Goal: Task Accomplishment & Management: Manage account settings

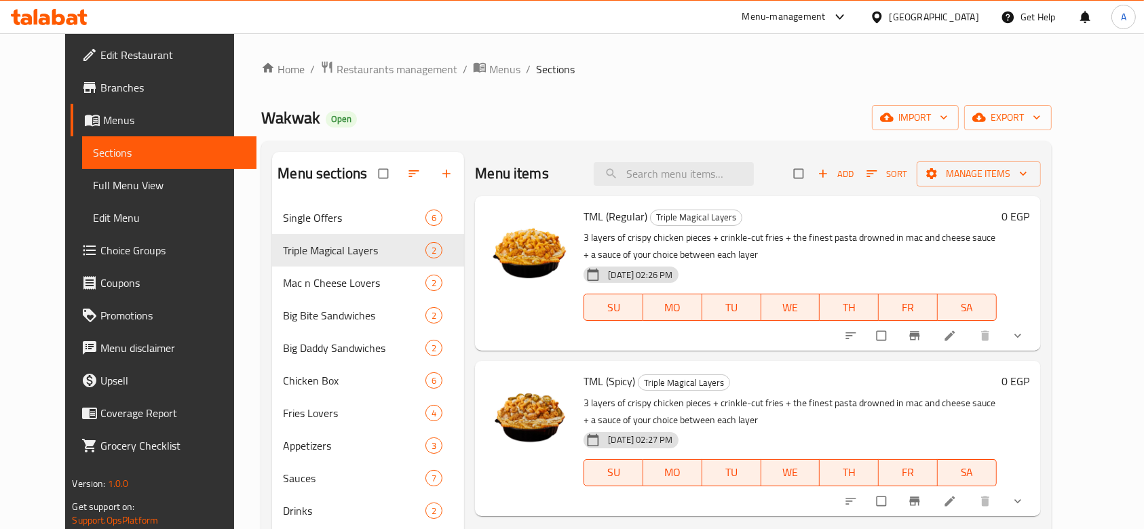
click at [110, 242] on link "Choice Groups" at bounding box center [164, 250] width 186 height 33
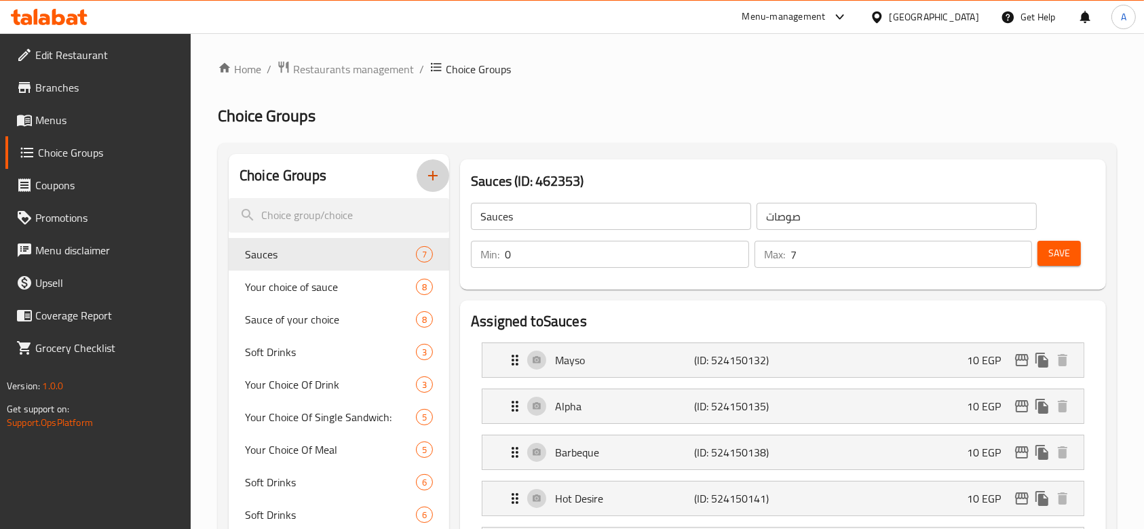
click at [437, 177] on icon "button" at bounding box center [433, 176] width 16 height 16
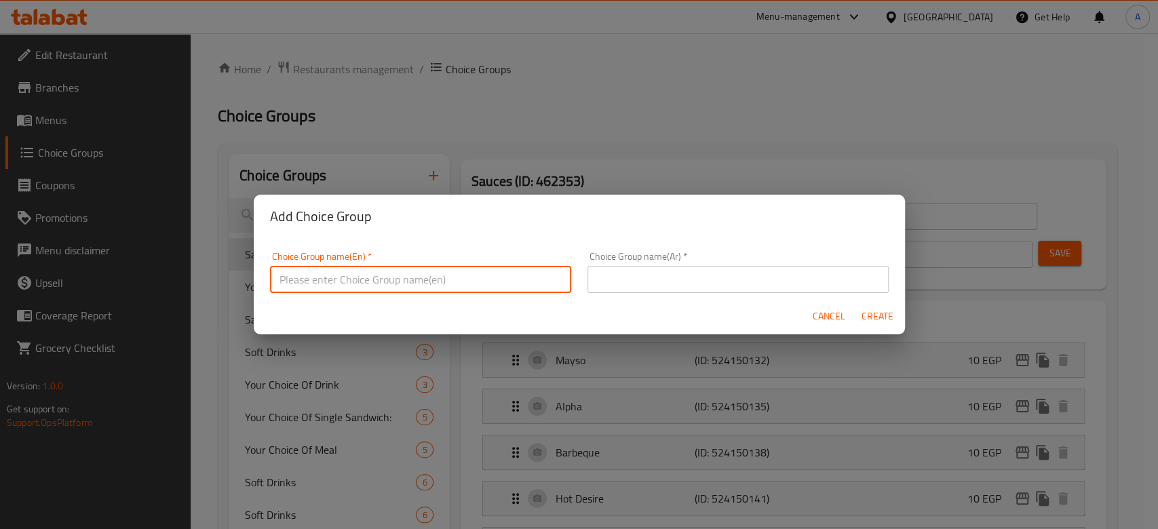
click at [470, 274] on input "text" at bounding box center [420, 279] width 301 height 27
type input "Make It Combo"
click at [660, 285] on input "text" at bounding box center [738, 279] width 301 height 27
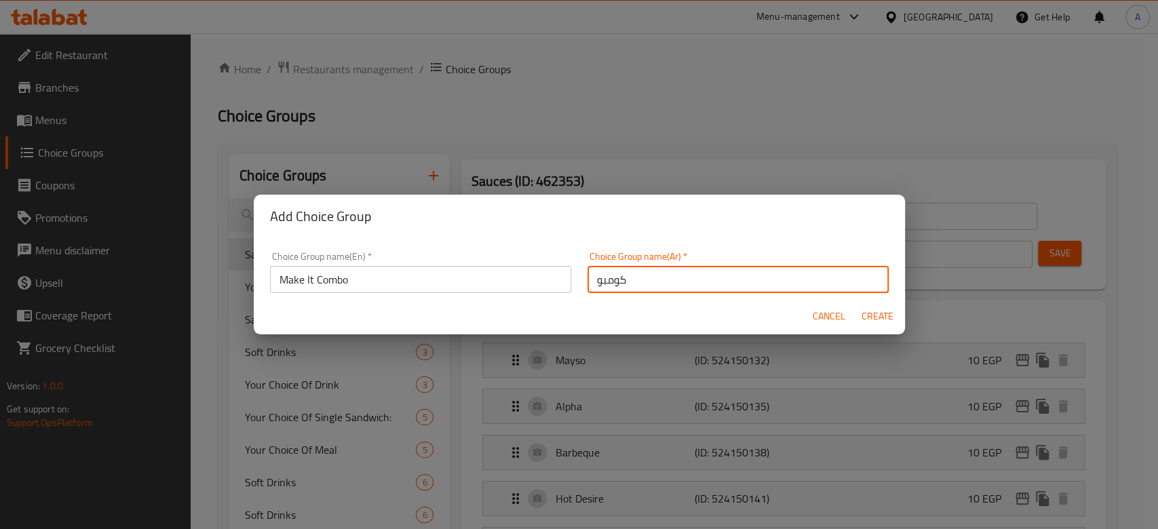
type input "كومبو"
click at [877, 309] on span "Create" at bounding box center [878, 316] width 33 height 17
type input "Make It Combo"
type input "كومبو"
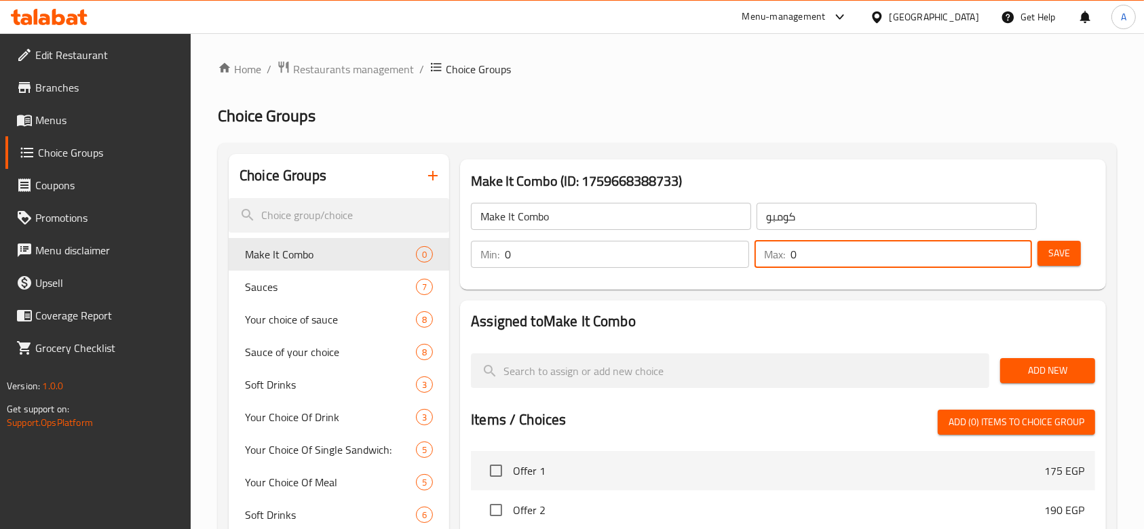
drag, startPoint x: 825, startPoint y: 258, endPoint x: 778, endPoint y: 258, distance: 46.8
click at [778, 258] on div "Max: 0 ​" at bounding box center [894, 254] width 278 height 27
type input "1"
click at [795, 284] on div "Make It Combo ​ كومبو ​ Min: 0 ​ Max: 1 ​ Save" at bounding box center [783, 236] width 635 height 98
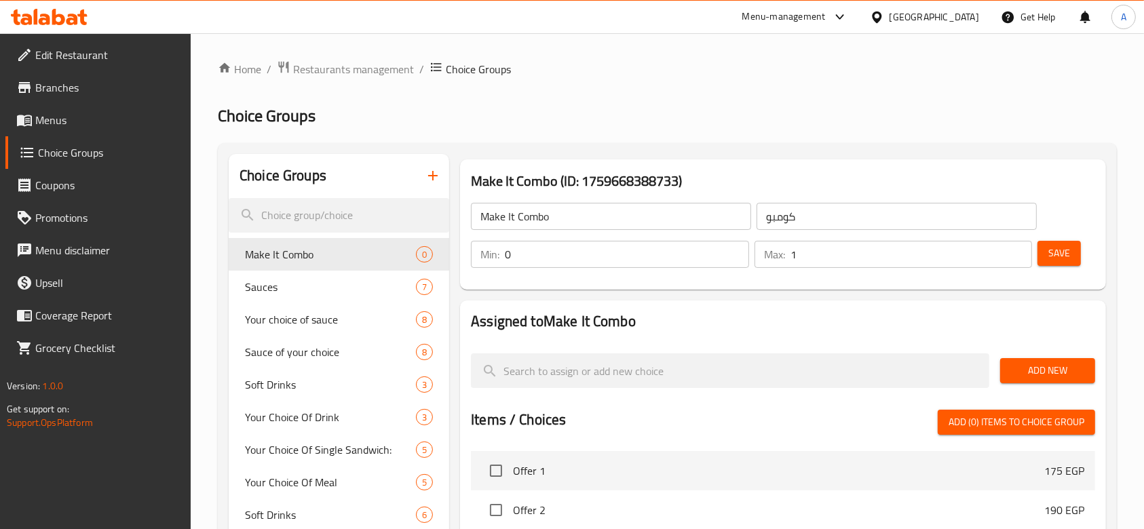
click at [1053, 263] on button "Save" at bounding box center [1059, 253] width 43 height 25
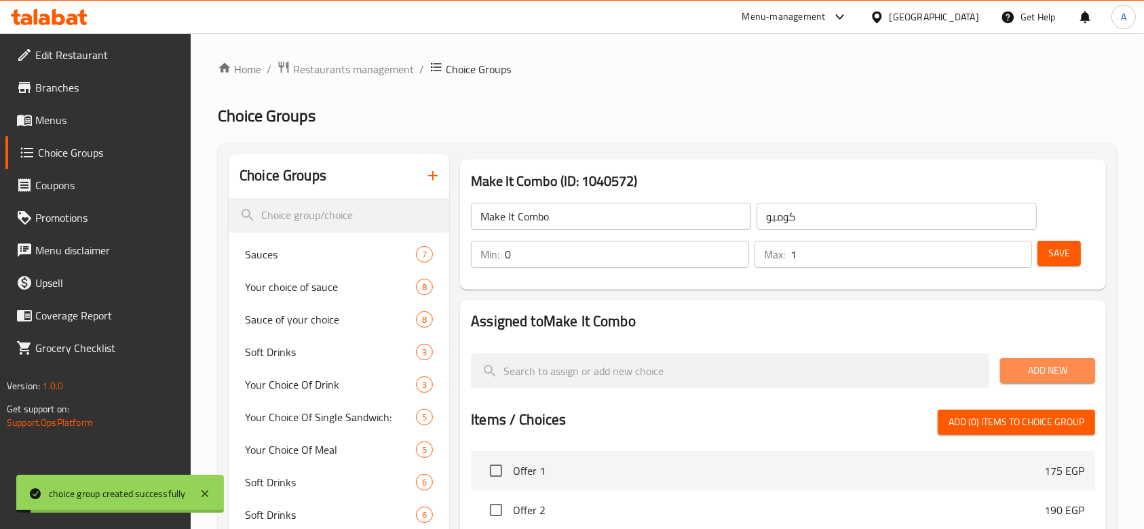
click at [1060, 361] on button "Add New" at bounding box center [1047, 370] width 95 height 25
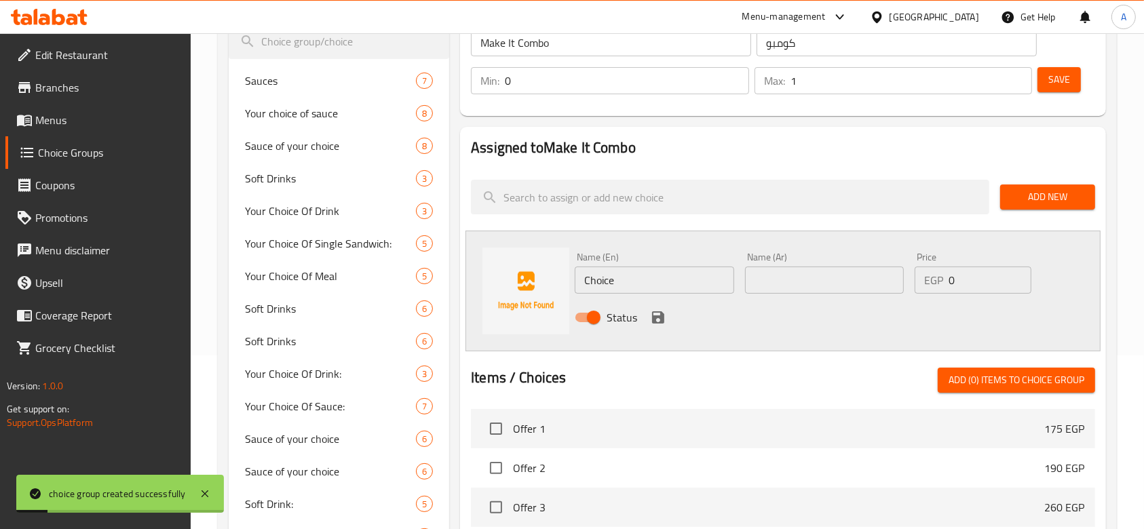
scroll to position [181, 0]
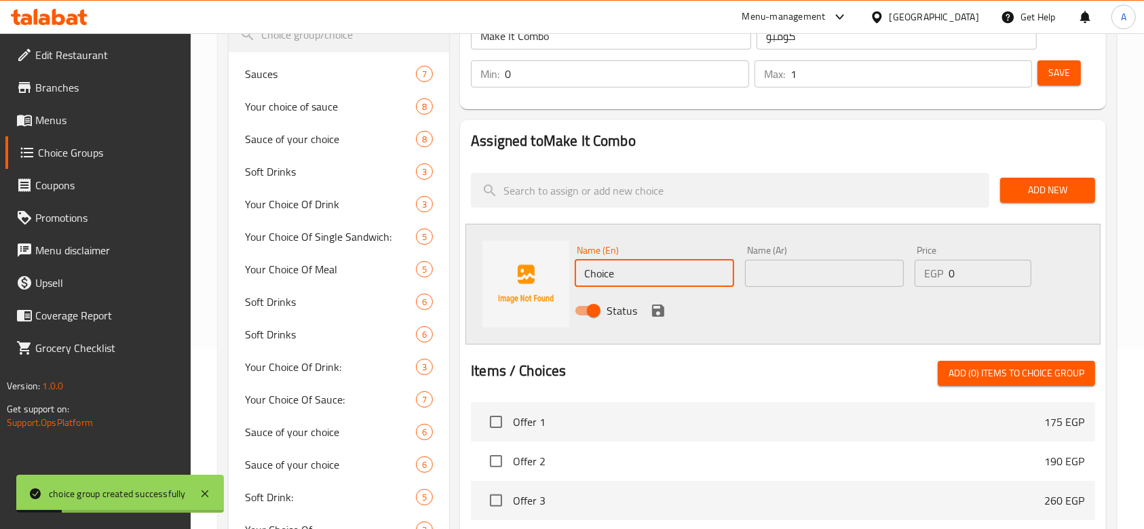
drag, startPoint x: 646, startPoint y: 271, endPoint x: 564, endPoint y: 263, distance: 82.5
click at [564, 263] on div "Name (En) Choice Name (En) Name (Ar) Name (Ar) Price EGP 0 Price Status" at bounding box center [783, 284] width 635 height 121
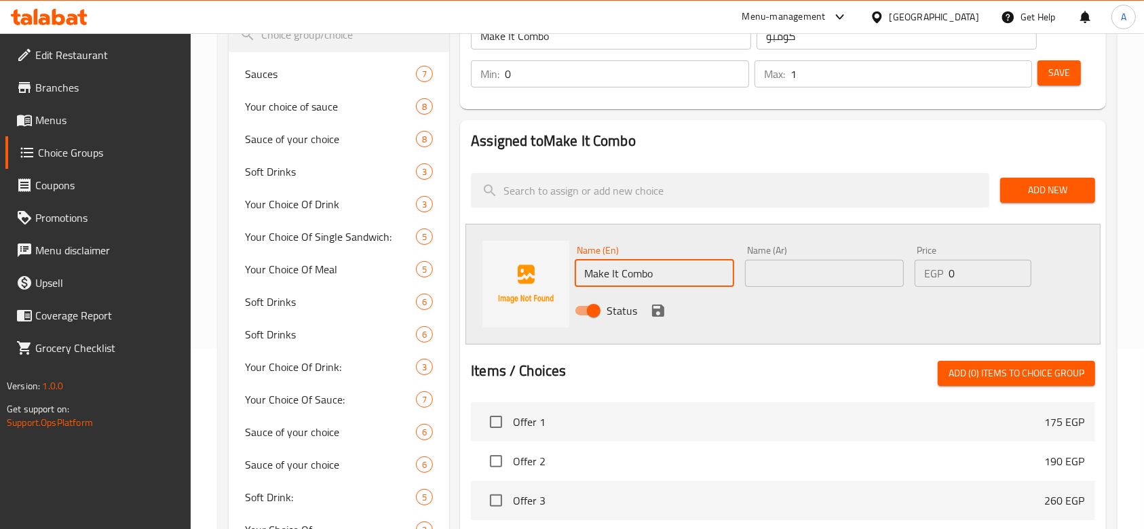
type input "Make It Combo"
click at [814, 290] on div "Name (Ar) Name (Ar)" at bounding box center [825, 266] width 170 height 52
click at [809, 287] on div "Name (Ar) Name (Ar)" at bounding box center [825, 266] width 170 height 52
click at [806, 271] on input "text" at bounding box center [824, 273] width 159 height 27
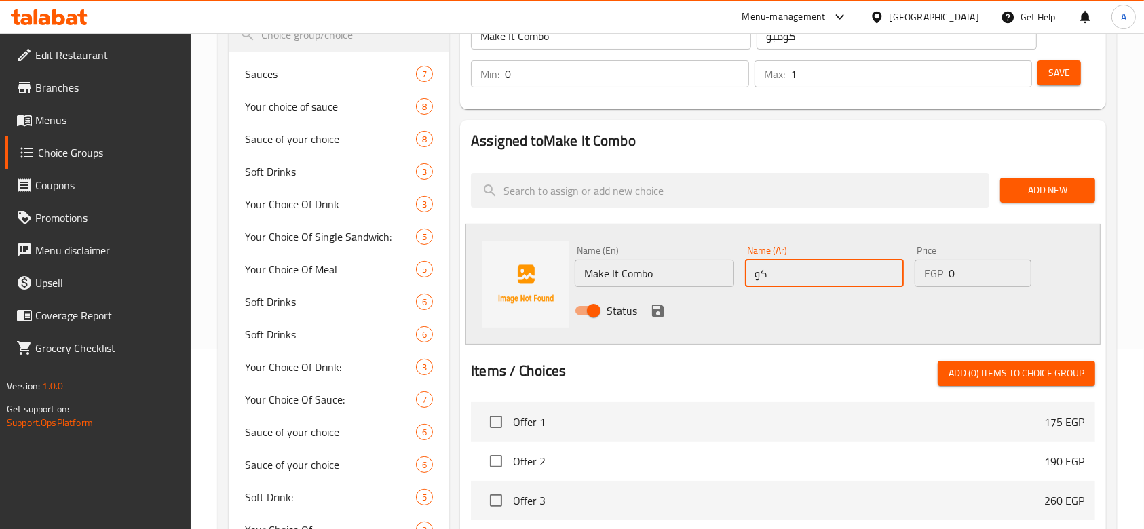
type input "كومبو"
drag, startPoint x: 961, startPoint y: 284, endPoint x: 945, endPoint y: 272, distance: 19.4
click at [945, 272] on div "EGP 0 Price" at bounding box center [973, 273] width 117 height 27
type input "55"
click at [653, 306] on icon "save" at bounding box center [658, 311] width 16 height 16
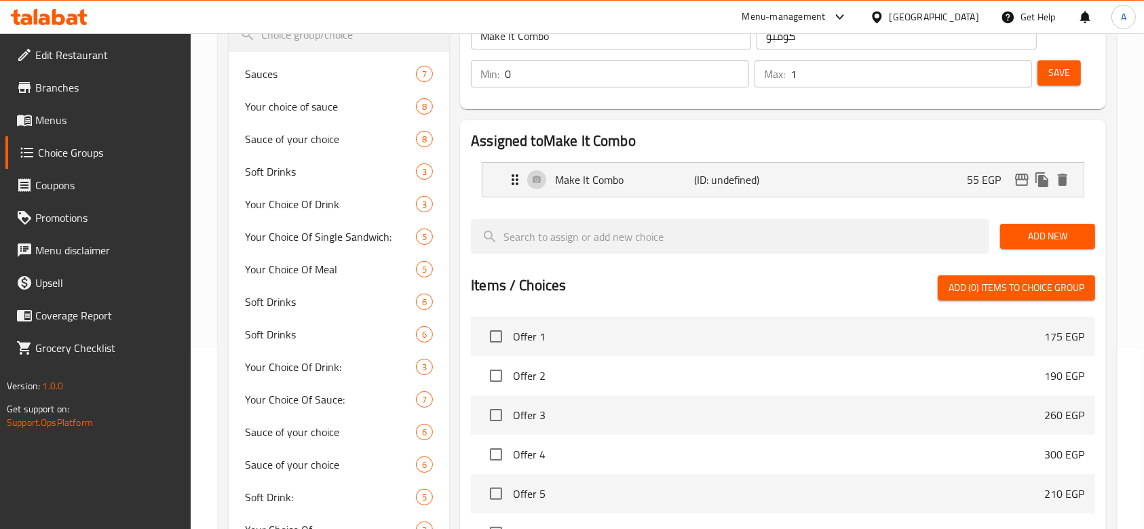
click at [1060, 70] on span "Save" at bounding box center [1059, 72] width 22 height 17
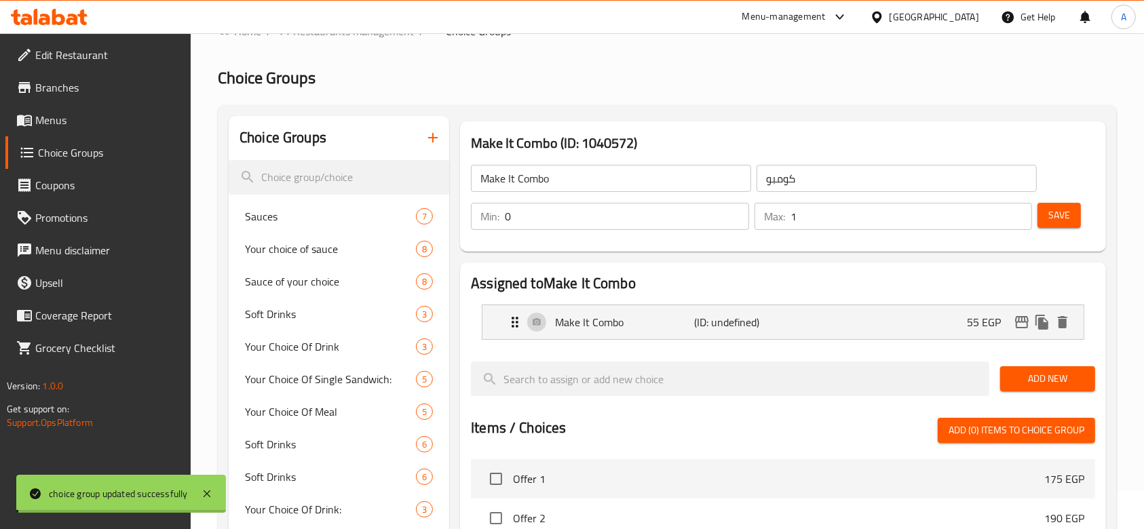
scroll to position [0, 0]
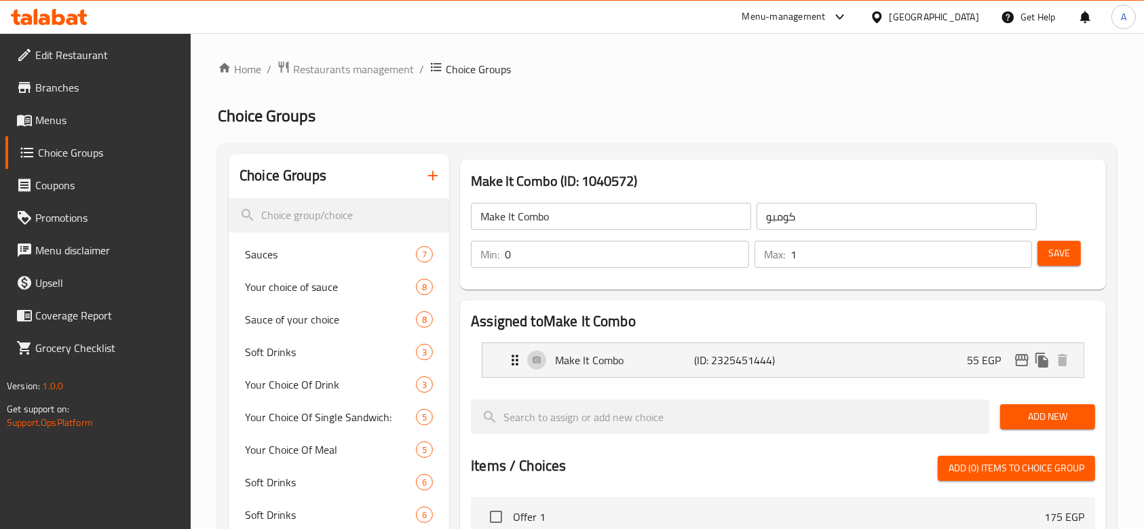
click at [81, 117] on span "Menus" at bounding box center [107, 120] width 145 height 16
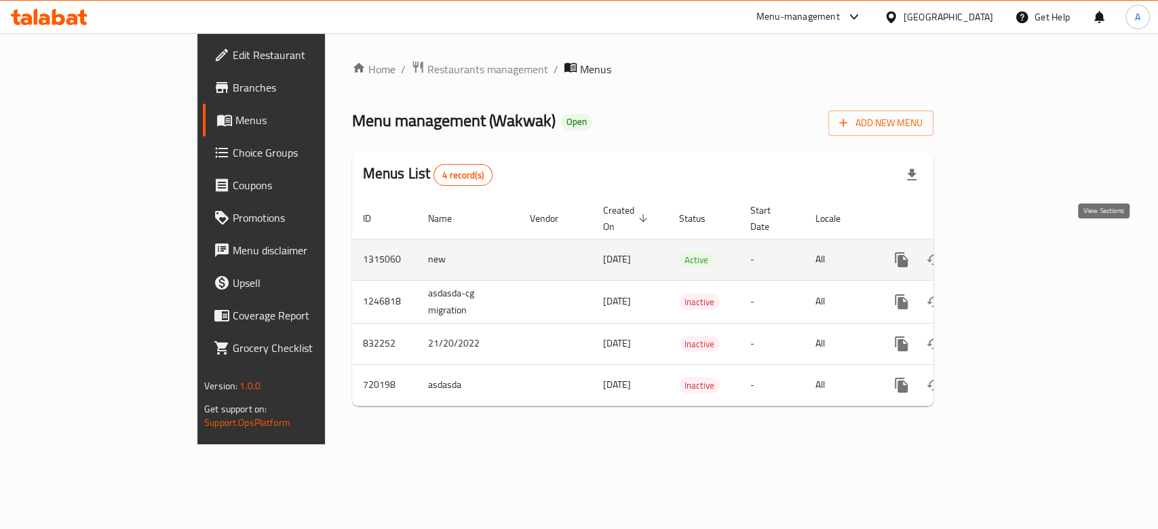
click at [1008, 252] on icon "enhanced table" at bounding box center [999, 260] width 16 height 16
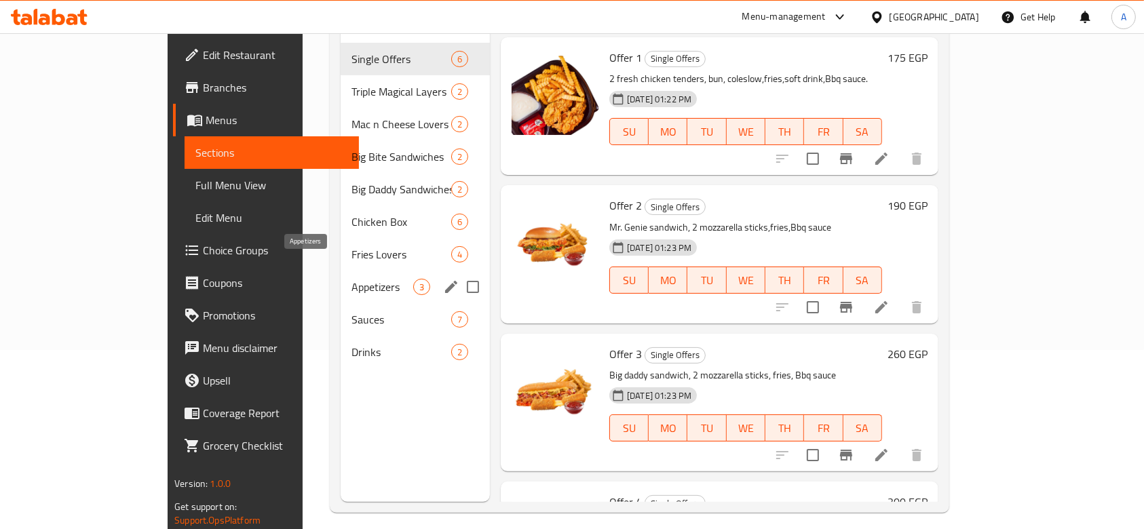
scroll to position [181, 0]
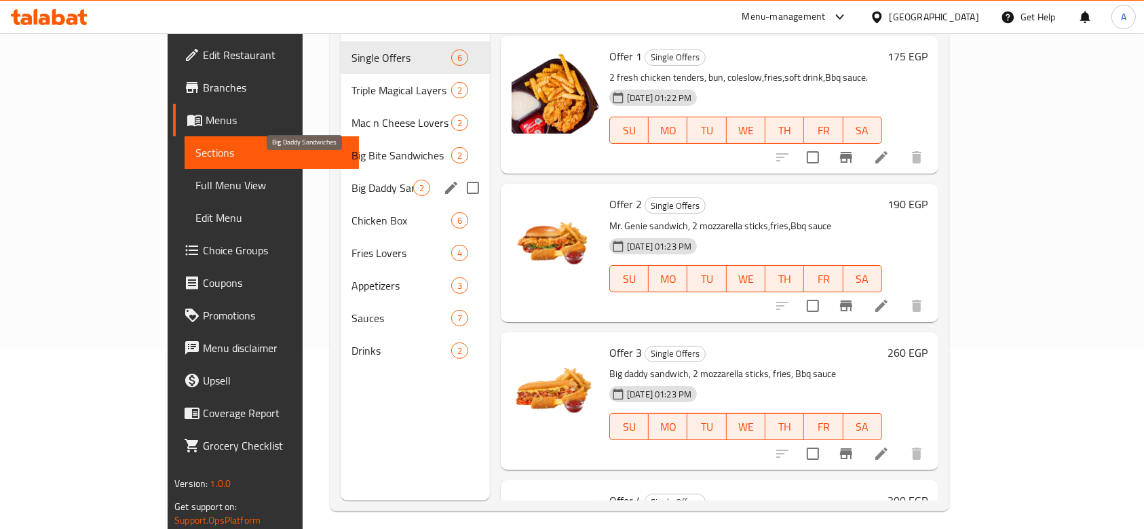
click at [352, 180] on span "Big Daddy Sandwiches" at bounding box center [383, 188] width 62 height 16
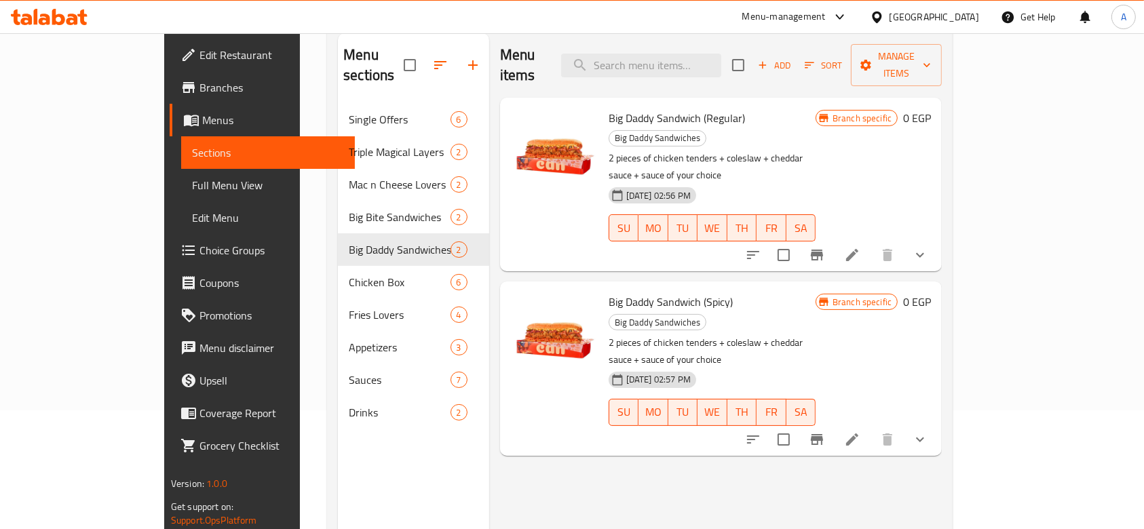
scroll to position [90, 0]
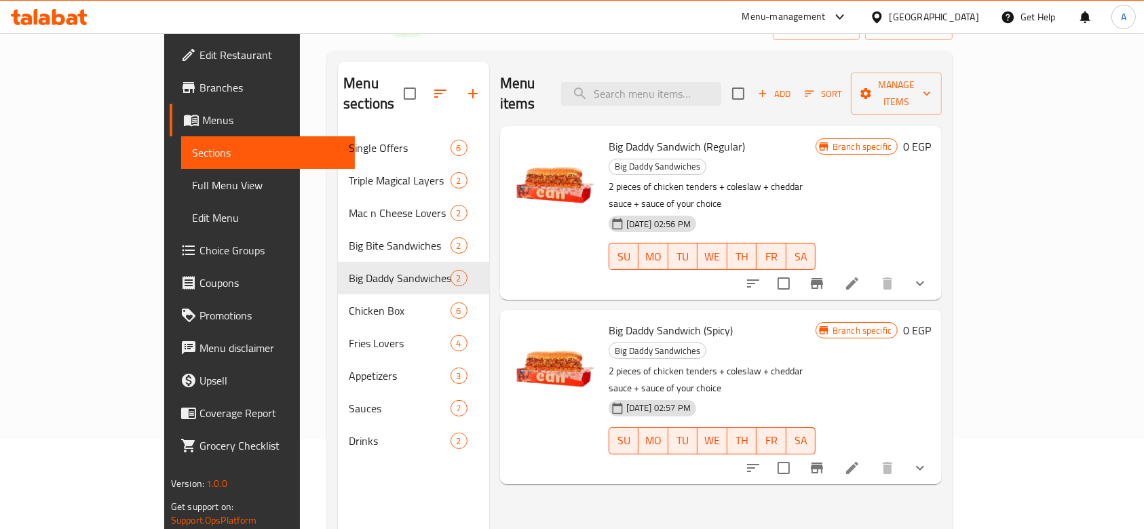
click at [937, 267] on button "show more" at bounding box center [920, 283] width 33 height 33
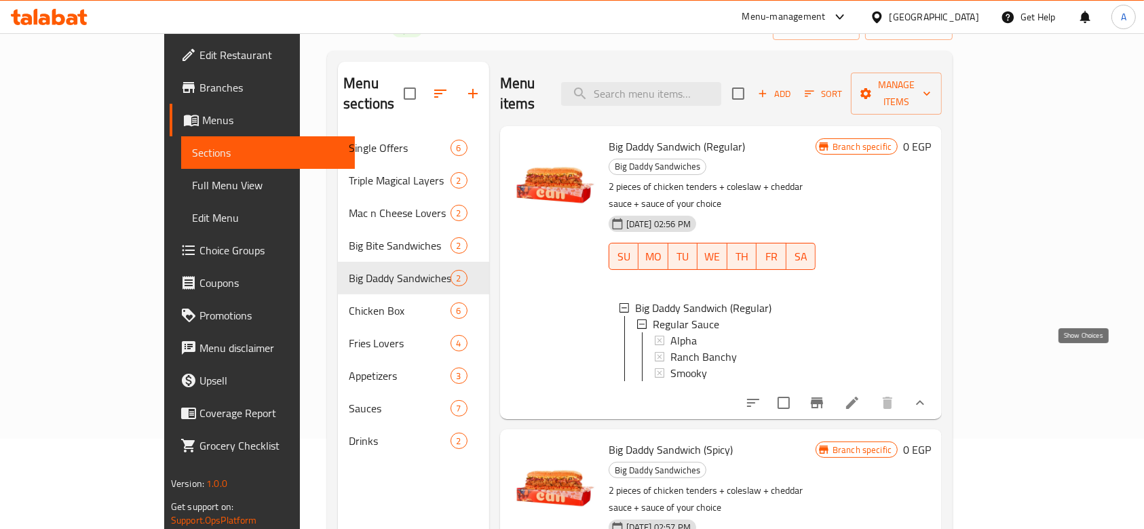
click at [928, 395] on icon "show more" at bounding box center [920, 403] width 16 height 16
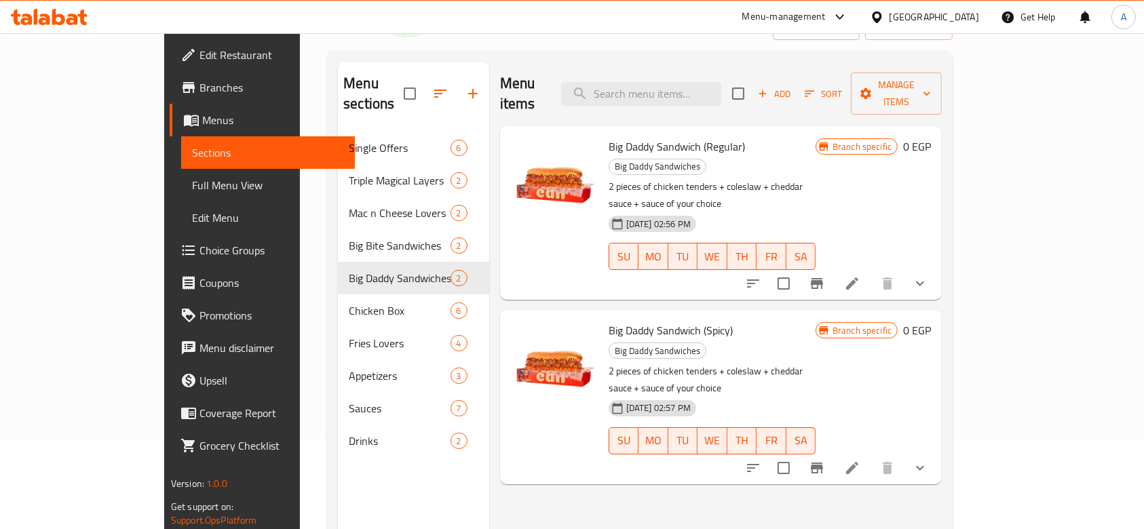
click at [871, 271] on li at bounding box center [852, 283] width 38 height 24
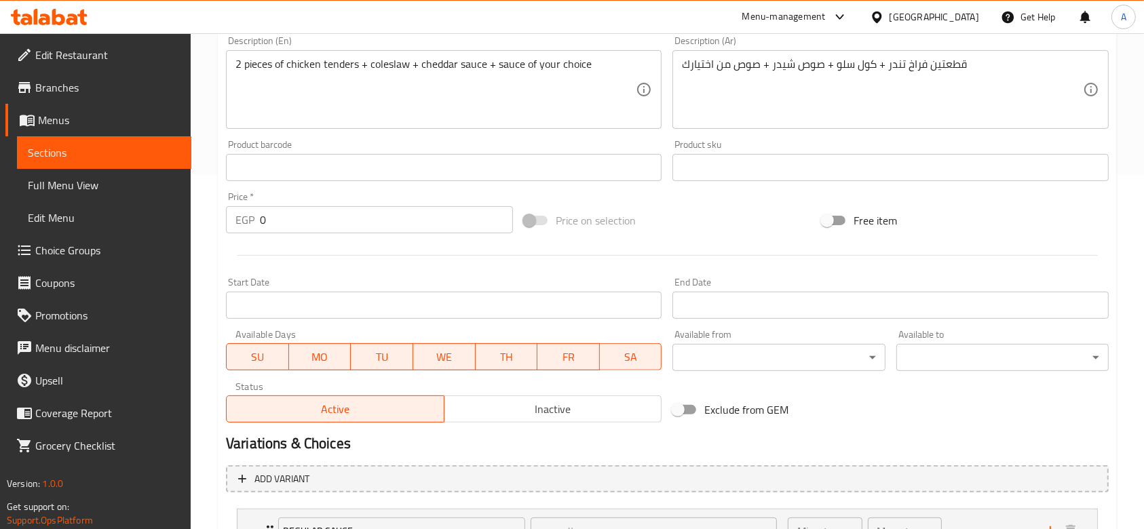
scroll to position [471, 0]
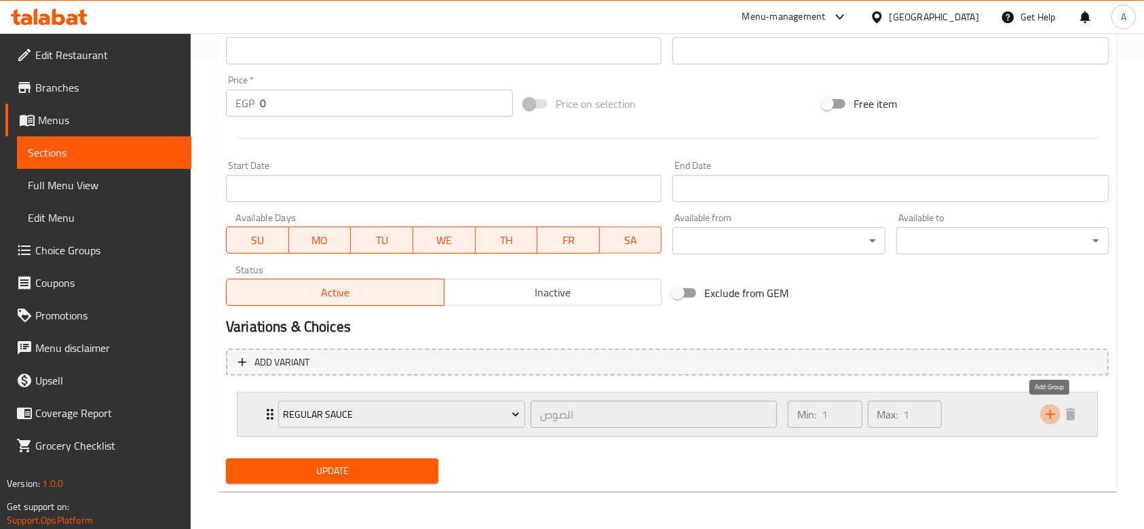
click at [1044, 413] on icon "add" at bounding box center [1050, 415] width 16 height 16
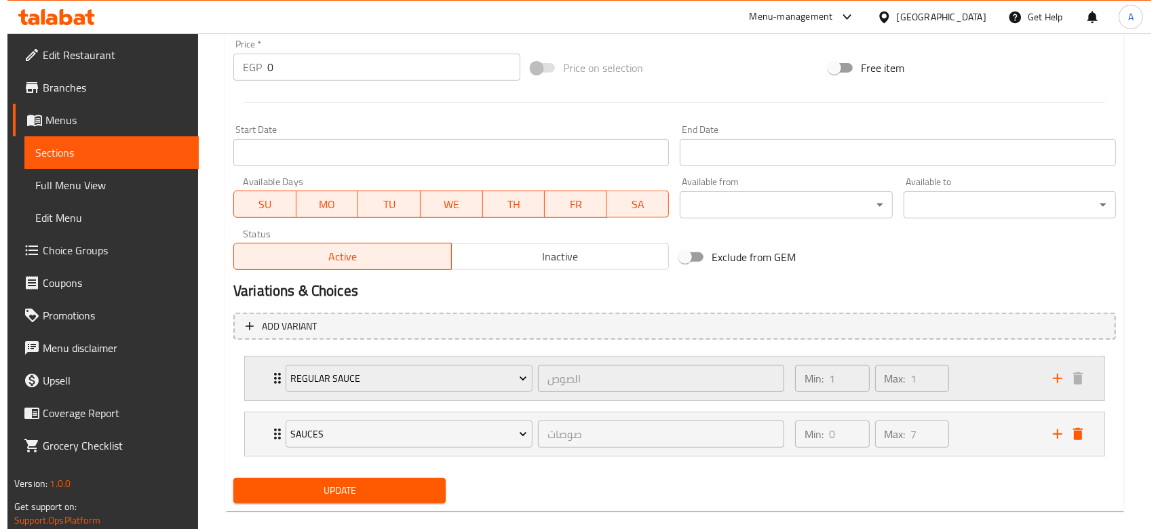
scroll to position [527, 0]
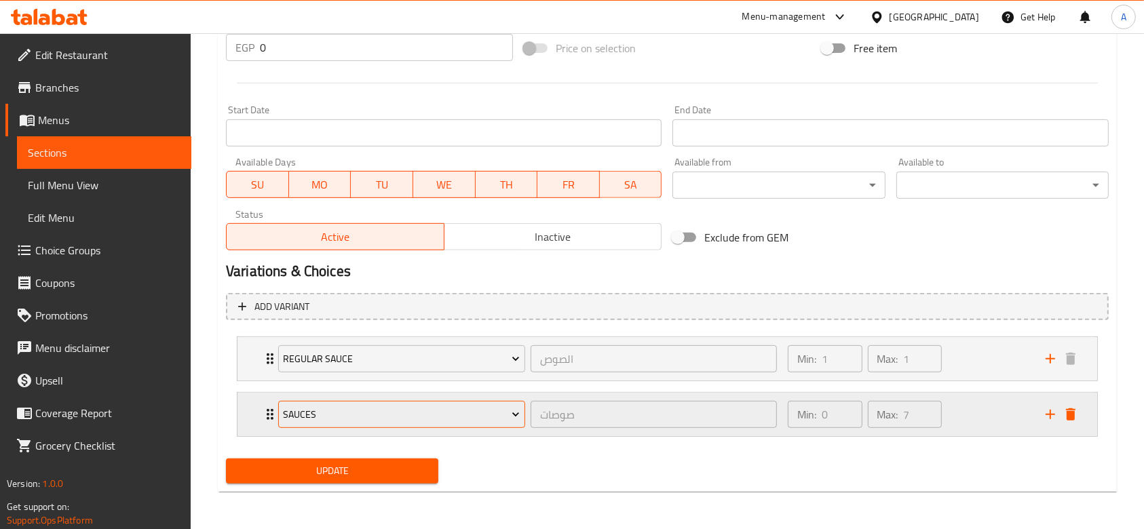
click at [507, 417] on span "Sauces" at bounding box center [401, 415] width 237 height 17
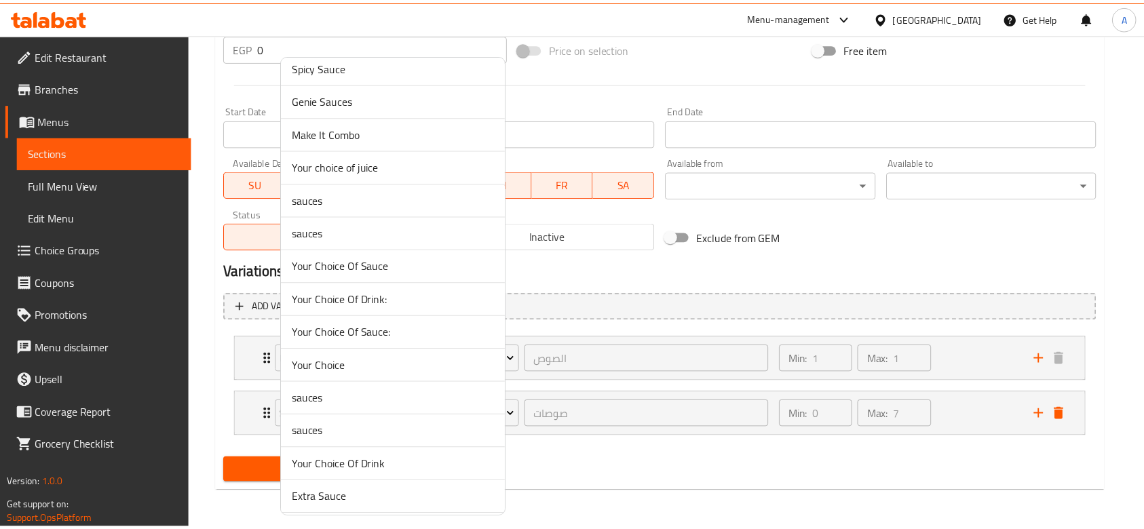
scroll to position [1422, 0]
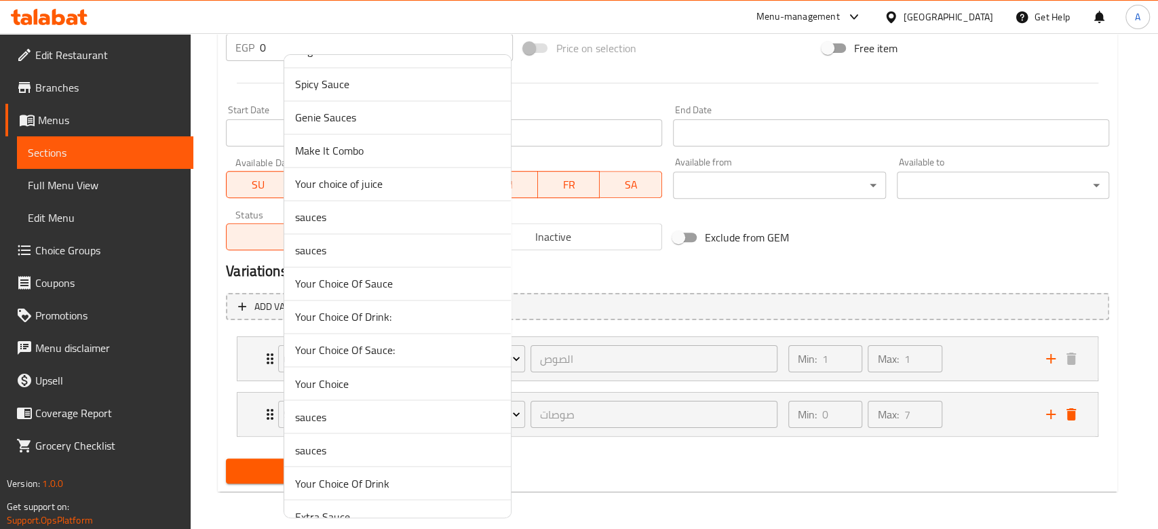
click at [375, 151] on span "Make It Combo" at bounding box center [397, 151] width 205 height 16
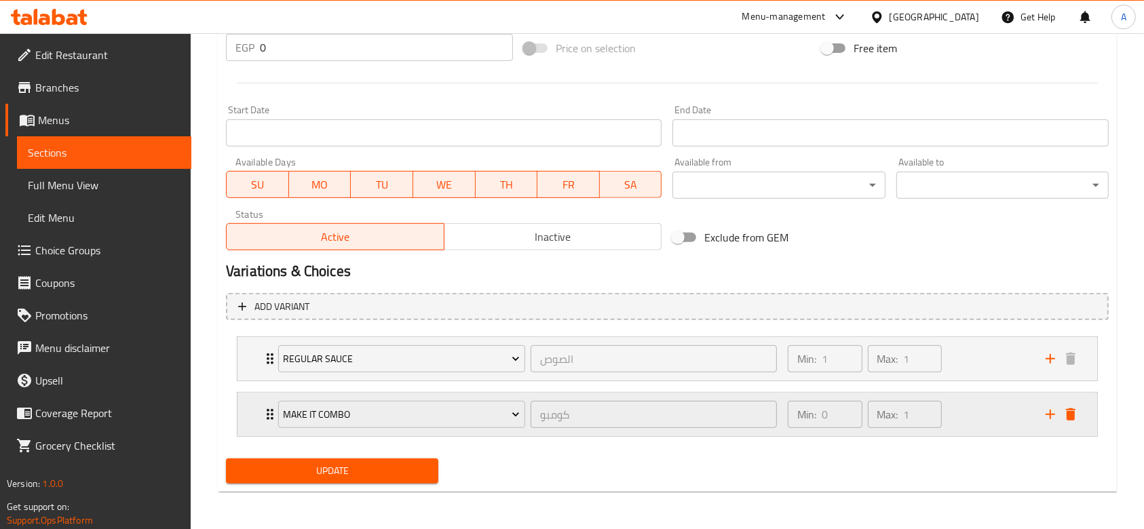
click at [961, 421] on div "Min: 0 ​ Max: 1 ​" at bounding box center [909, 414] width 258 height 43
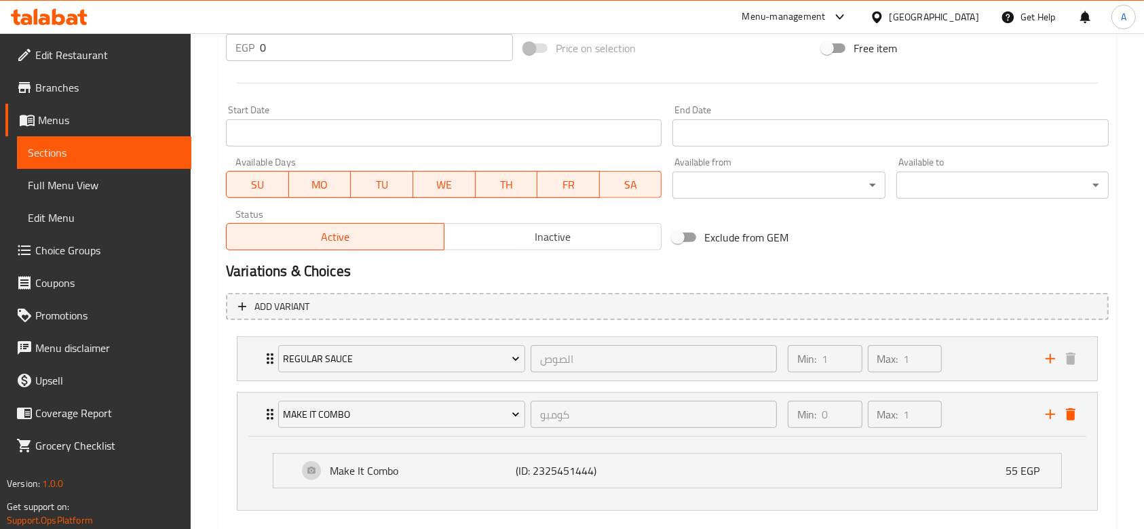
click at [947, 232] on div "Exclude from GEM" at bounding box center [816, 237] width 298 height 37
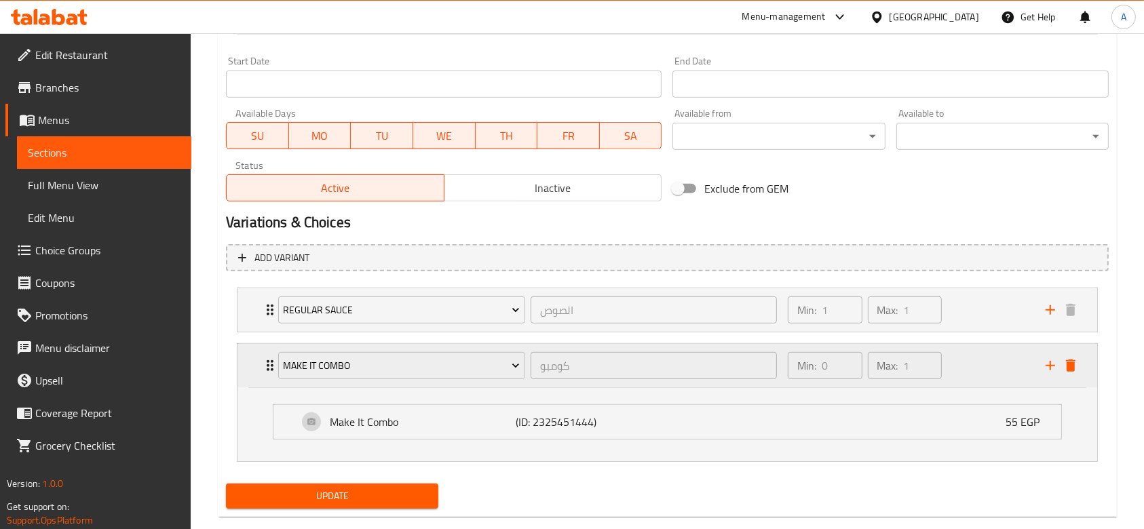
scroll to position [601, 0]
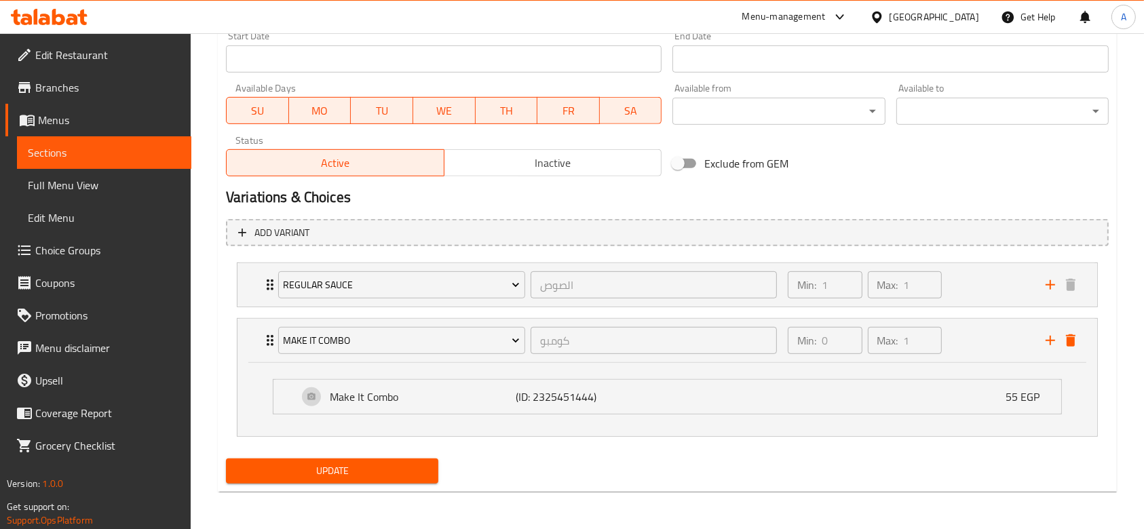
click at [366, 470] on span "Update" at bounding box center [332, 471] width 191 height 17
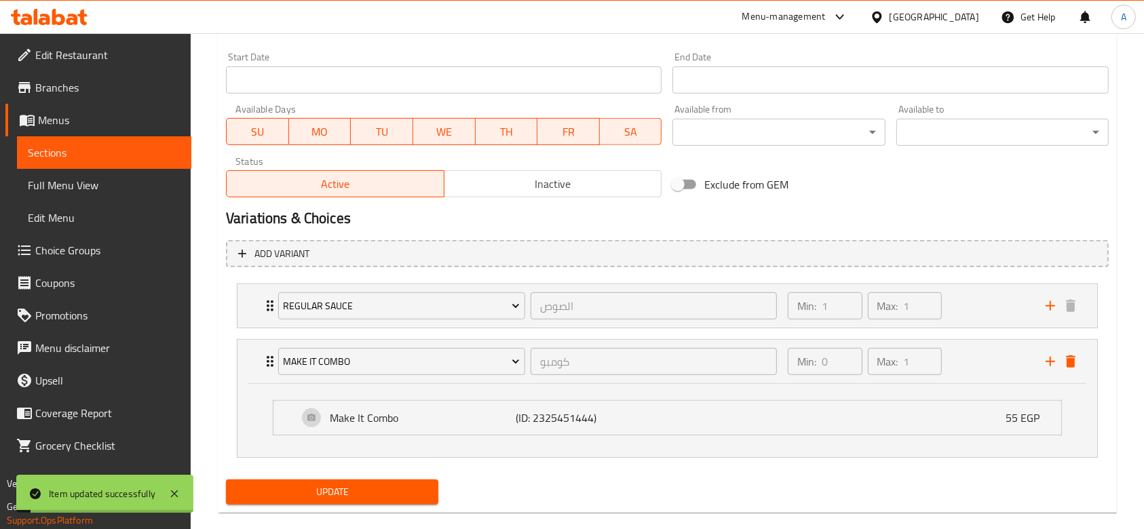
scroll to position [0, 0]
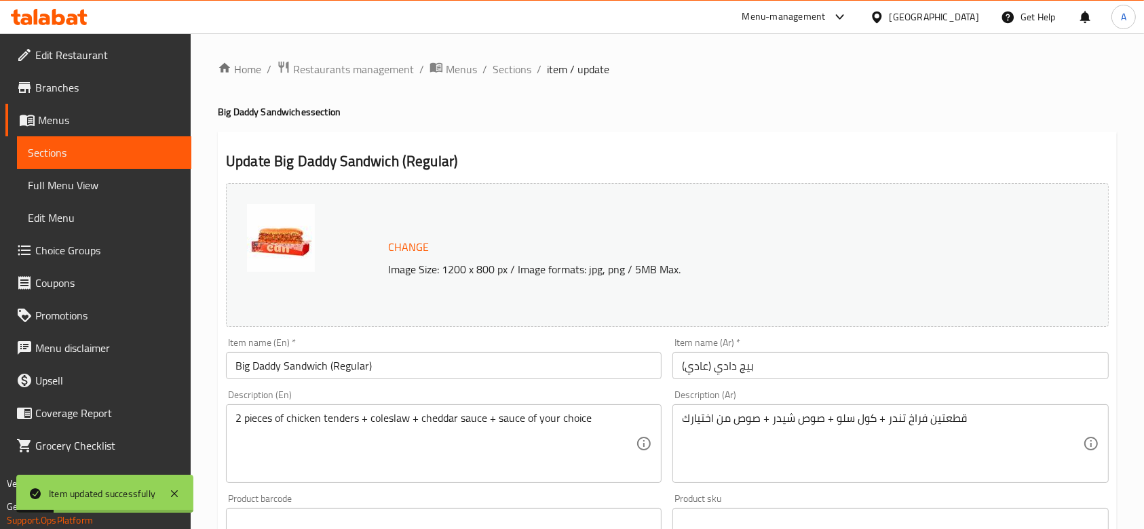
drag, startPoint x: 514, startPoint y: 75, endPoint x: 480, endPoint y: 93, distance: 38.8
click at [514, 75] on span "Sections" at bounding box center [512, 69] width 39 height 16
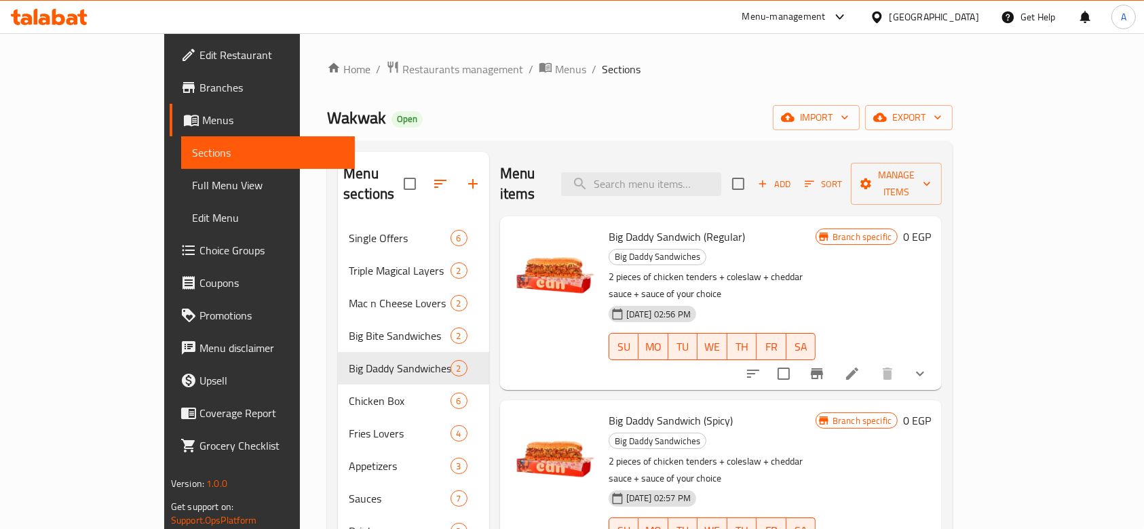
click at [937, 358] on button "show more" at bounding box center [920, 374] width 33 height 33
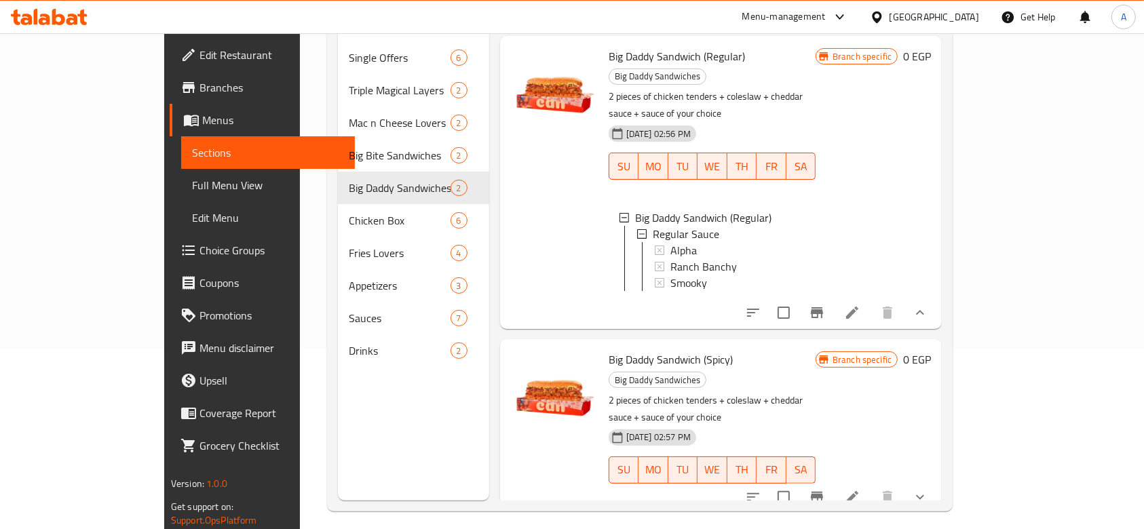
scroll to position [1, 0]
click at [937, 481] on button "show more" at bounding box center [920, 497] width 33 height 33
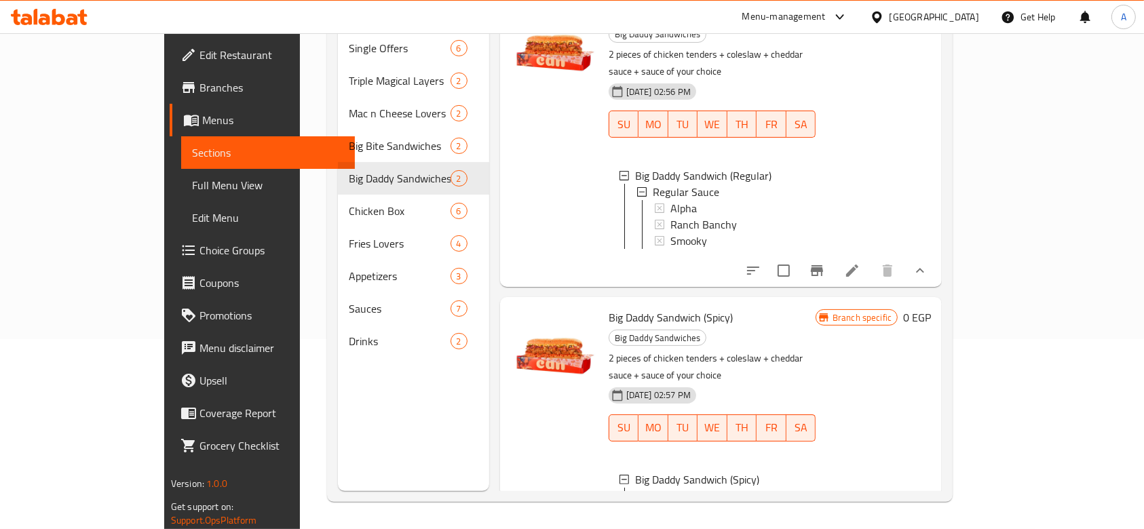
scroll to position [0, 0]
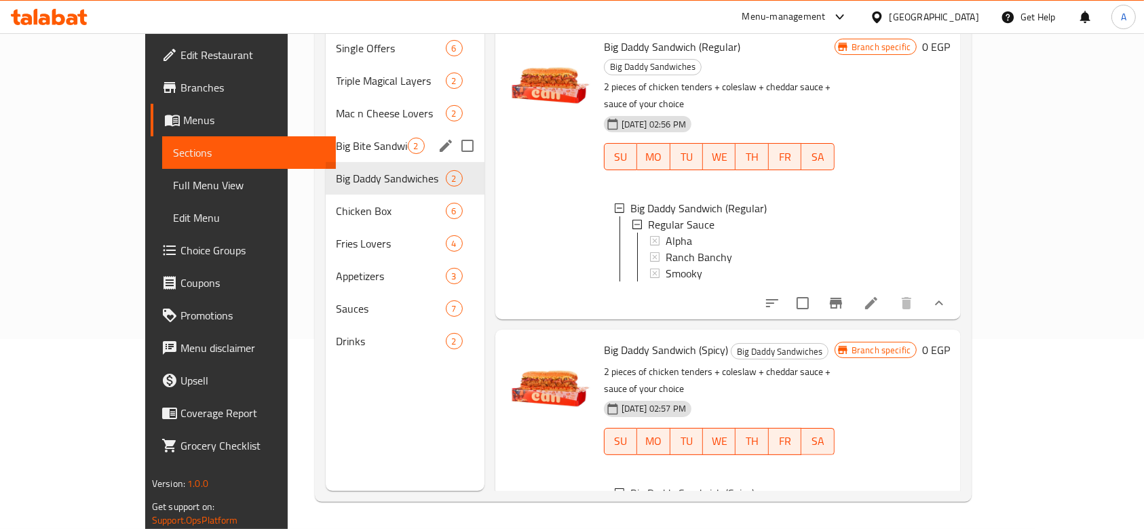
click at [328, 130] on div "Big Bite Sandwiches 2" at bounding box center [405, 146] width 159 height 33
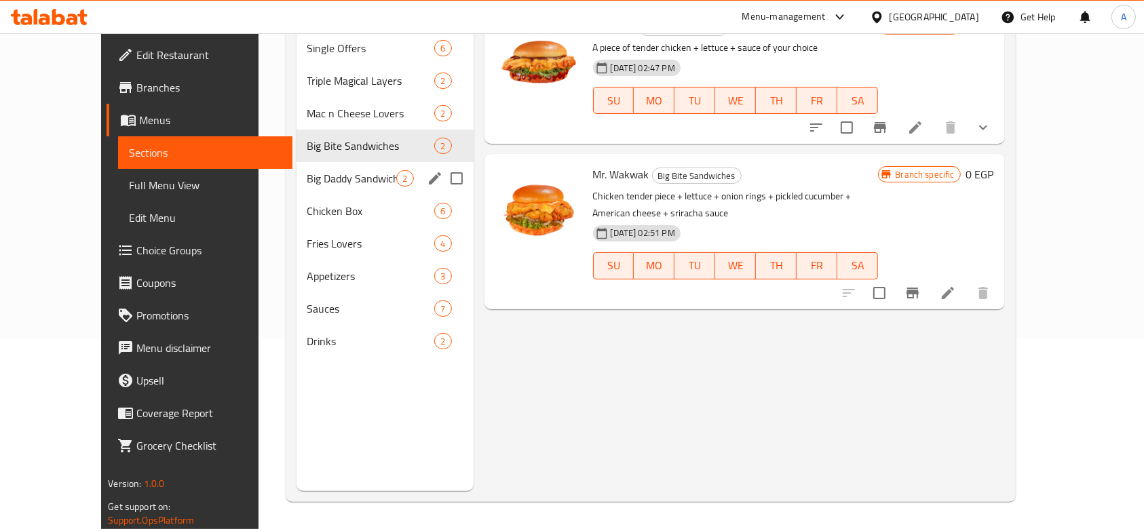
click at [334, 162] on div "Big Daddy Sandwiches 2" at bounding box center [385, 178] width 177 height 33
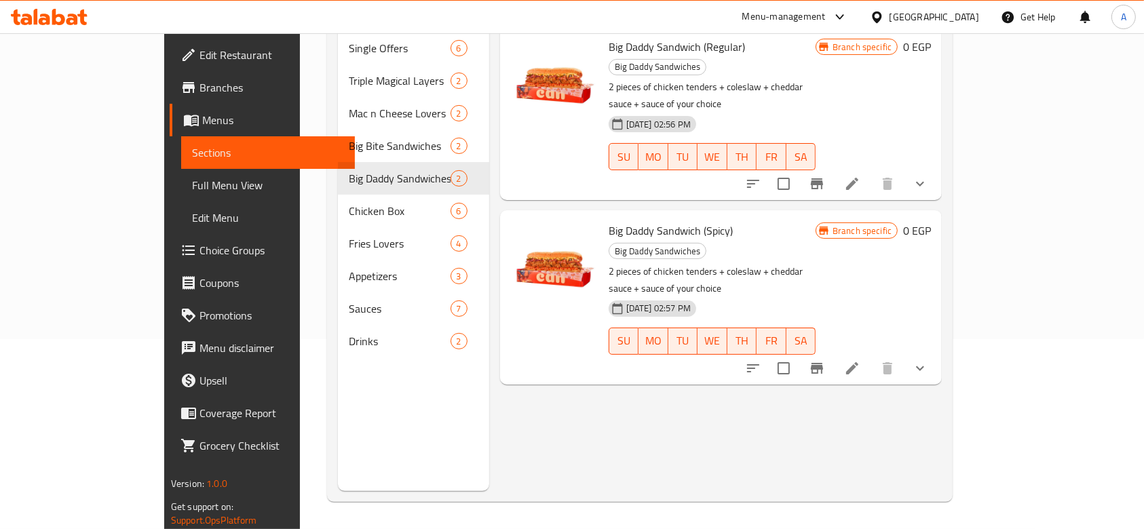
click at [928, 176] on icon "show more" at bounding box center [920, 184] width 16 height 16
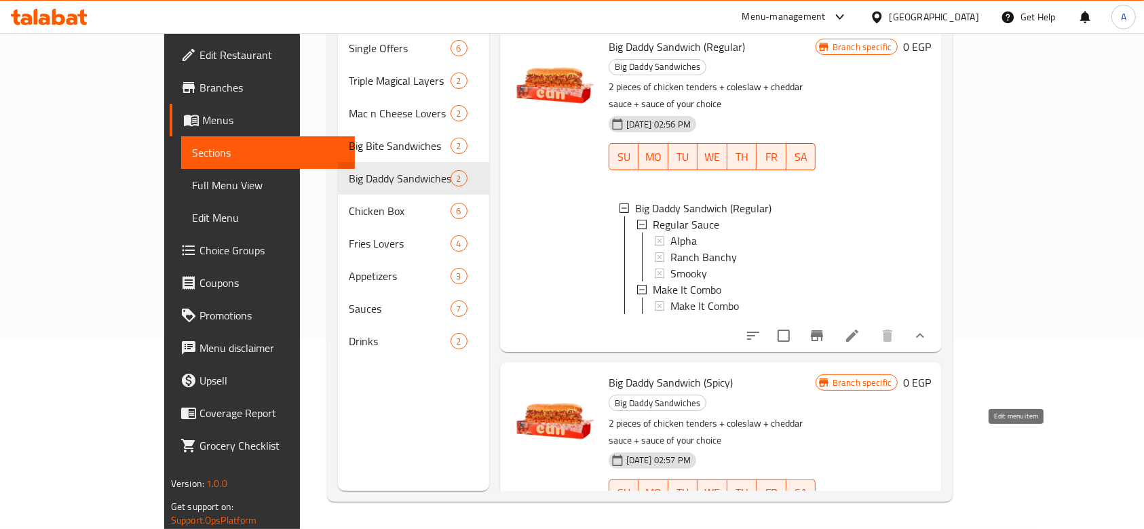
click at [861, 512] on icon at bounding box center [852, 520] width 16 height 16
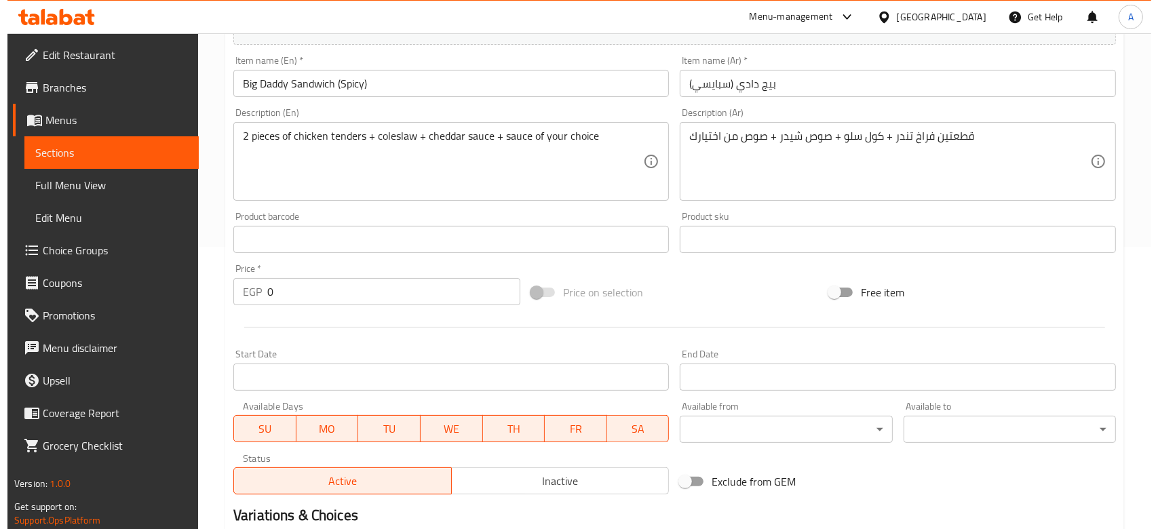
scroll to position [471, 0]
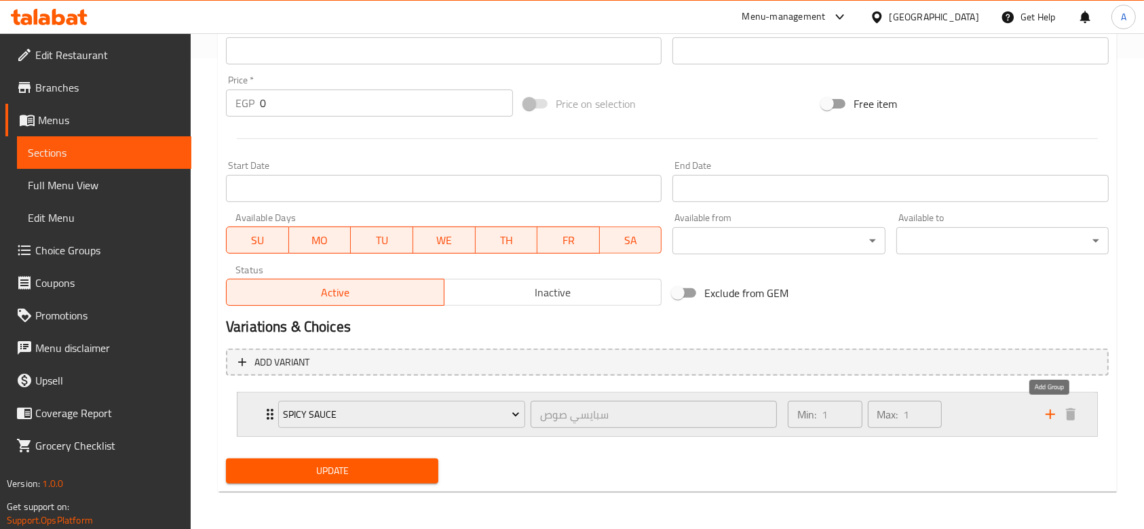
click at [1049, 417] on icon "add" at bounding box center [1050, 415] width 16 height 16
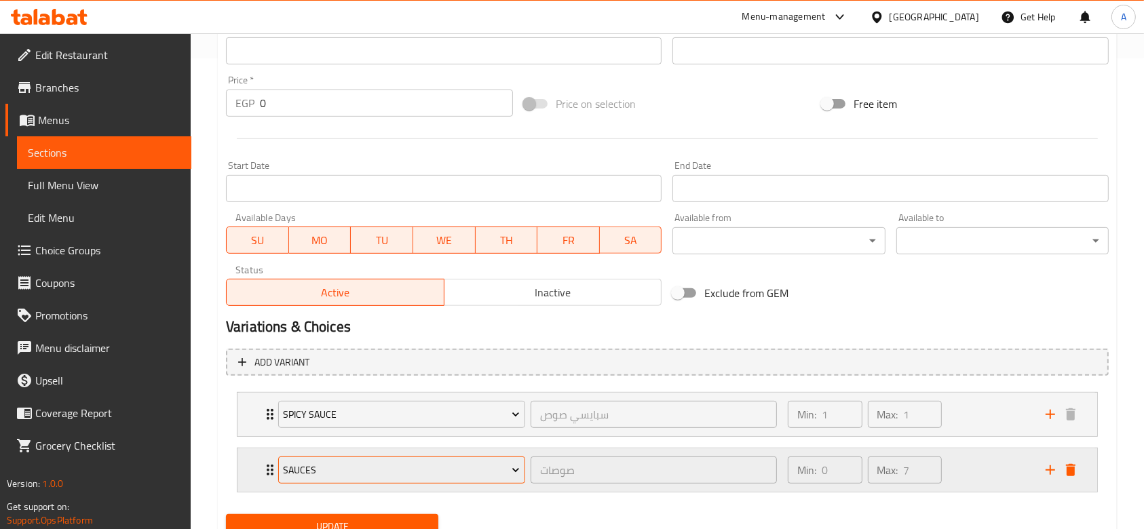
click at [440, 478] on span "Sauces" at bounding box center [401, 470] width 237 height 17
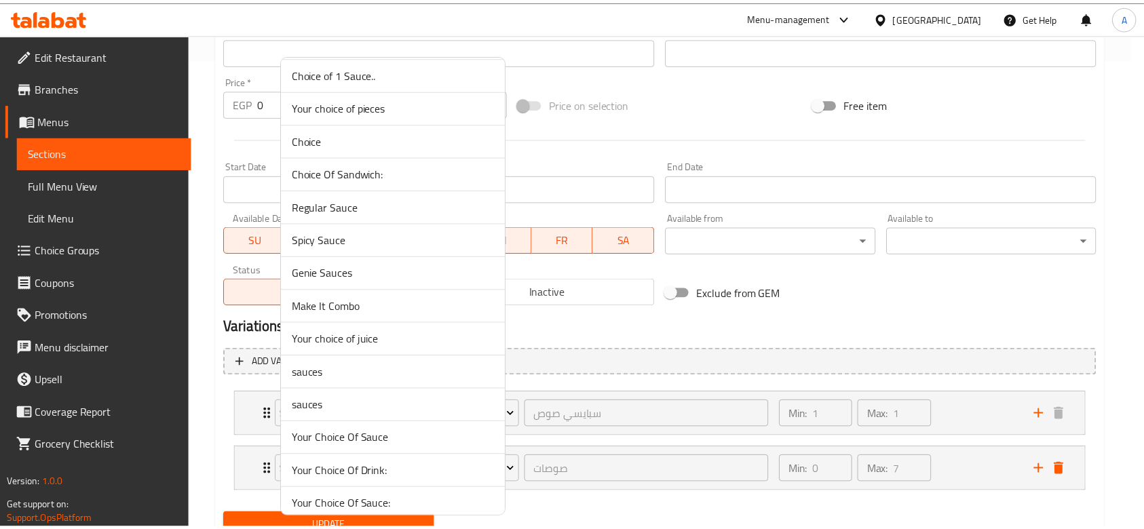
scroll to position [1242, 0]
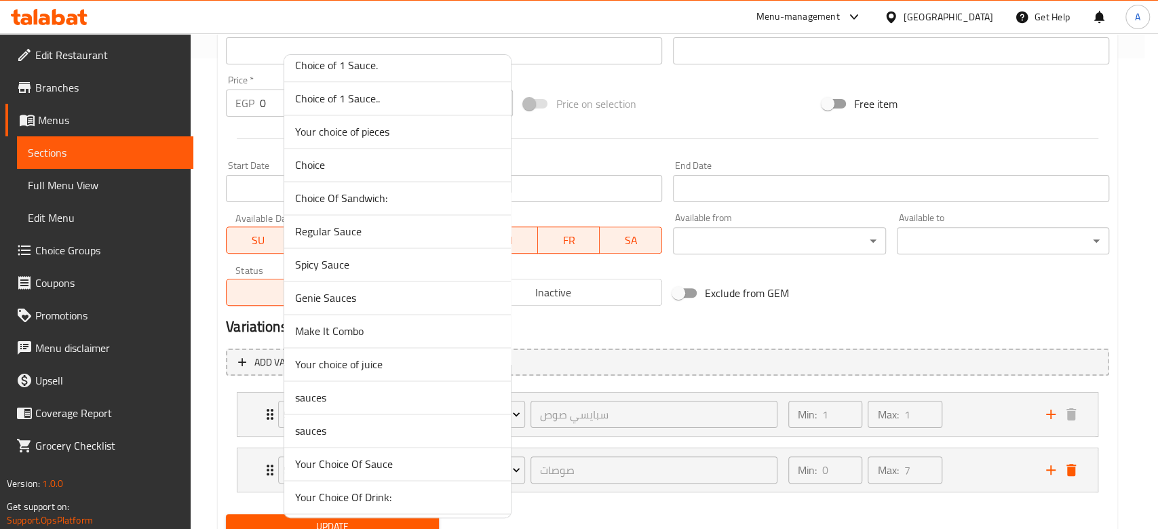
click at [365, 332] on span "Make It Combo" at bounding box center [397, 331] width 205 height 16
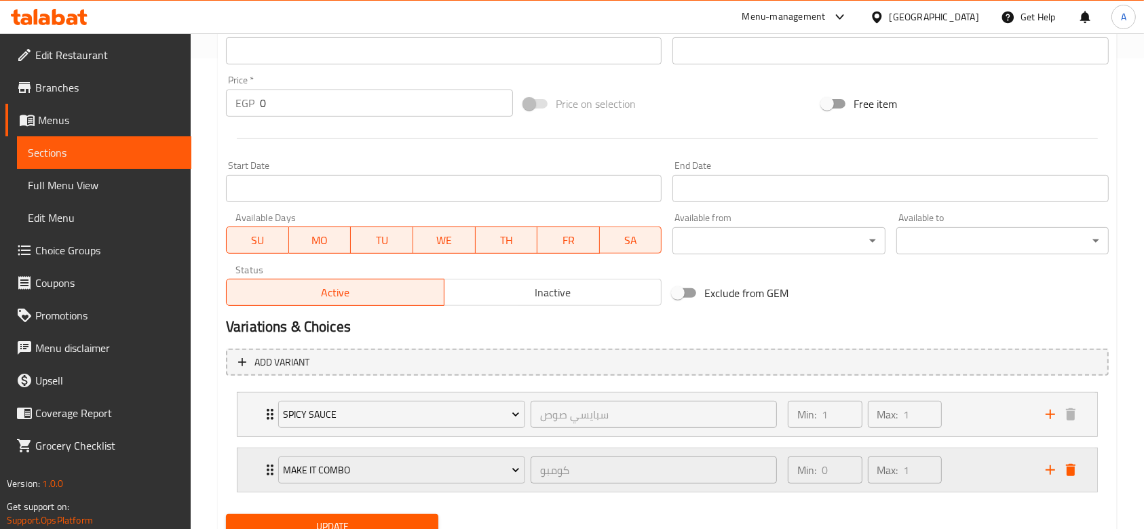
click at [975, 459] on div "Min: 0 ​ Max: 1 ​" at bounding box center [909, 470] width 258 height 43
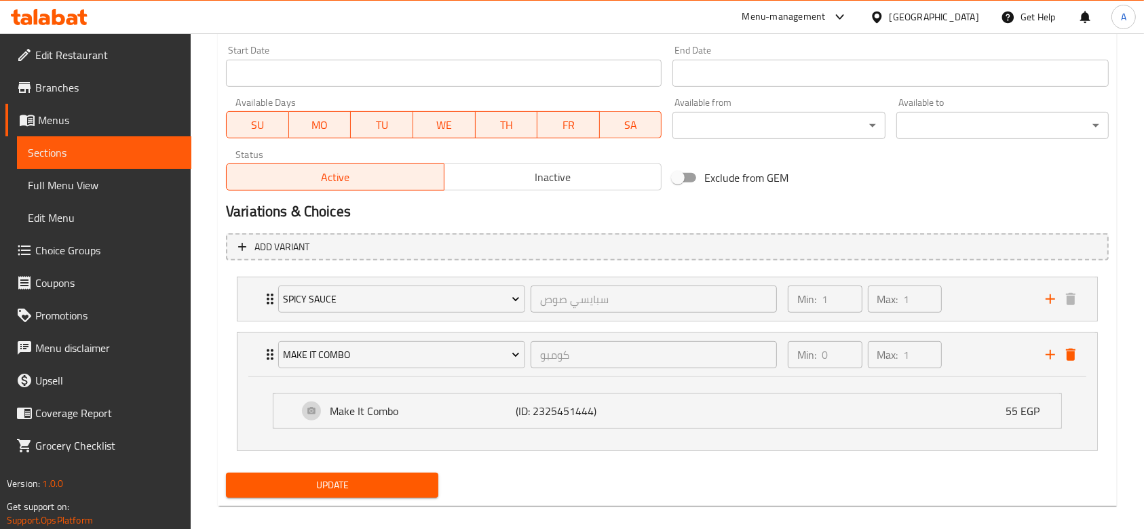
scroll to position [601, 0]
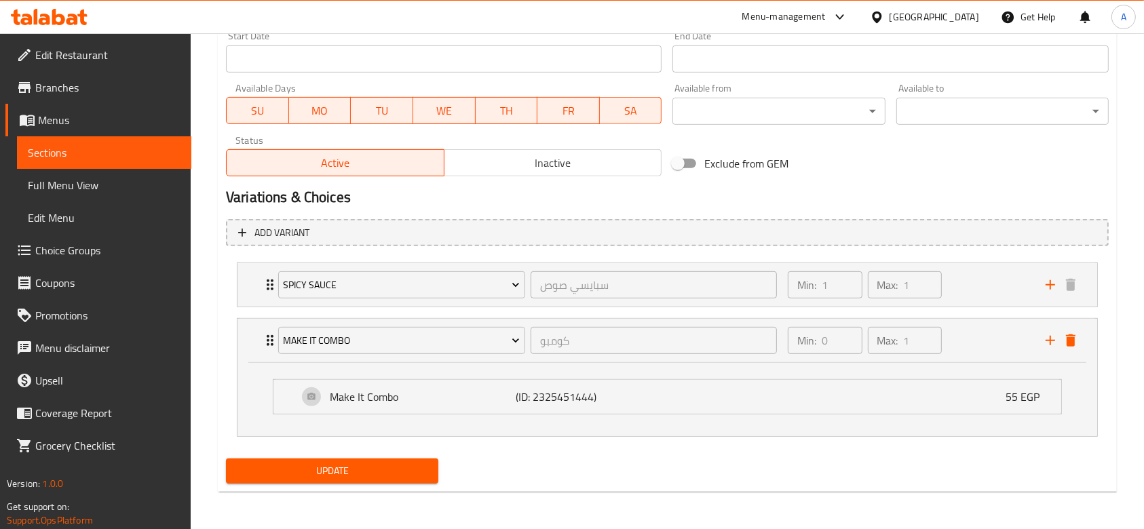
click at [394, 472] on span "Update" at bounding box center [332, 471] width 191 height 17
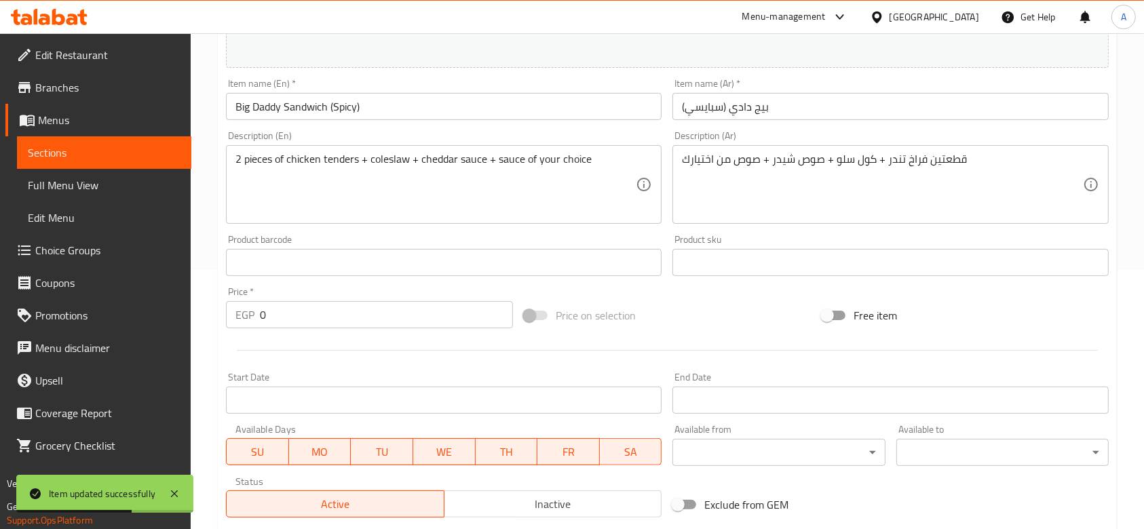
scroll to position [0, 0]
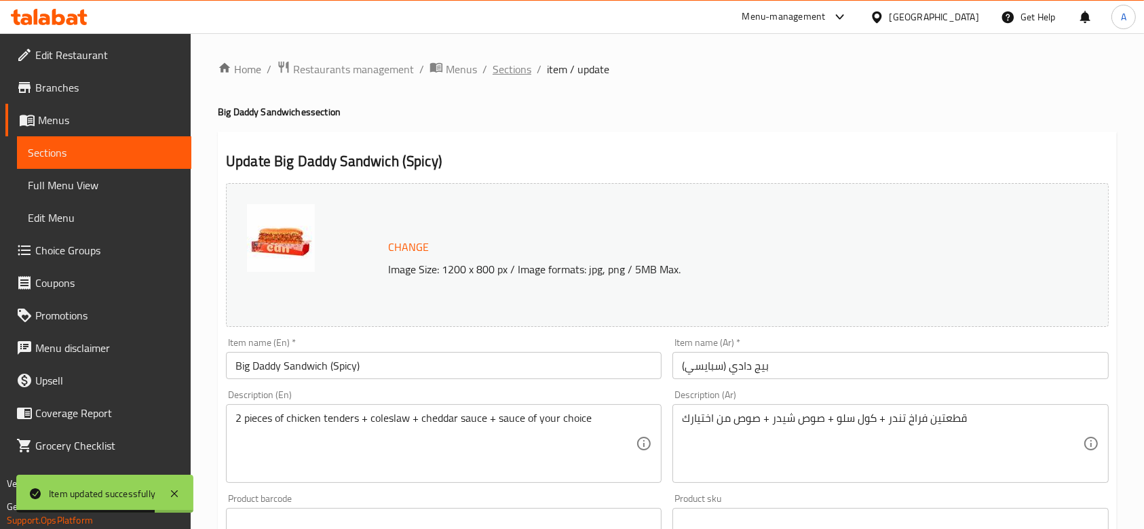
click at [517, 68] on span "Sections" at bounding box center [512, 69] width 39 height 16
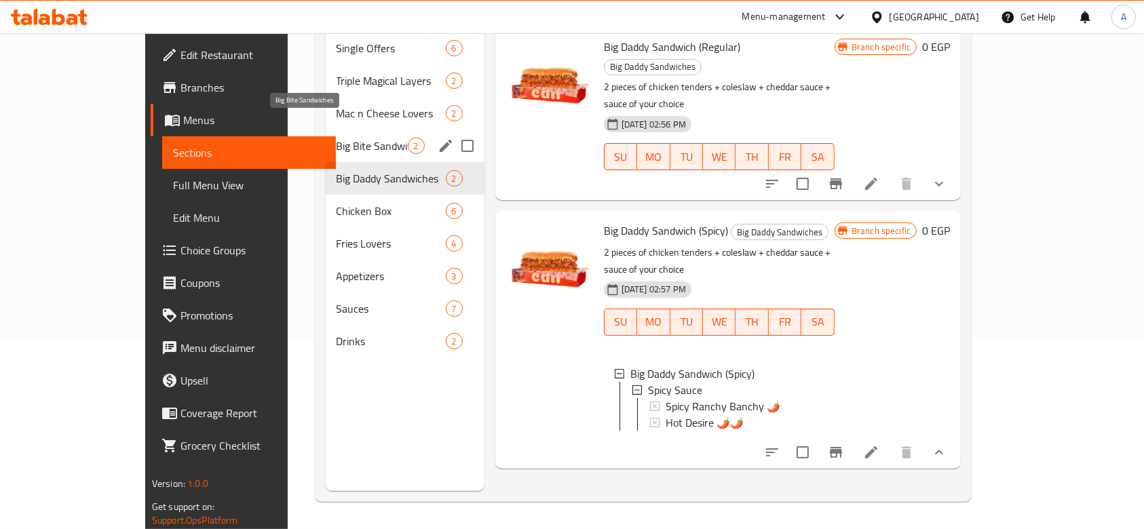
click at [337, 138] on span "Big Bite Sandwiches" at bounding box center [372, 146] width 71 height 16
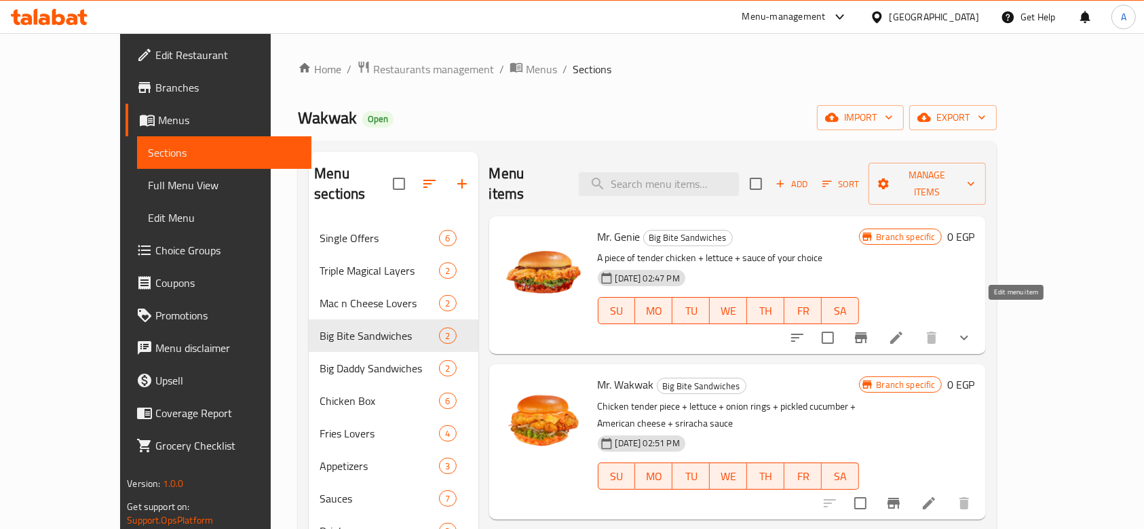
click at [905, 330] on icon at bounding box center [896, 338] width 16 height 16
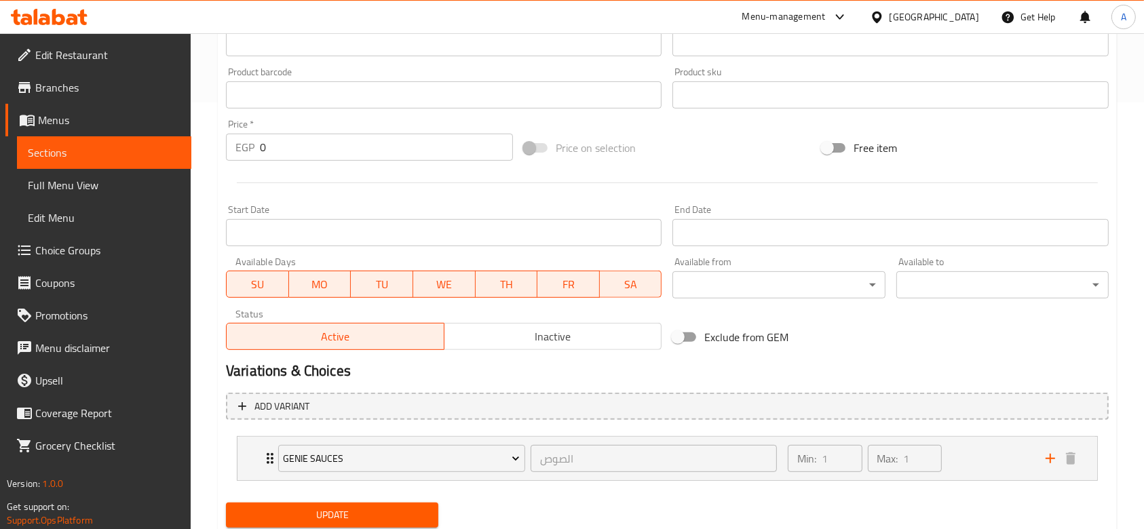
scroll to position [471, 0]
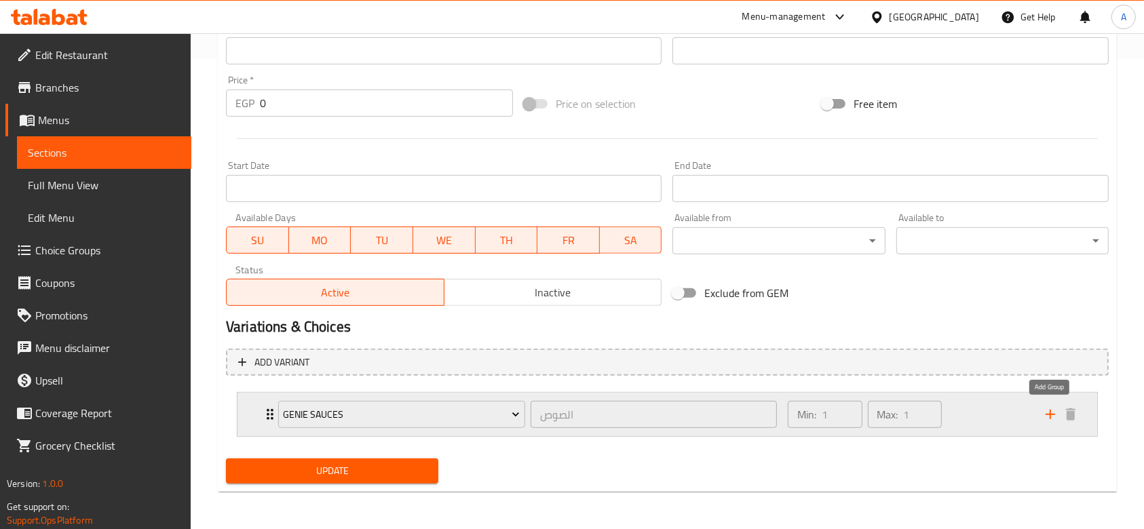
click at [1046, 416] on icon "add" at bounding box center [1050, 415] width 16 height 16
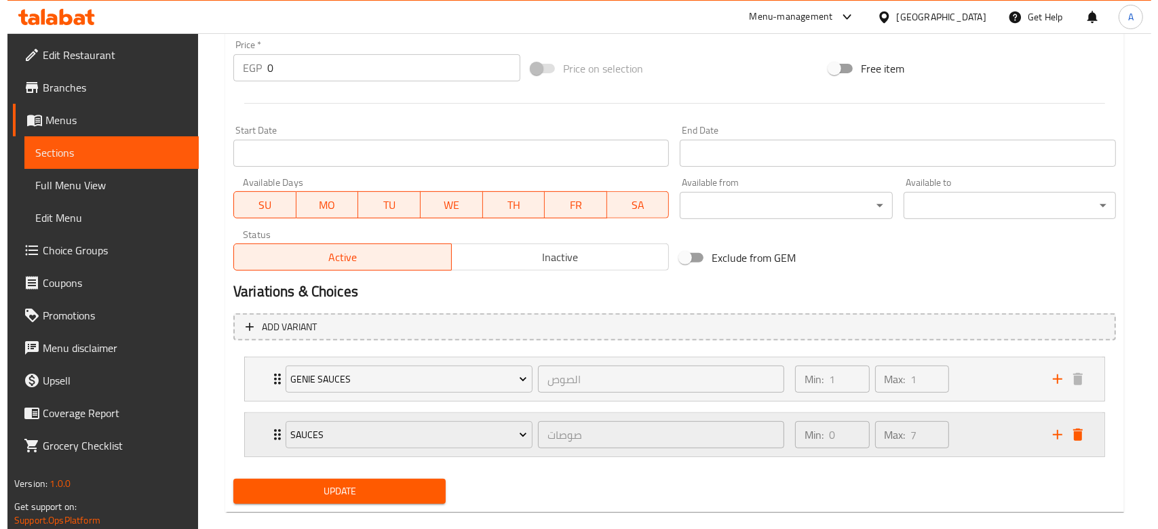
scroll to position [527, 0]
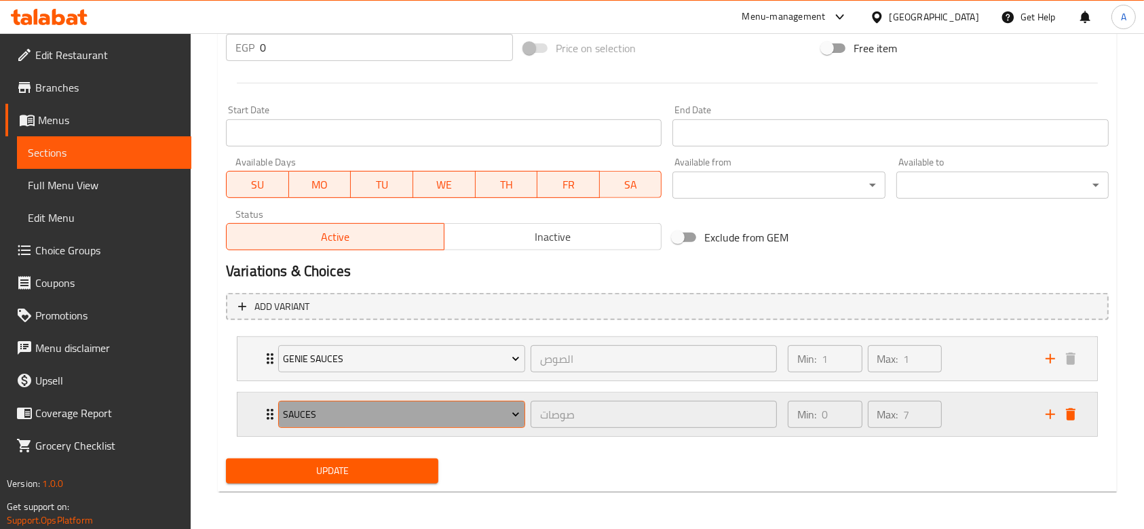
click at [467, 409] on span "Sauces" at bounding box center [401, 415] width 237 height 17
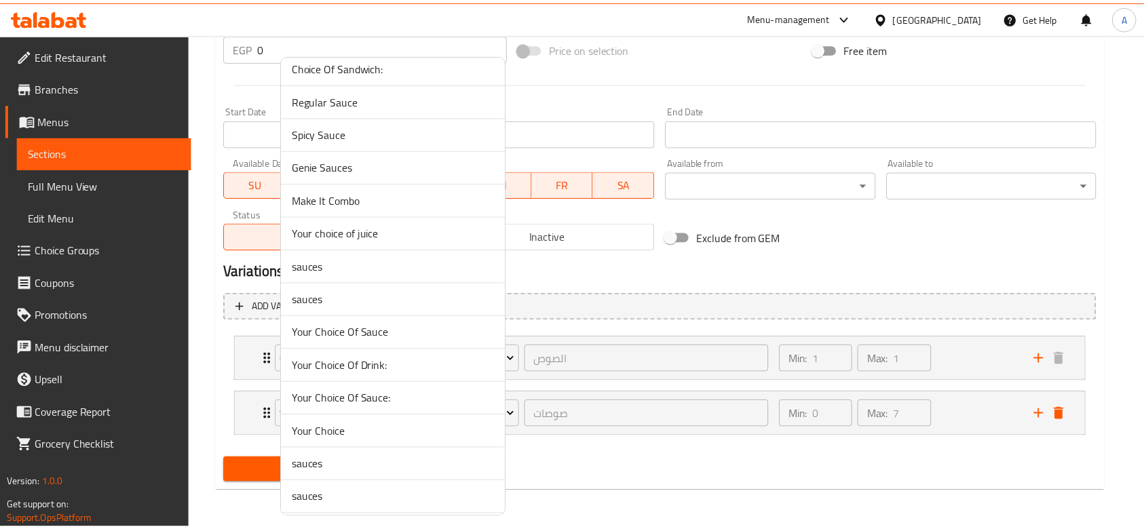
scroll to position [1332, 0]
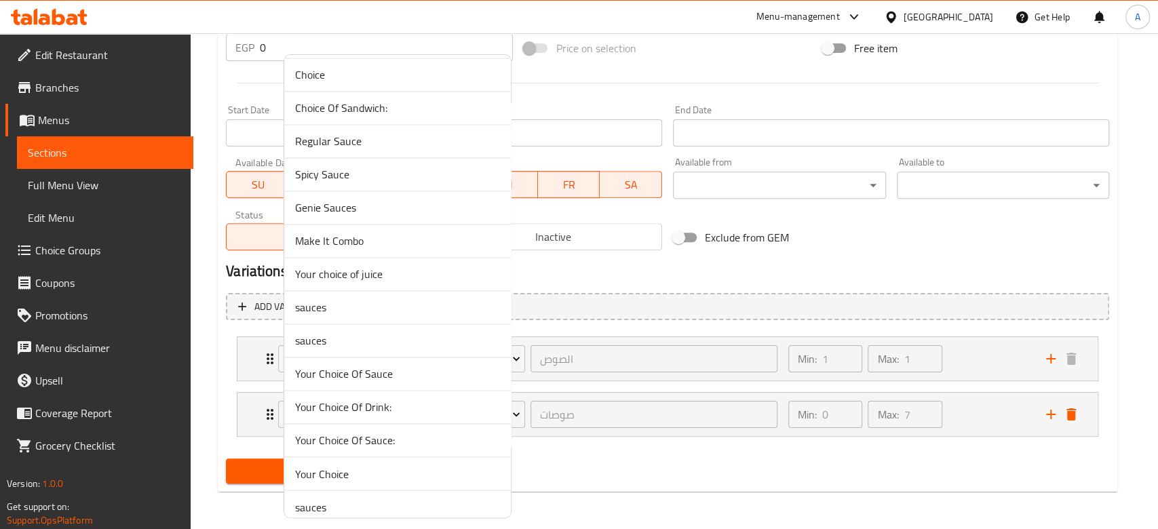
click at [365, 233] on span "Make It Combo" at bounding box center [397, 241] width 205 height 16
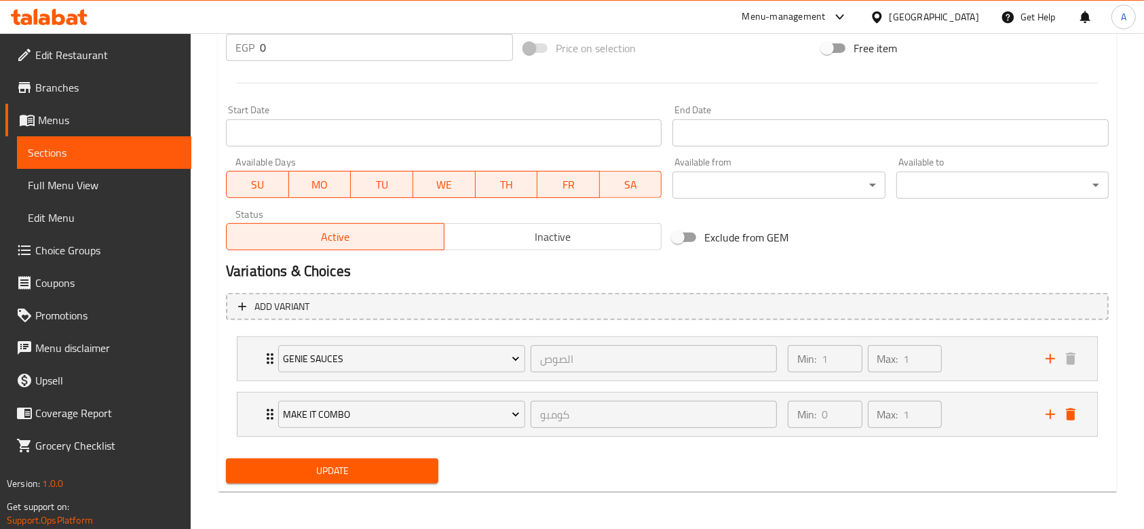
click at [428, 474] on button "Update" at bounding box center [332, 471] width 212 height 25
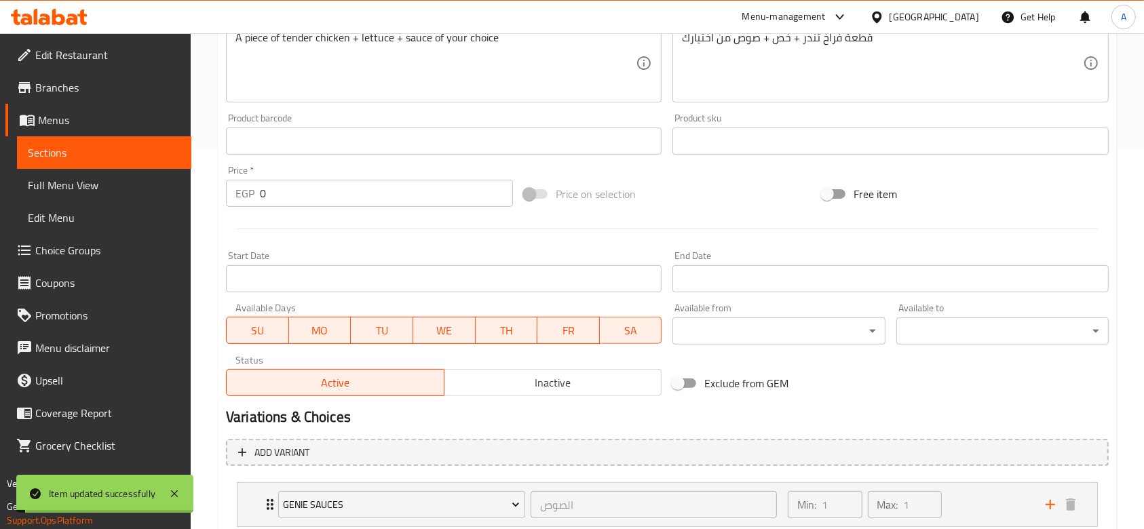
scroll to position [0, 0]
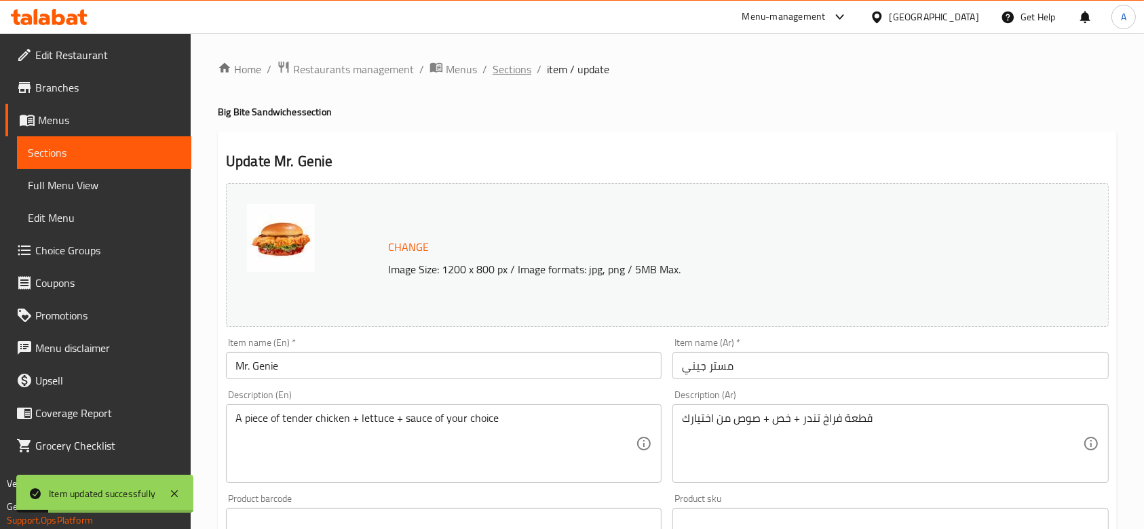
click at [514, 70] on span "Sections" at bounding box center [512, 69] width 39 height 16
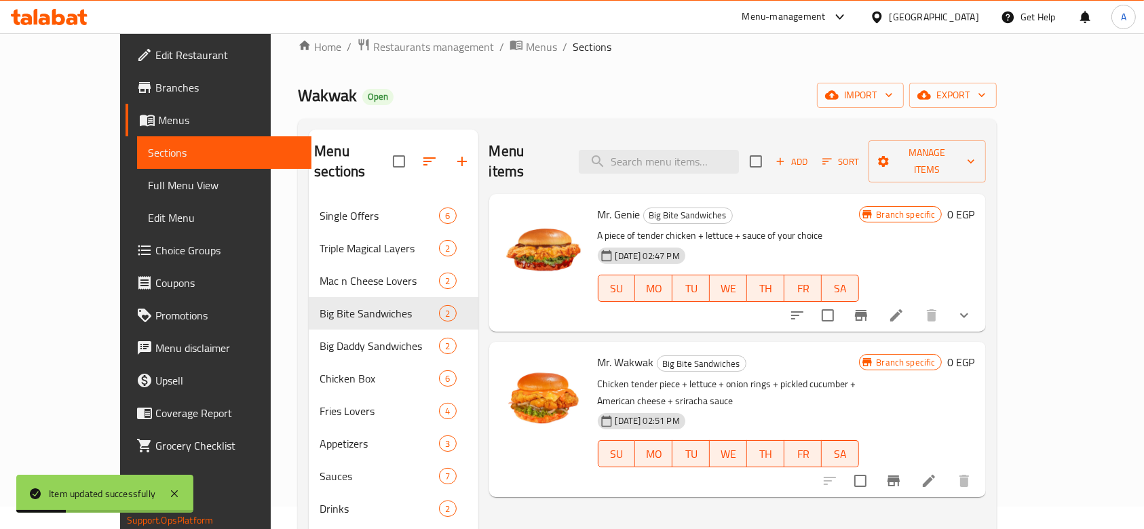
scroll to position [90, 0]
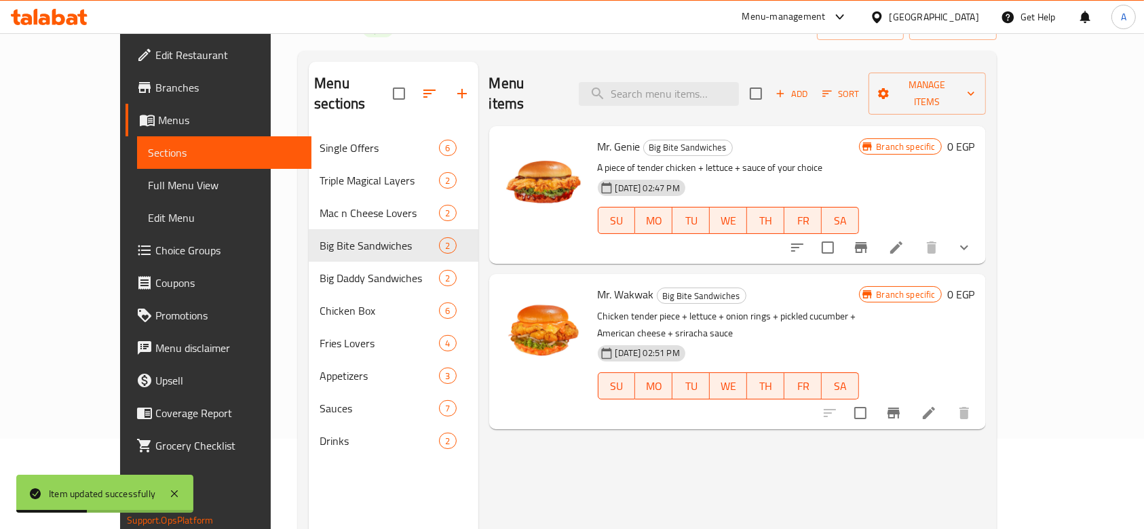
click at [937, 405] on icon at bounding box center [929, 413] width 16 height 16
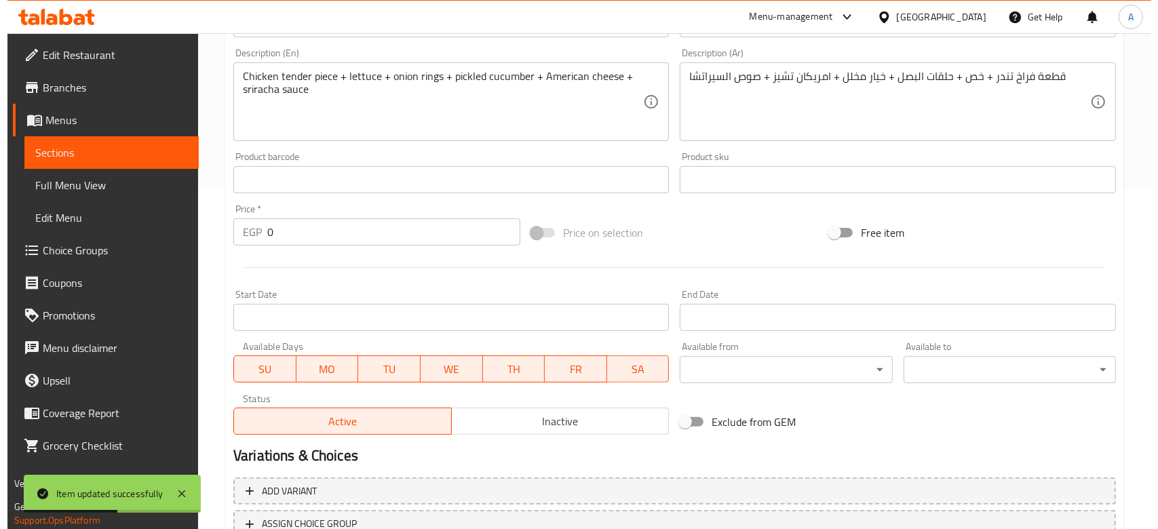
scroll to position [449, 0]
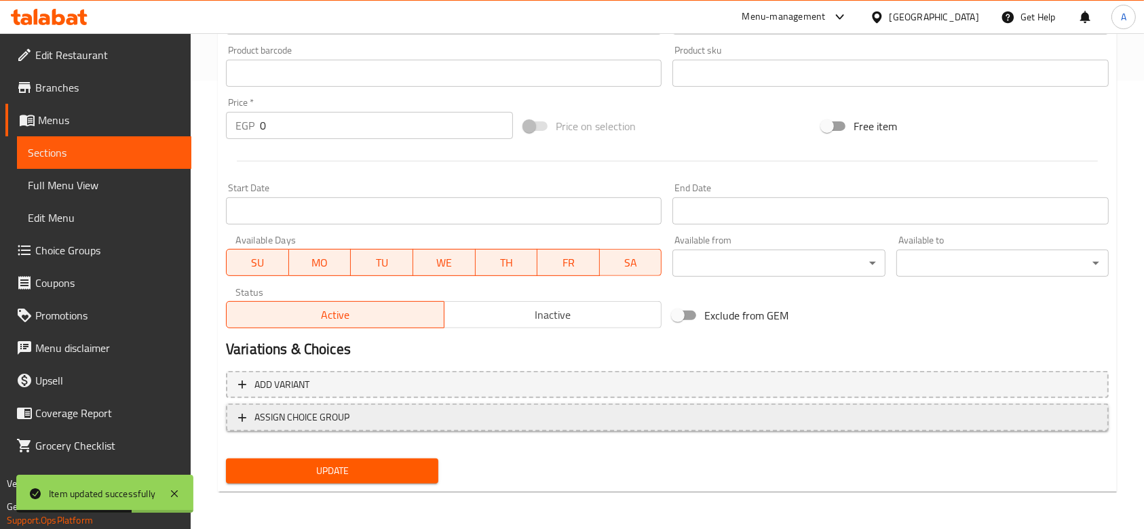
click at [342, 413] on span "ASSIGN CHOICE GROUP" at bounding box center [301, 417] width 95 height 17
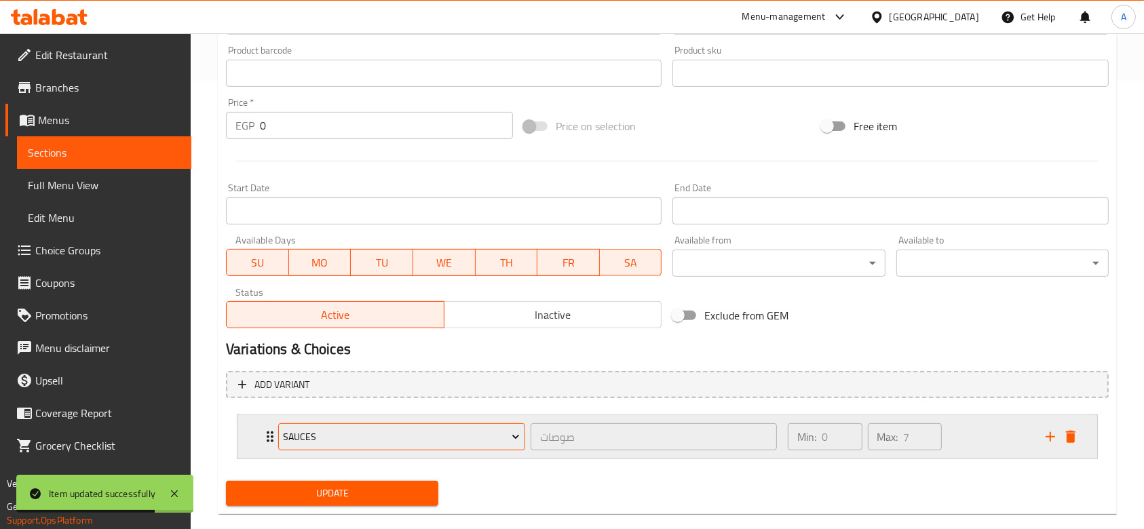
click at [496, 438] on span "Sauces" at bounding box center [401, 437] width 237 height 17
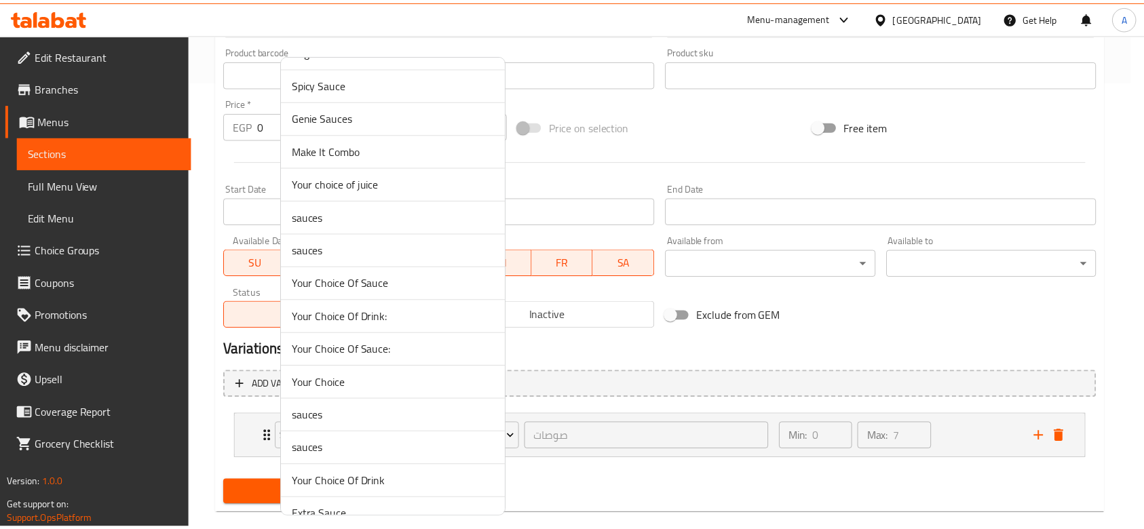
scroll to position [1332, 0]
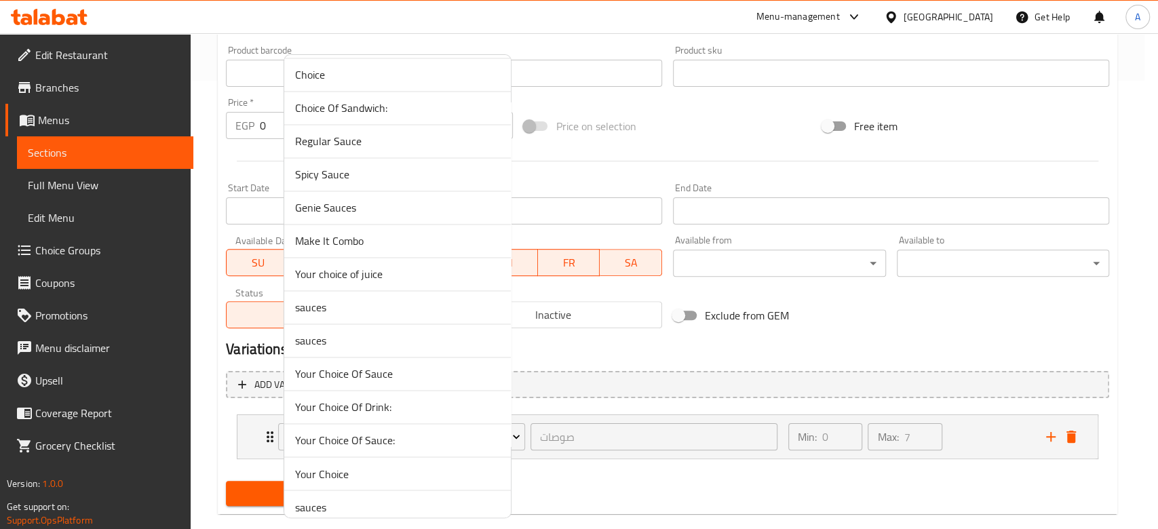
click at [377, 248] on li "Make It Combo" at bounding box center [397, 241] width 227 height 33
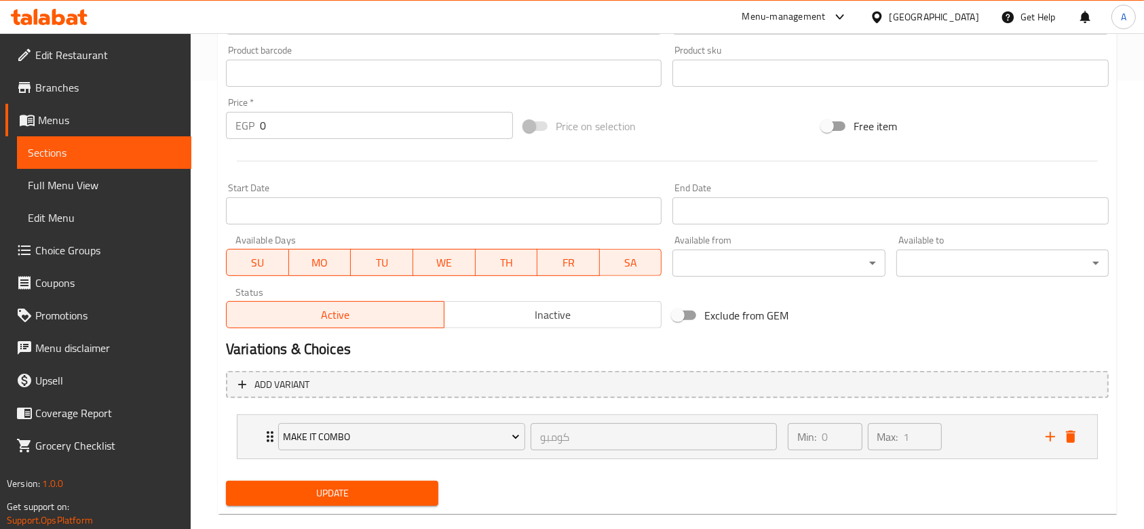
click at [500, 352] on h2 "Variations & Choices" at bounding box center [667, 349] width 883 height 20
click at [425, 483] on button "Update" at bounding box center [332, 493] width 212 height 25
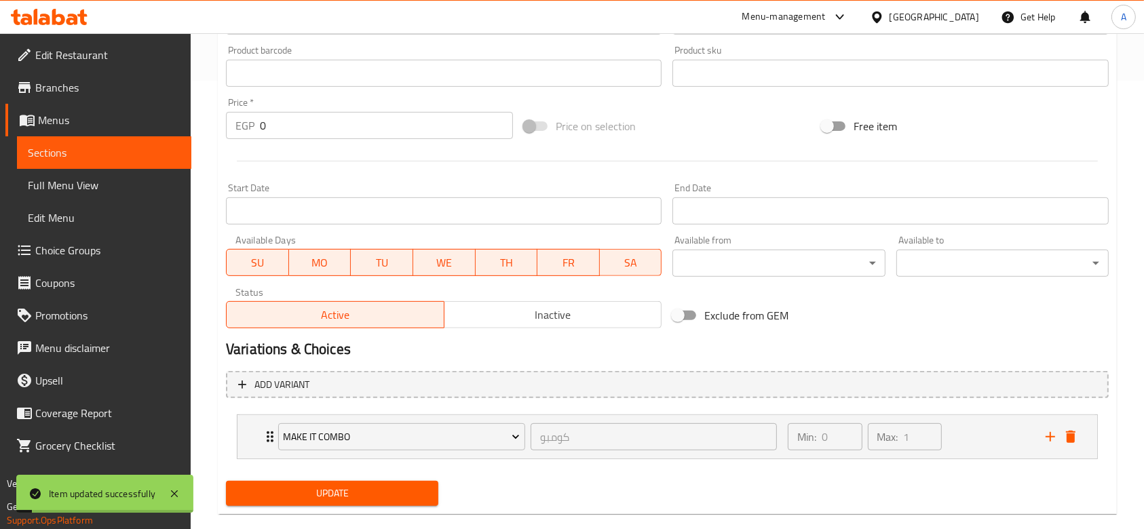
scroll to position [0, 0]
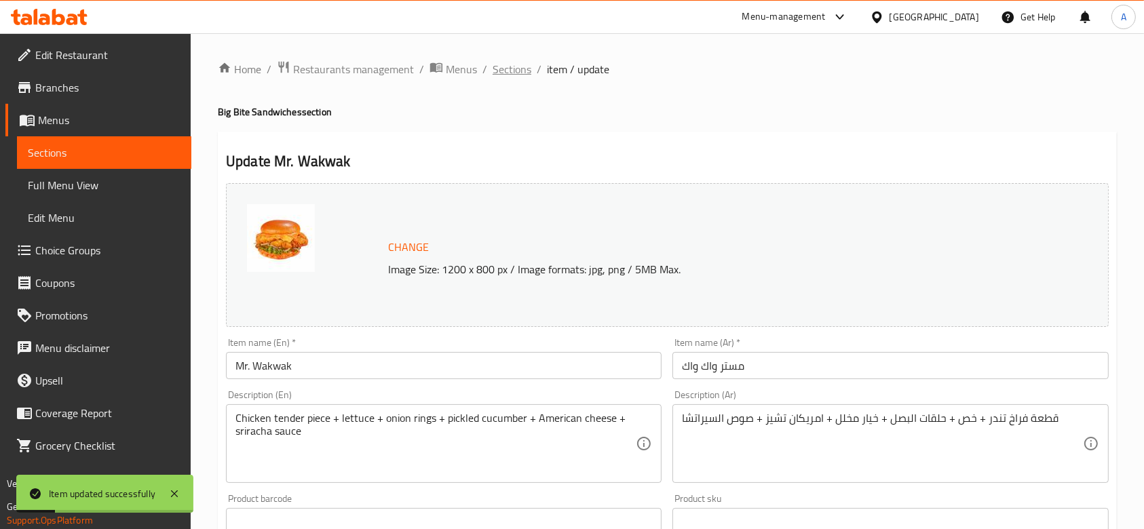
click at [523, 67] on span "Sections" at bounding box center [512, 69] width 39 height 16
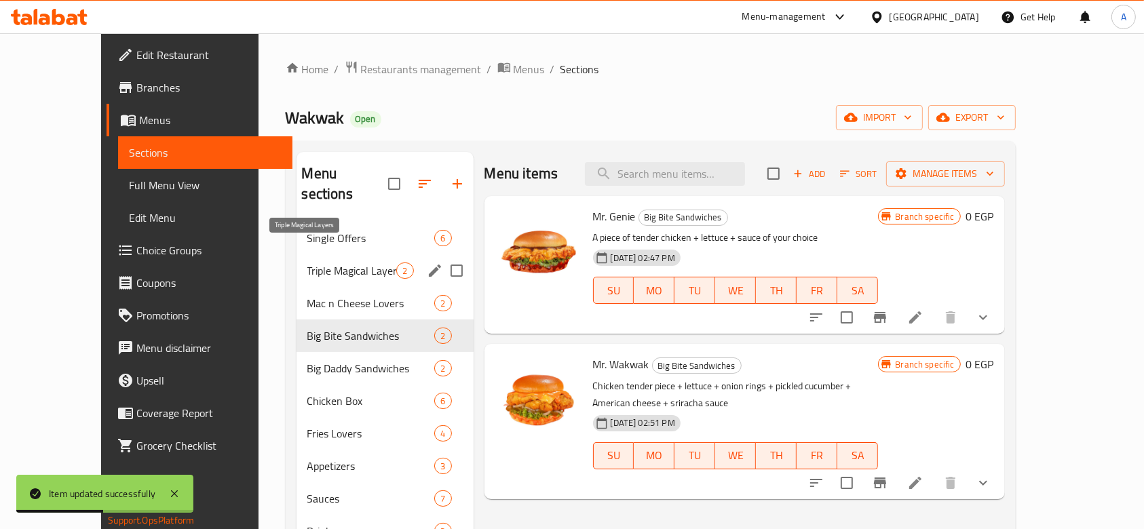
click at [345, 263] on span "Triple Magical Layers" at bounding box center [352, 271] width 90 height 16
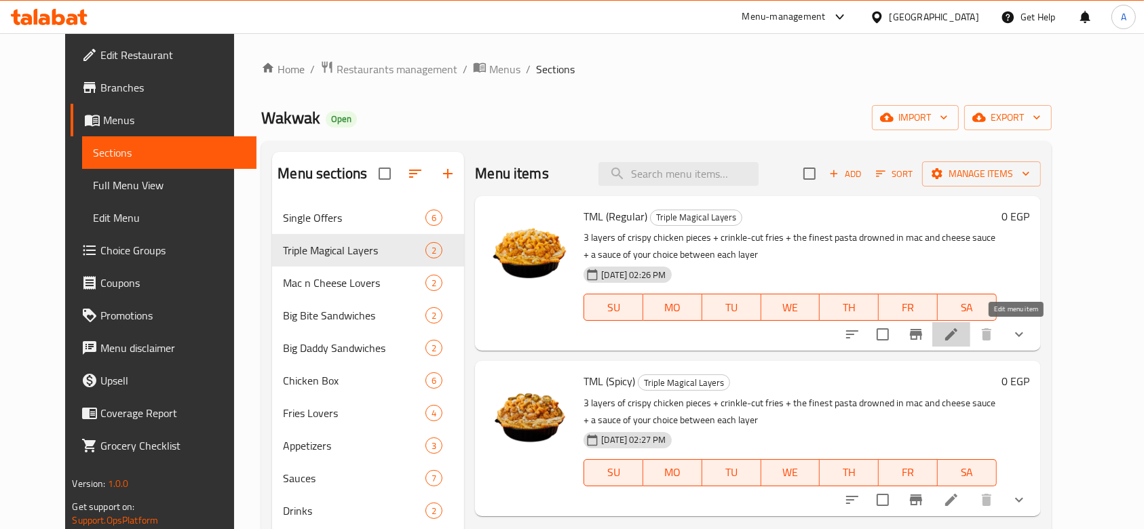
click at [960, 337] on icon at bounding box center [951, 334] width 16 height 16
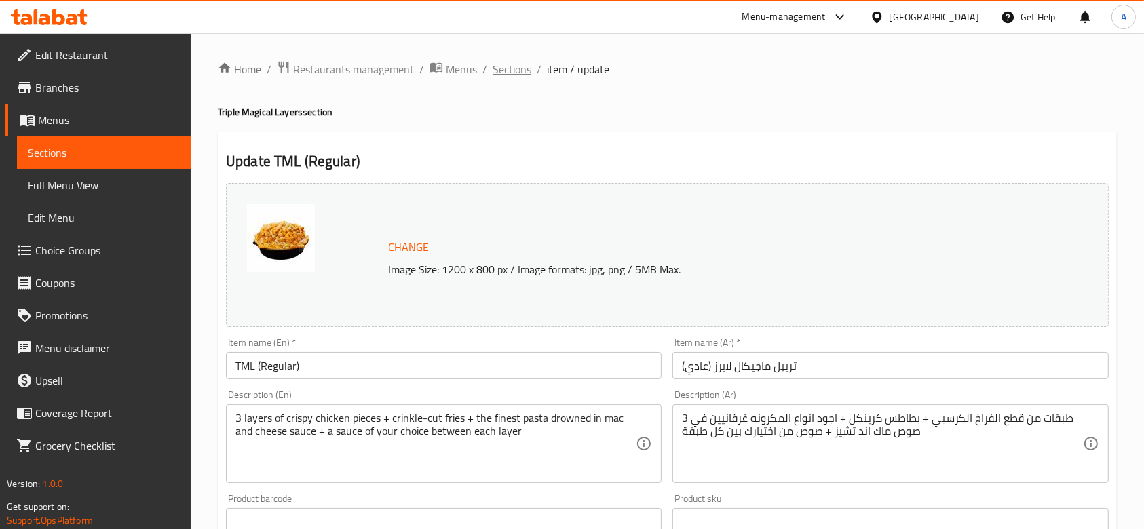
click at [508, 62] on span "Sections" at bounding box center [512, 69] width 39 height 16
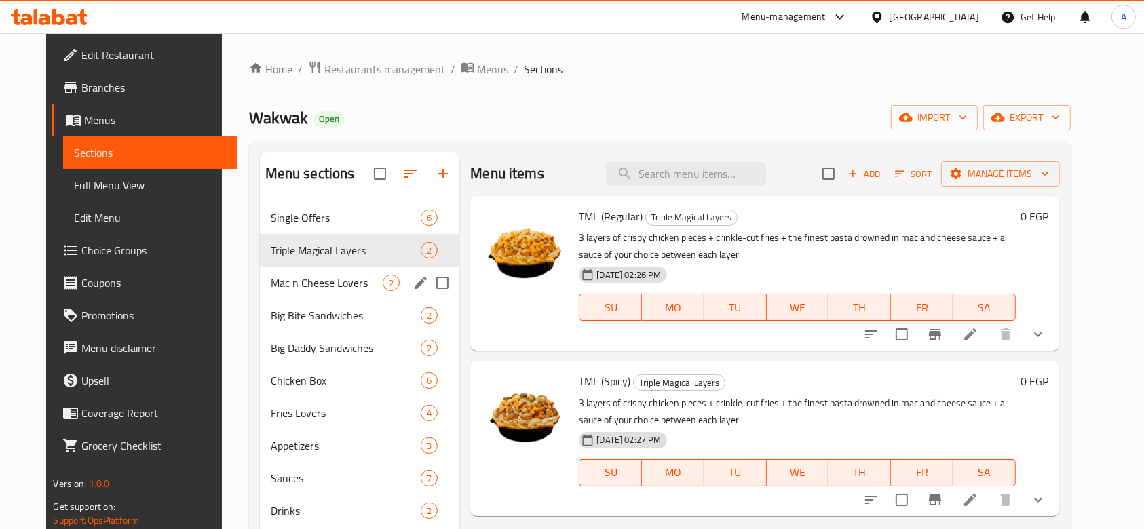
click at [307, 273] on div "Mac n Cheese Lovers 2" at bounding box center [360, 283] width 200 height 33
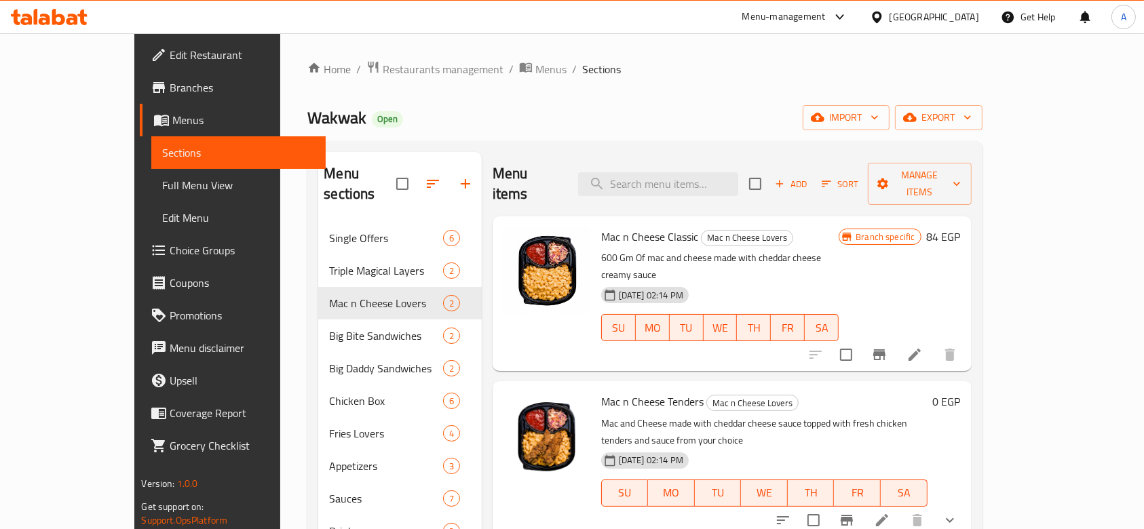
click at [934, 343] on li at bounding box center [915, 355] width 38 height 24
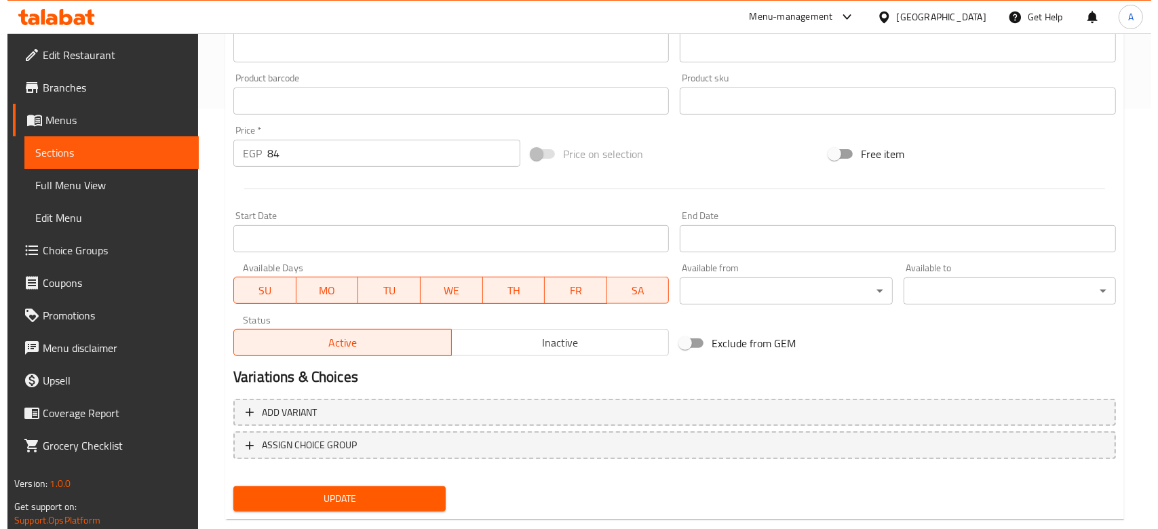
scroll to position [449, 0]
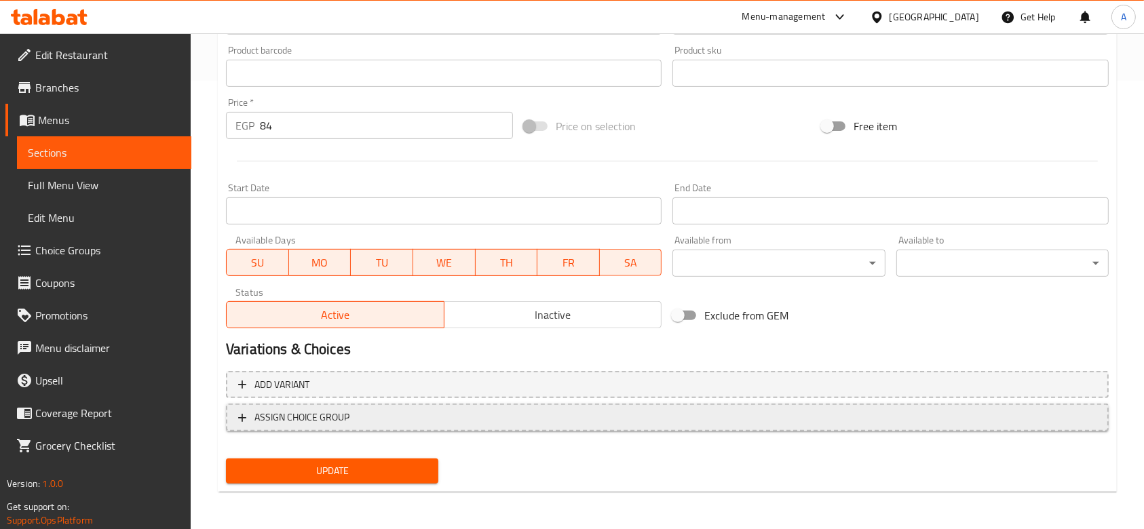
click at [451, 410] on span "ASSIGN CHOICE GROUP" at bounding box center [667, 417] width 858 height 17
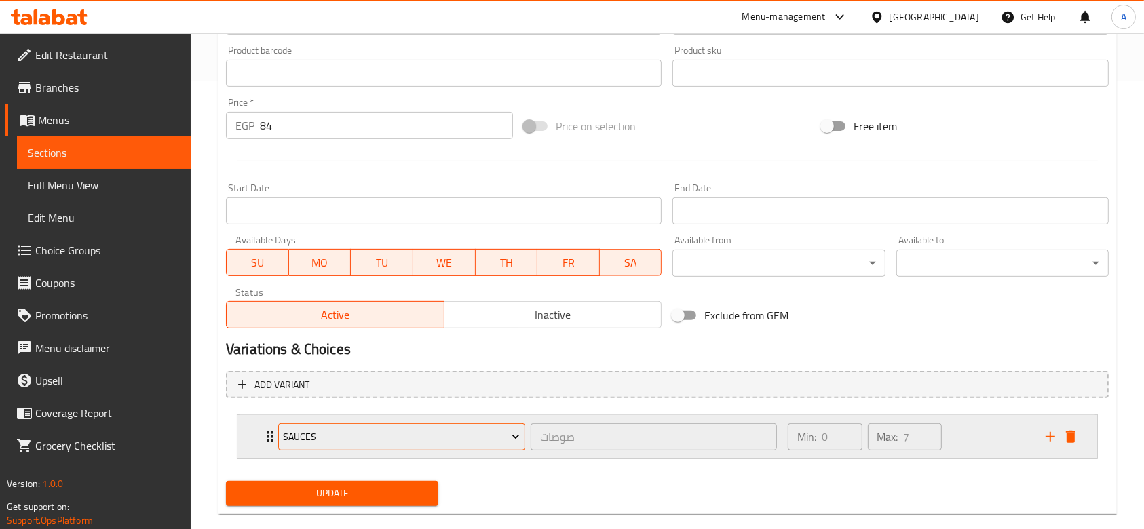
click at [461, 449] on button "Sauces" at bounding box center [401, 436] width 247 height 27
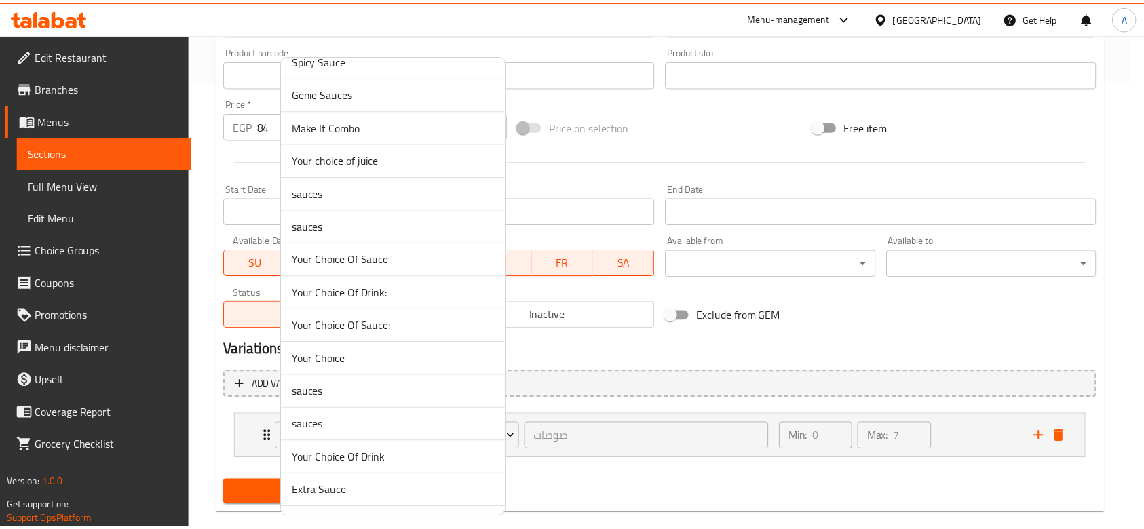
scroll to position [1422, 0]
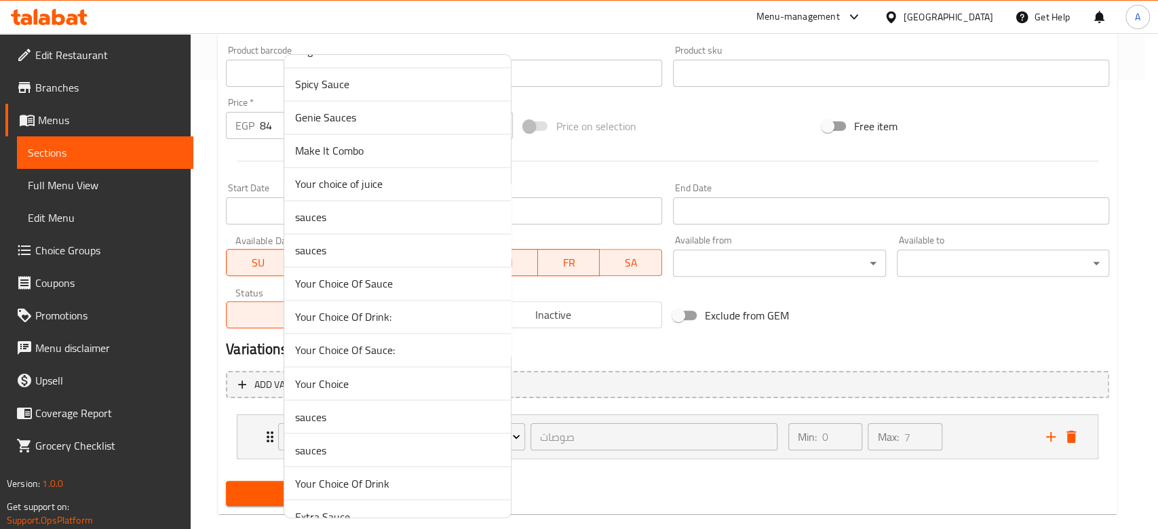
click at [388, 147] on span "Make It Combo" at bounding box center [397, 151] width 205 height 16
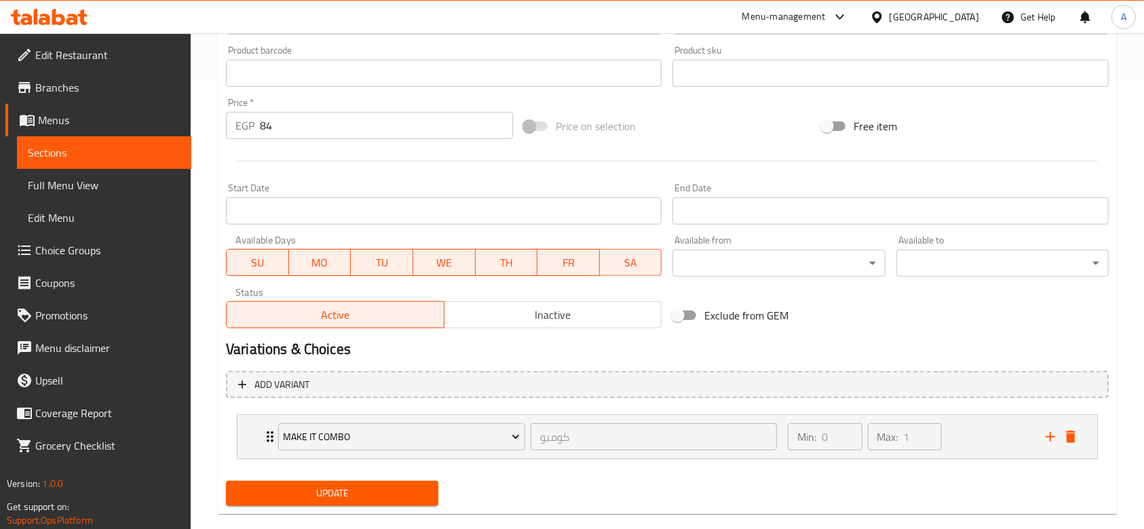
click at [341, 492] on span "Update" at bounding box center [332, 493] width 191 height 17
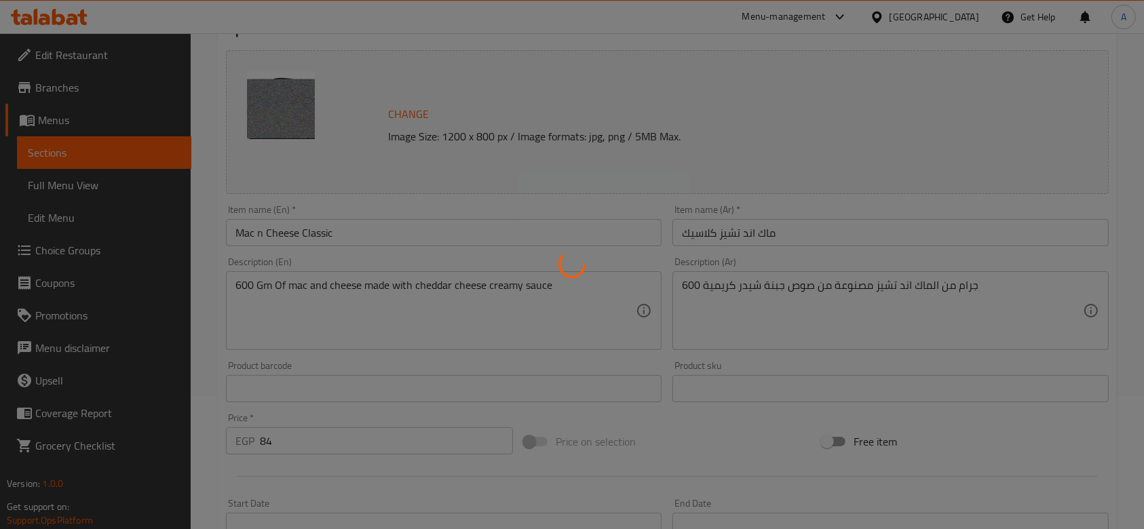
scroll to position [0, 0]
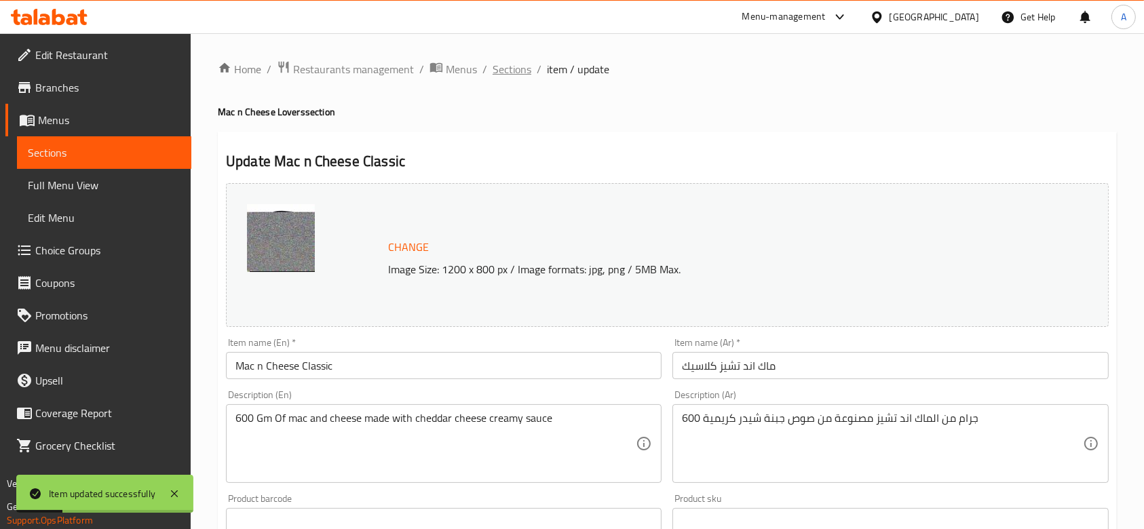
click at [514, 76] on span "Sections" at bounding box center [512, 69] width 39 height 16
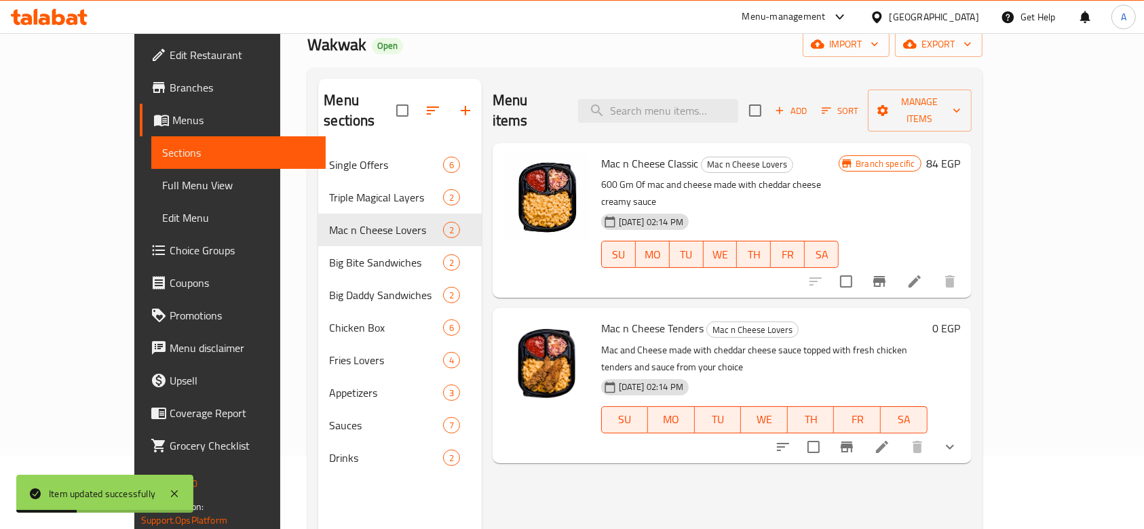
scroll to position [90, 0]
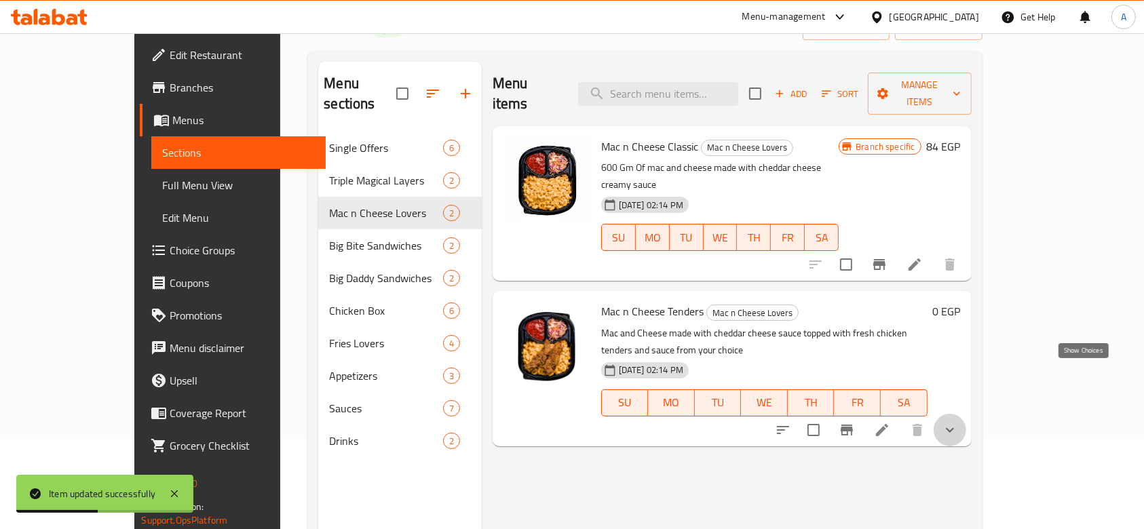
click at [958, 422] on icon "show more" at bounding box center [950, 430] width 16 height 16
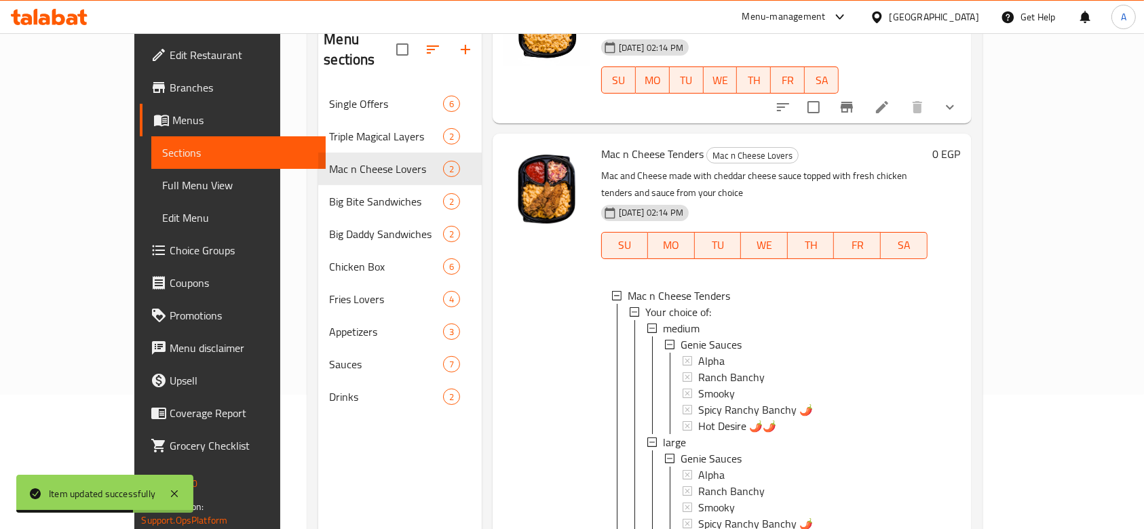
scroll to position [190, 0]
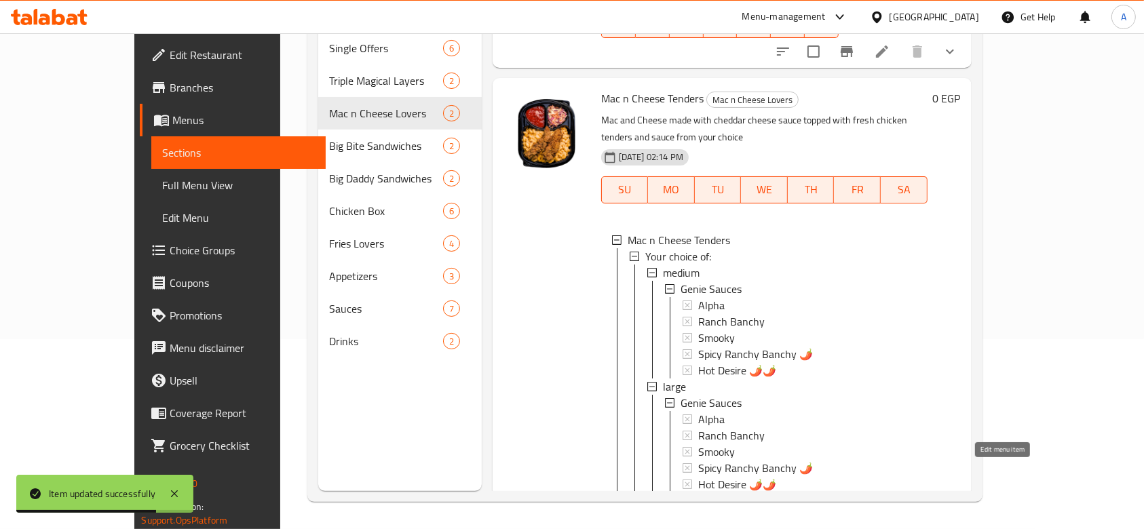
click at [888, 510] on icon at bounding box center [882, 516] width 12 height 12
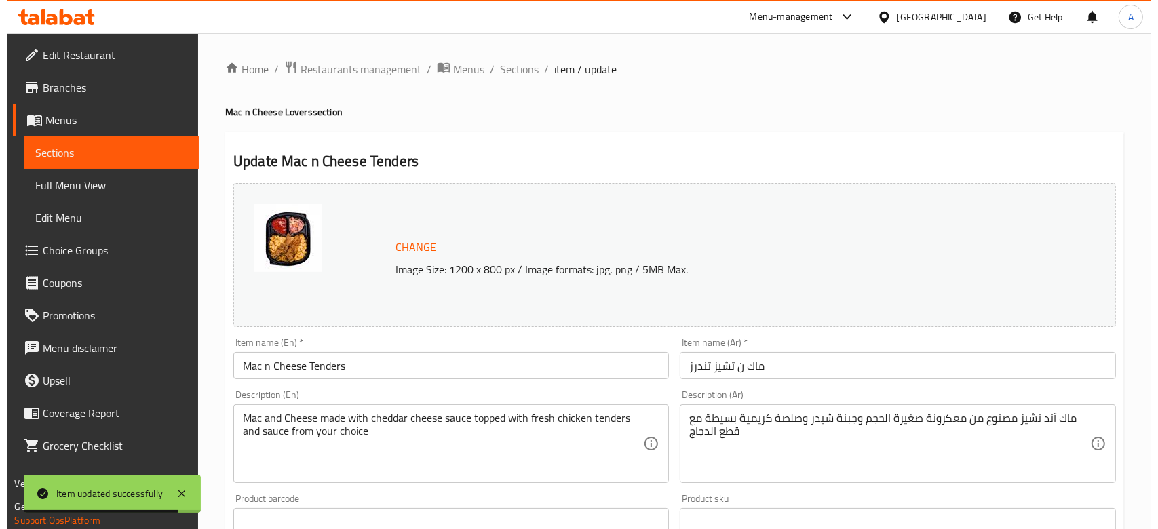
scroll to position [590, 0]
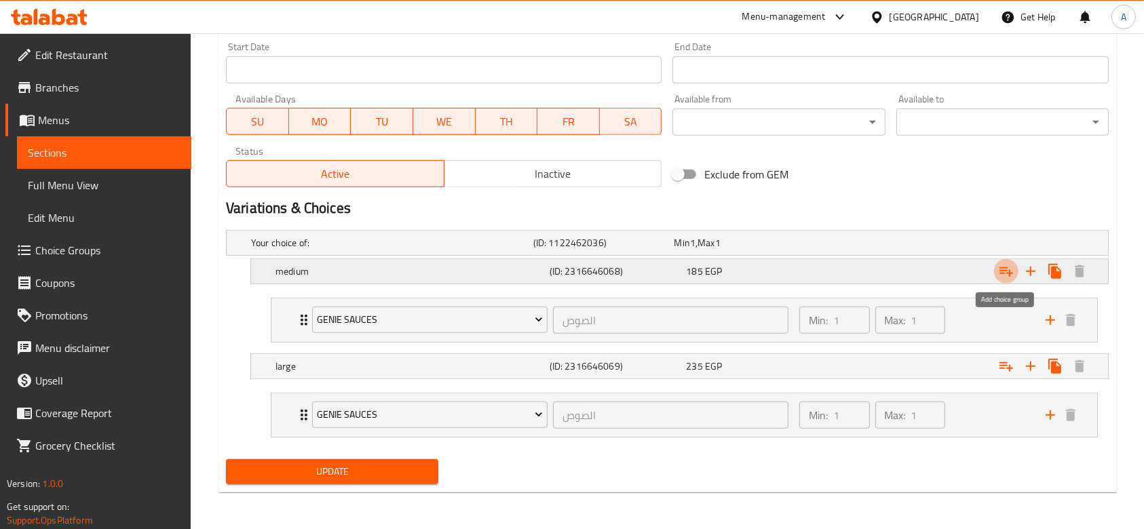
click at [1004, 266] on icon "Expand" at bounding box center [1006, 271] width 16 height 16
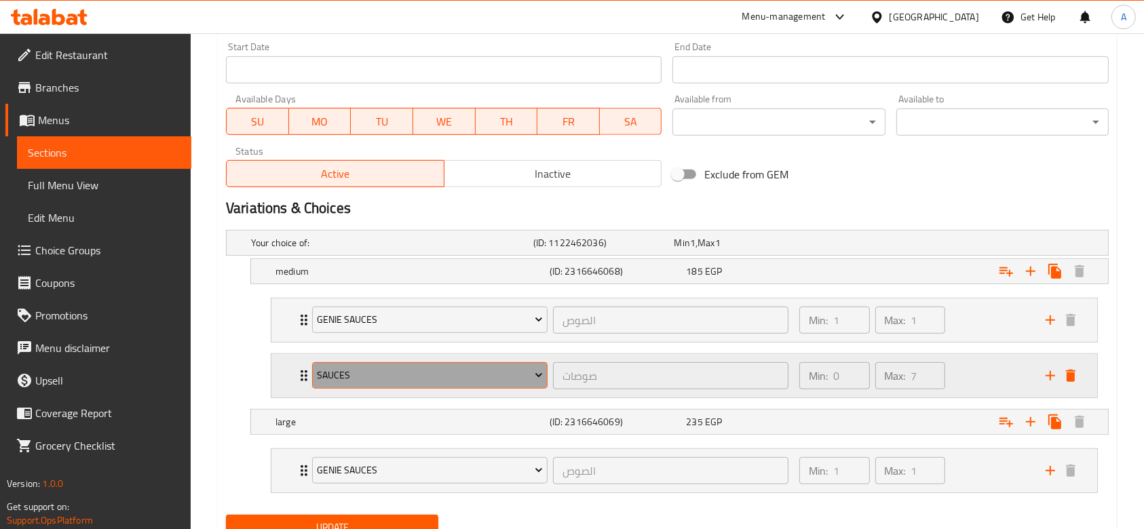
click at [532, 383] on button "Sauces" at bounding box center [429, 375] width 235 height 27
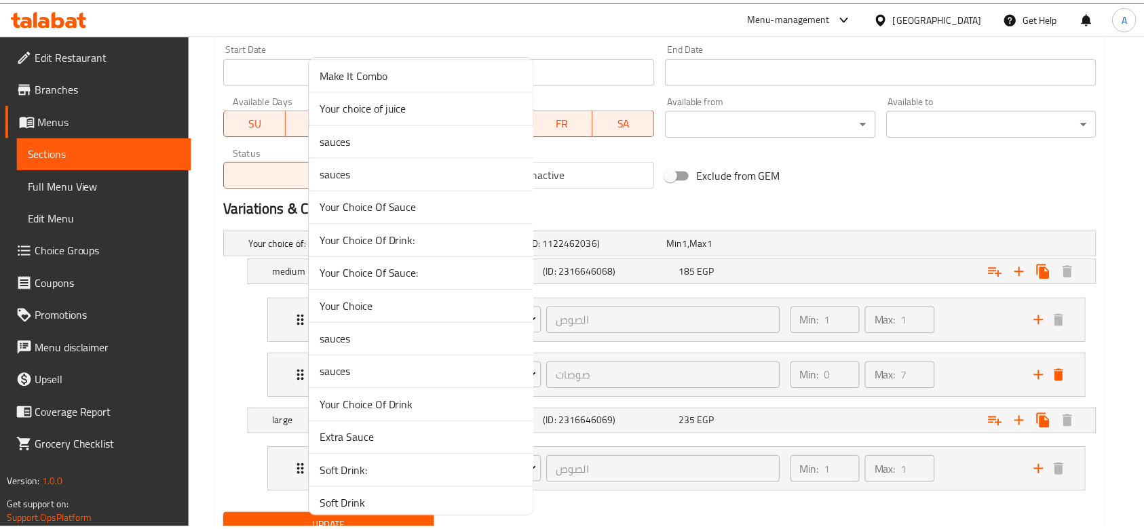
scroll to position [1332, 0]
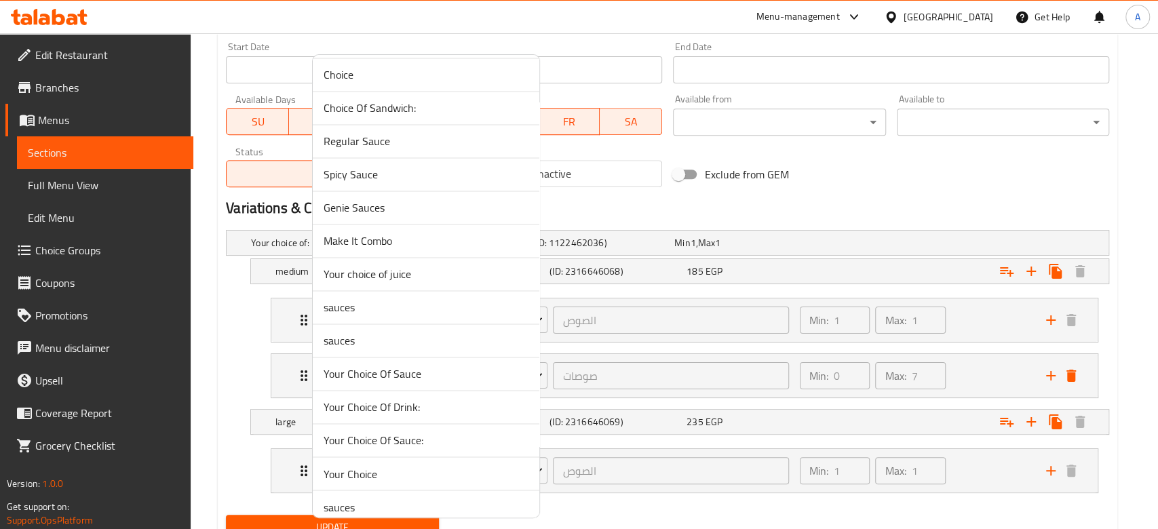
click at [402, 242] on span "Make It Combo" at bounding box center [426, 241] width 205 height 16
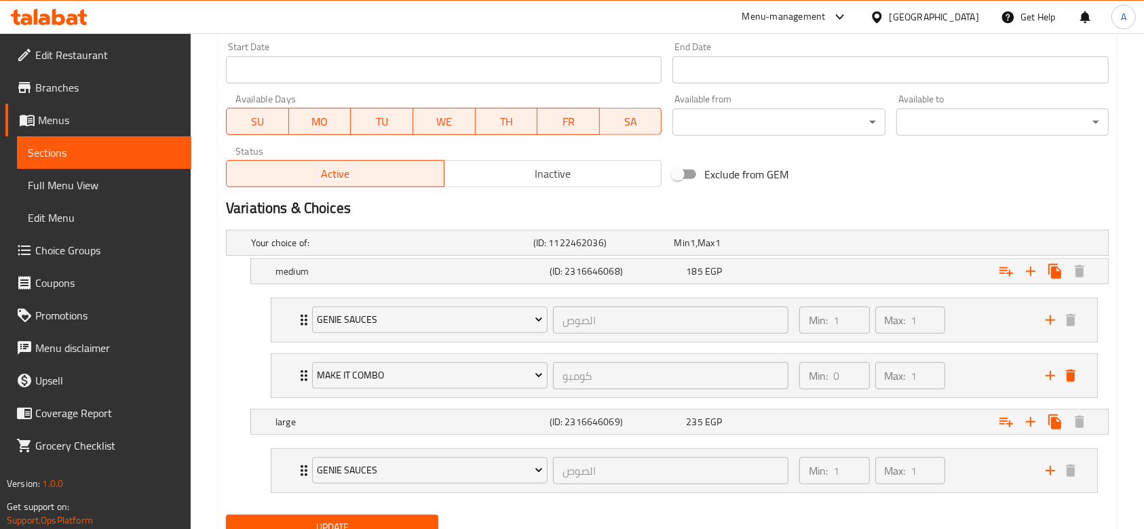
scroll to position [645, 0]
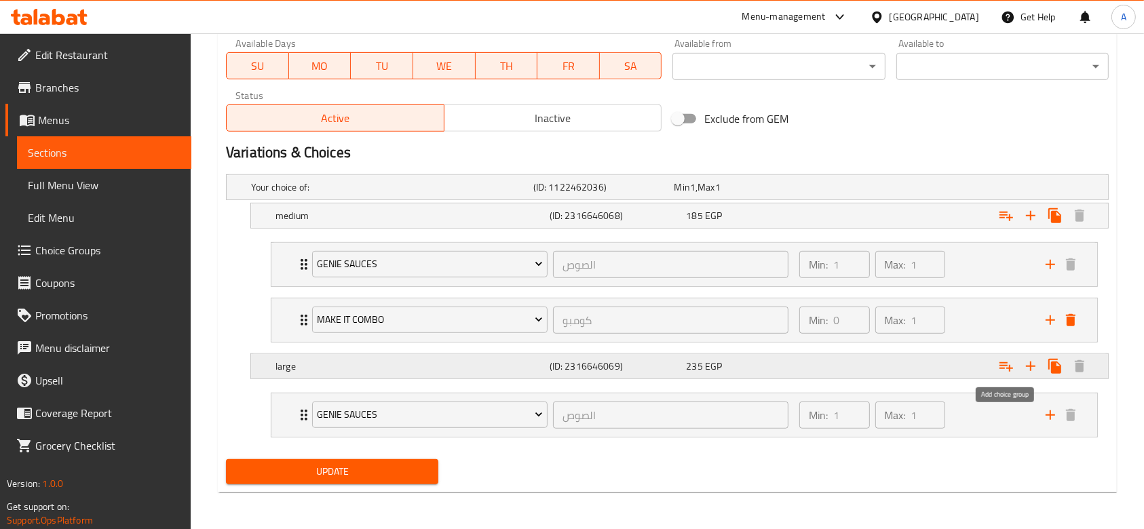
click at [1010, 364] on icon "Expand" at bounding box center [1006, 366] width 16 height 16
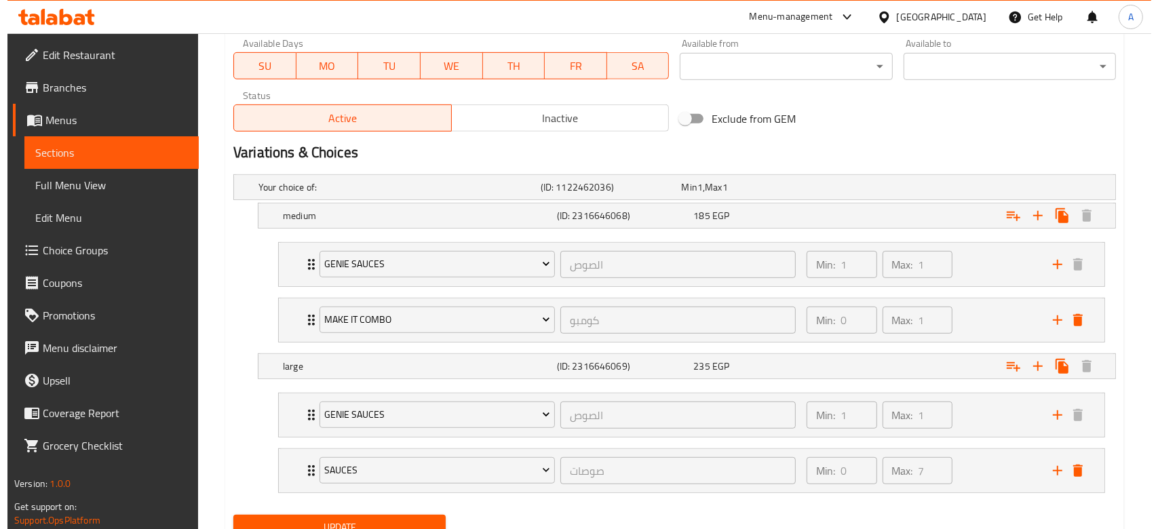
scroll to position [700, 0]
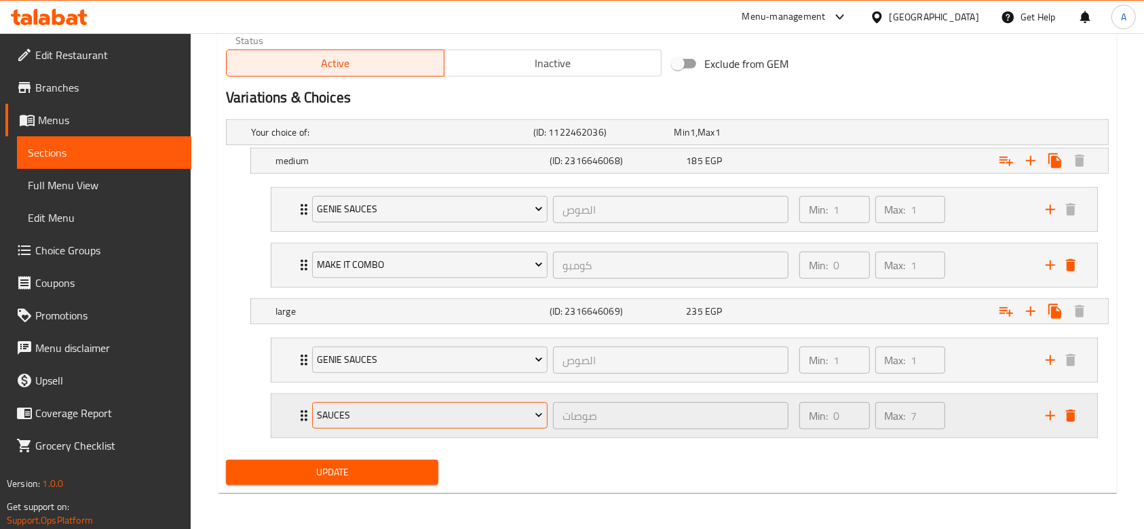
click at [519, 421] on span "Sauces" at bounding box center [429, 415] width 225 height 17
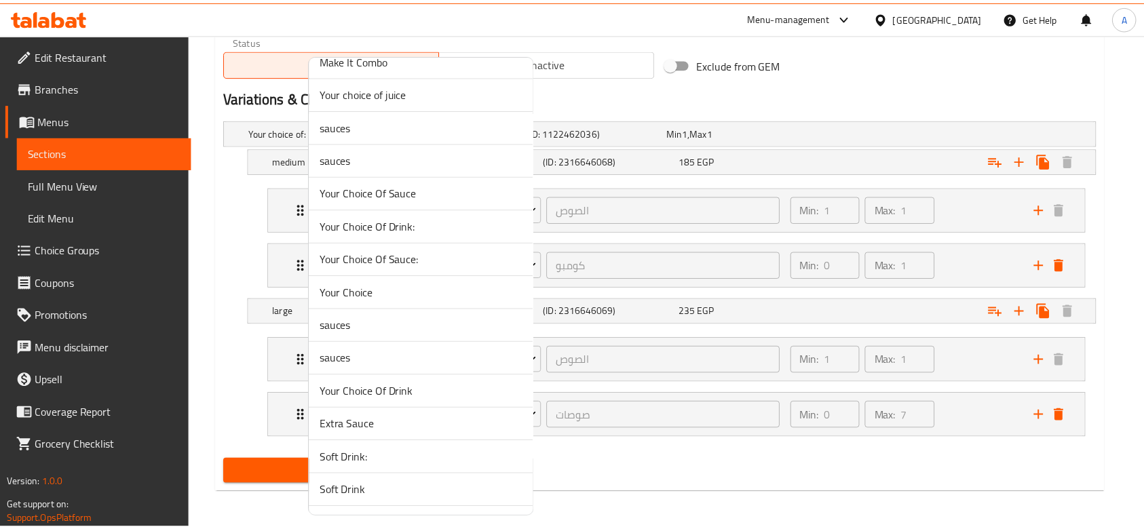
scroll to position [1332, 0]
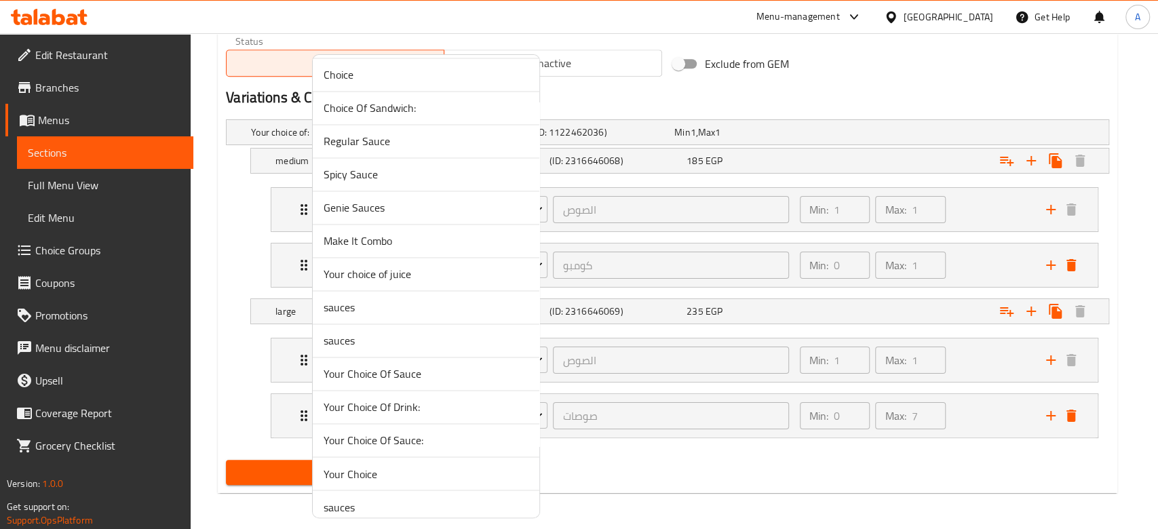
click at [413, 240] on span "Make It Combo" at bounding box center [426, 241] width 205 height 16
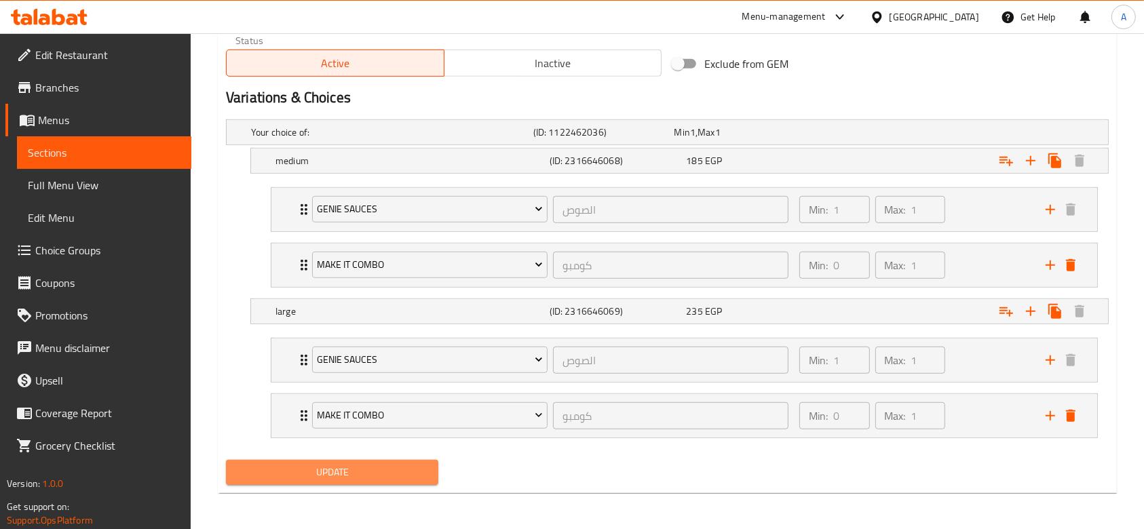
click at [375, 467] on span "Update" at bounding box center [332, 472] width 191 height 17
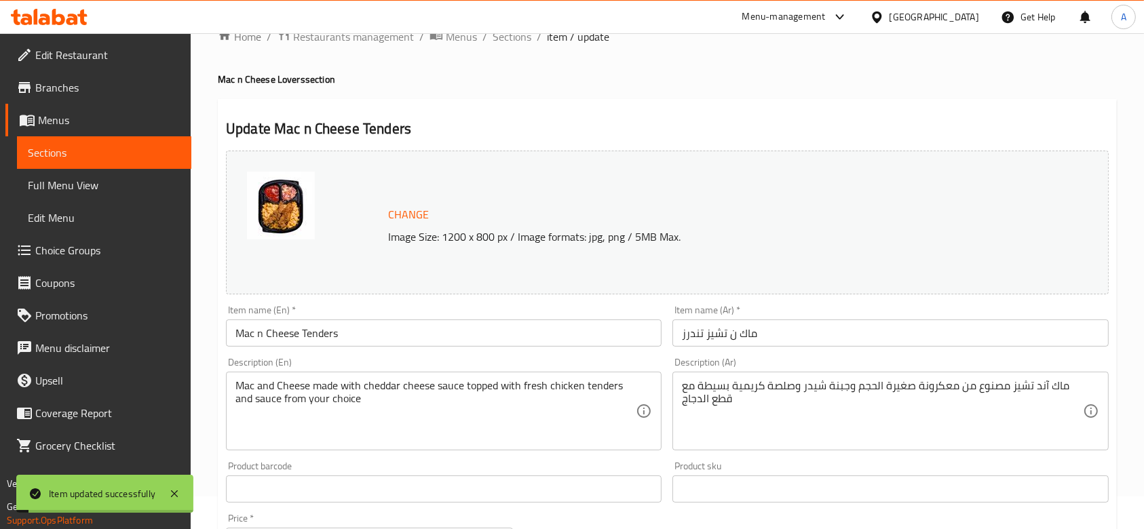
scroll to position [0, 0]
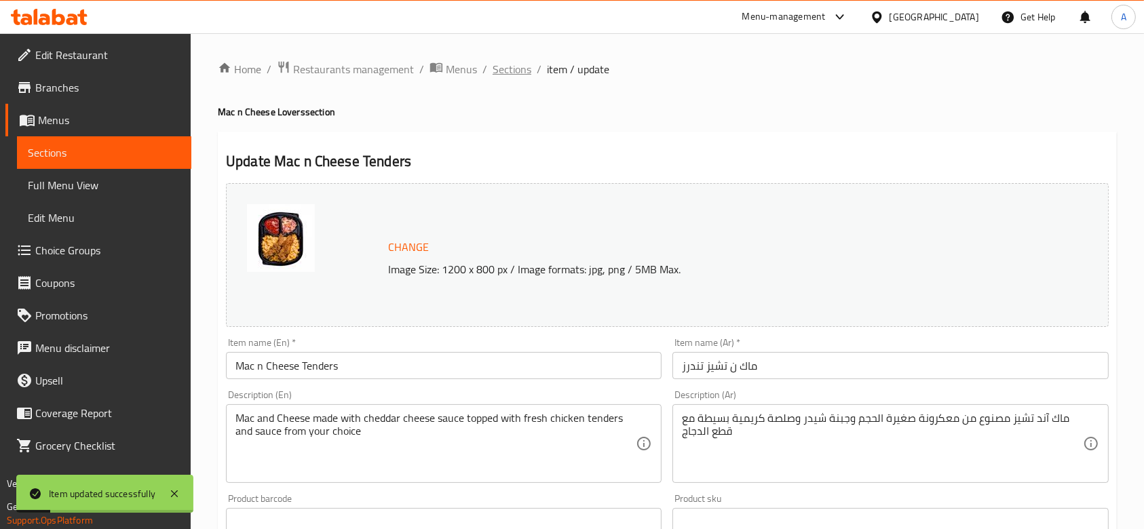
click at [519, 66] on span "Sections" at bounding box center [512, 69] width 39 height 16
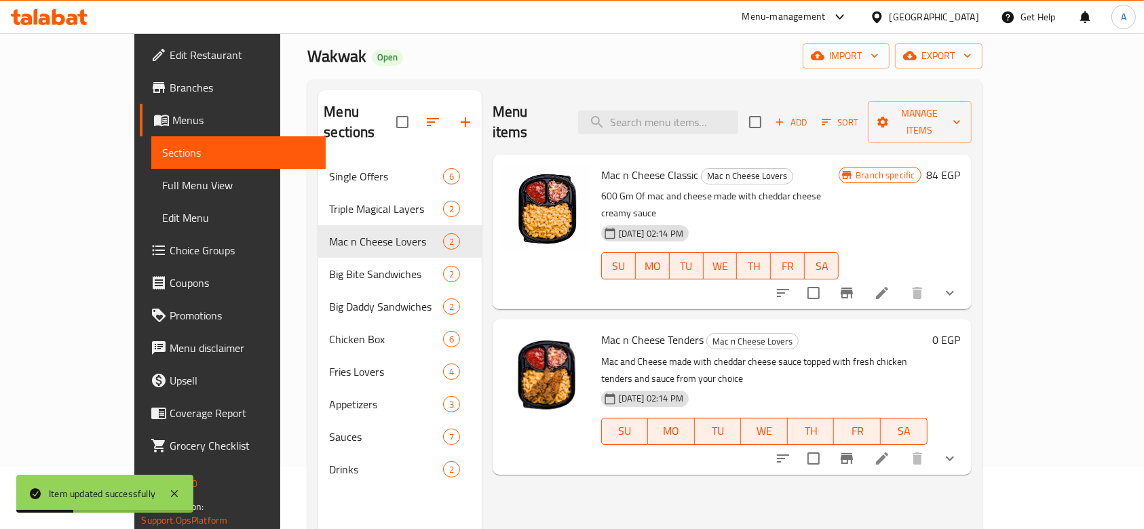
scroll to position [90, 0]
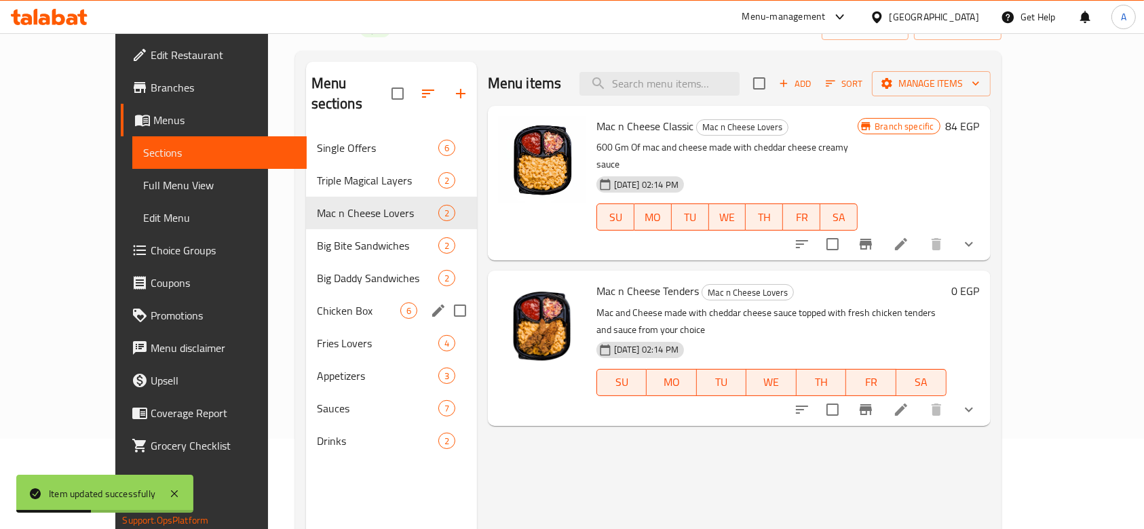
click at [306, 295] on div "Chicken Box 6" at bounding box center [391, 311] width 171 height 33
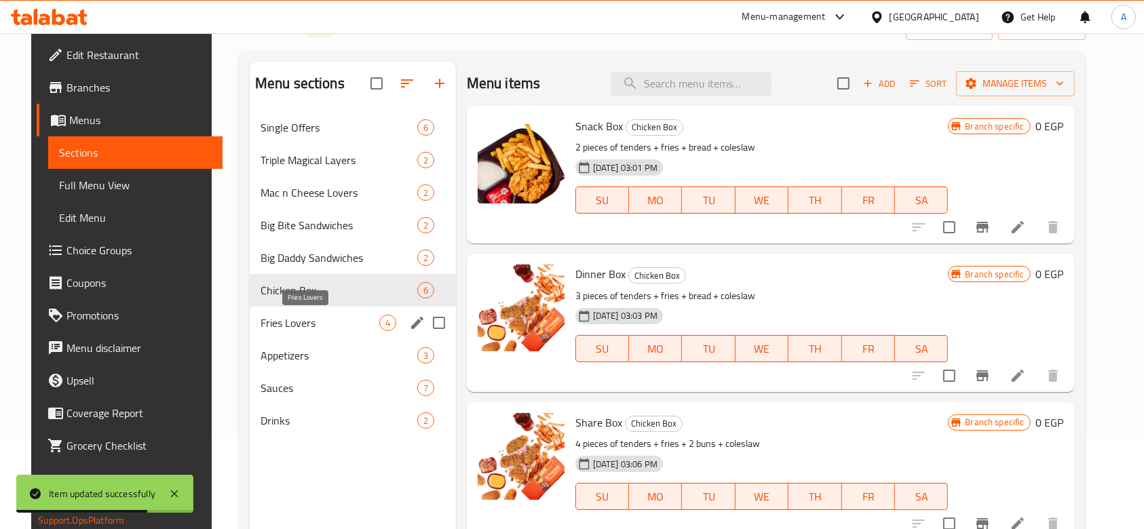
click at [327, 326] on span "Fries Lovers" at bounding box center [320, 323] width 119 height 16
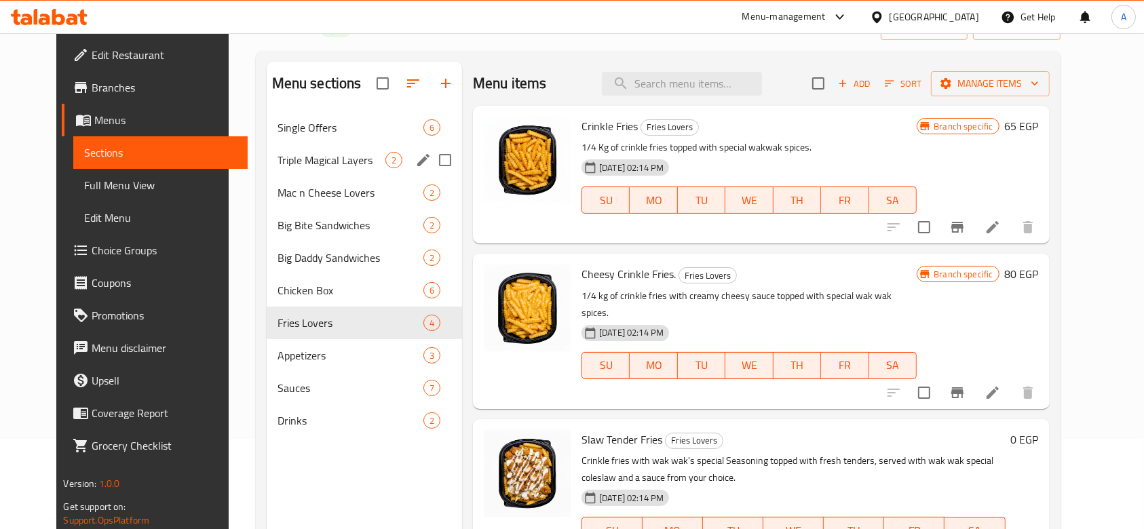
click at [279, 172] on div "Triple Magical Layers 2" at bounding box center [364, 160] width 195 height 33
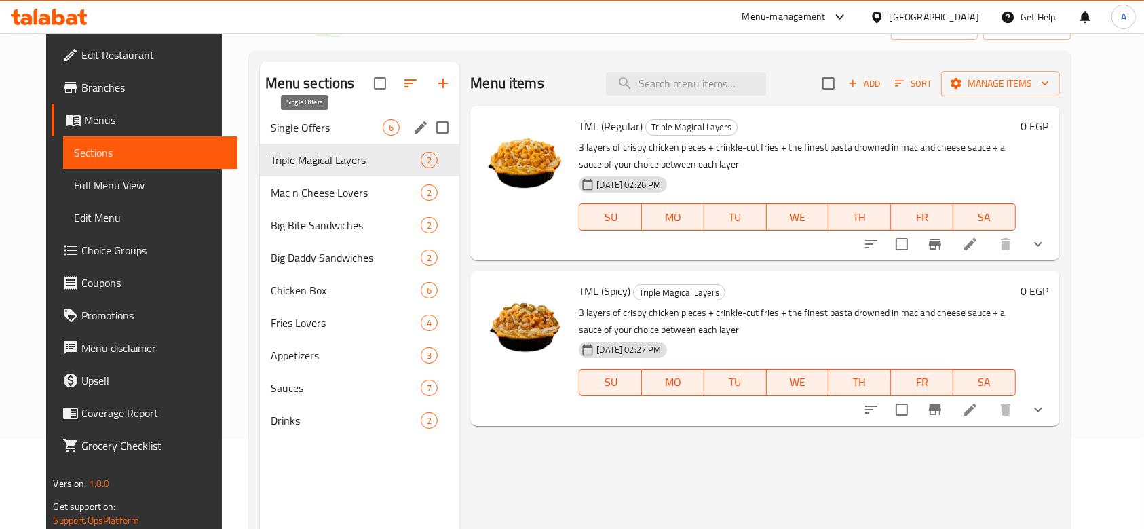
click at [271, 130] on span "Single Offers" at bounding box center [327, 127] width 113 height 16
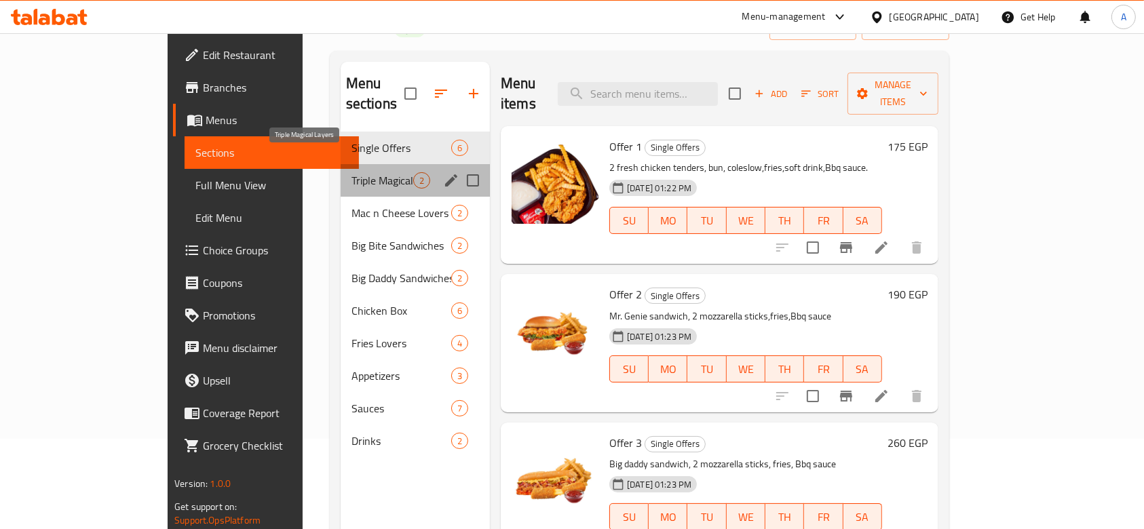
click at [352, 172] on span "Triple Magical Layers" at bounding box center [383, 180] width 62 height 16
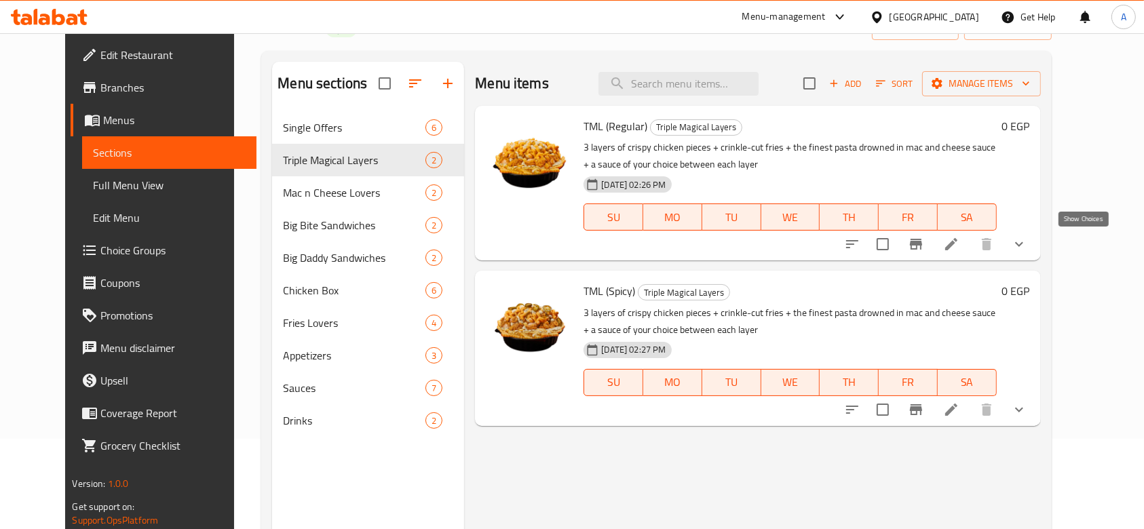
click at [1027, 237] on icon "show more" at bounding box center [1019, 244] width 16 height 16
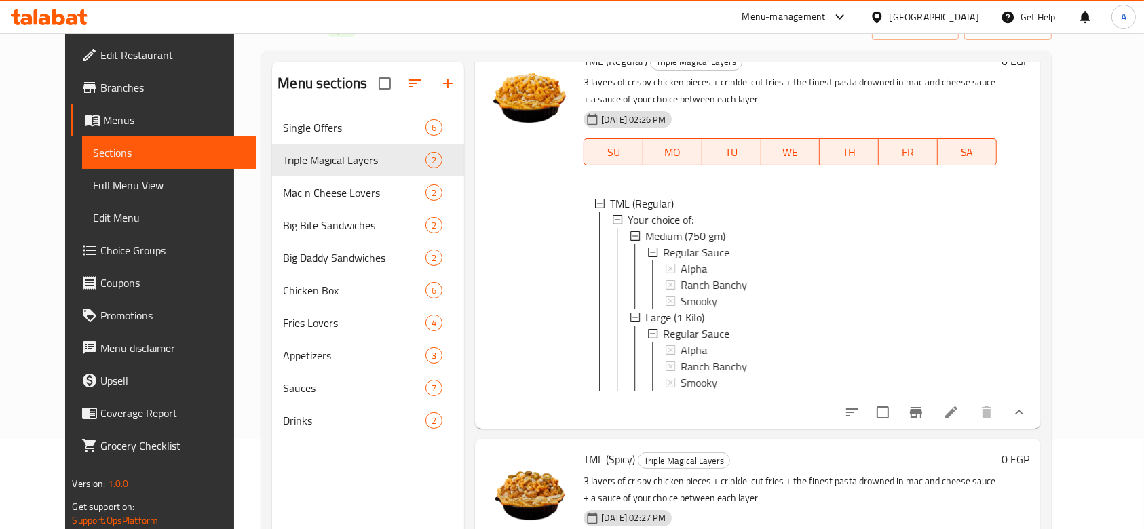
scroll to position [81, 0]
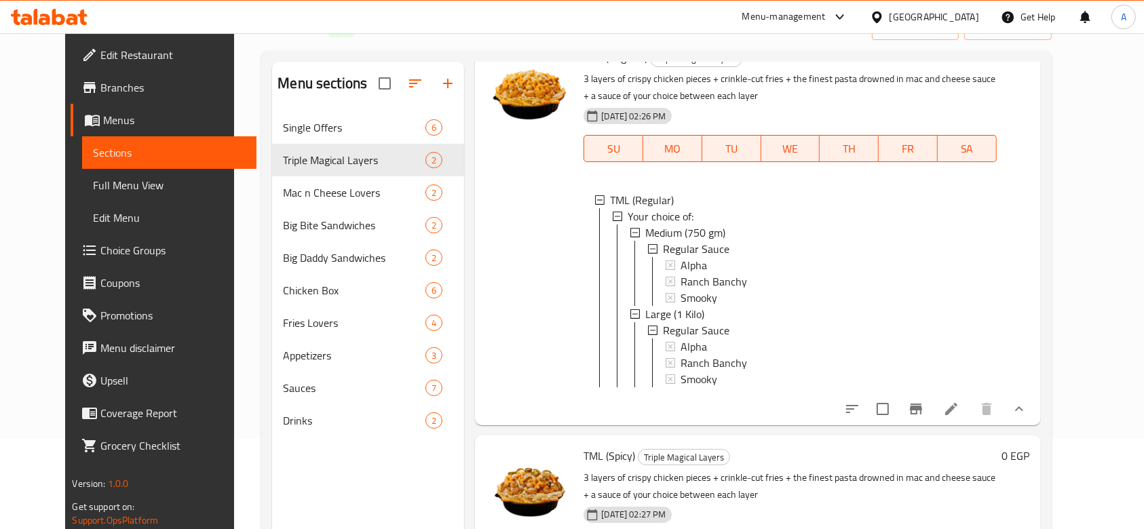
click at [960, 406] on icon at bounding box center [951, 409] width 16 height 16
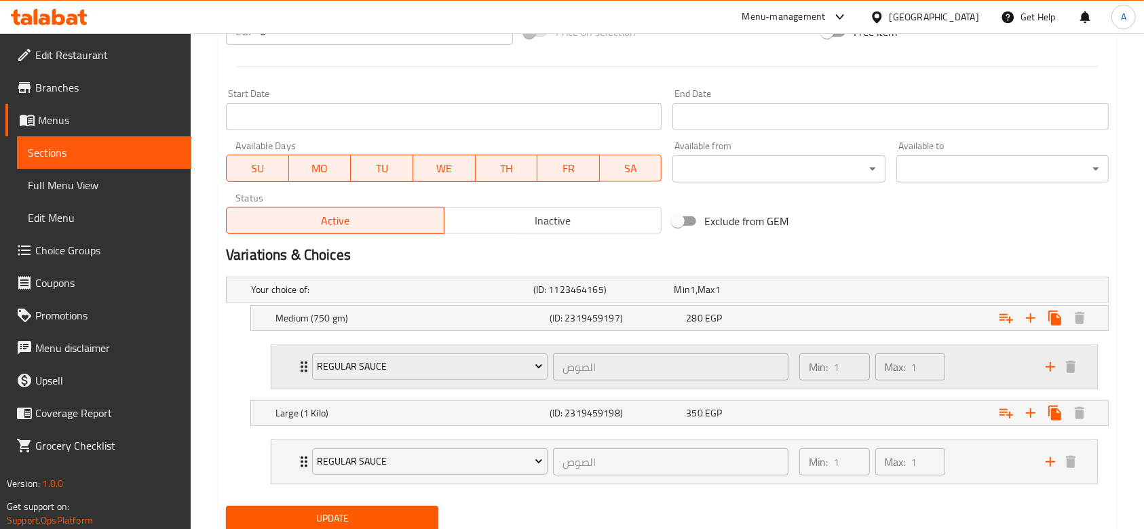
scroll to position [590, 0]
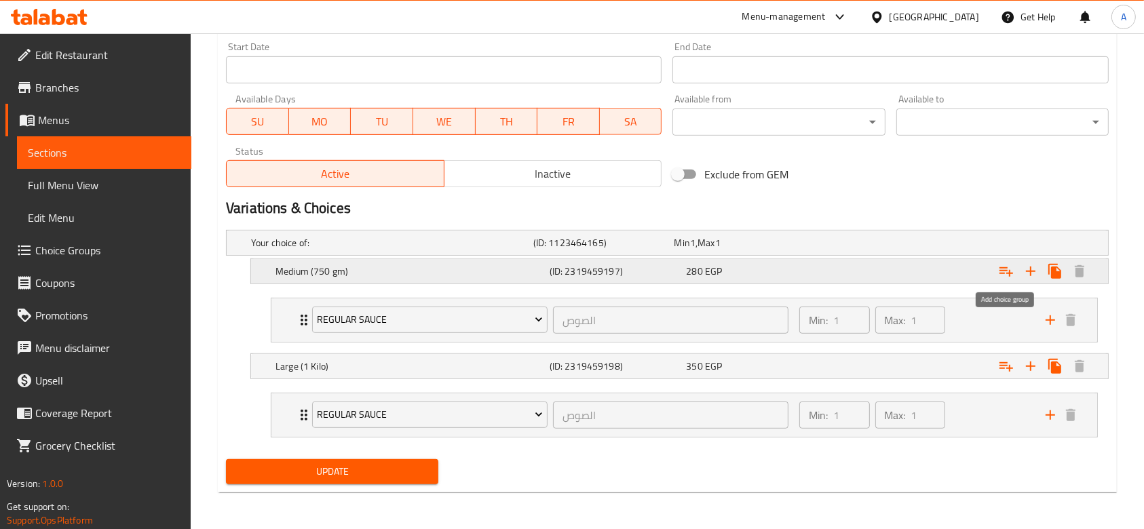
click at [999, 265] on icon "Expand" at bounding box center [1006, 271] width 16 height 16
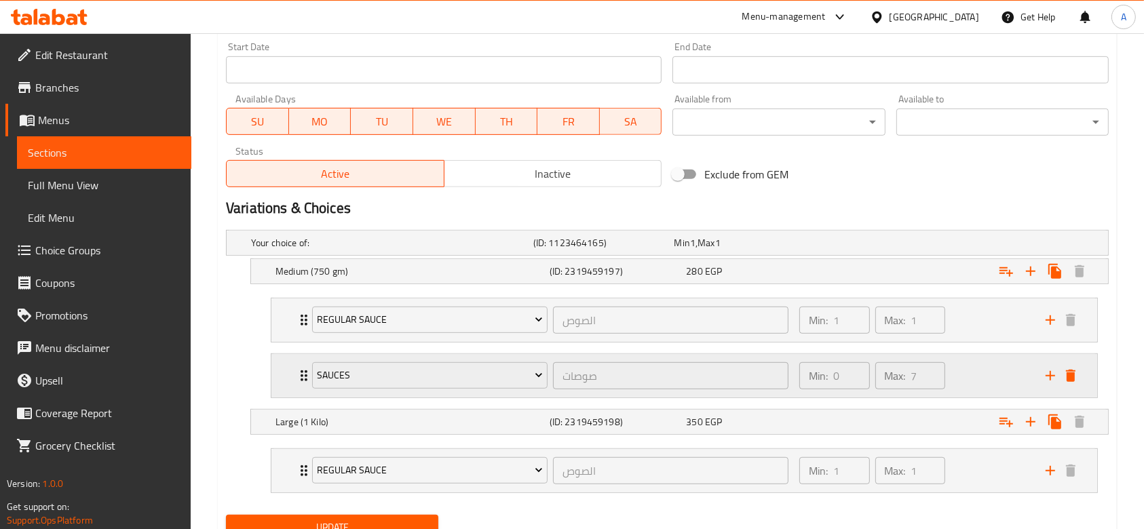
click at [494, 390] on div "Sauces" at bounding box center [429, 376] width 241 height 33
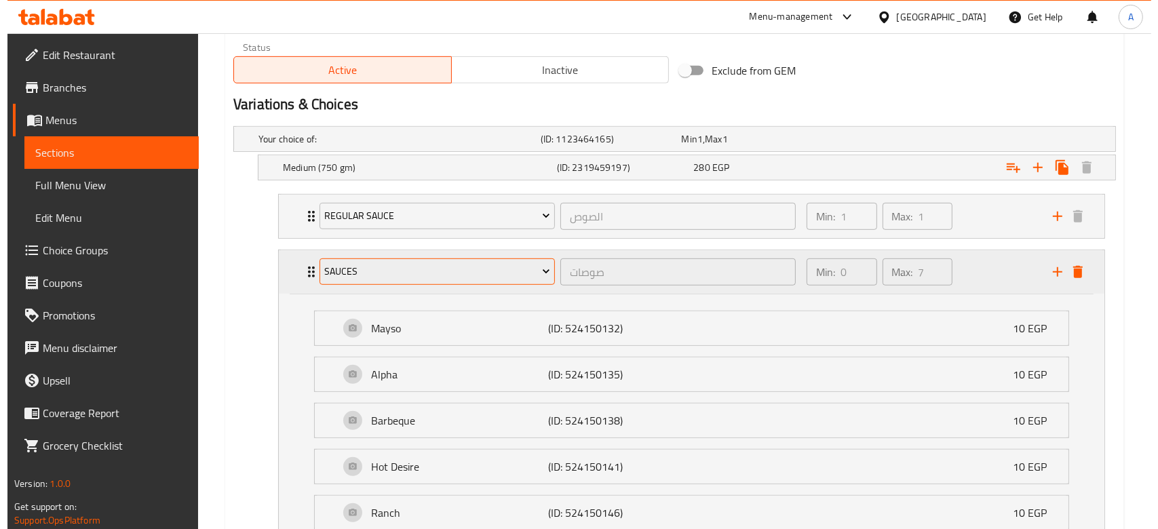
scroll to position [771, 0]
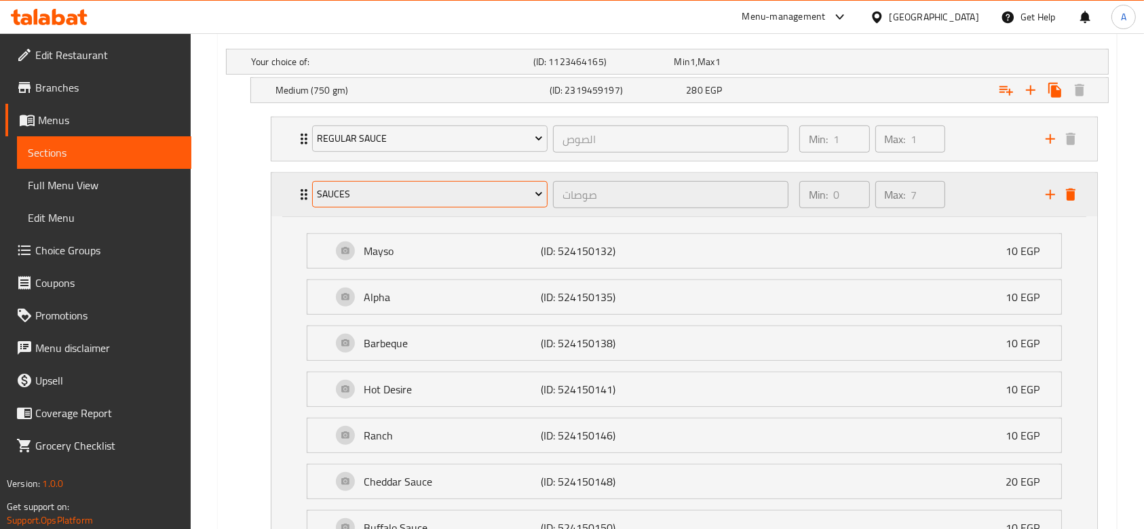
click at [456, 191] on span "Sauces" at bounding box center [429, 194] width 225 height 17
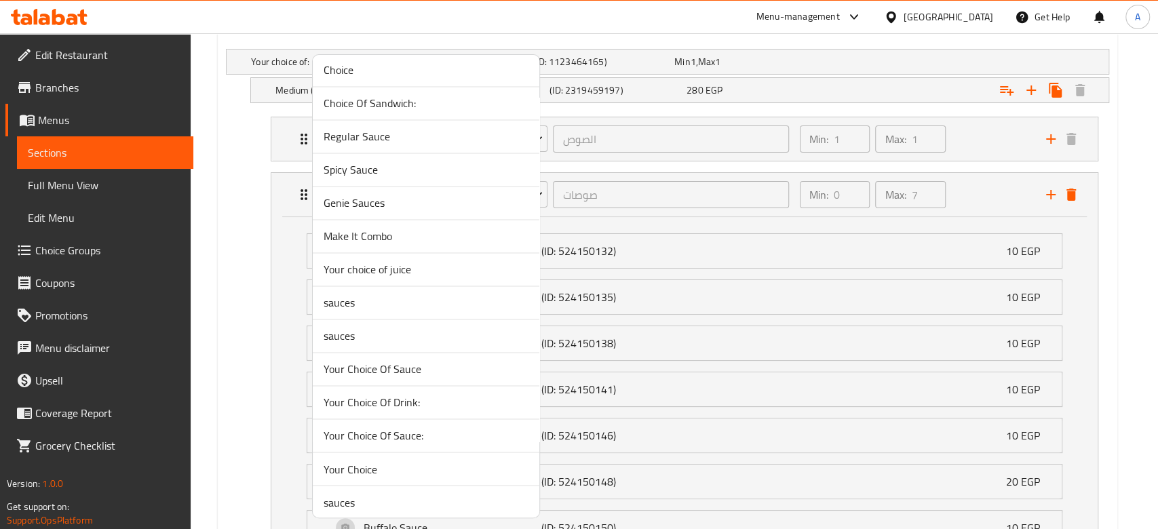
scroll to position [1332, 0]
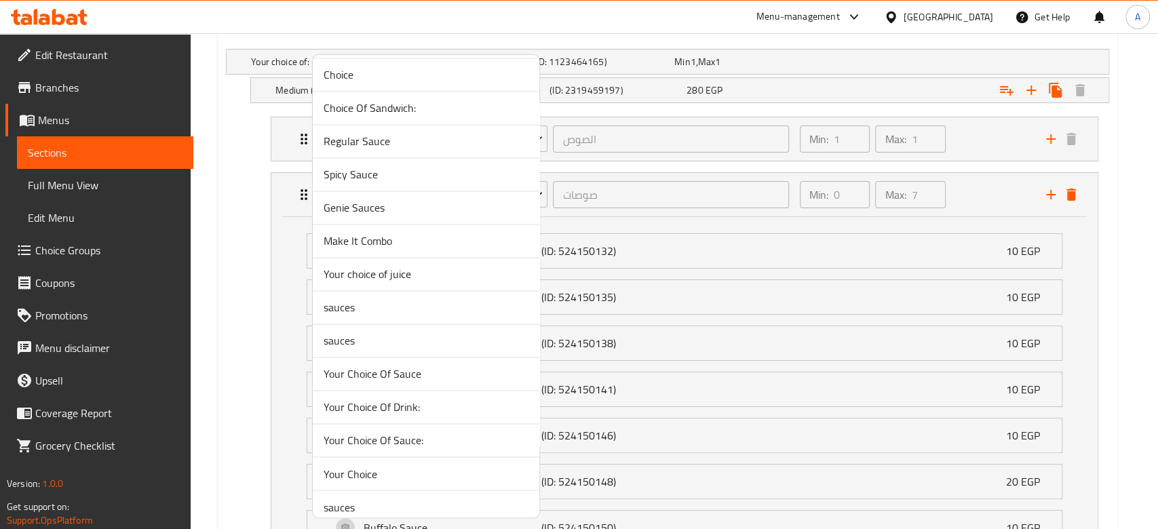
click at [428, 242] on span "Make It Combo" at bounding box center [426, 241] width 205 height 16
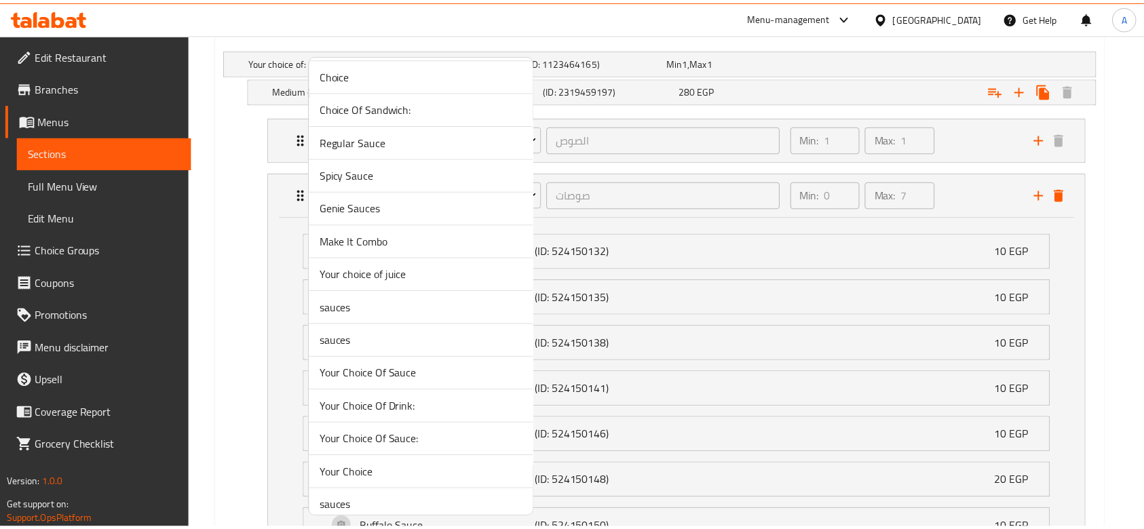
scroll to position [645, 0]
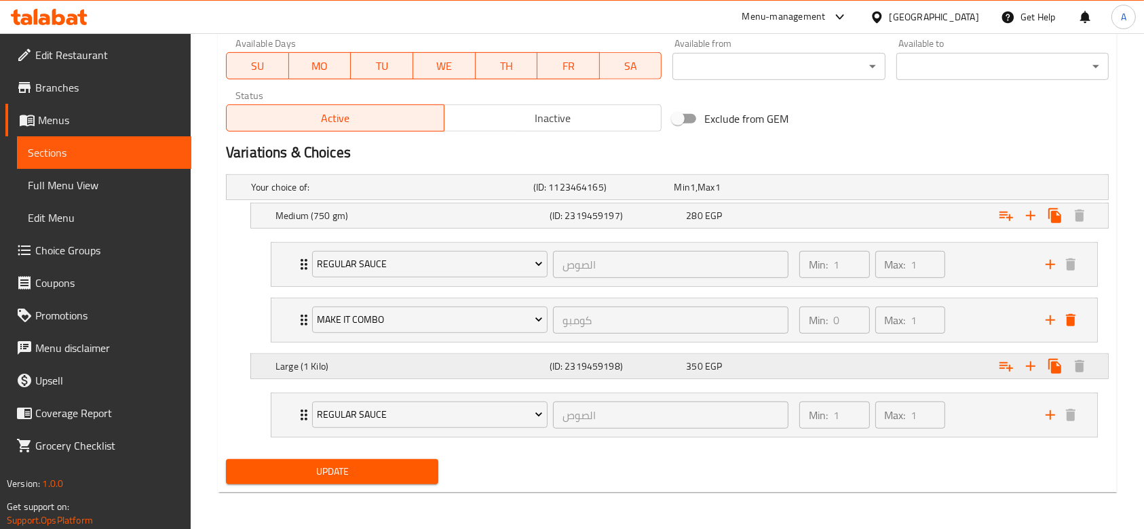
click at [1010, 371] on icon "Expand" at bounding box center [1006, 366] width 16 height 16
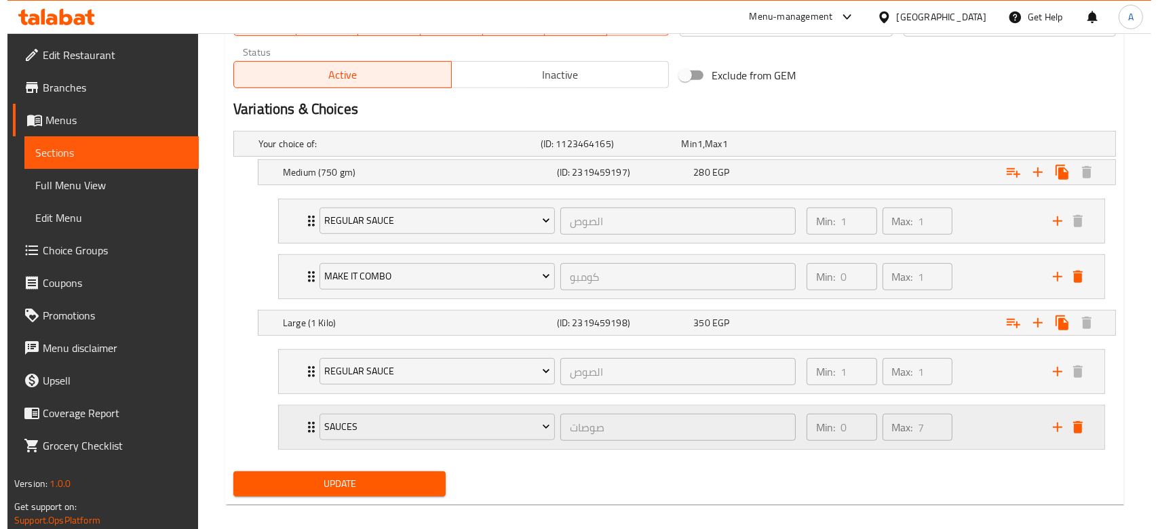
scroll to position [700, 0]
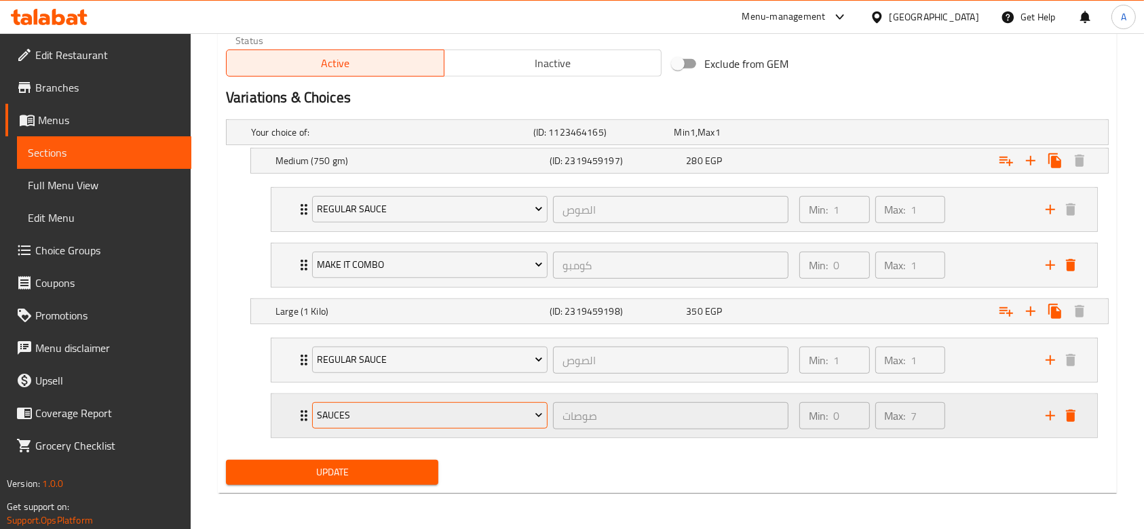
click at [499, 426] on button "Sauces" at bounding box center [429, 415] width 235 height 27
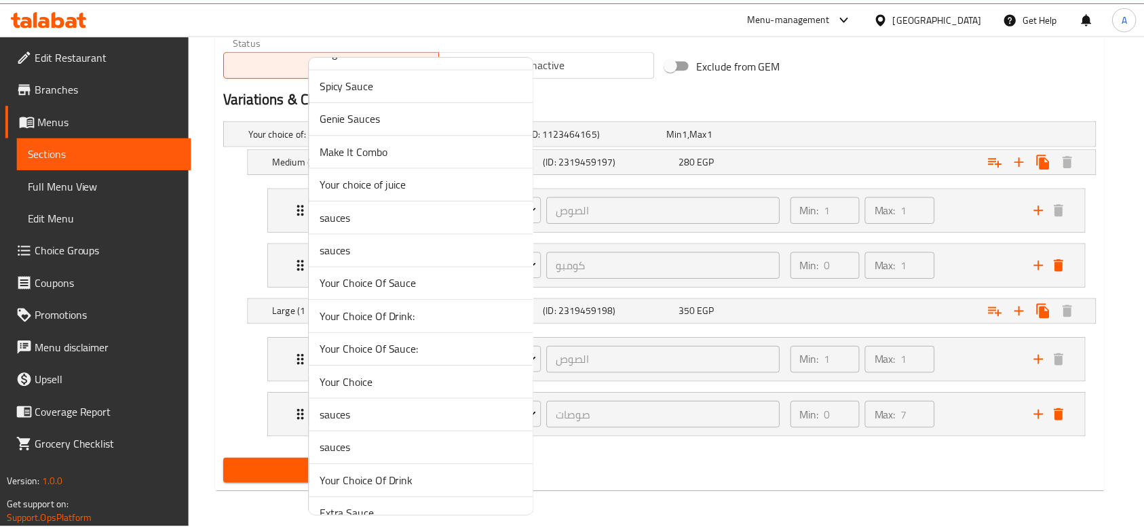
scroll to position [1332, 0]
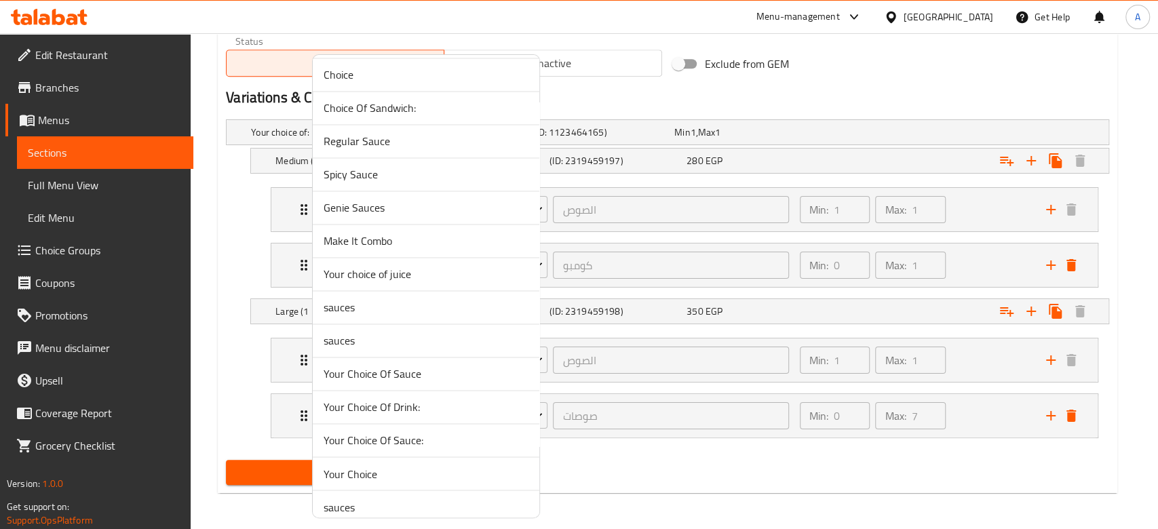
click at [383, 241] on span "Make It Combo" at bounding box center [426, 241] width 205 height 16
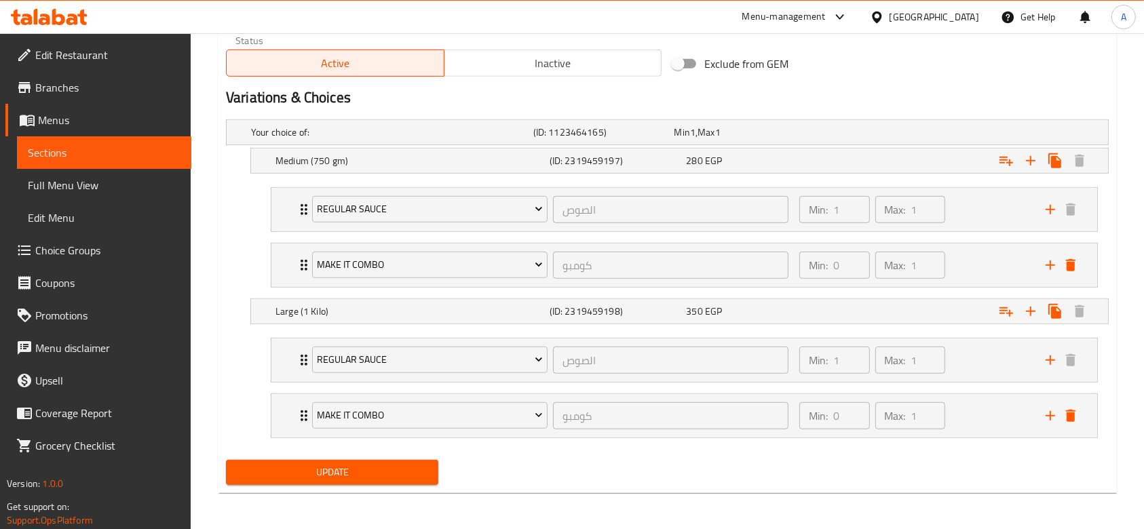
click at [369, 464] on span "Update" at bounding box center [332, 472] width 191 height 17
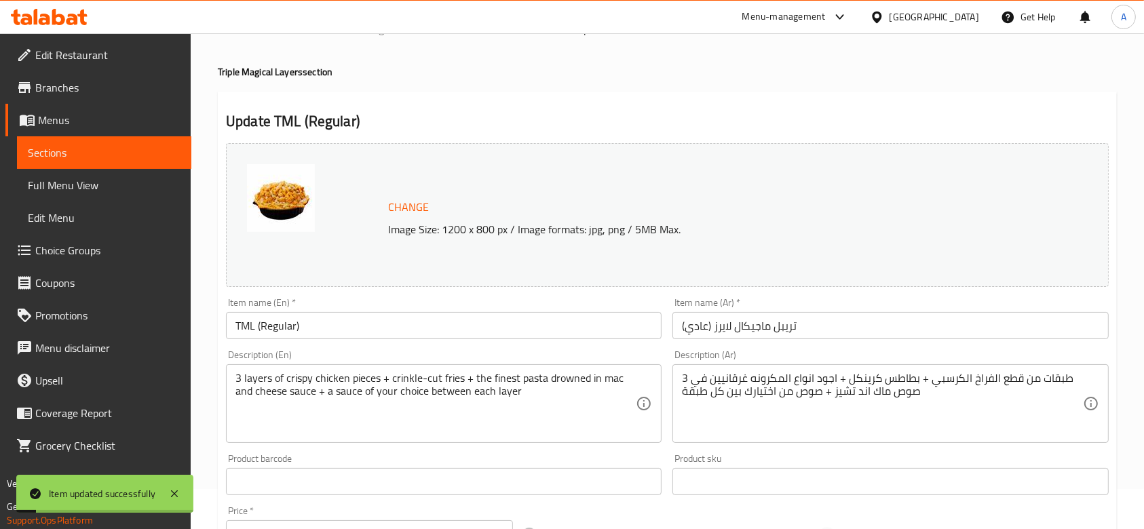
scroll to position [0, 0]
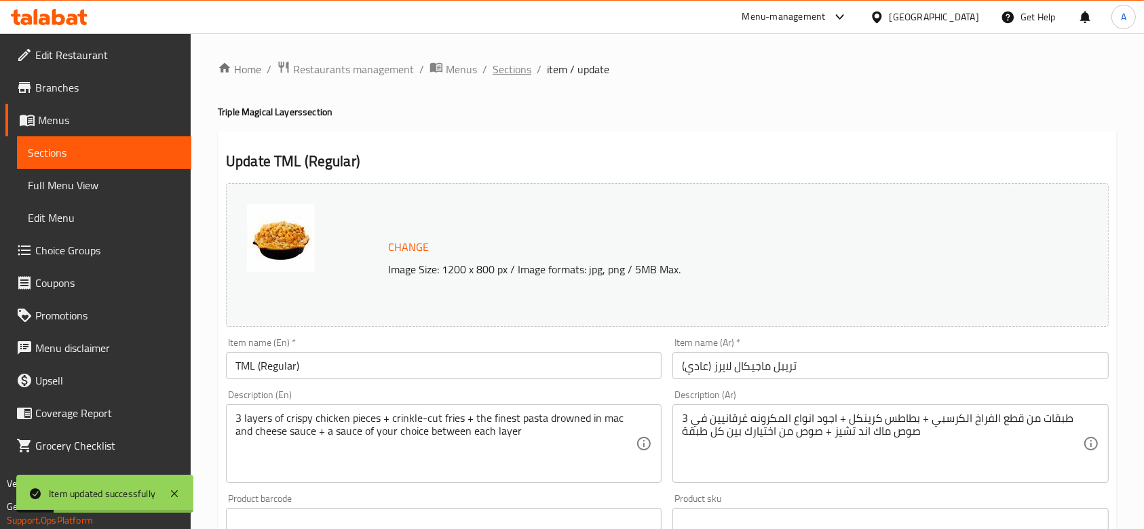
click at [509, 71] on span "Sections" at bounding box center [512, 69] width 39 height 16
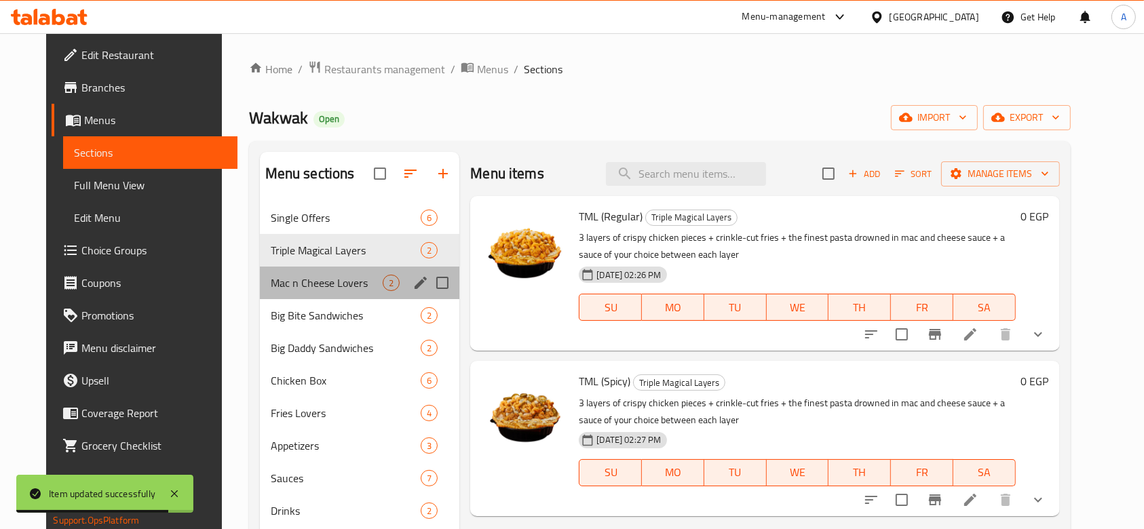
click at [320, 269] on div "Mac n Cheese Lovers 2" at bounding box center [360, 283] width 200 height 33
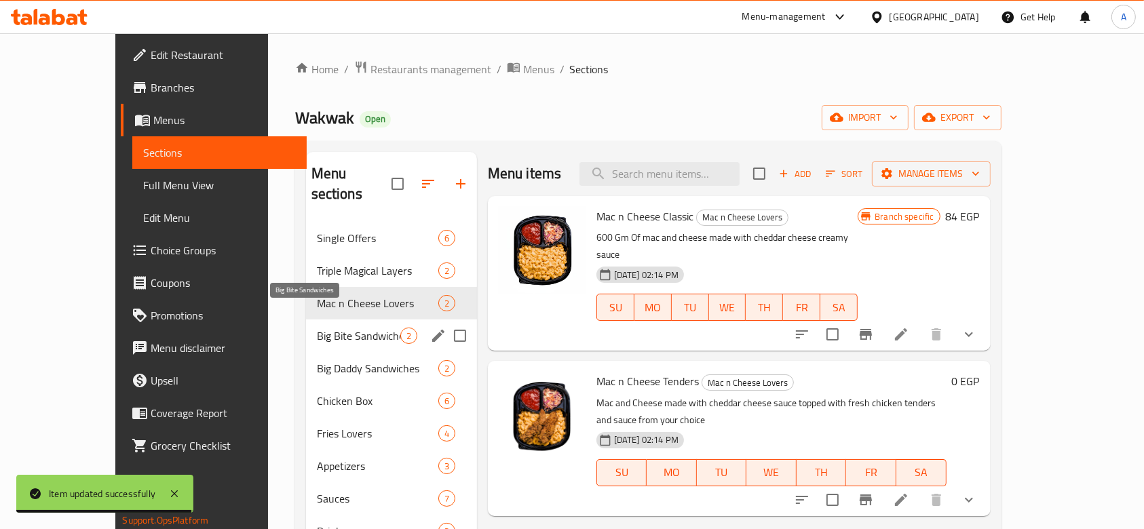
click at [328, 328] on span "Big Bite Sandwiches" at bounding box center [358, 336] width 83 height 16
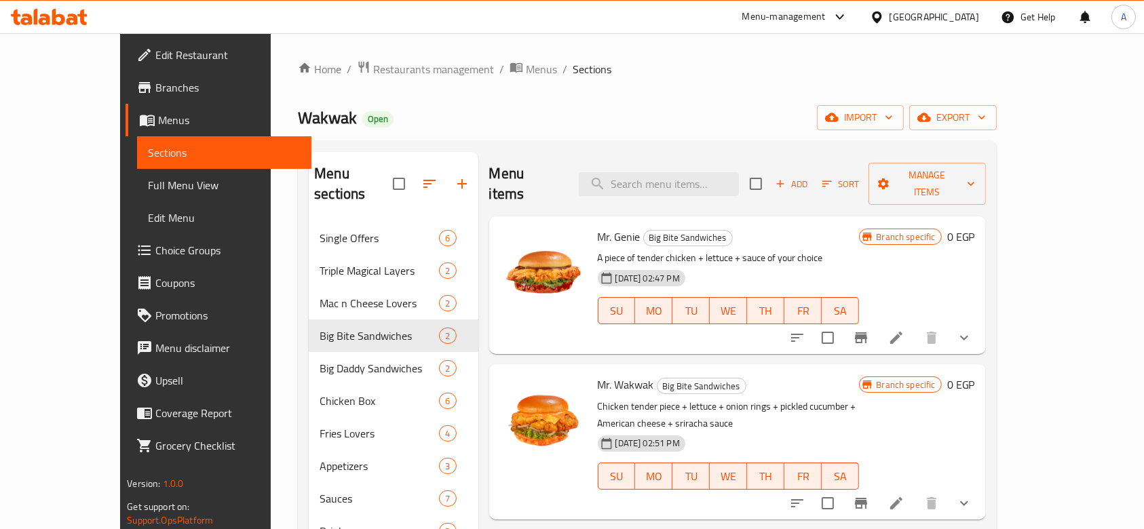
click at [126, 240] on link "Choice Groups" at bounding box center [219, 250] width 186 height 33
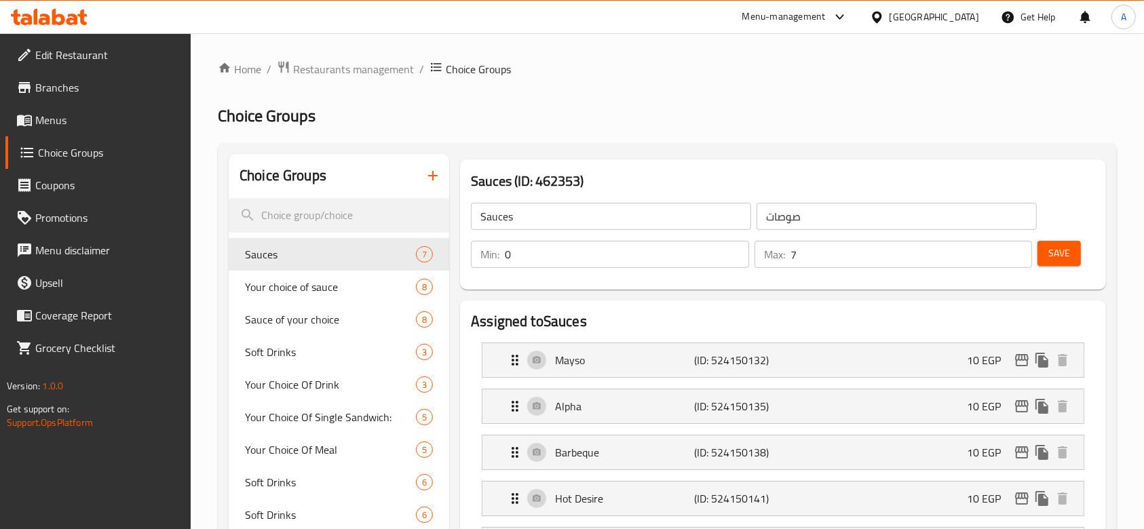
click at [426, 179] on icon "button" at bounding box center [433, 176] width 16 height 16
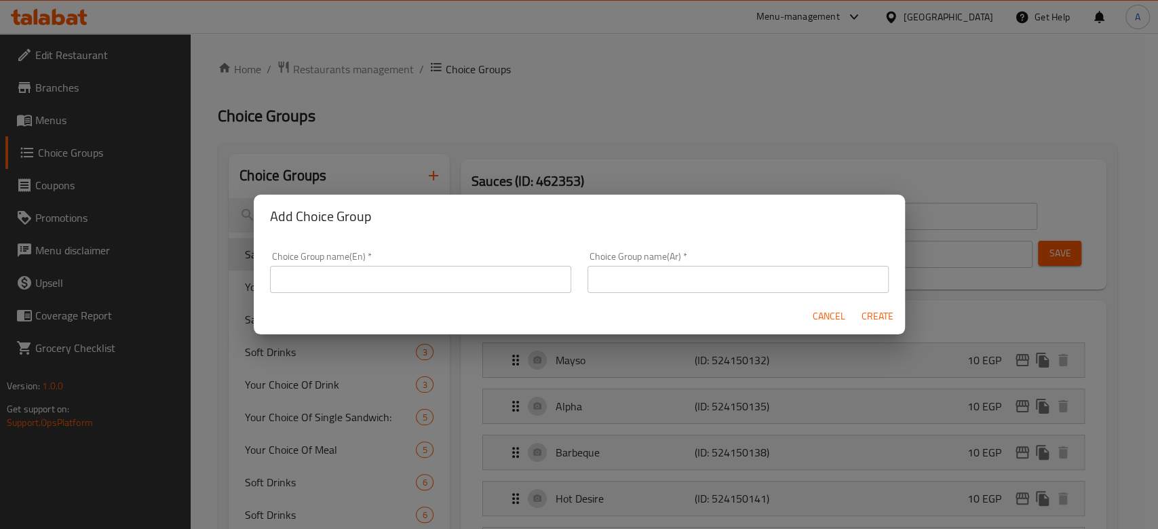
click at [409, 276] on input "text" at bounding box center [420, 279] width 301 height 27
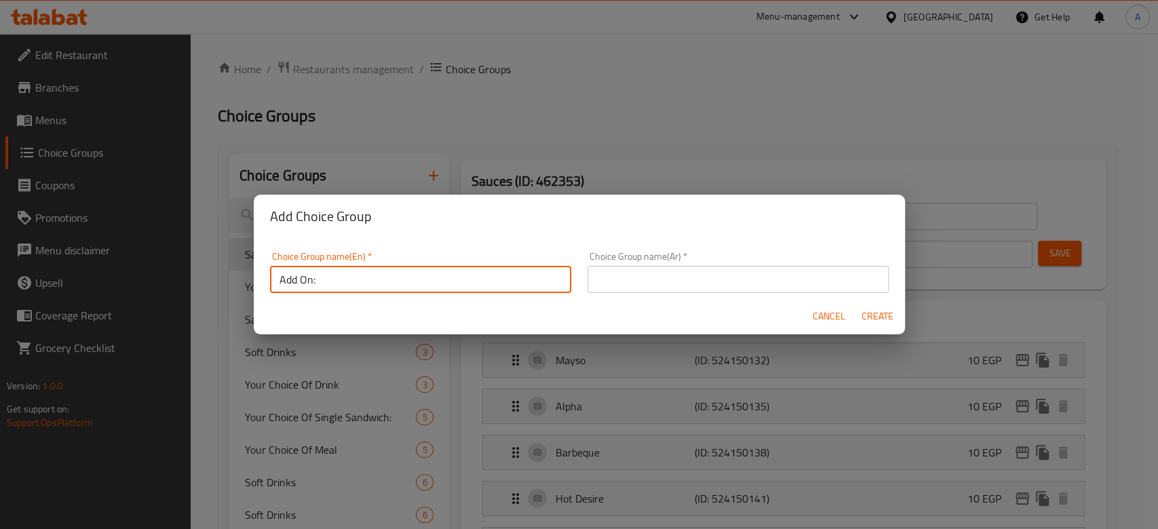
type input "Add On:"
click at [614, 287] on input "text" at bounding box center [738, 279] width 301 height 27
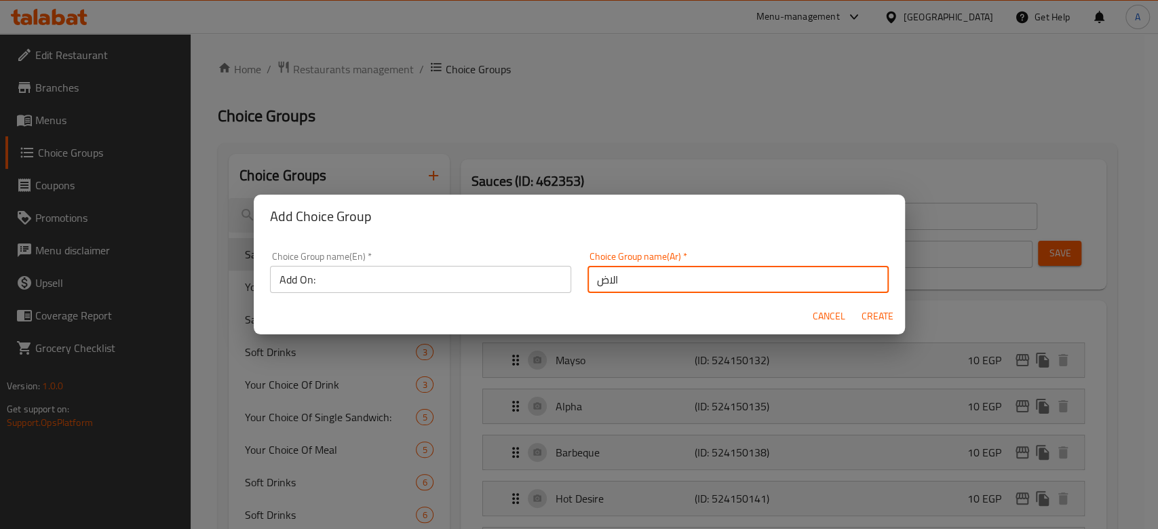
type input "الاضافات"
click at [881, 322] on span "Create" at bounding box center [878, 316] width 33 height 17
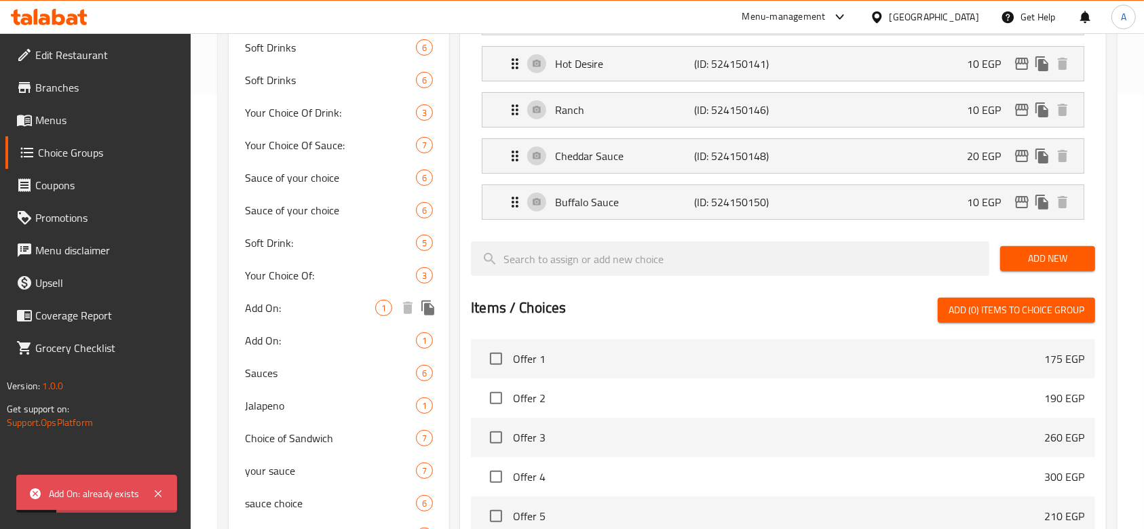
scroll to position [452, 0]
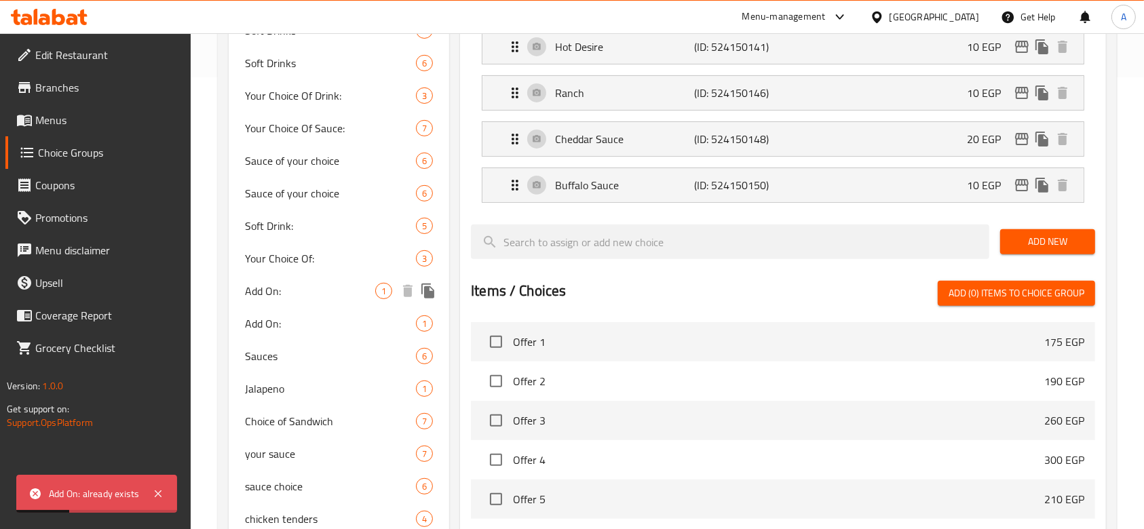
click at [305, 297] on span "Add On:" at bounding box center [310, 291] width 130 height 16
type input "Add On:"
type input "إضافة:"
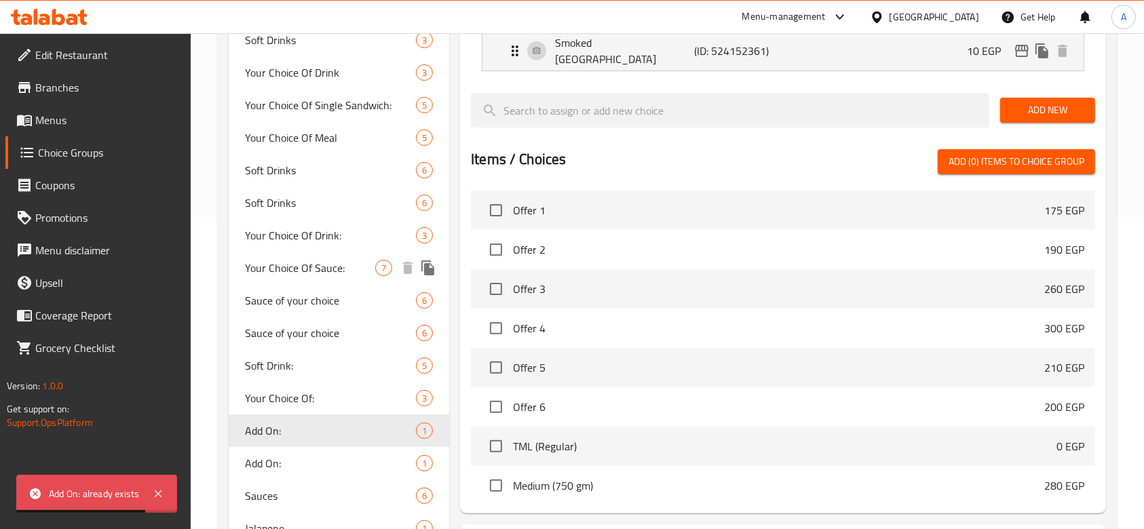
scroll to position [362, 0]
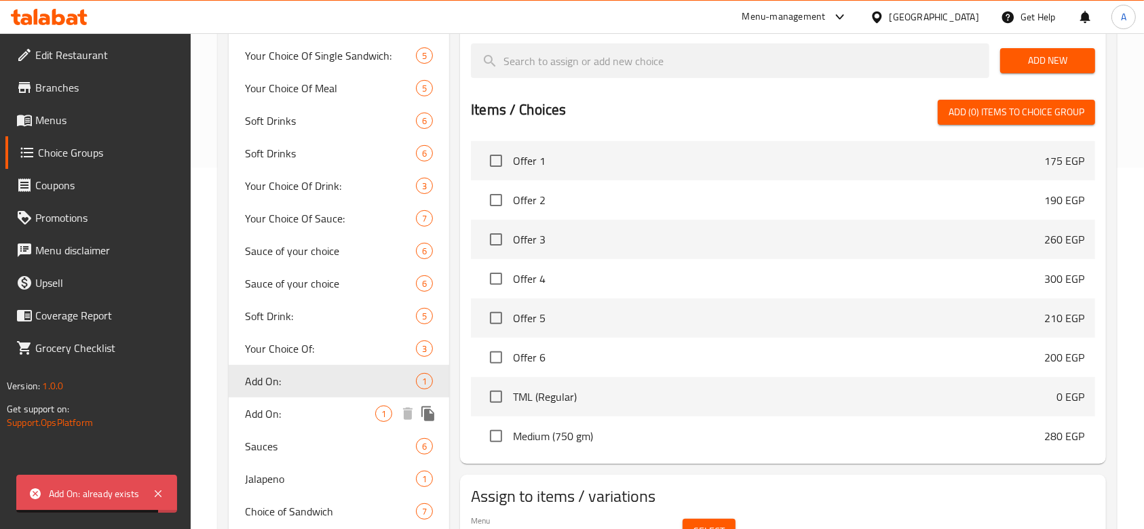
click at [314, 410] on span "Add On:" at bounding box center [310, 414] width 130 height 16
type input "0"
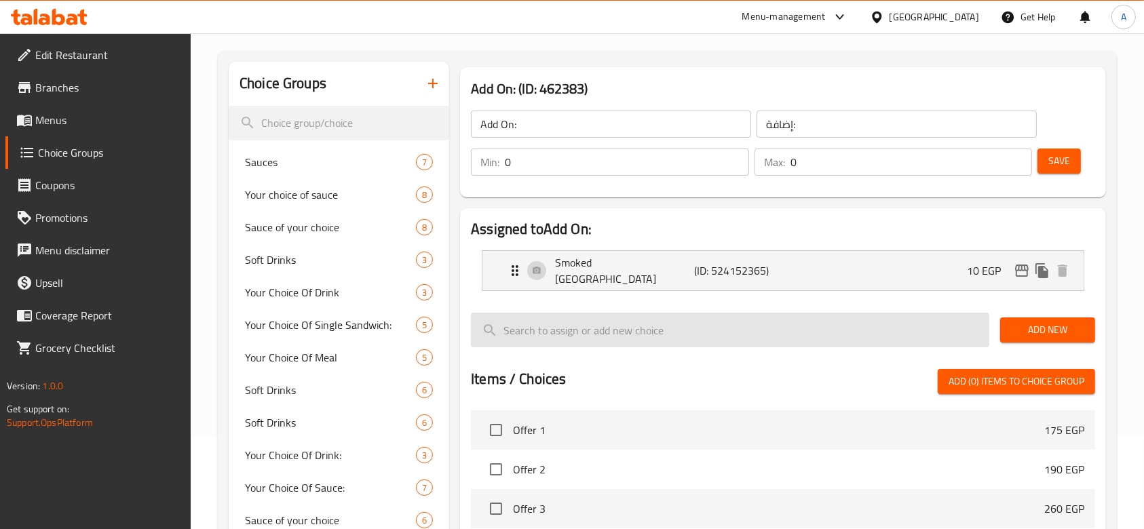
scroll to position [90, 0]
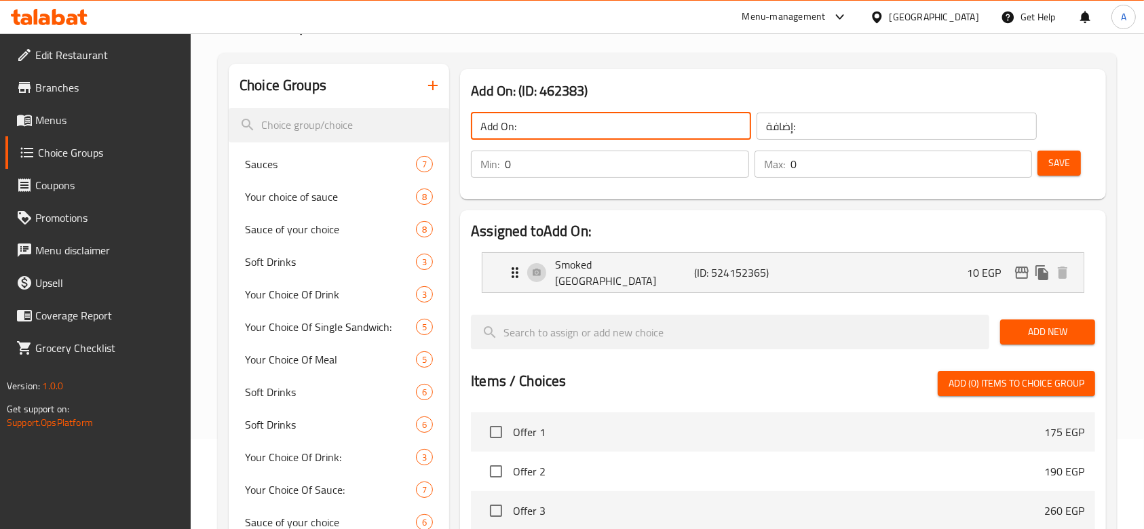
click at [512, 127] on input "Add On:" at bounding box center [611, 126] width 280 height 27
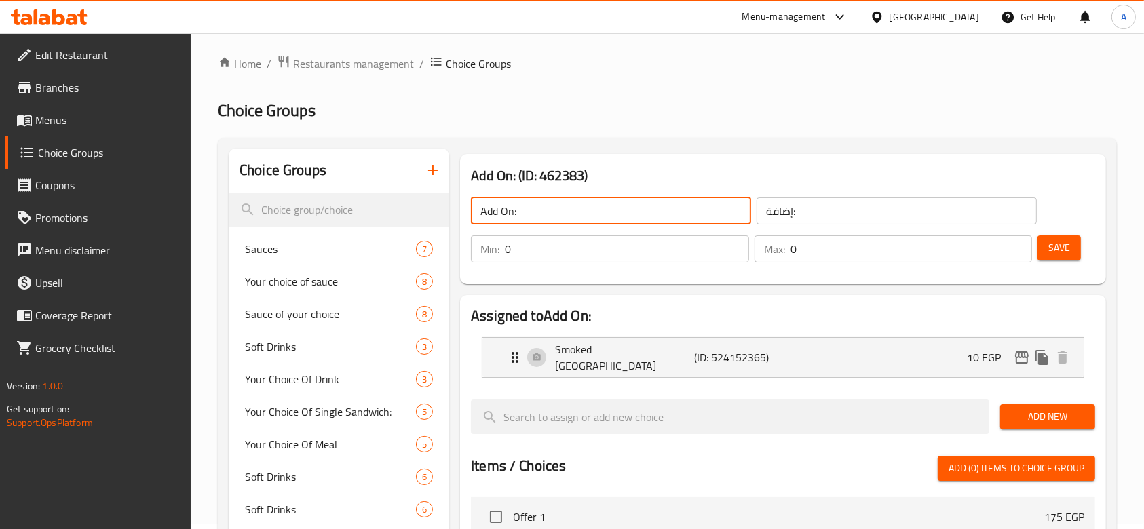
scroll to position [0, 0]
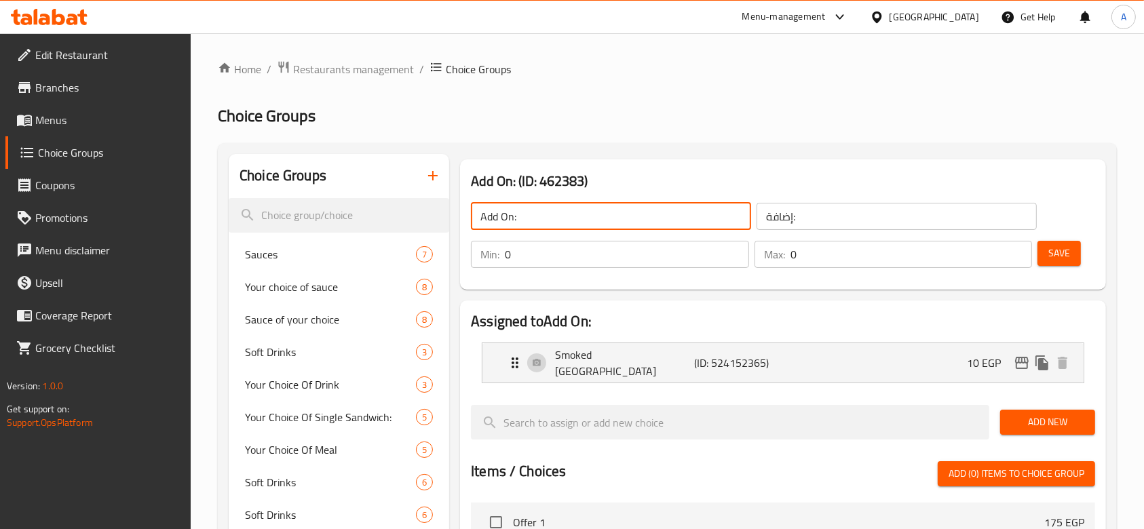
click at [425, 172] on icon "button" at bounding box center [433, 176] width 16 height 16
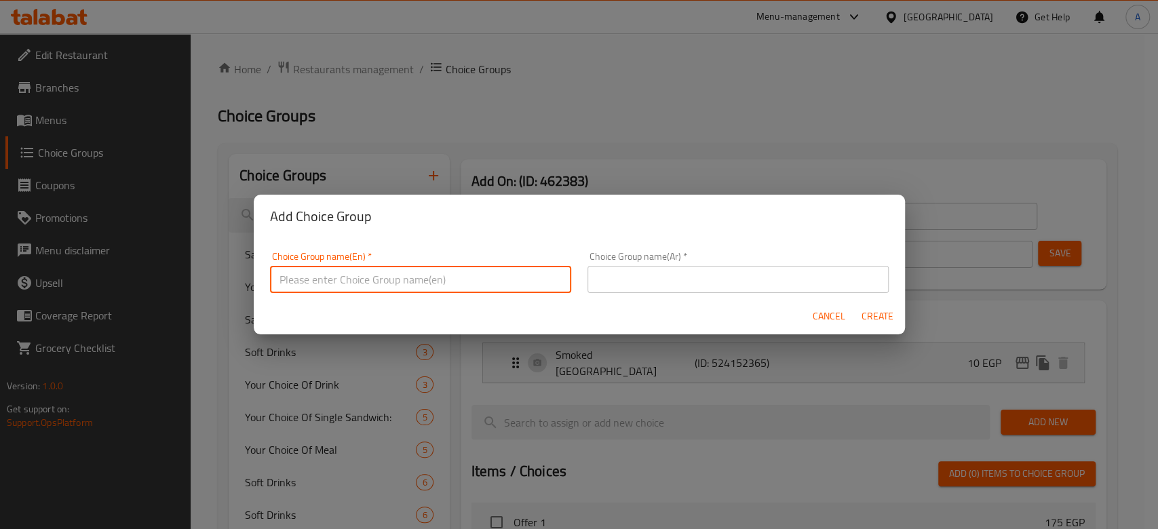
click at [440, 278] on input "text" at bounding box center [420, 279] width 301 height 27
type input "ش"
type input "Add on:"
click at [719, 280] on input "text" at bounding box center [738, 279] width 301 height 27
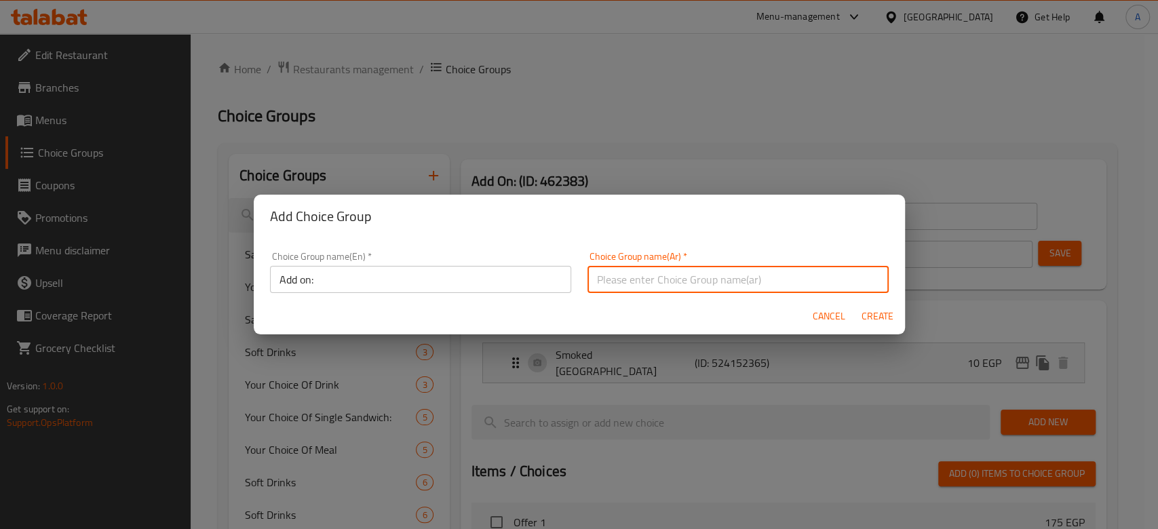
type input "الاضافات"
click at [881, 312] on span "Create" at bounding box center [878, 316] width 33 height 17
type input "Add on:"
type input "الاضافات"
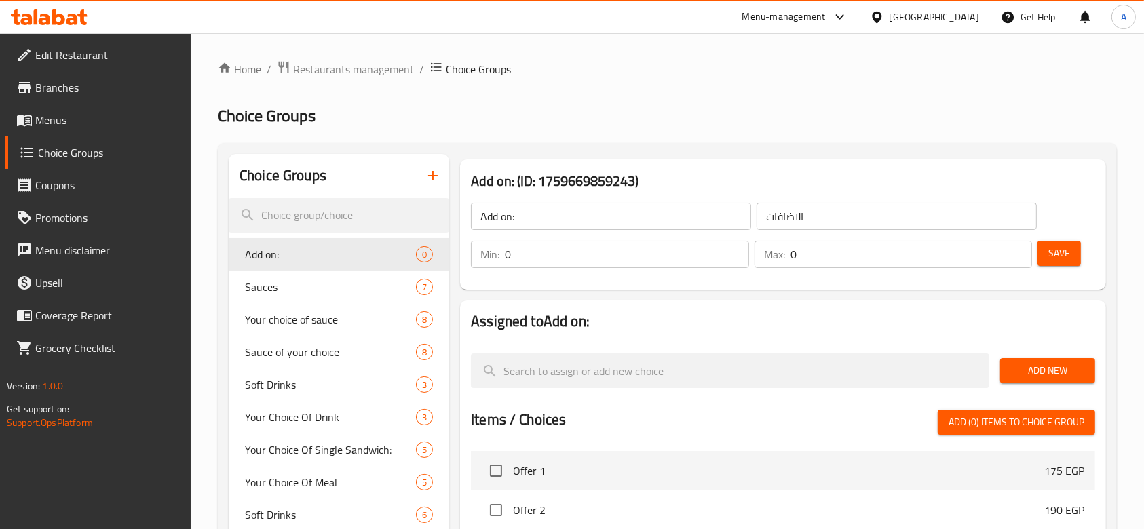
click at [1067, 373] on span "Add New" at bounding box center [1047, 370] width 73 height 17
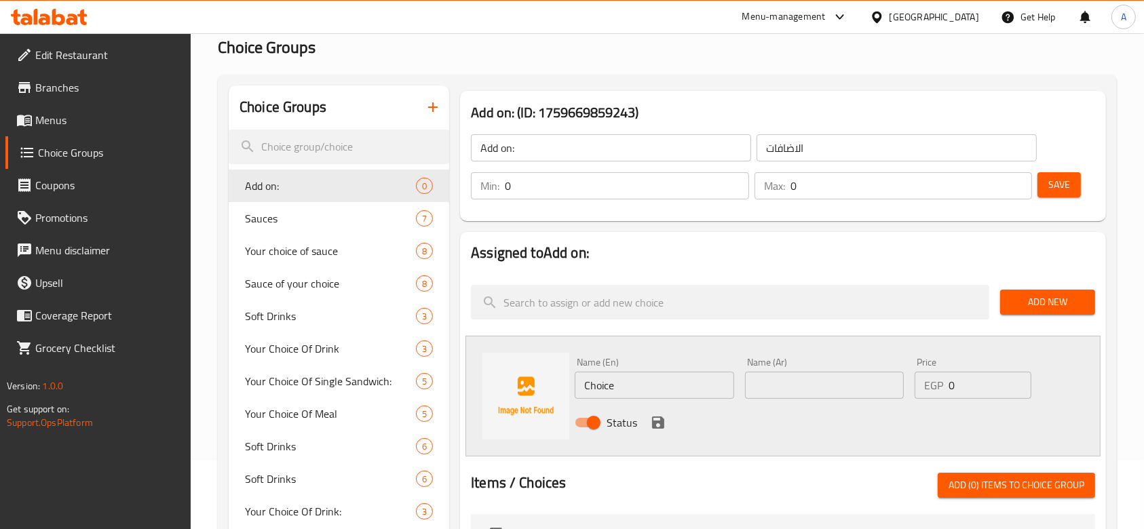
scroll to position [181, 0]
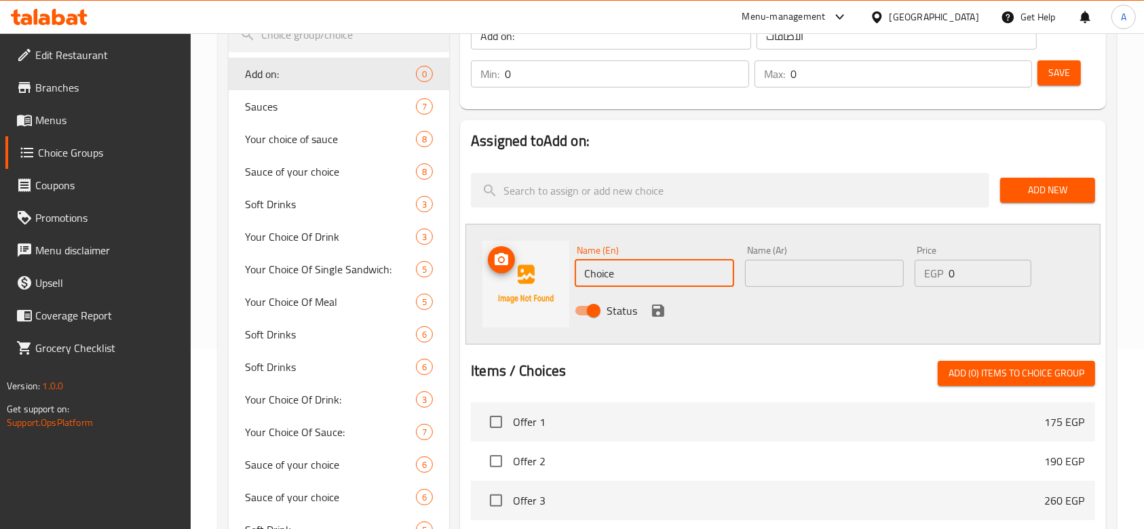
drag, startPoint x: 652, startPoint y: 284, endPoint x: 563, endPoint y: 282, distance: 88.9
click at [563, 282] on div "Name (En) Choice Name (En) Name (Ar) Name (Ar) Price EGP 0 Price Status" at bounding box center [783, 284] width 635 height 121
type input "Mozzarella Sticks"
click at [871, 284] on input "text" at bounding box center [824, 273] width 159 height 27
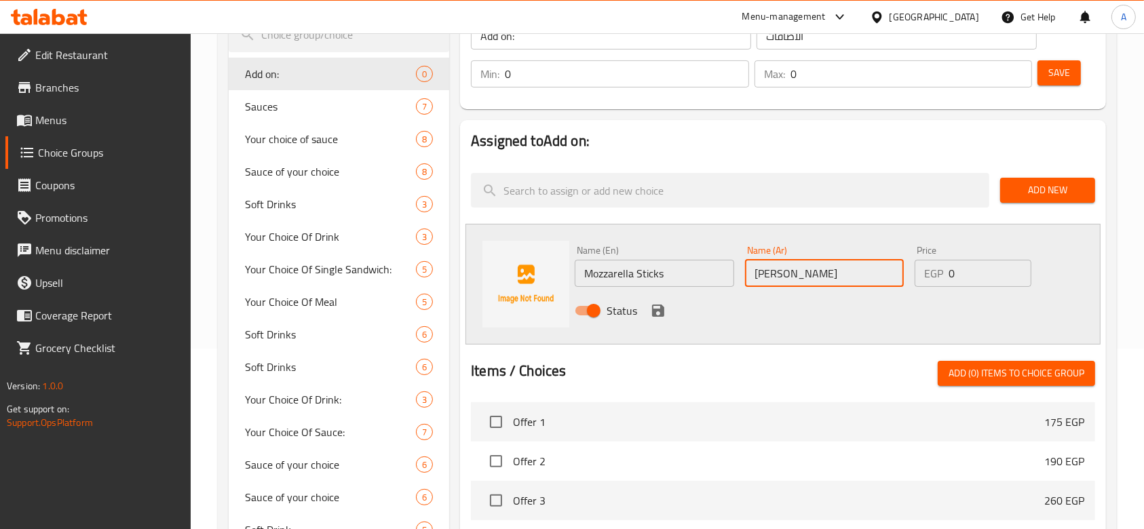
type input "[PERSON_NAME]"
drag, startPoint x: 961, startPoint y: 274, endPoint x: 936, endPoint y: 271, distance: 25.3
click at [936, 271] on div "EGP 0 Price" at bounding box center [973, 273] width 117 height 27
type input "20"
click at [657, 307] on icon "save" at bounding box center [658, 311] width 16 height 16
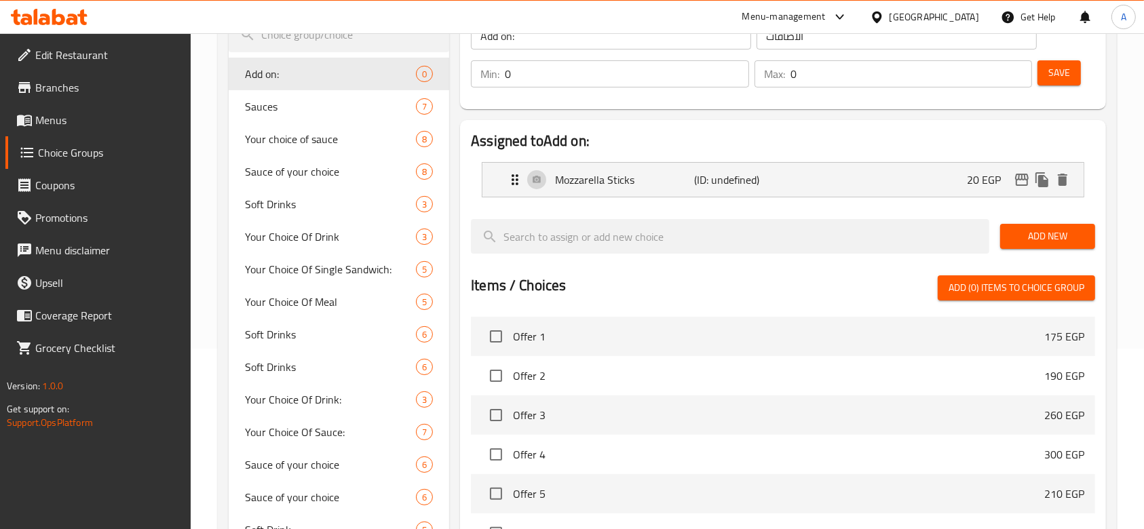
click at [1061, 228] on span "Add New" at bounding box center [1047, 236] width 73 height 17
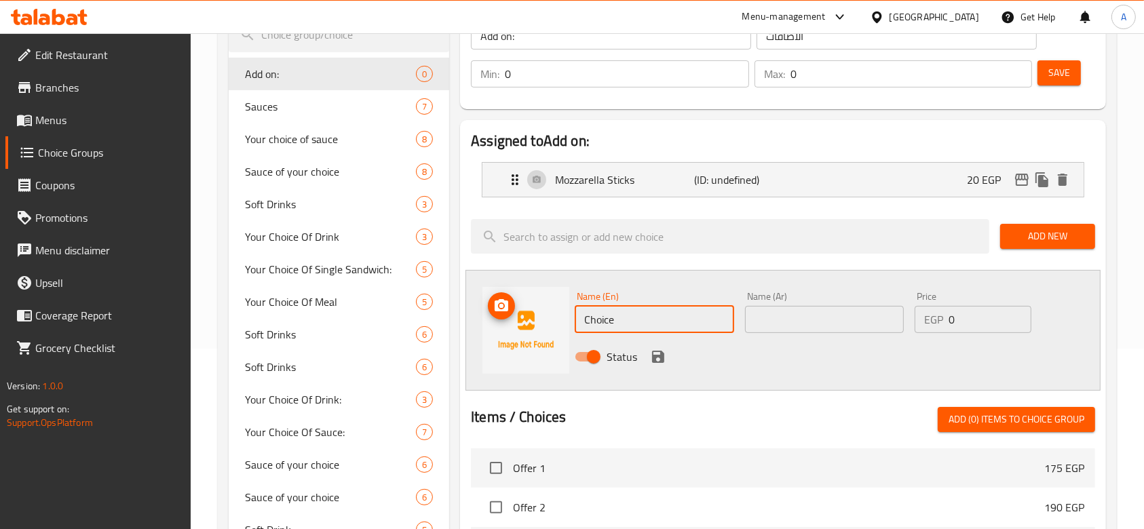
drag, startPoint x: 679, startPoint y: 330, endPoint x: 545, endPoint y: 323, distance: 133.9
click at [546, 323] on div "Name (En) Choice Name (En) Name (Ar) Name (Ar) Price EGP 0 Price Status" at bounding box center [783, 330] width 635 height 121
type input "Onion Rings"
click at [789, 312] on input "text" at bounding box center [824, 319] width 159 height 27
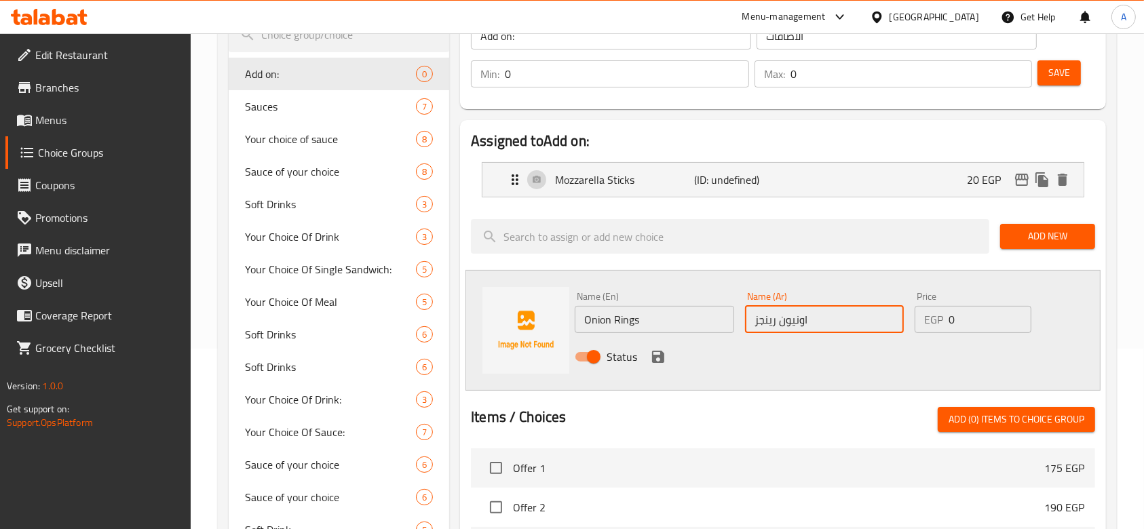
type input "اونيون رينجز"
drag, startPoint x: 960, startPoint y: 322, endPoint x: 924, endPoint y: 320, distance: 36.1
click at [924, 320] on div "EGP 0 Price" at bounding box center [973, 319] width 117 height 27
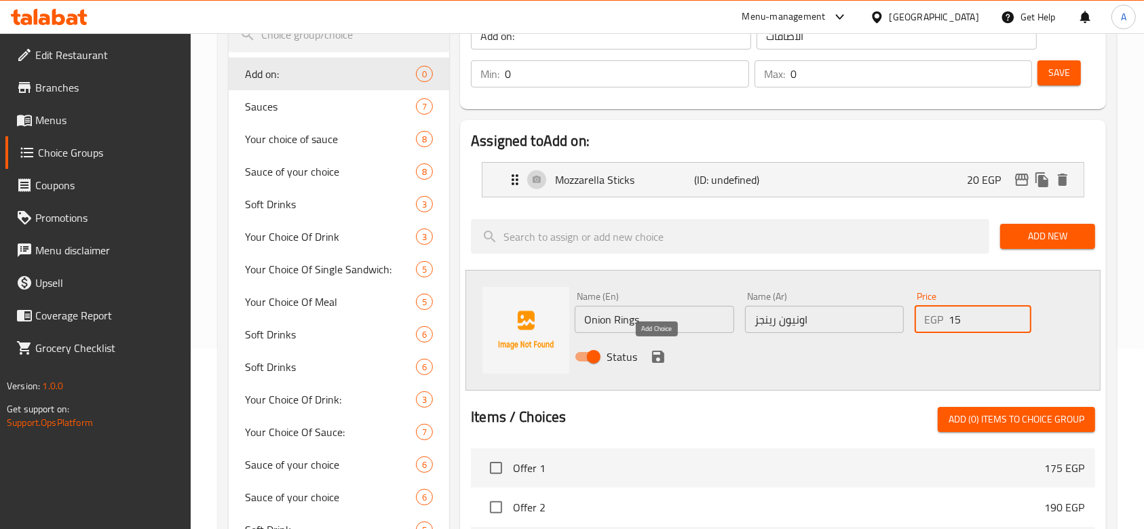
type input "15"
click at [654, 361] on icon "save" at bounding box center [658, 357] width 12 height 12
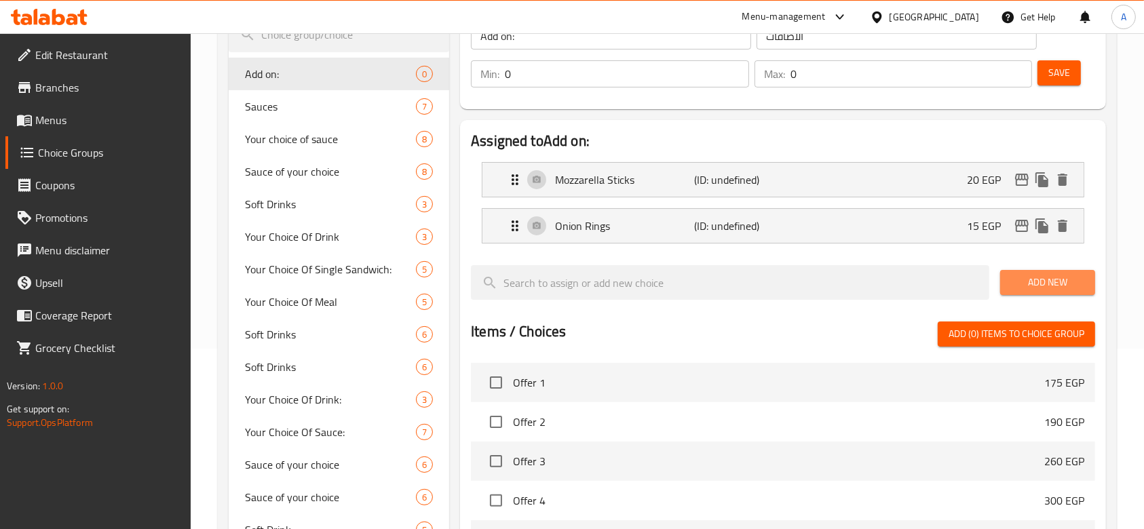
click at [1041, 278] on span "Add New" at bounding box center [1047, 282] width 73 height 17
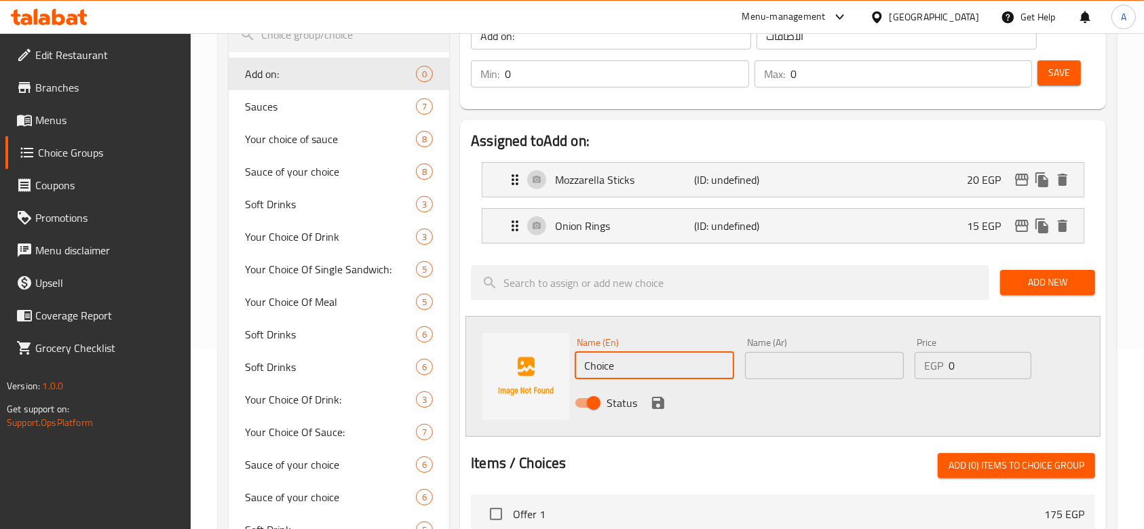
drag, startPoint x: 679, startPoint y: 366, endPoint x: 590, endPoint y: 366, distance: 89.6
click at [590, 366] on input "Choice" at bounding box center [654, 365] width 159 height 27
type input "C"
type input "American Cheese"
click at [787, 363] on input "text" at bounding box center [824, 365] width 159 height 27
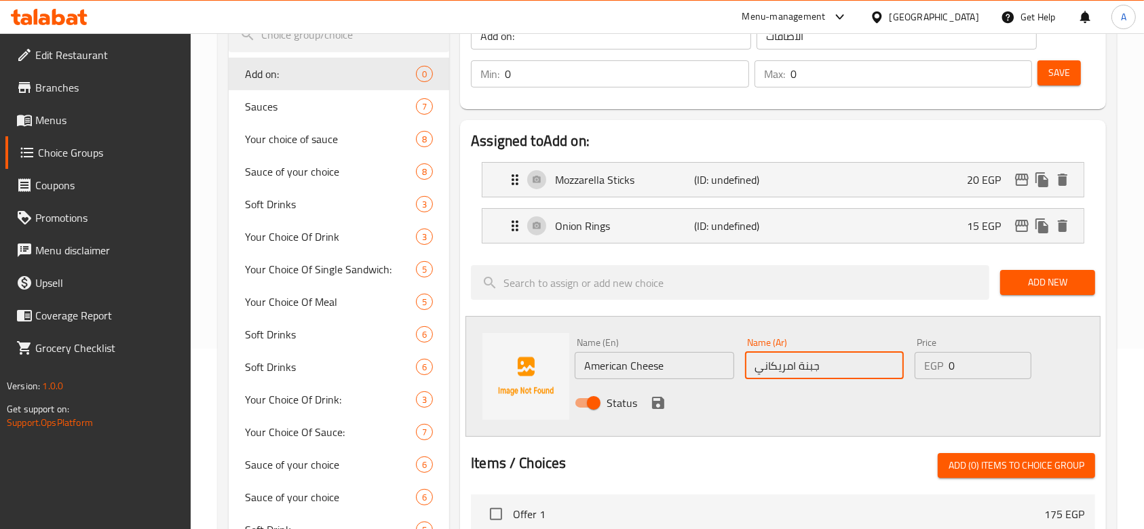
type input "جبنة امريكاني"
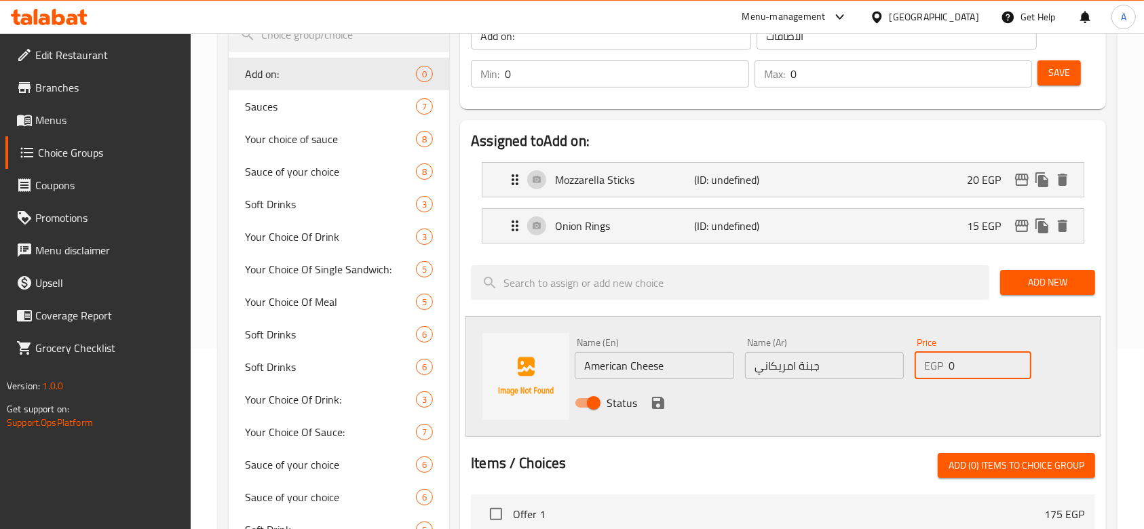
drag, startPoint x: 977, startPoint y: 370, endPoint x: 937, endPoint y: 360, distance: 40.5
click at [937, 360] on div "EGP 0 Price" at bounding box center [973, 365] width 117 height 27
type input "10"
click at [650, 399] on icon "save" at bounding box center [658, 403] width 16 height 16
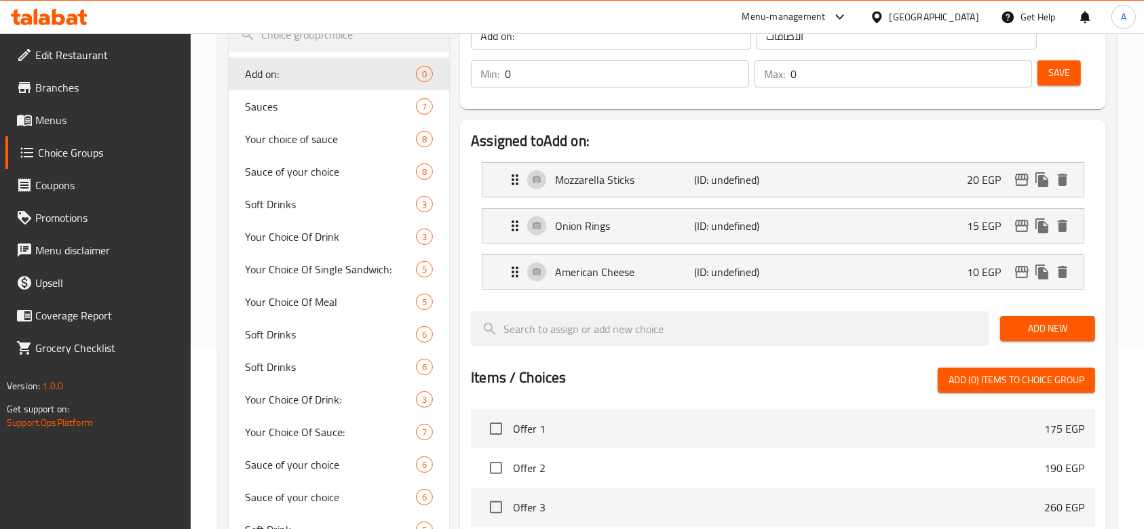
click at [1055, 330] on span "Add New" at bounding box center [1047, 328] width 73 height 17
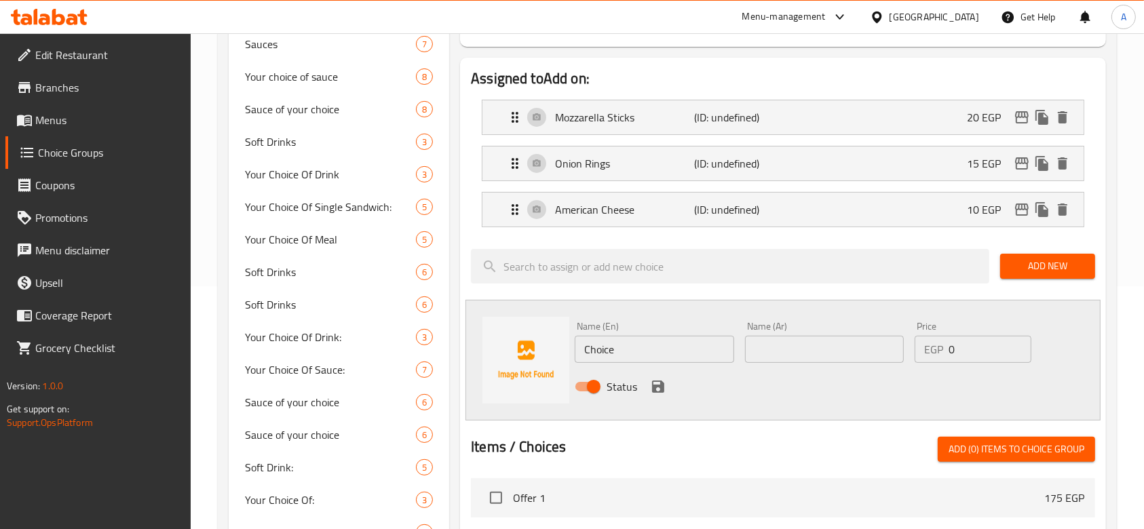
scroll to position [271, 0]
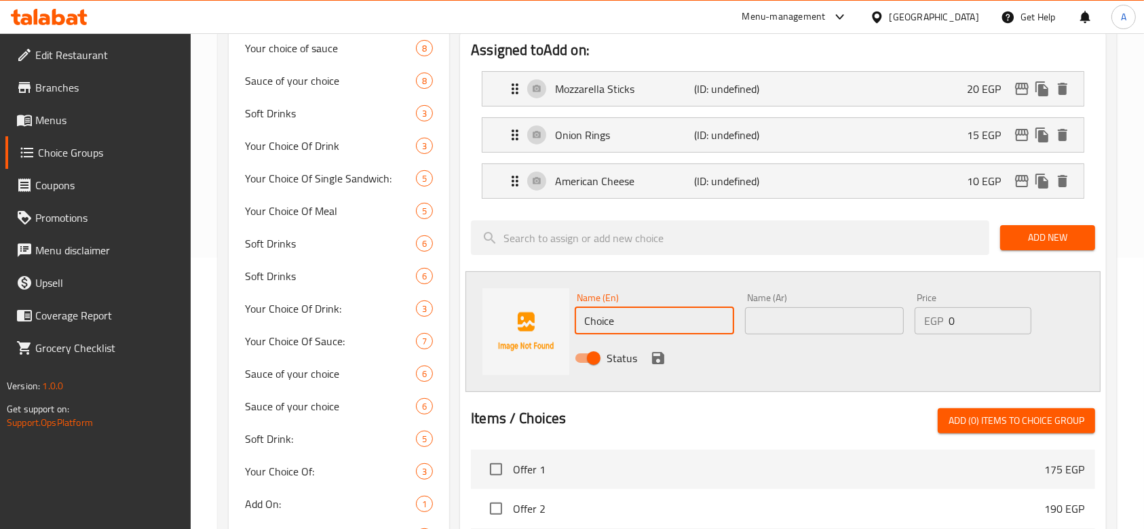
drag, startPoint x: 630, startPoint y: 328, endPoint x: 555, endPoint y: 318, distance: 75.3
click at [555, 318] on div "Name (En) Choice Name (En) Name (Ar) Name (Ar) Price EGP 0 Price Status" at bounding box center [783, 331] width 635 height 121
type input "Jalapeno"
click at [776, 318] on input "text" at bounding box center [824, 320] width 159 height 27
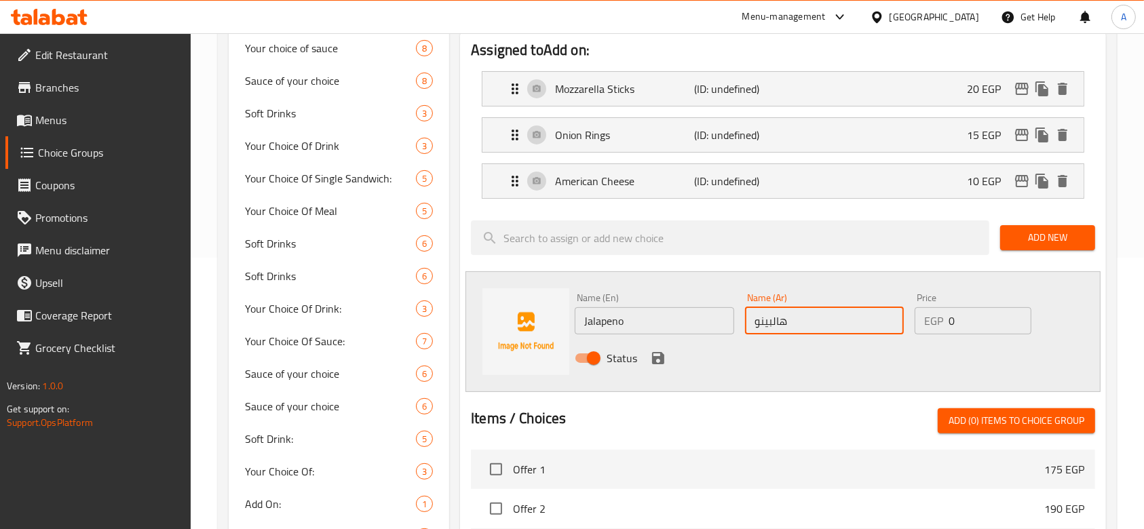
type input "هالبينو"
drag, startPoint x: 977, startPoint y: 324, endPoint x: 939, endPoint y: 326, distance: 38.7
click at [939, 326] on div "EGP 0 Price" at bounding box center [973, 320] width 117 height 27
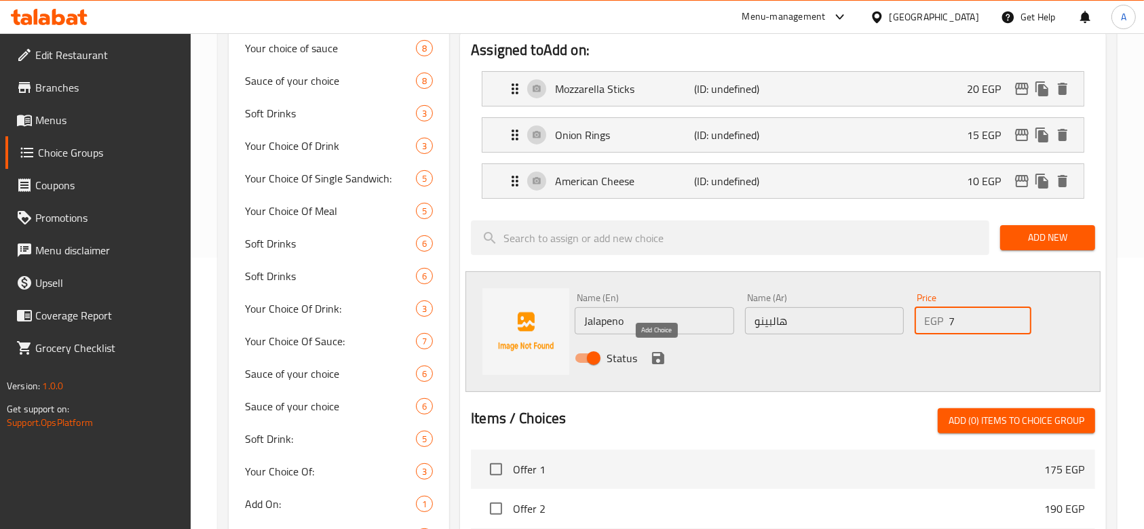
type input "7"
click at [657, 356] on icon "save" at bounding box center [658, 358] width 12 height 12
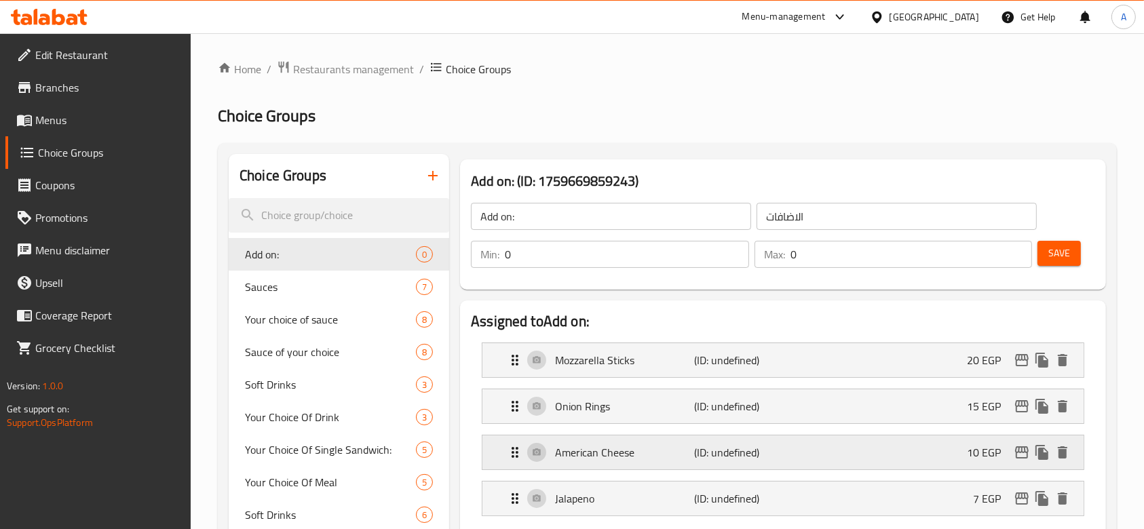
scroll to position [90, 0]
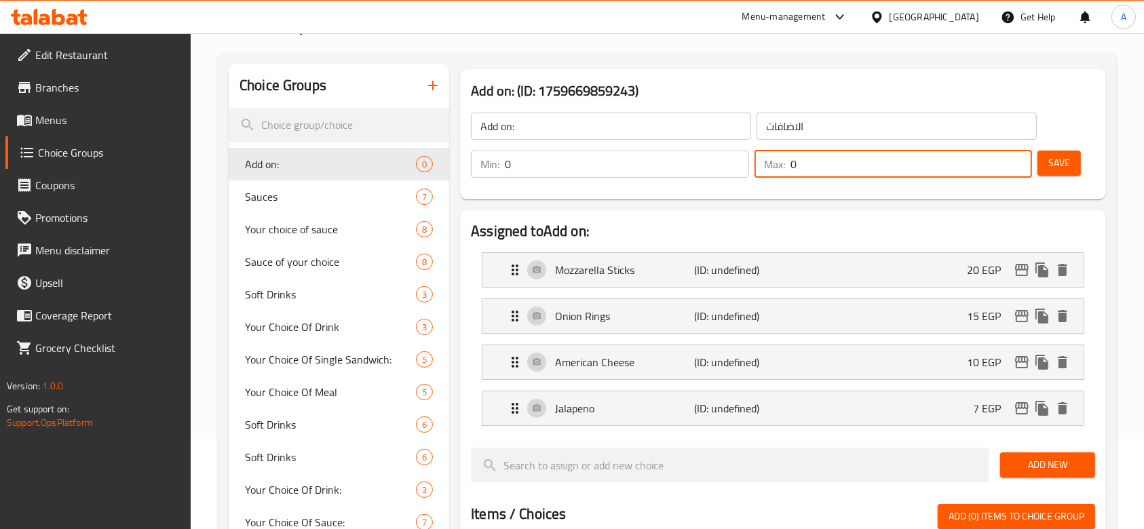
drag, startPoint x: 808, startPoint y: 162, endPoint x: 787, endPoint y: 162, distance: 21.0
click at [787, 162] on div "Max: 0 ​" at bounding box center [894, 164] width 278 height 27
click at [770, 189] on div "Add on: ​ الاضافات ​ Min: 0 ​ Max: 0 ​ Save" at bounding box center [783, 145] width 635 height 98
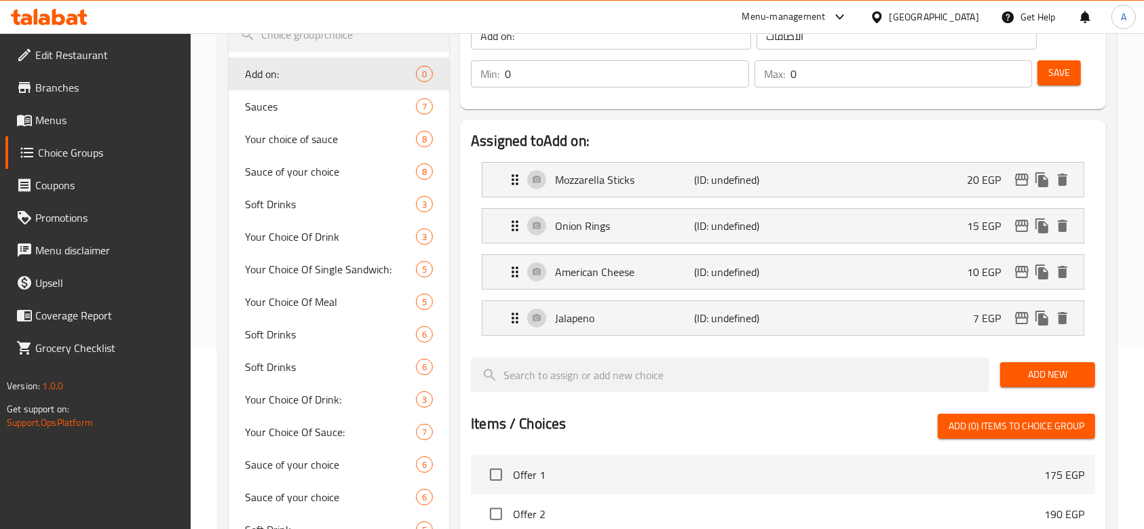
click at [1048, 376] on span "Add New" at bounding box center [1047, 374] width 73 height 17
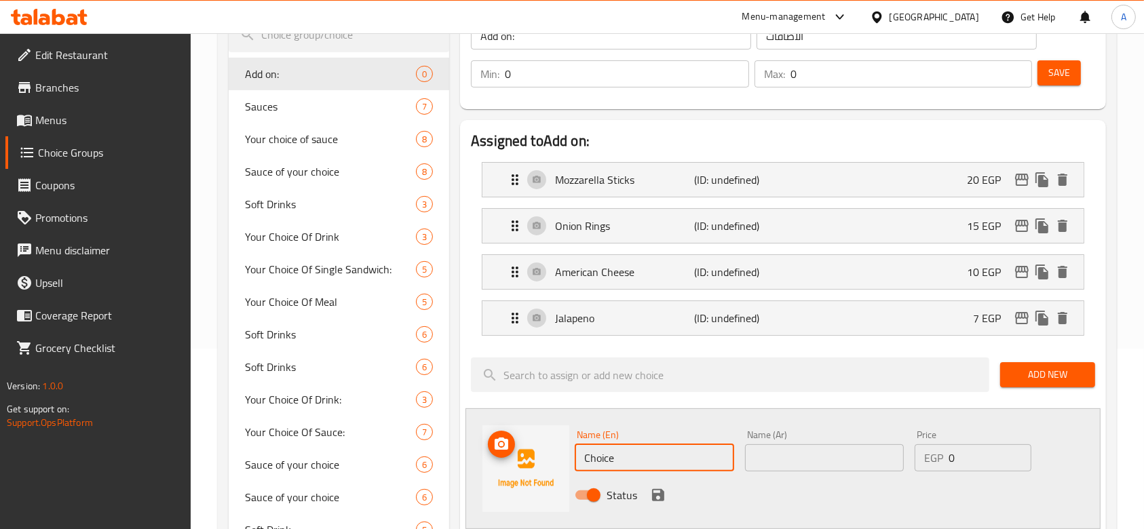
drag, startPoint x: 638, startPoint y: 453, endPoint x: 559, endPoint y: 457, distance: 78.8
click at [559, 457] on div "Name (En) Choice Name (En) Name (Ar) Name (Ar) Price EGP 0 Price Status" at bounding box center [783, 469] width 635 height 121
type input "Chicken Tender"
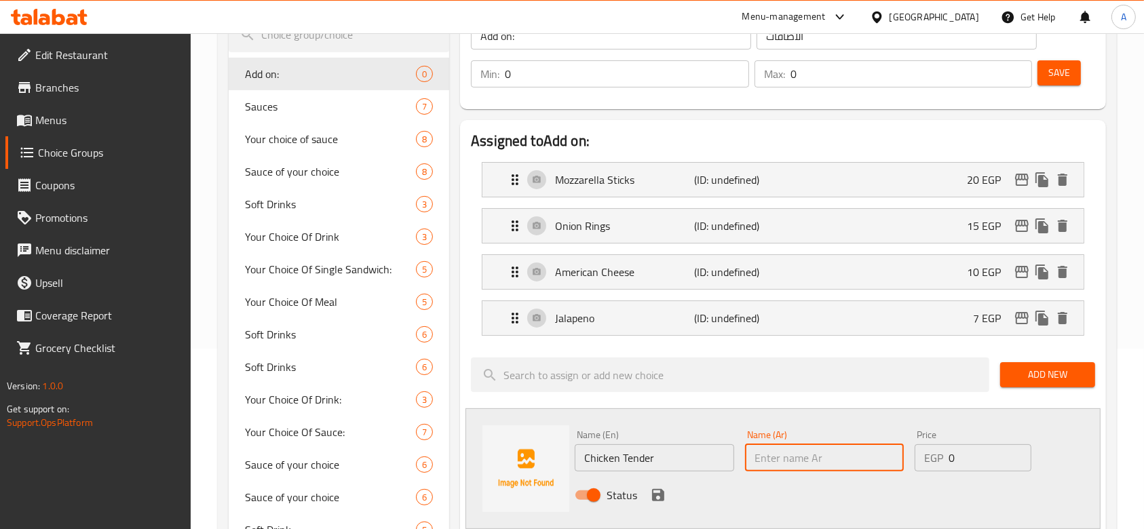
click at [842, 469] on input "text" at bounding box center [824, 458] width 159 height 27
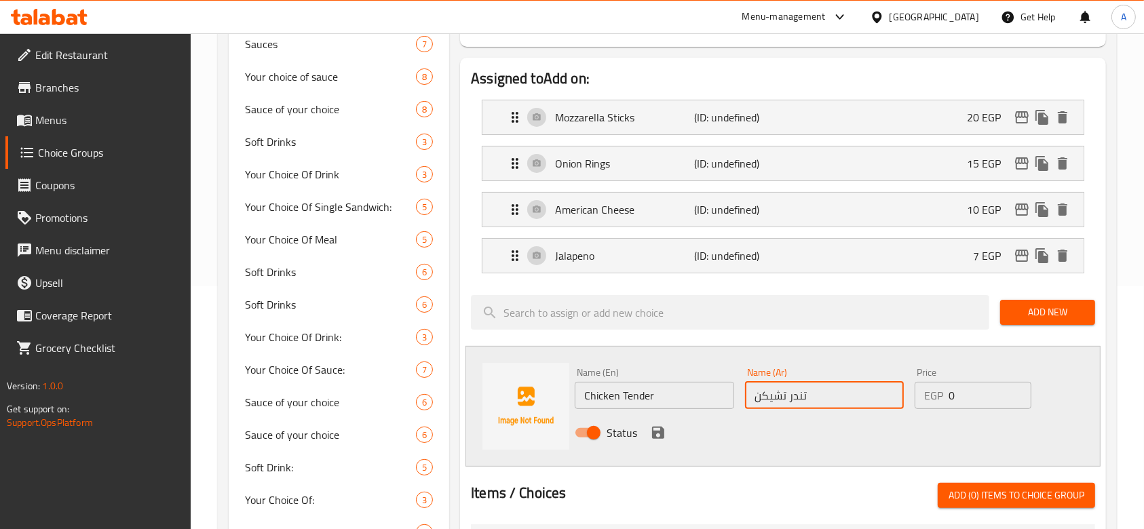
scroll to position [271, 0]
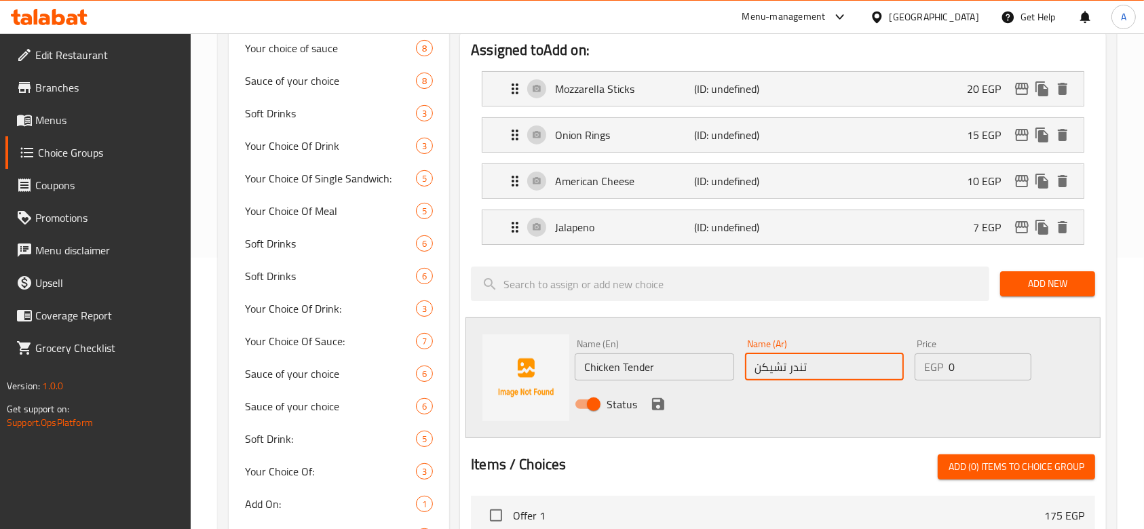
type input "تندر تشيكن"
drag, startPoint x: 968, startPoint y: 371, endPoint x: 932, endPoint y: 365, distance: 36.4
click at [932, 365] on div "EGP 0 Price" at bounding box center [973, 367] width 117 height 27
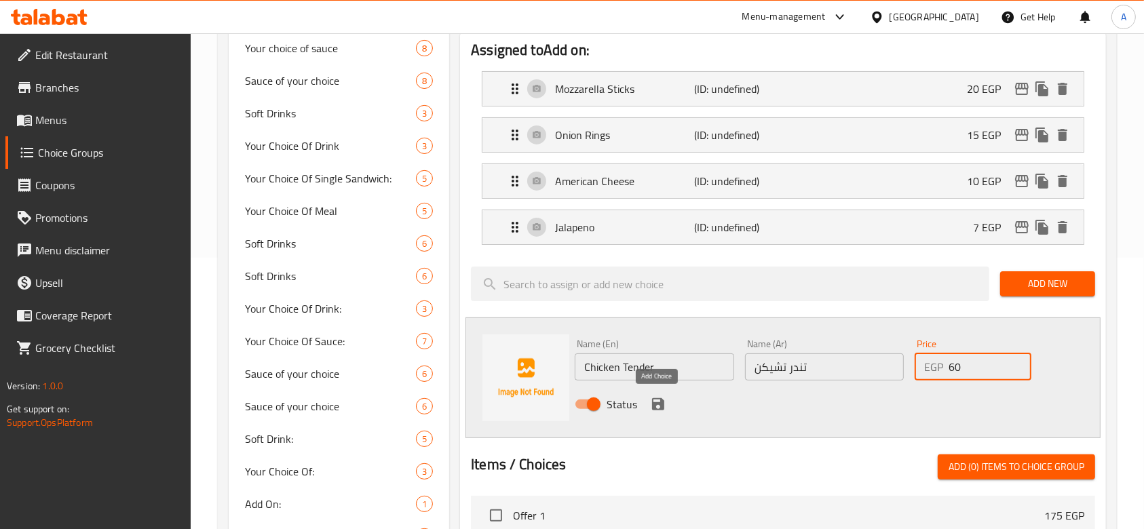
type input "60"
click at [658, 410] on icon "save" at bounding box center [658, 404] width 16 height 16
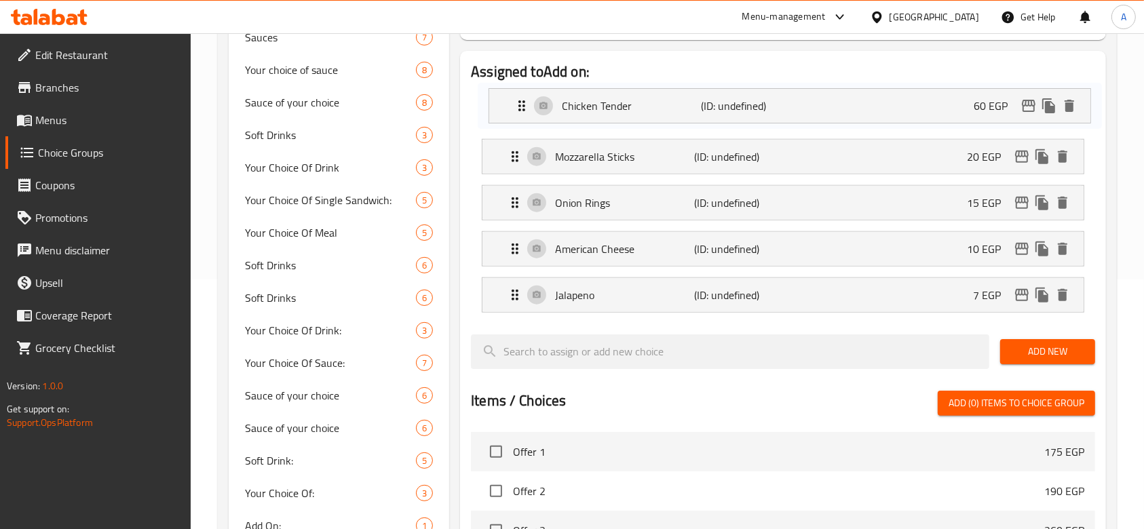
drag, startPoint x: 515, startPoint y: 268, endPoint x: 522, endPoint y: 96, distance: 171.8
click at [522, 96] on nav "Mozzarella Sticks (ID: undefined) 20 EGP Name (En) Mozzarella Sticks Name (En) …" at bounding box center [783, 203] width 624 height 242
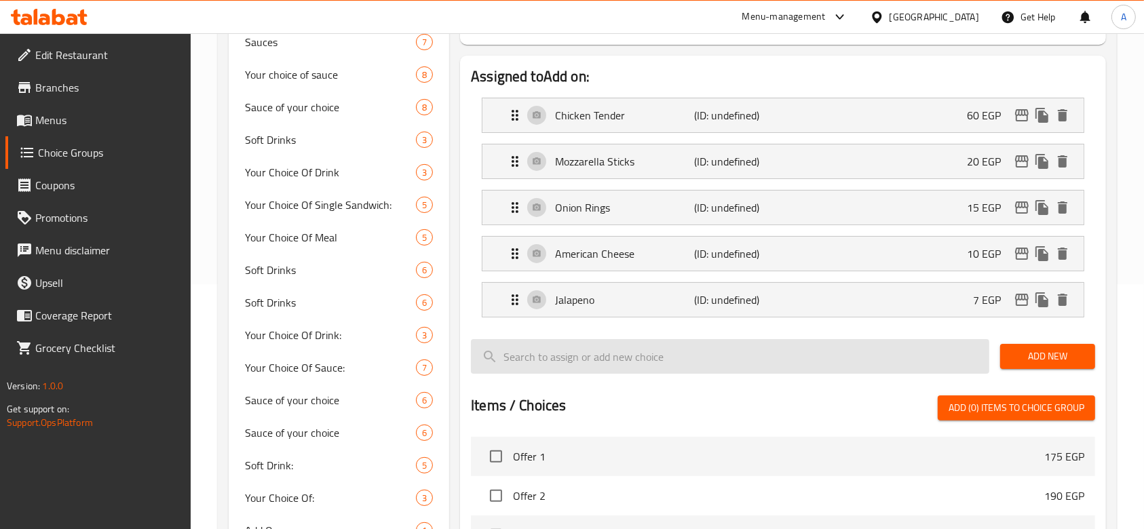
scroll to position [64, 0]
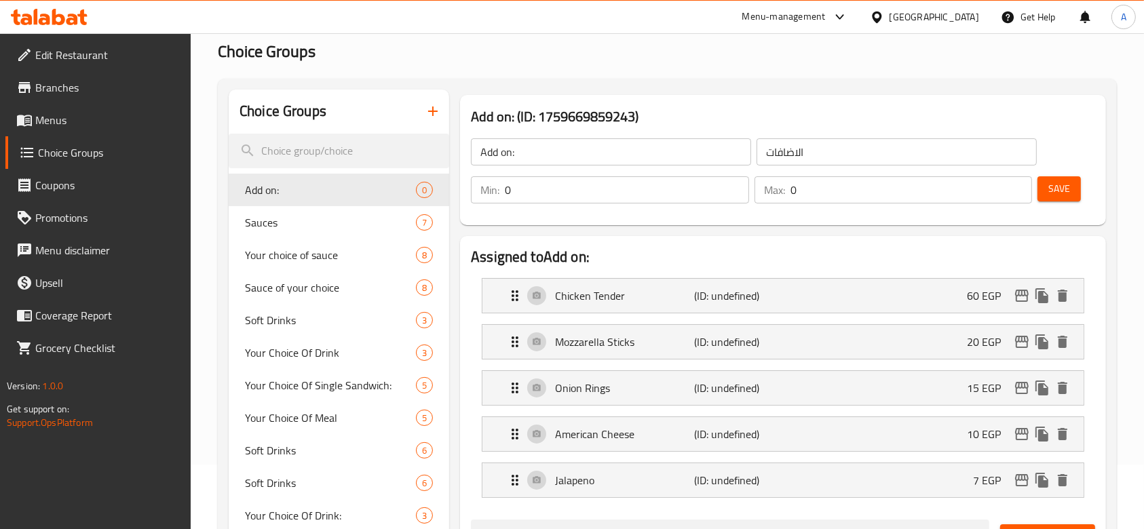
click at [1053, 195] on span "Save" at bounding box center [1059, 189] width 22 height 17
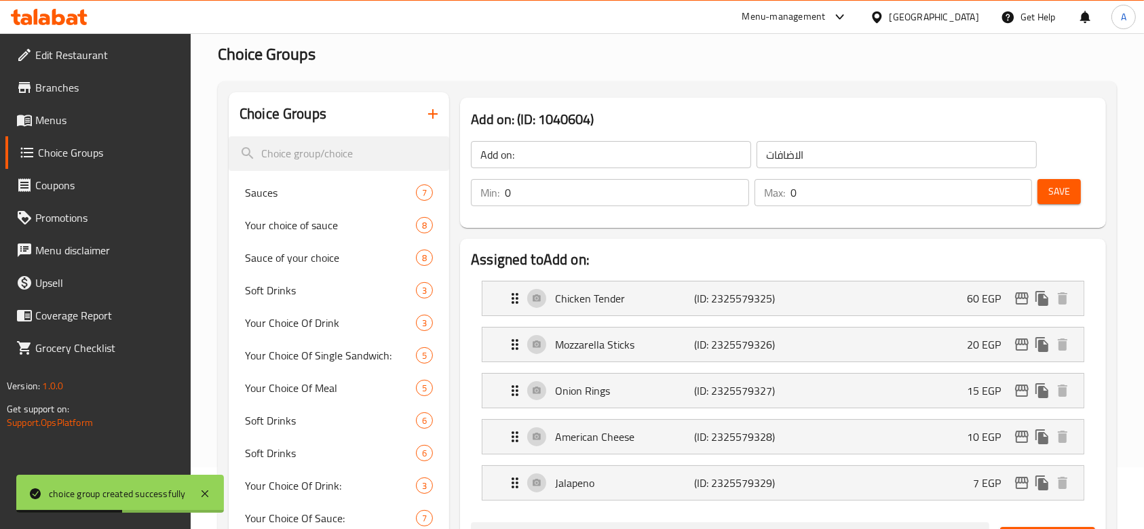
scroll to position [0, 0]
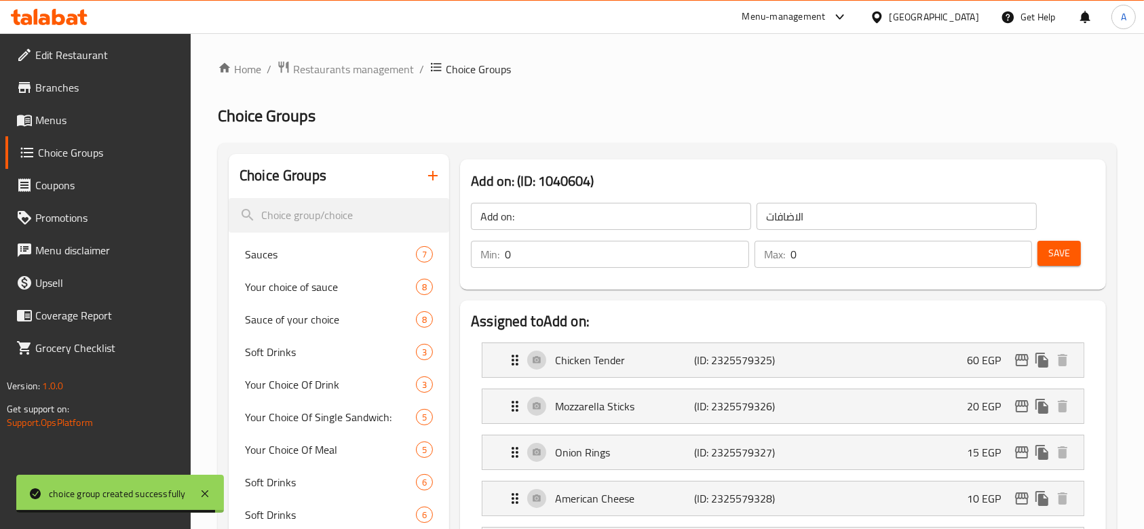
click at [82, 111] on link "Menus" at bounding box center [98, 120] width 186 height 33
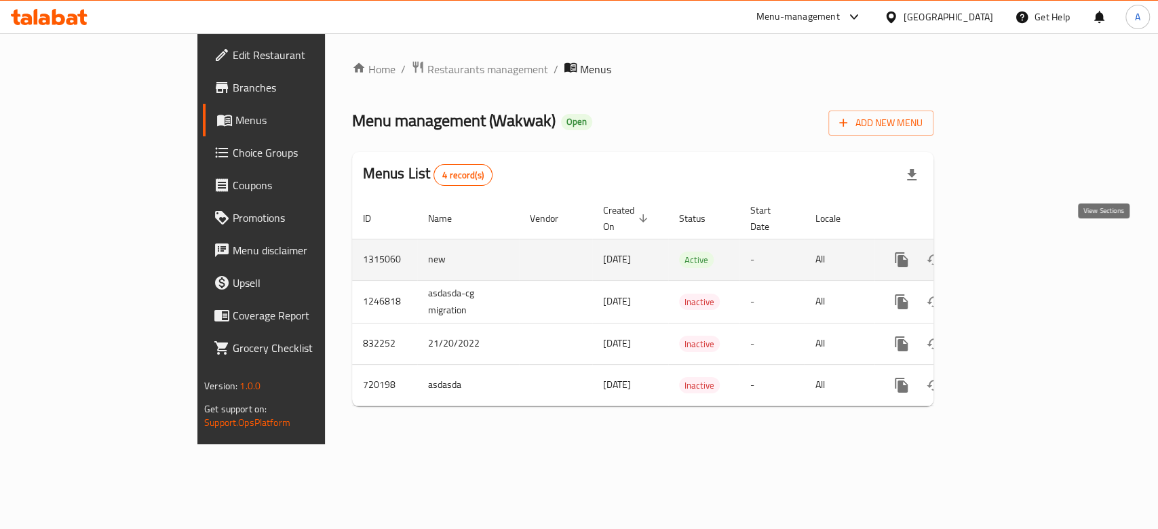
click at [1016, 259] on link "enhanced table" at bounding box center [999, 260] width 33 height 33
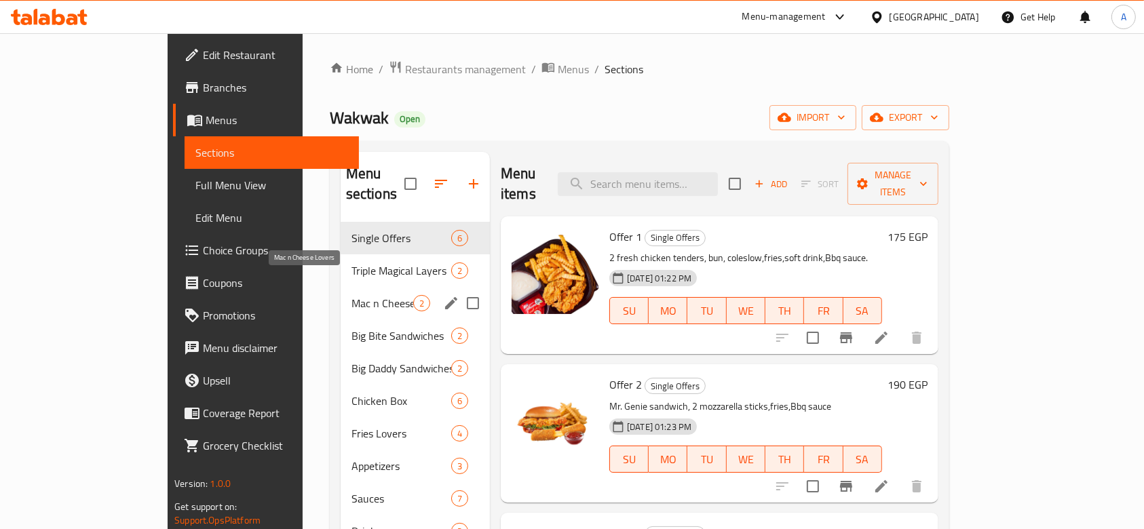
click at [352, 295] on span "Mac n Cheese Lovers" at bounding box center [383, 303] width 62 height 16
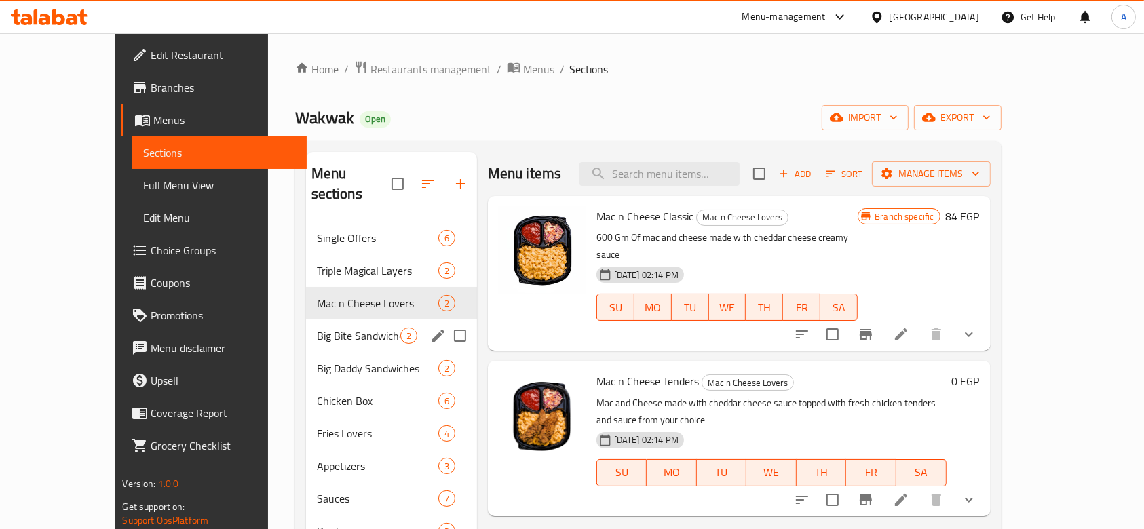
click at [306, 320] on div "Big Bite Sandwiches 2" at bounding box center [391, 336] width 171 height 33
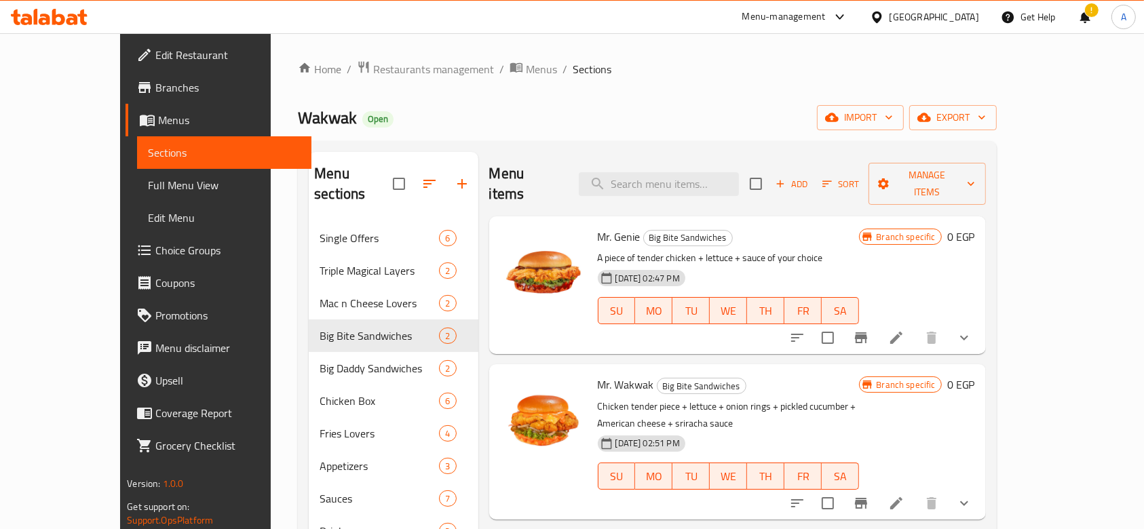
click at [972, 330] on icon "show more" at bounding box center [964, 338] width 16 height 16
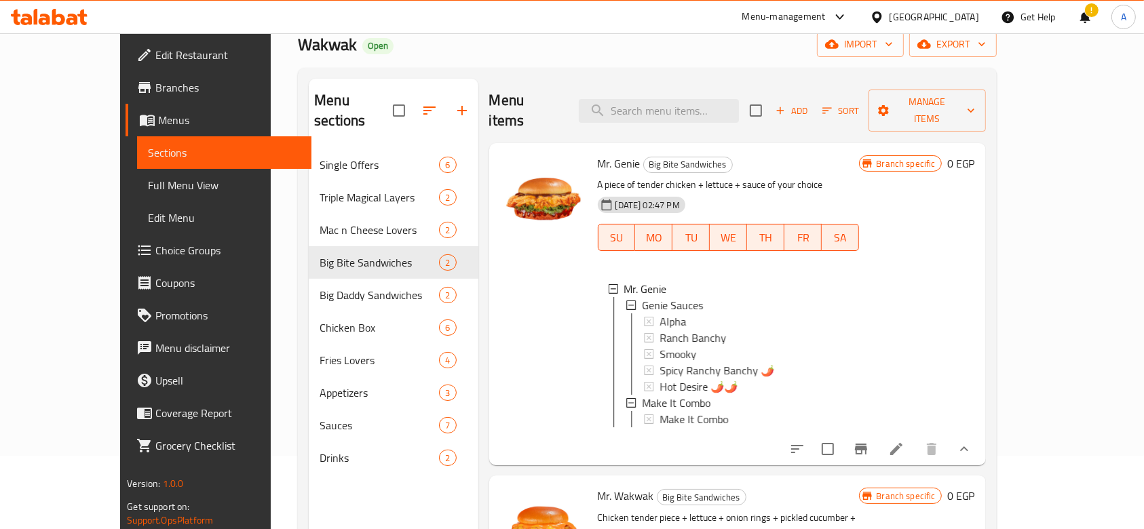
scroll to position [90, 0]
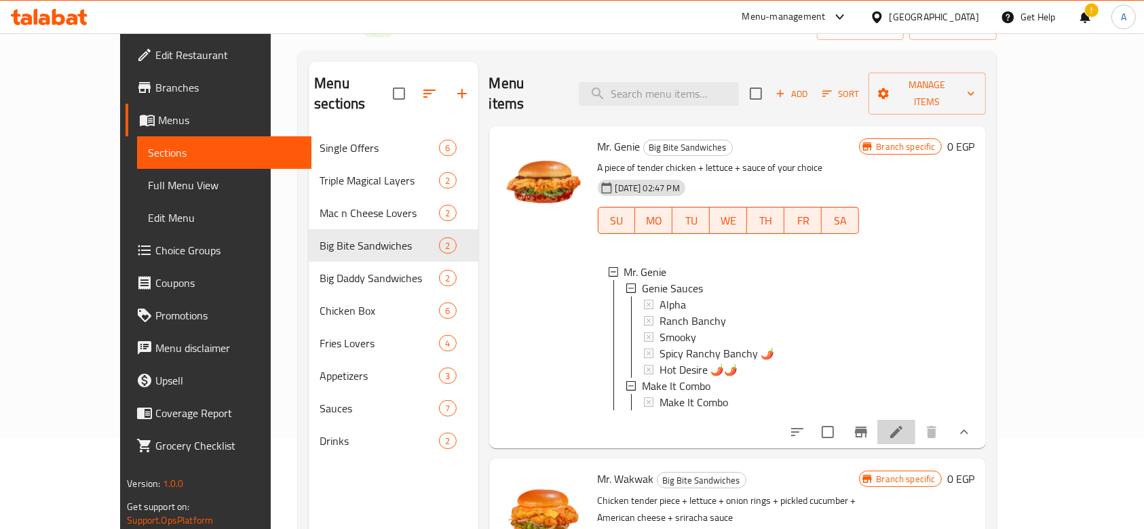
click at [915, 420] on li at bounding box center [896, 432] width 38 height 24
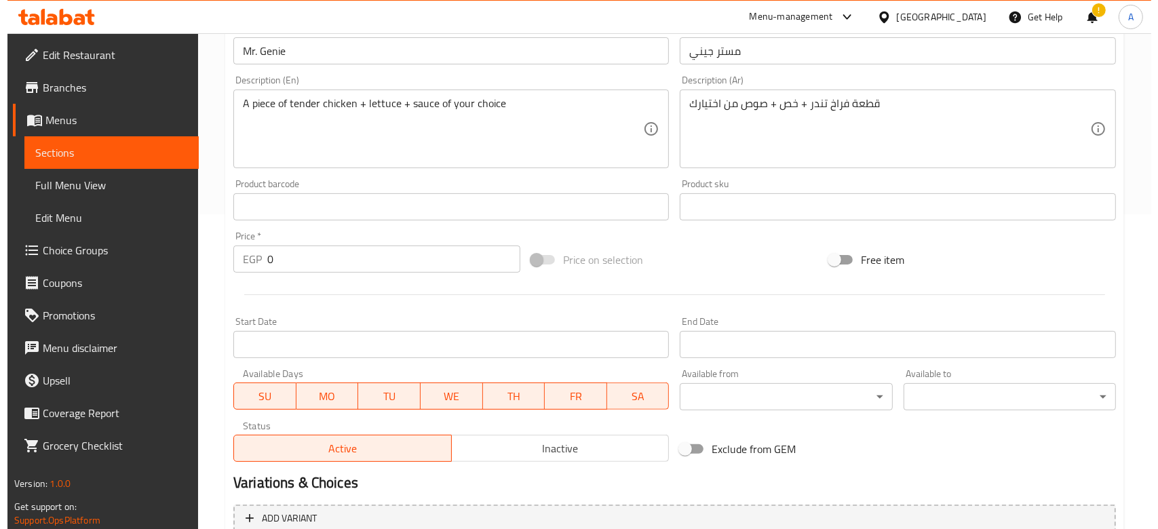
scroll to position [527, 0]
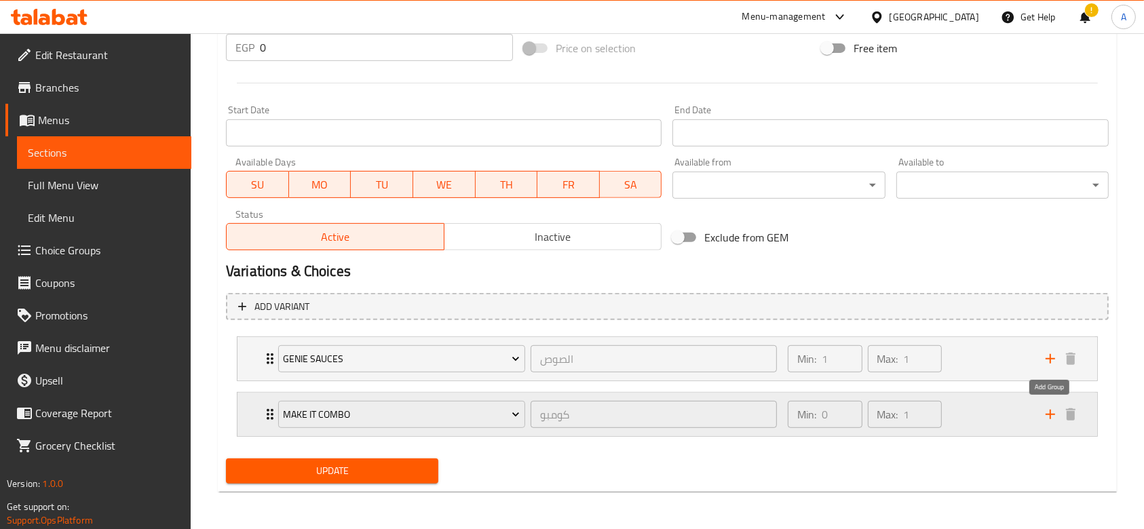
click at [1044, 411] on icon "add" at bounding box center [1050, 415] width 16 height 16
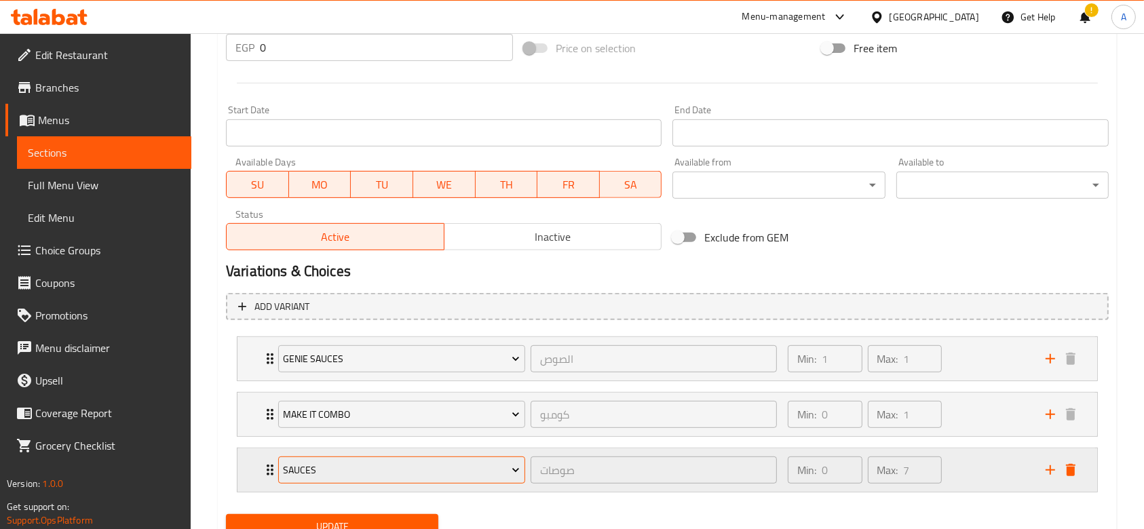
click at [411, 467] on span "Sauces" at bounding box center [401, 470] width 237 height 17
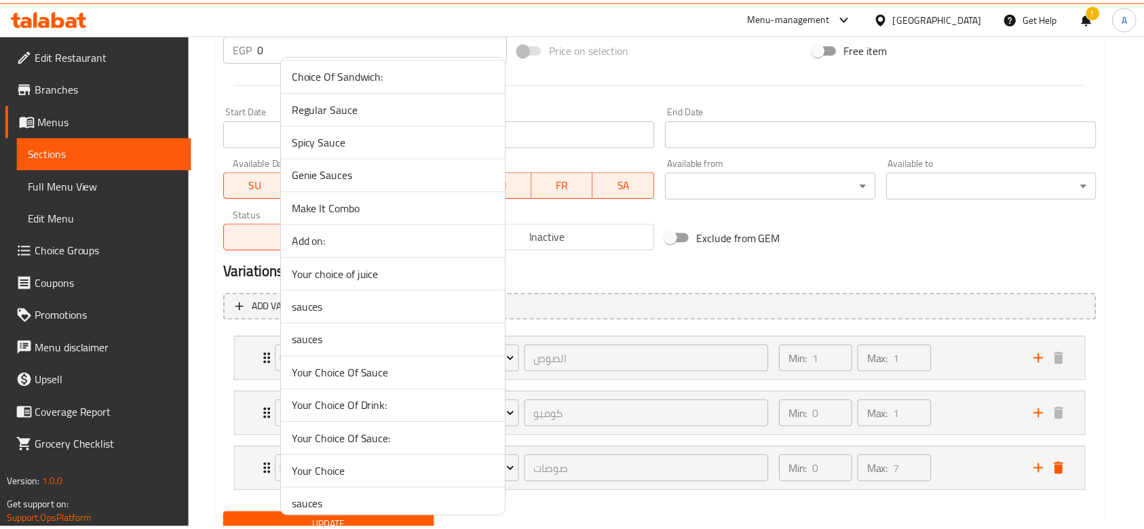
scroll to position [1275, 0]
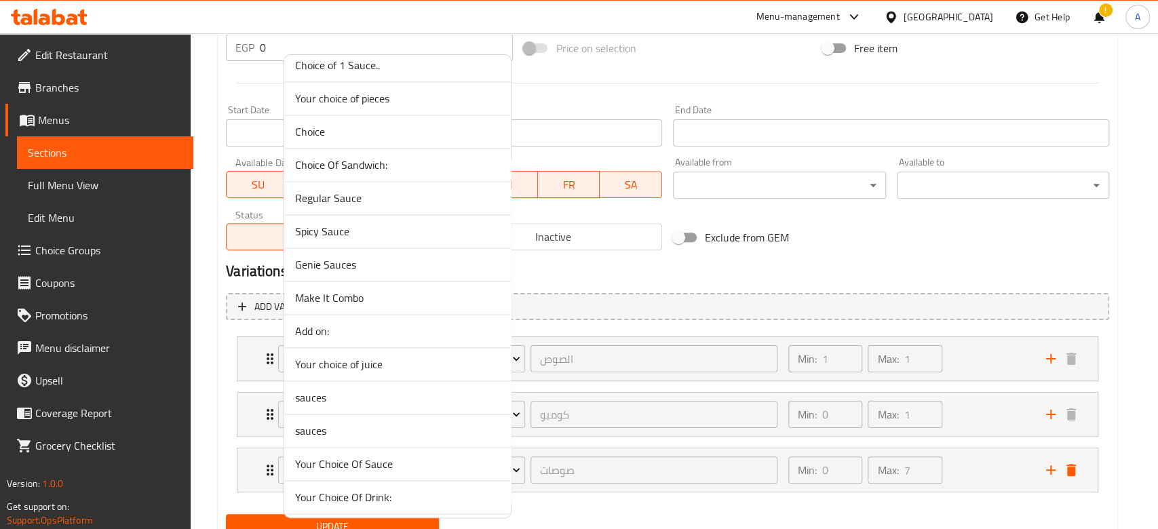
click at [363, 323] on span "Add on:" at bounding box center [397, 331] width 205 height 16
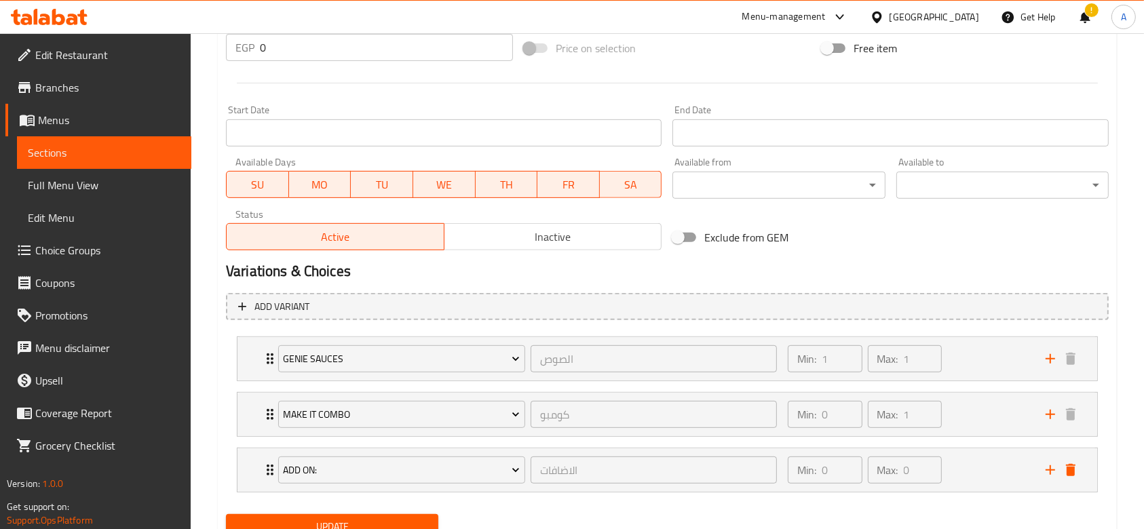
scroll to position [582, 0]
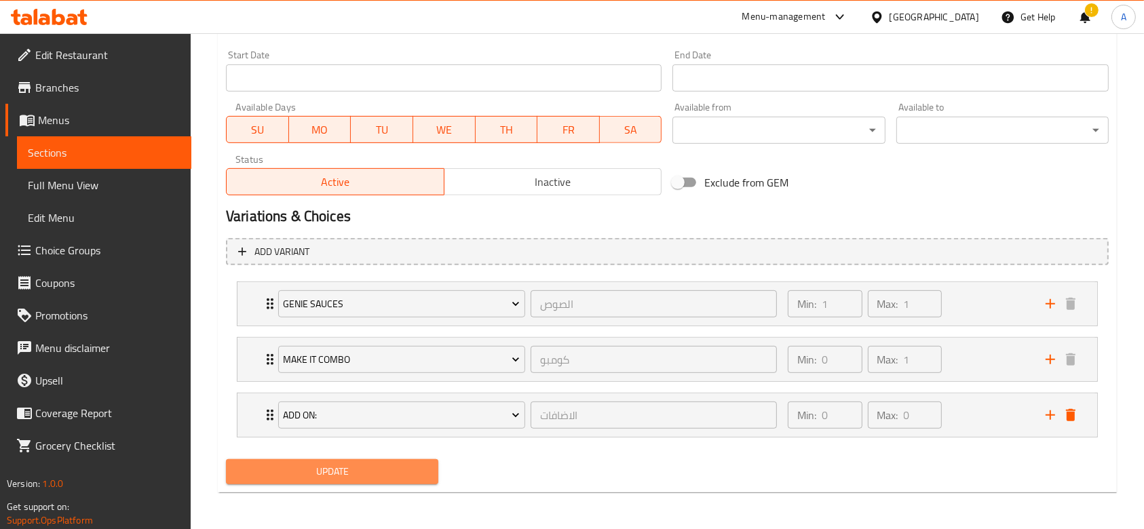
click at [342, 464] on span "Update" at bounding box center [332, 472] width 191 height 17
click at [417, 483] on button "Update" at bounding box center [332, 471] width 212 height 25
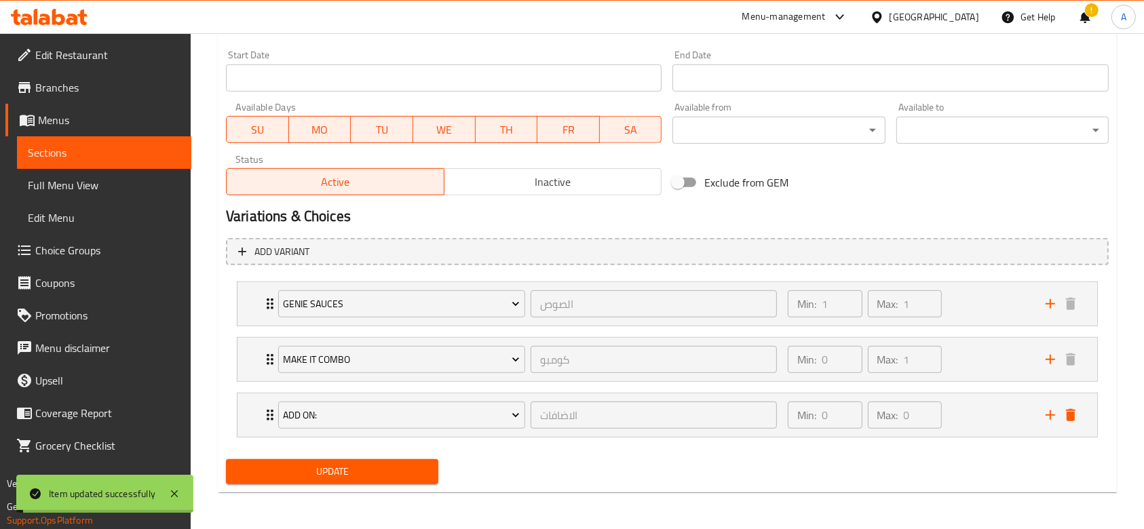
scroll to position [0, 0]
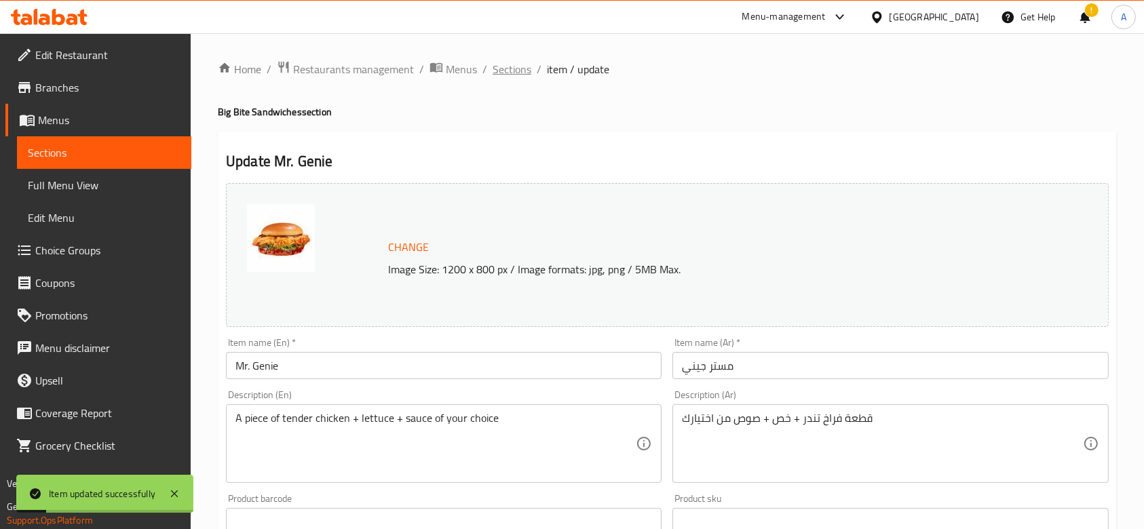
click at [502, 75] on span "Sections" at bounding box center [512, 69] width 39 height 16
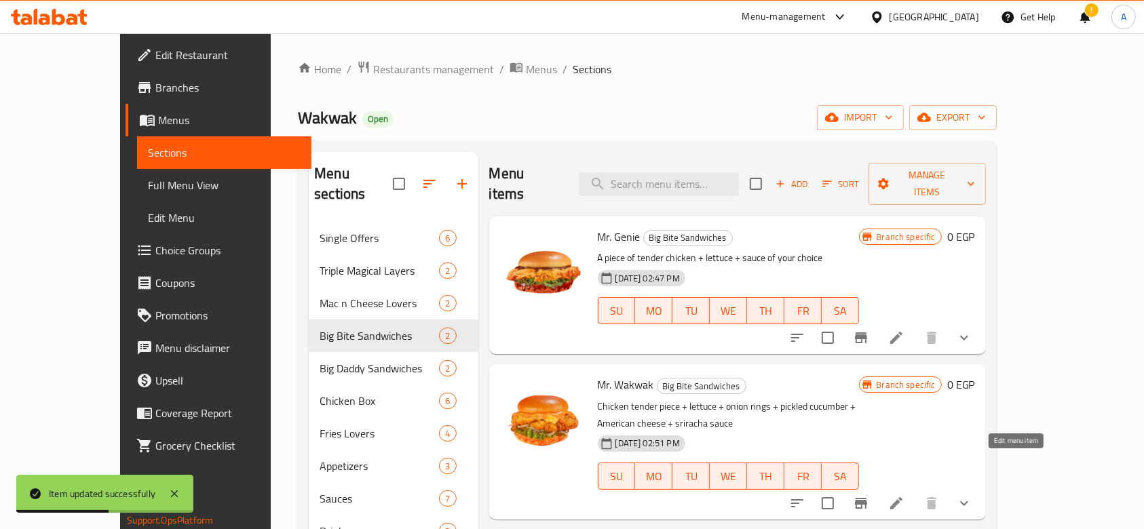
click at [905, 495] on icon at bounding box center [896, 503] width 16 height 16
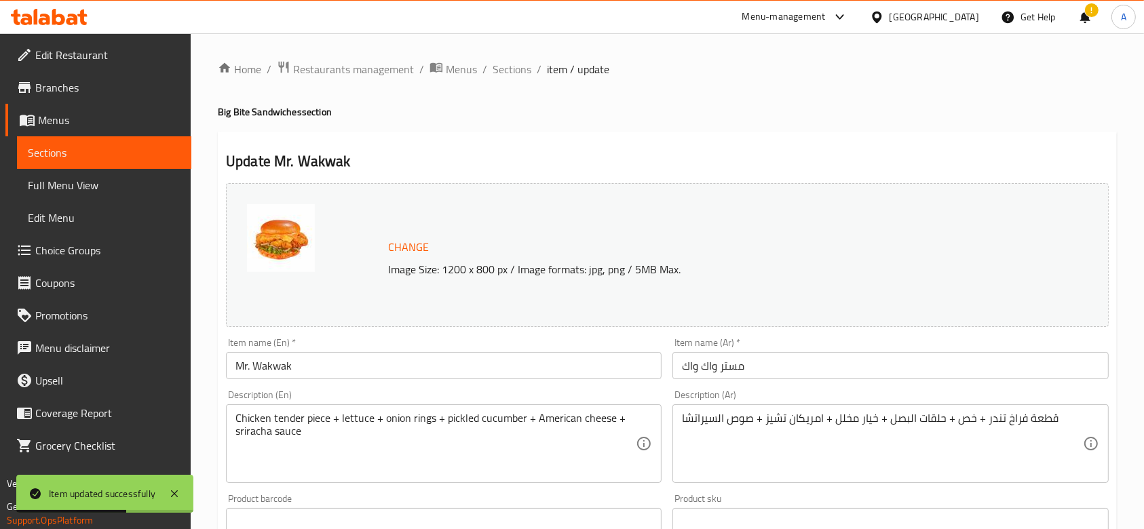
scroll to position [471, 0]
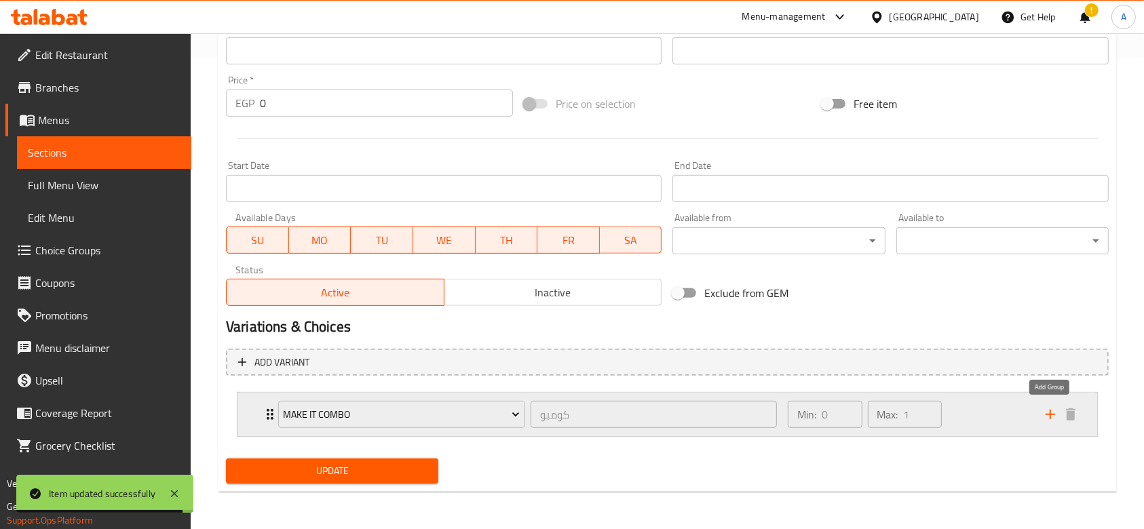
click at [1047, 419] on icon "add" at bounding box center [1050, 415] width 16 height 16
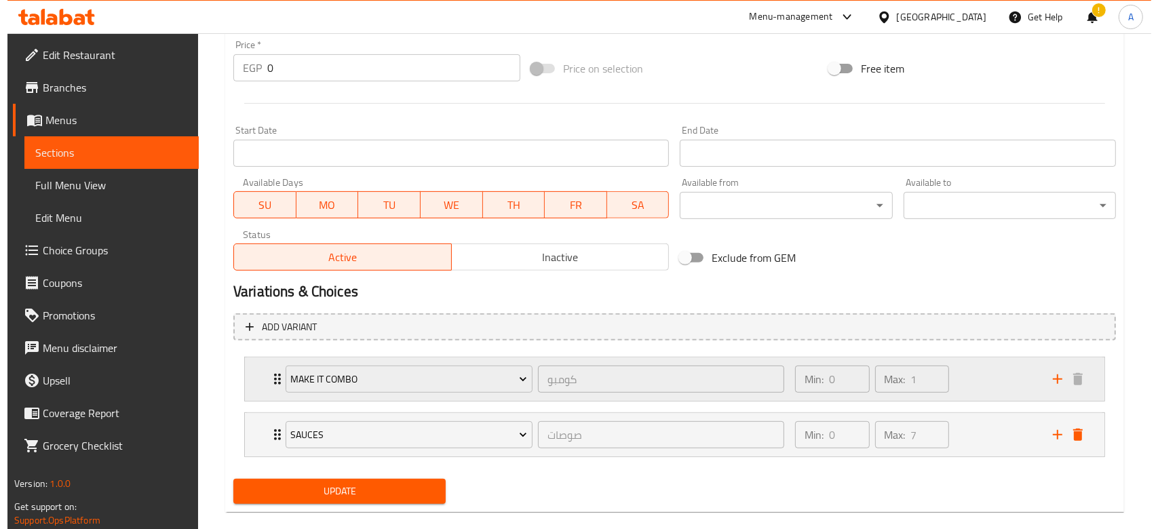
scroll to position [527, 0]
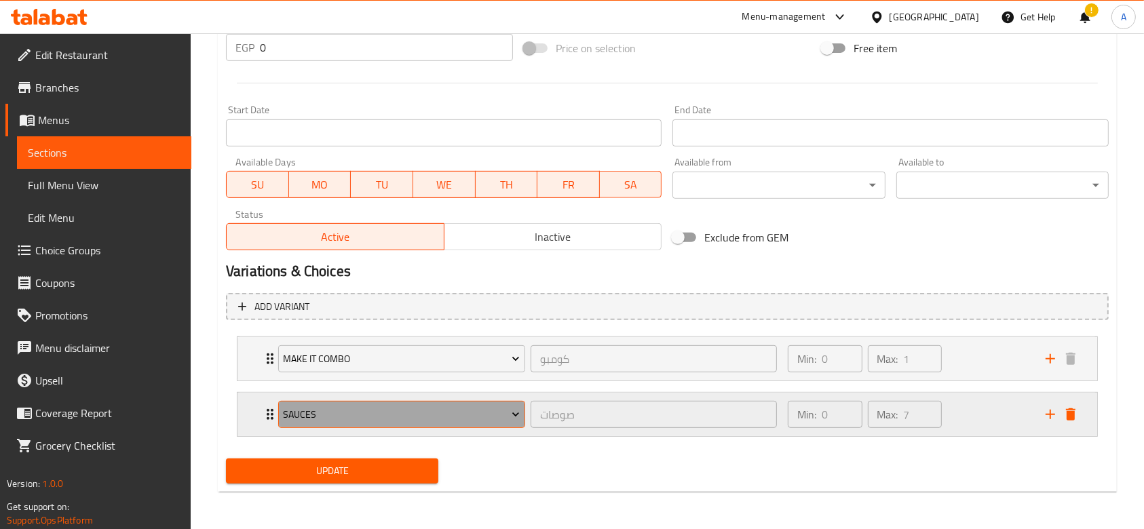
click at [483, 403] on button "Sauces" at bounding box center [401, 414] width 247 height 27
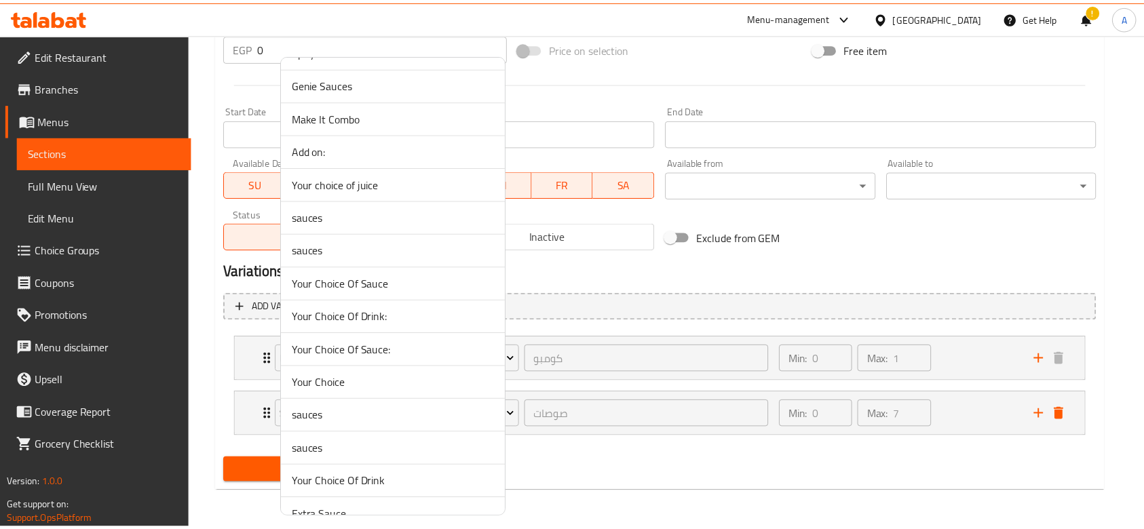
scroll to position [1365, 0]
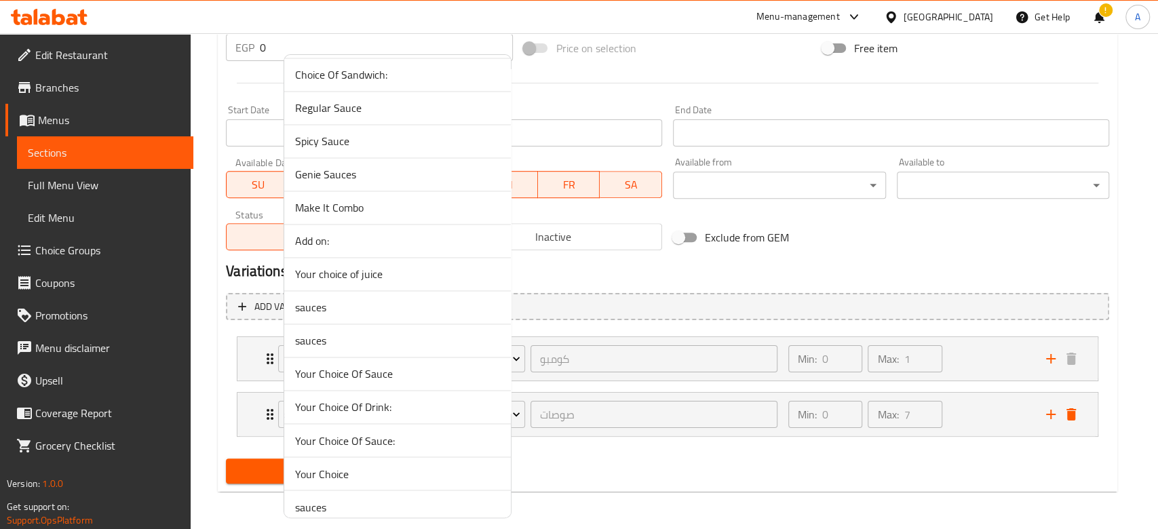
click at [398, 235] on span "Add on:" at bounding box center [397, 241] width 205 height 16
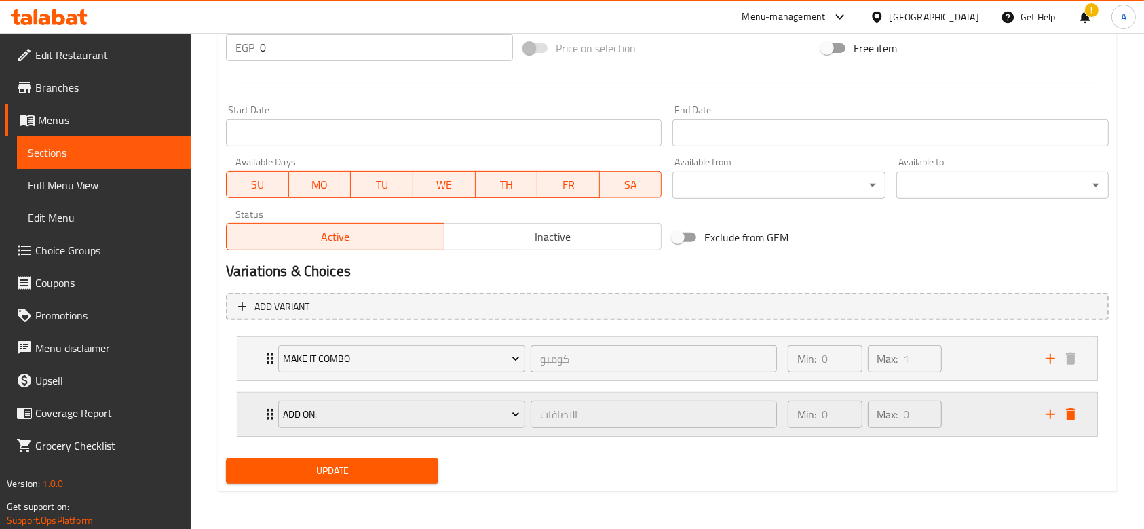
click at [973, 413] on div "Min: 0 ​ Max: 0 ​" at bounding box center [909, 414] width 258 height 43
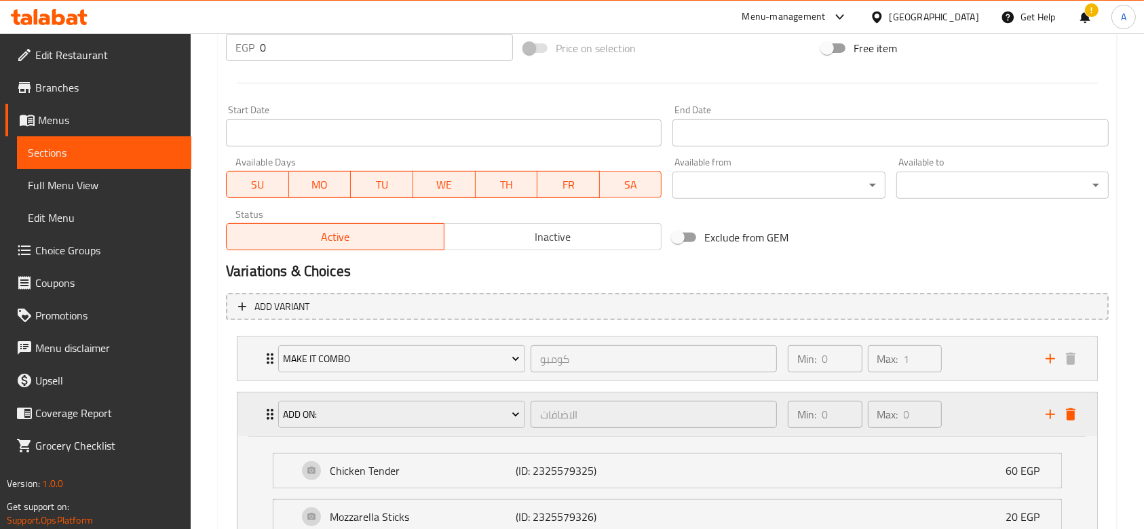
click at [973, 413] on div "Min: 0 ​ Max: 0 ​" at bounding box center [909, 414] width 258 height 43
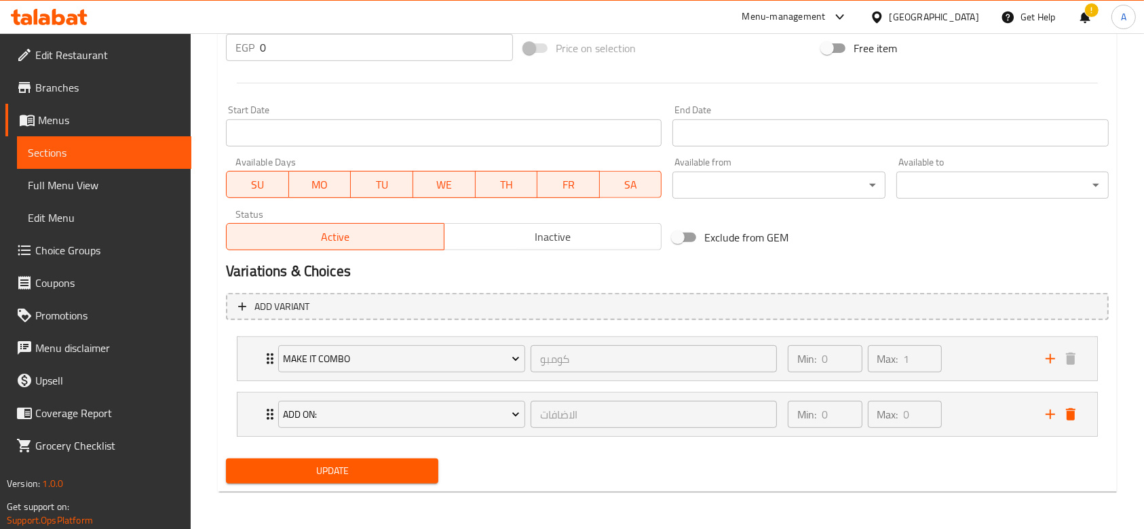
click at [411, 465] on span "Update" at bounding box center [332, 471] width 191 height 17
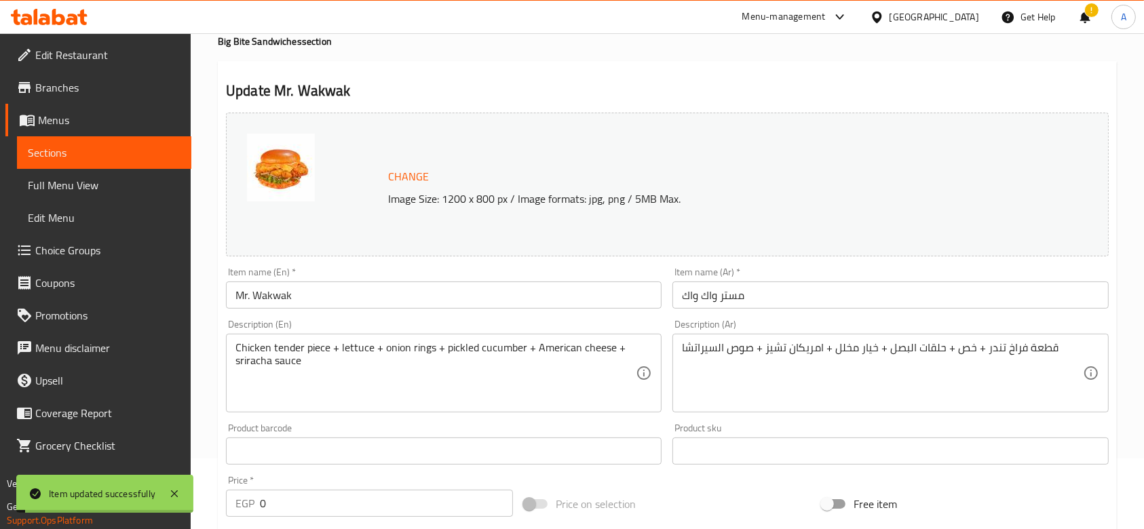
scroll to position [0, 0]
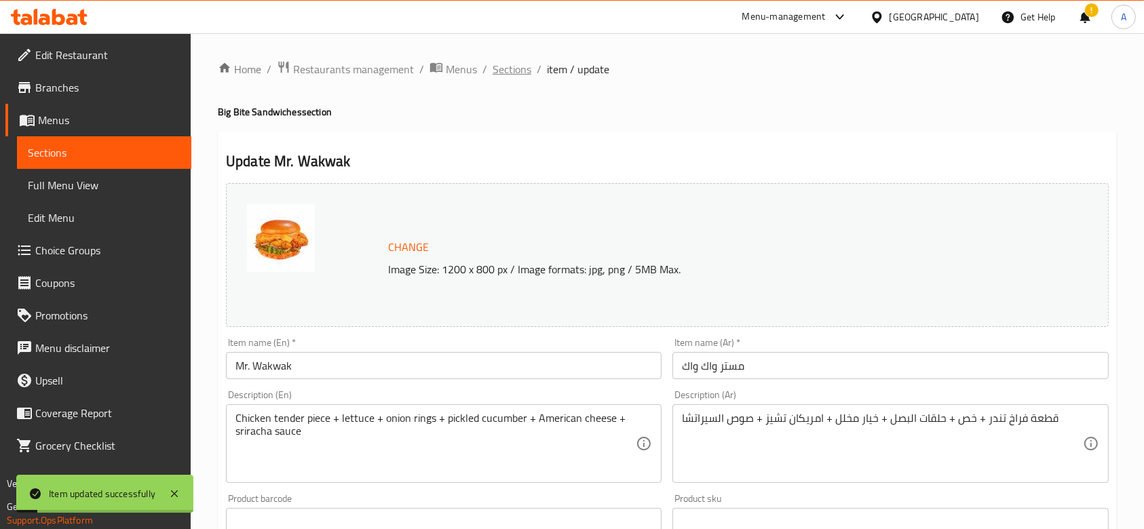
click at [511, 69] on span "Sections" at bounding box center [512, 69] width 39 height 16
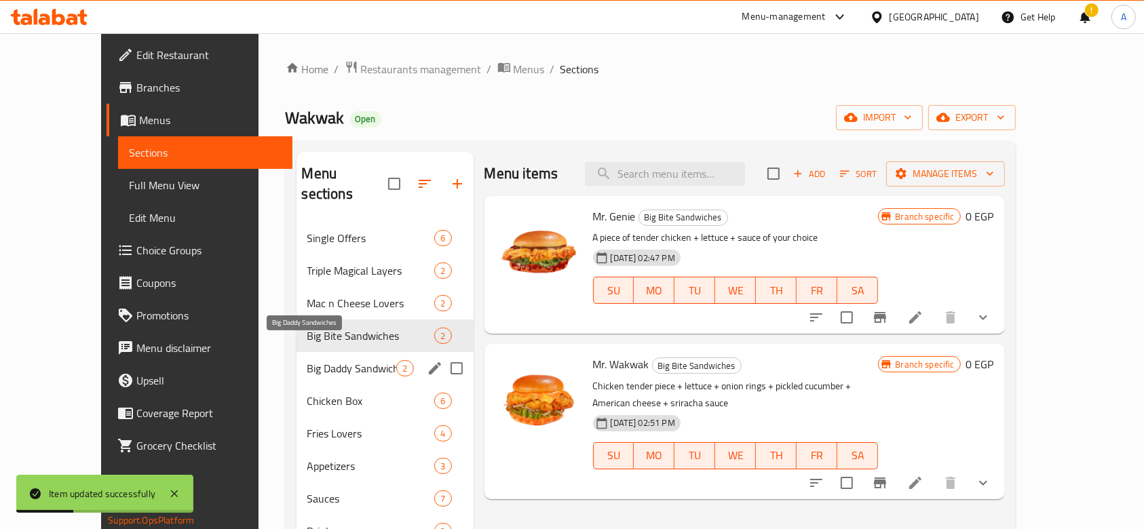
click at [307, 360] on span "Big Daddy Sandwiches" at bounding box center [352, 368] width 90 height 16
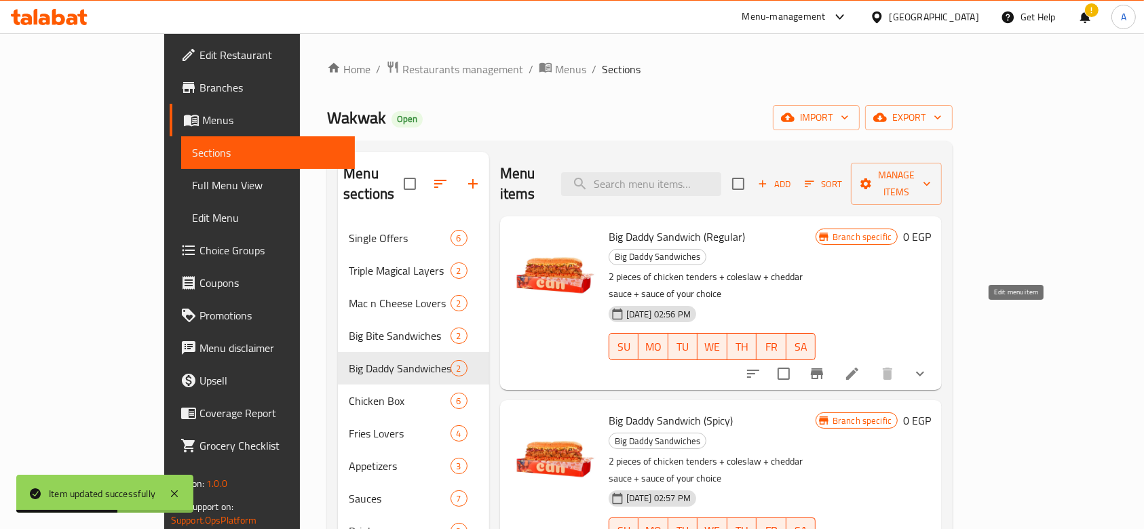
click at [858, 368] on icon at bounding box center [852, 374] width 12 height 12
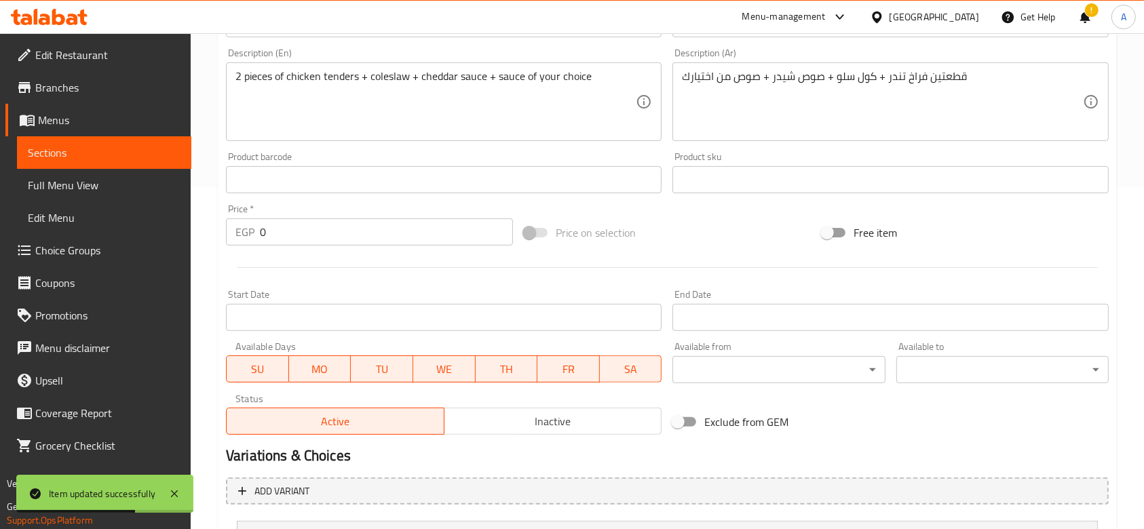
scroll to position [527, 0]
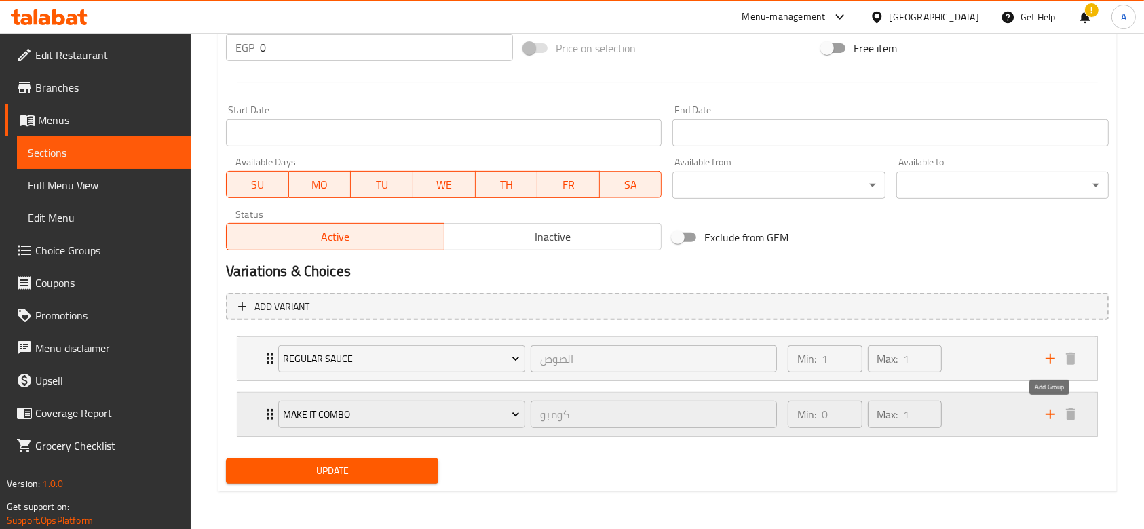
click at [1043, 420] on icon "add" at bounding box center [1050, 415] width 16 height 16
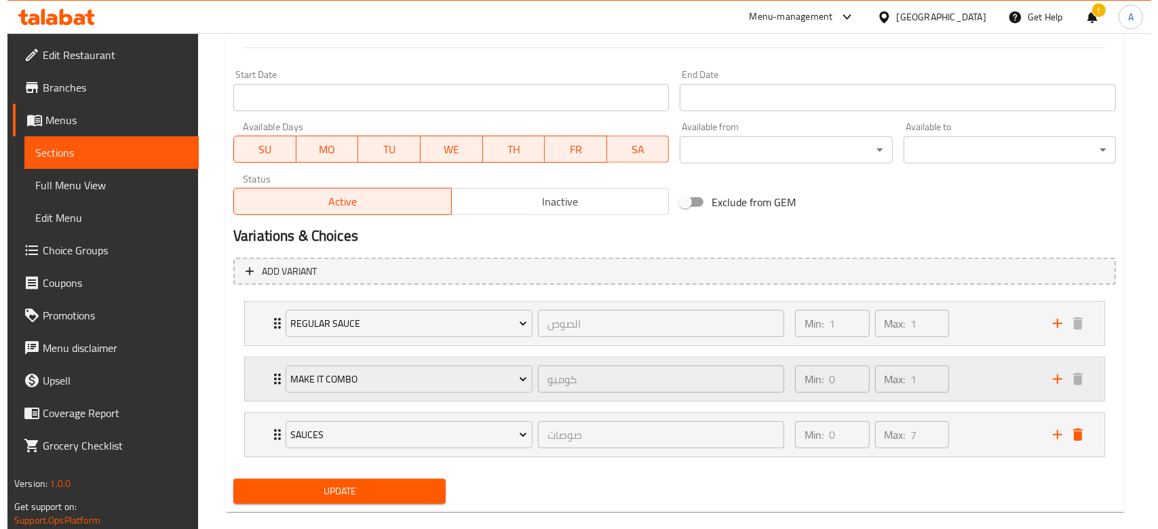
scroll to position [582, 0]
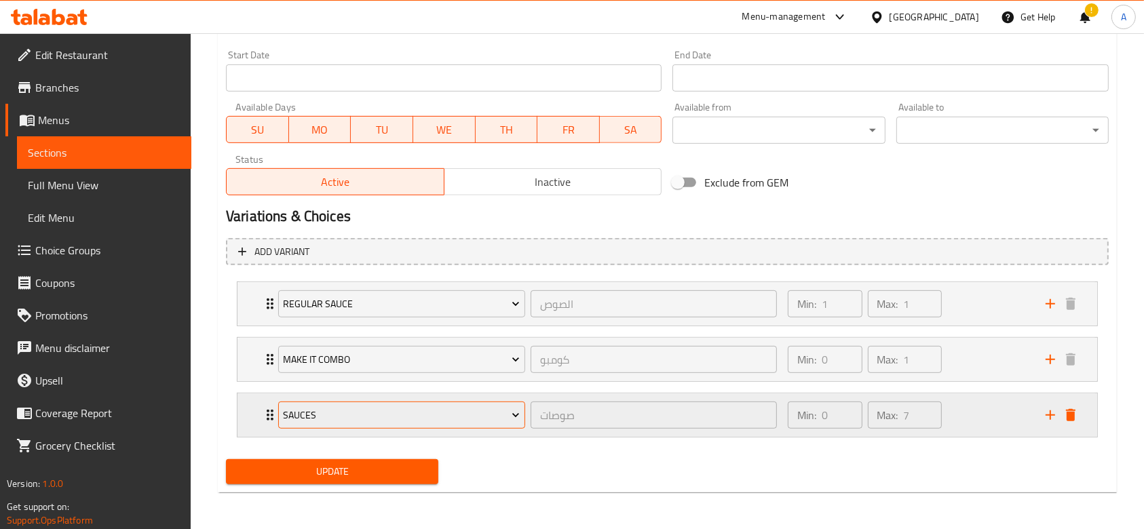
click at [480, 411] on span "Sauces" at bounding box center [401, 415] width 237 height 17
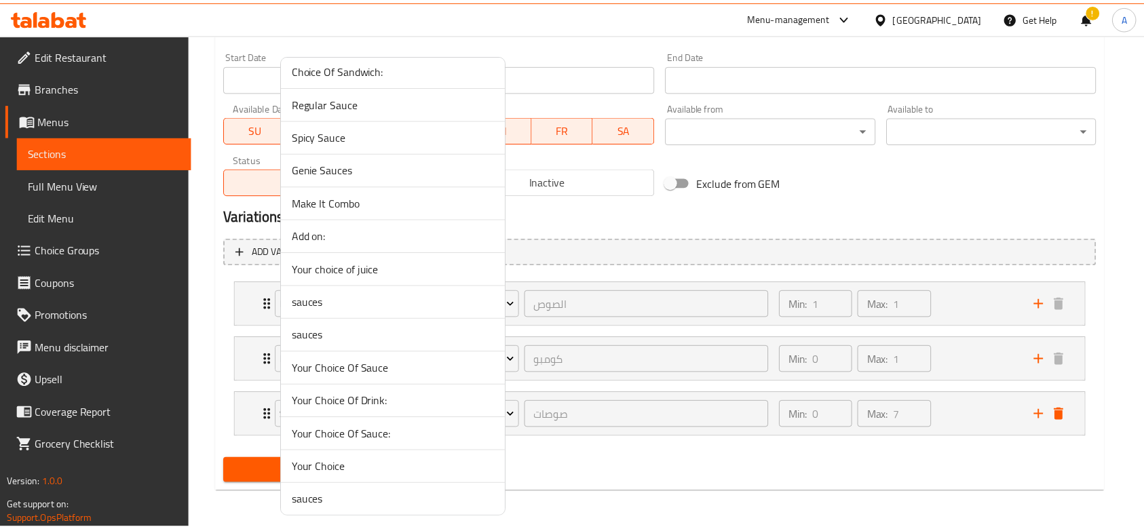
scroll to position [1275, 0]
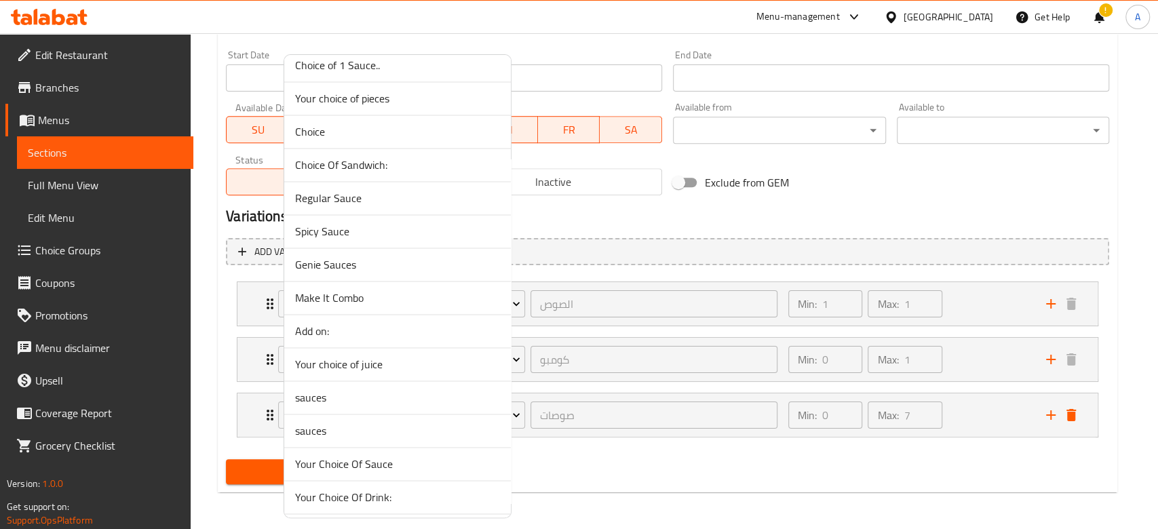
click at [359, 333] on span "Add on:" at bounding box center [397, 331] width 205 height 16
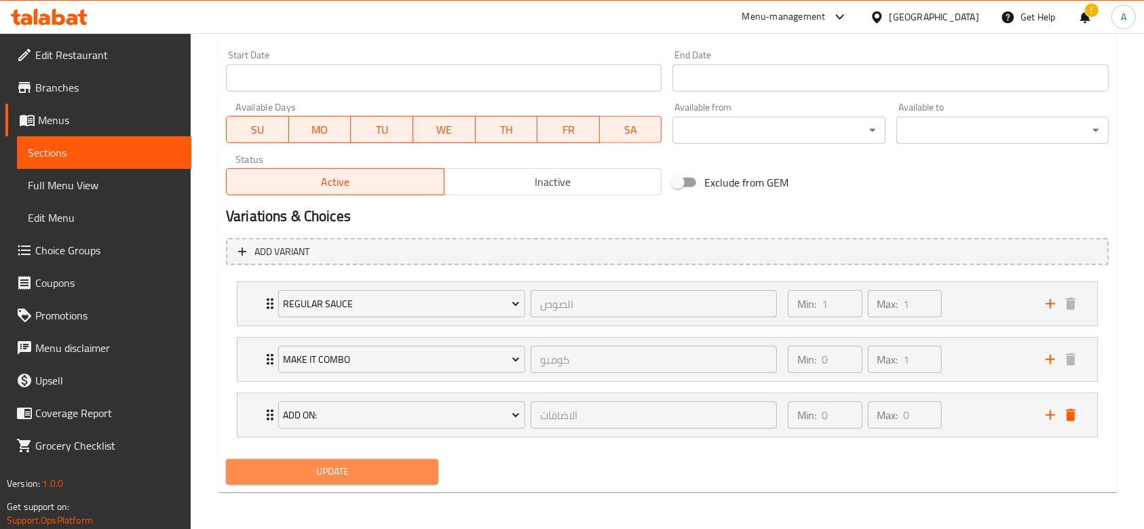
click at [365, 464] on span "Update" at bounding box center [332, 472] width 191 height 17
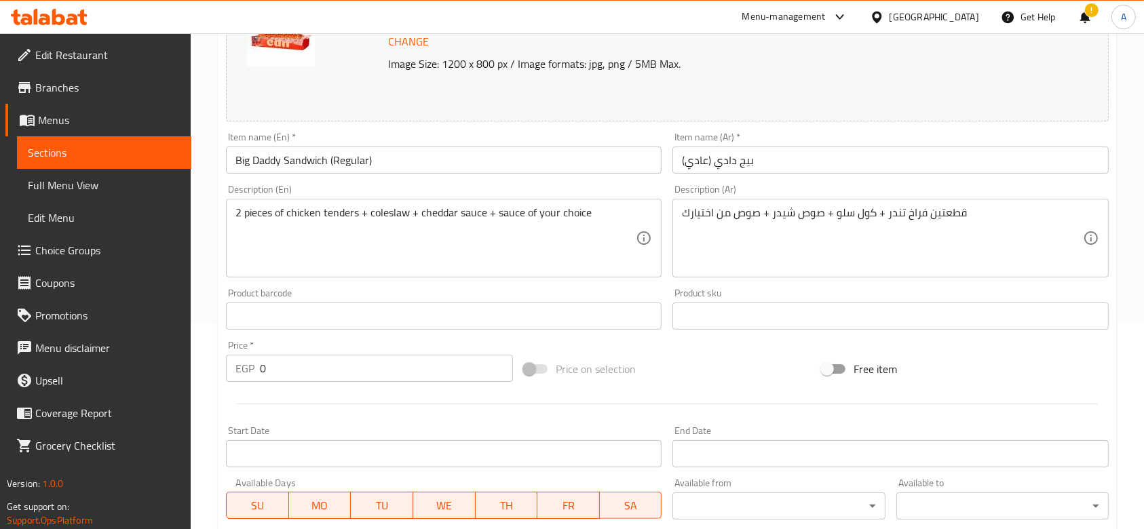
scroll to position [0, 0]
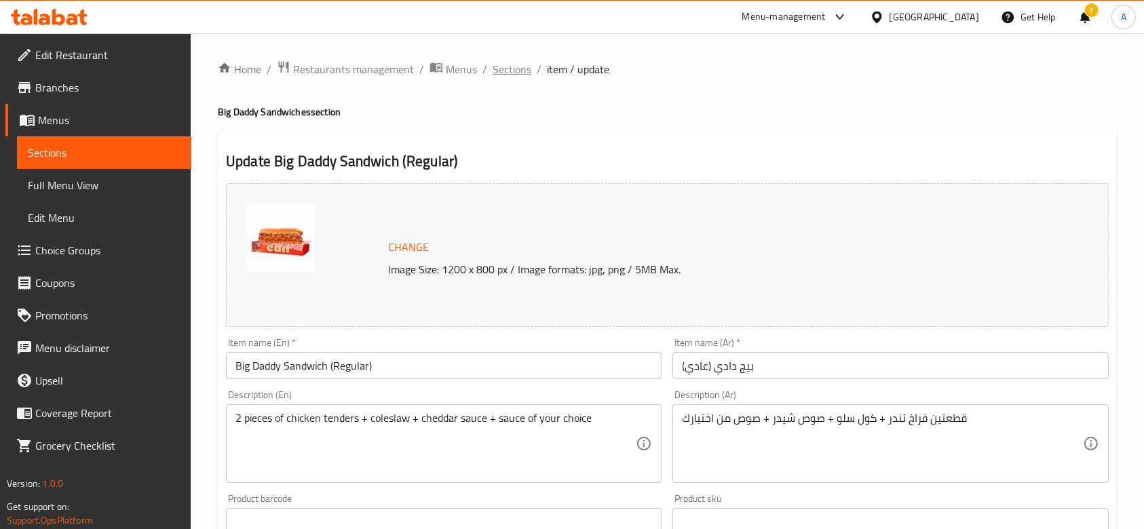
click at [513, 71] on span "Sections" at bounding box center [512, 69] width 39 height 16
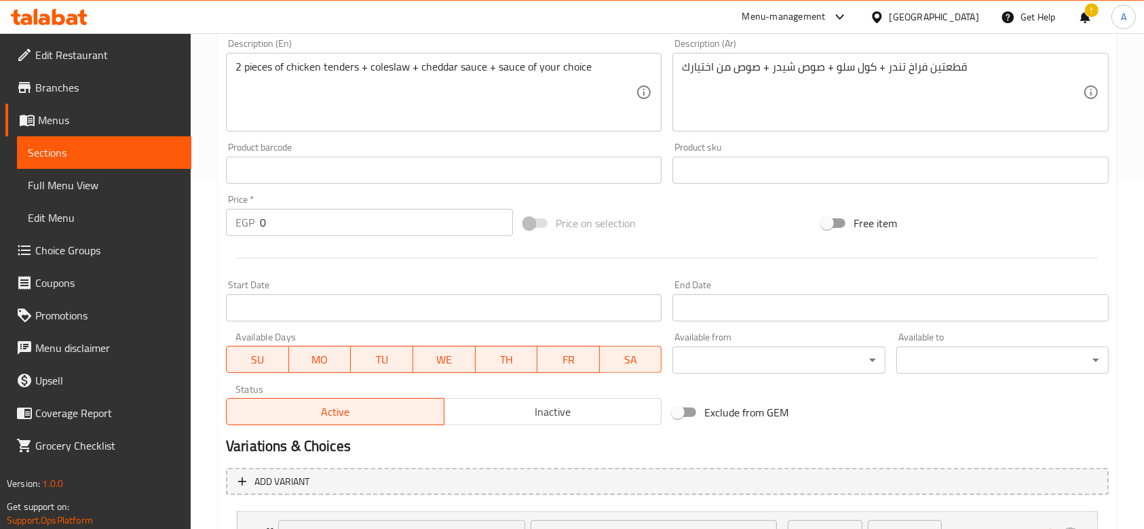
scroll to position [527, 0]
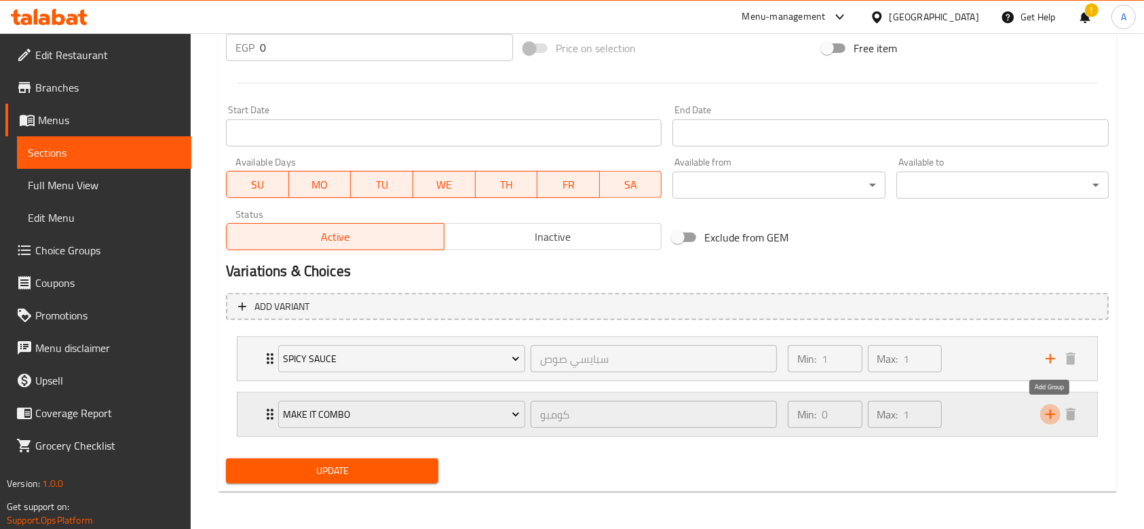
click at [1056, 417] on icon "add" at bounding box center [1050, 415] width 16 height 16
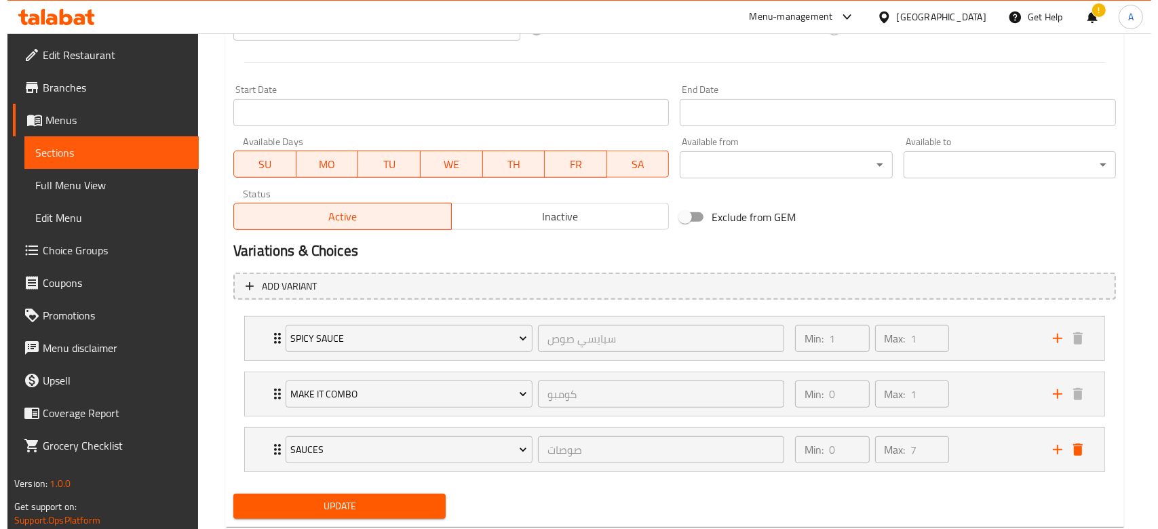
scroll to position [582, 0]
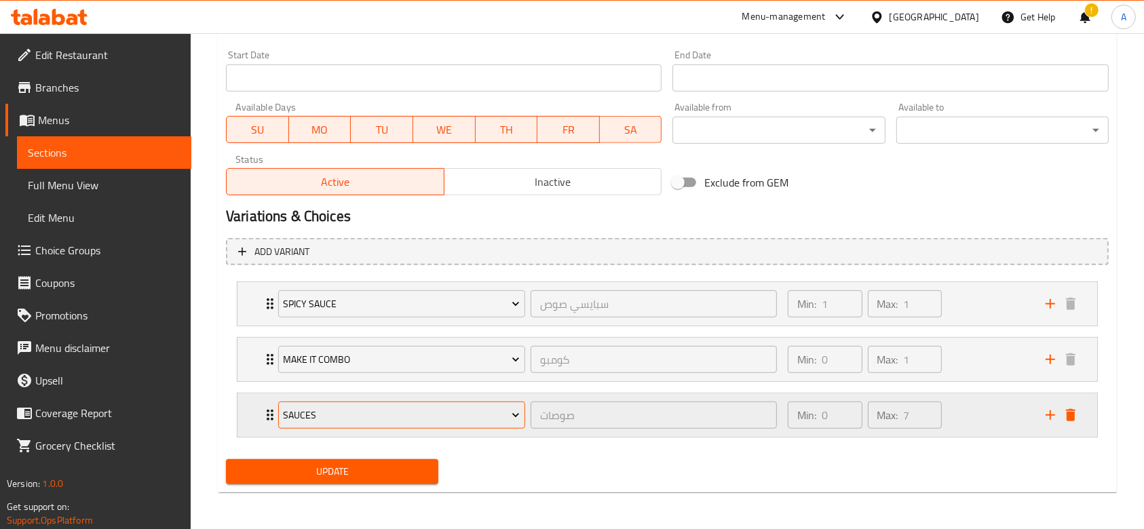
click at [486, 426] on button "Sauces" at bounding box center [401, 415] width 247 height 27
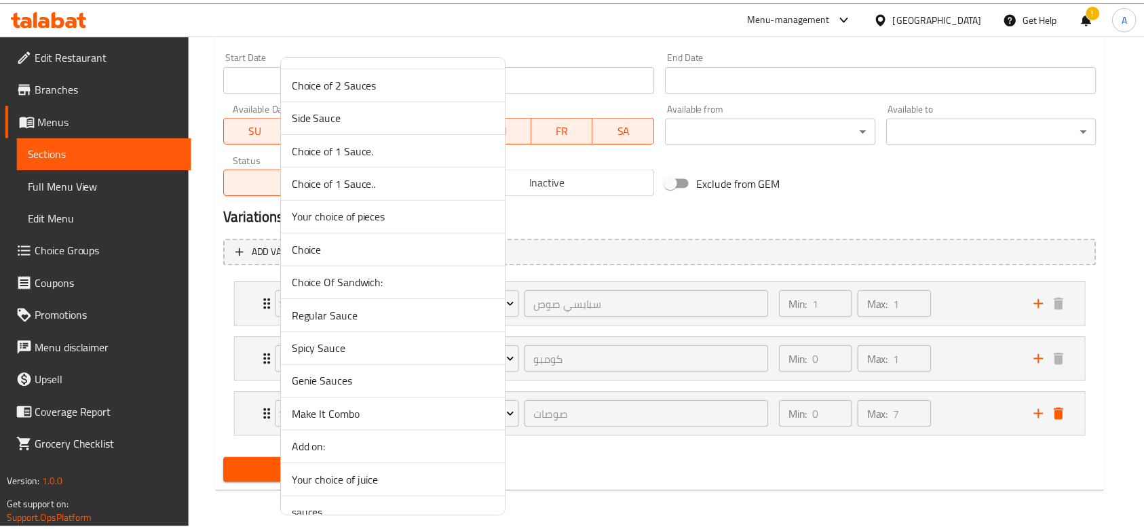
scroll to position [1184, 0]
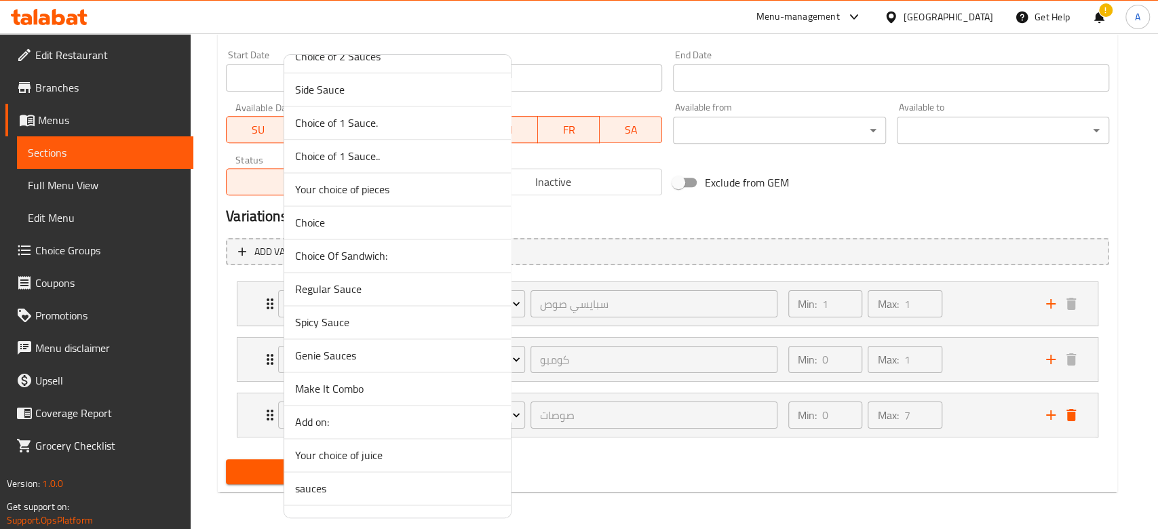
click at [380, 417] on span "Add on:" at bounding box center [397, 422] width 205 height 16
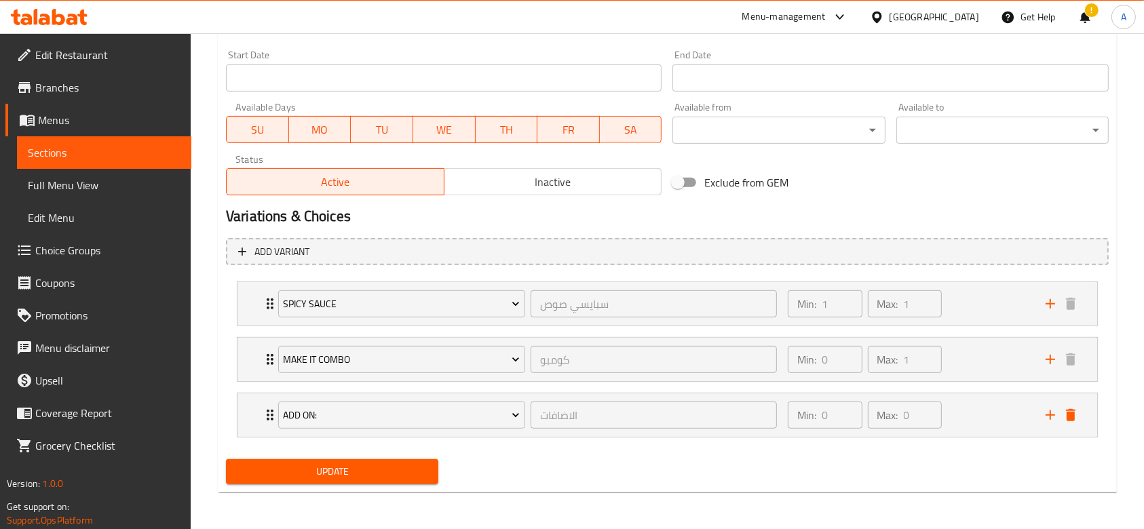
click at [409, 464] on span "Update" at bounding box center [332, 472] width 191 height 17
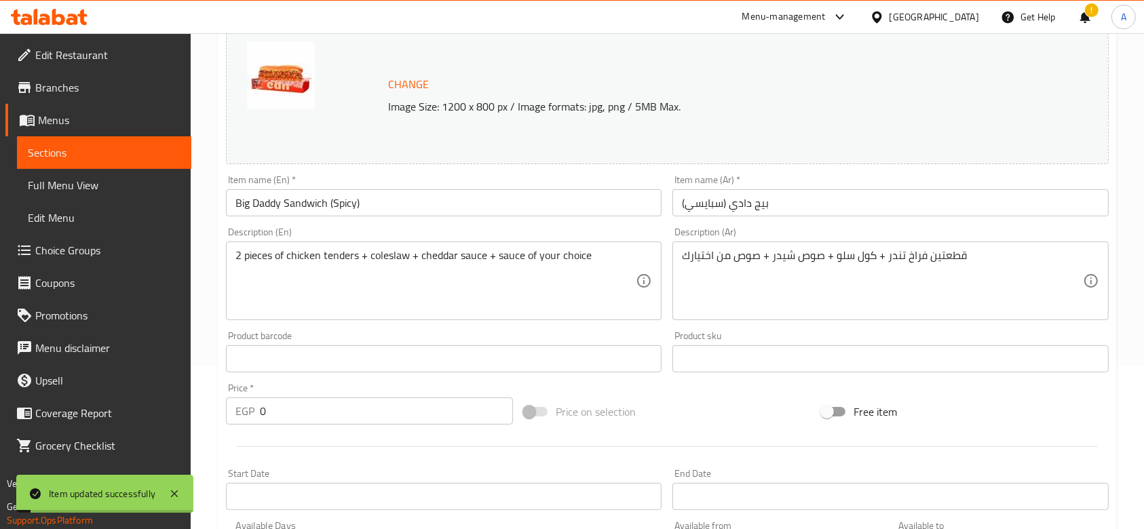
scroll to position [0, 0]
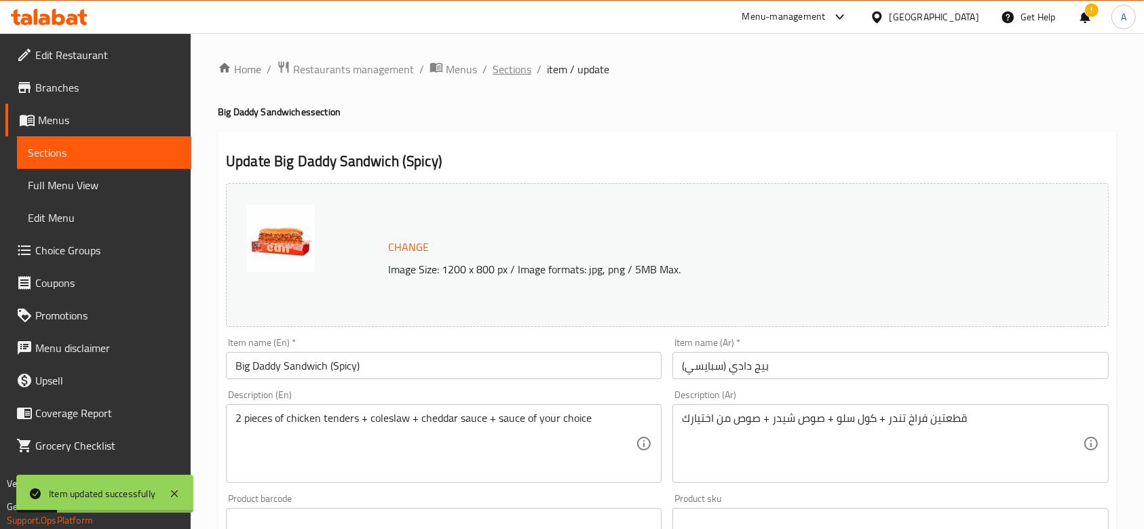
click at [509, 76] on span "Sections" at bounding box center [512, 69] width 39 height 16
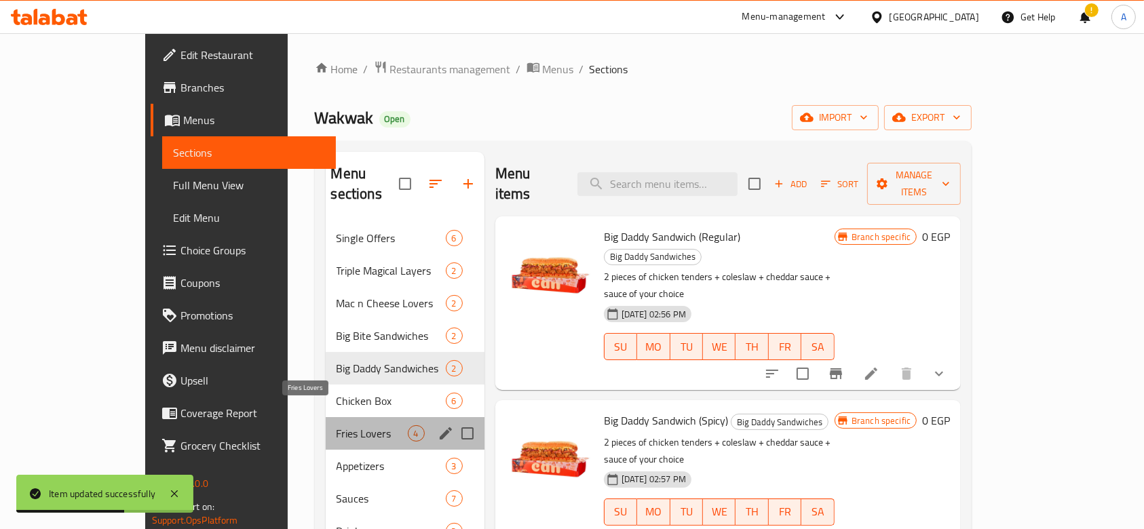
click at [337, 426] on span "Fries Lovers" at bounding box center [372, 434] width 71 height 16
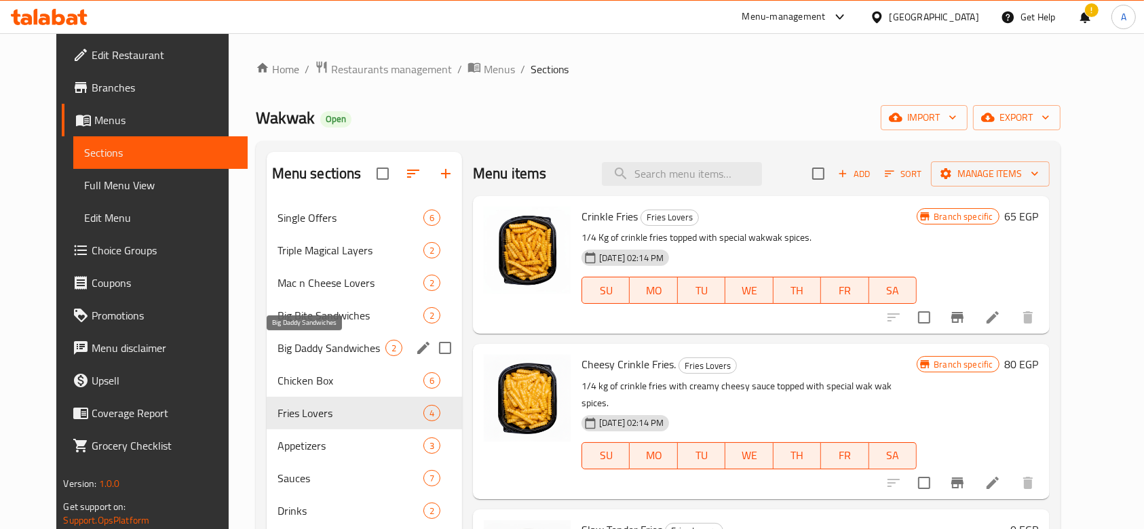
click at [342, 352] on span "Big Daddy Sandwiches" at bounding box center [332, 348] width 108 height 16
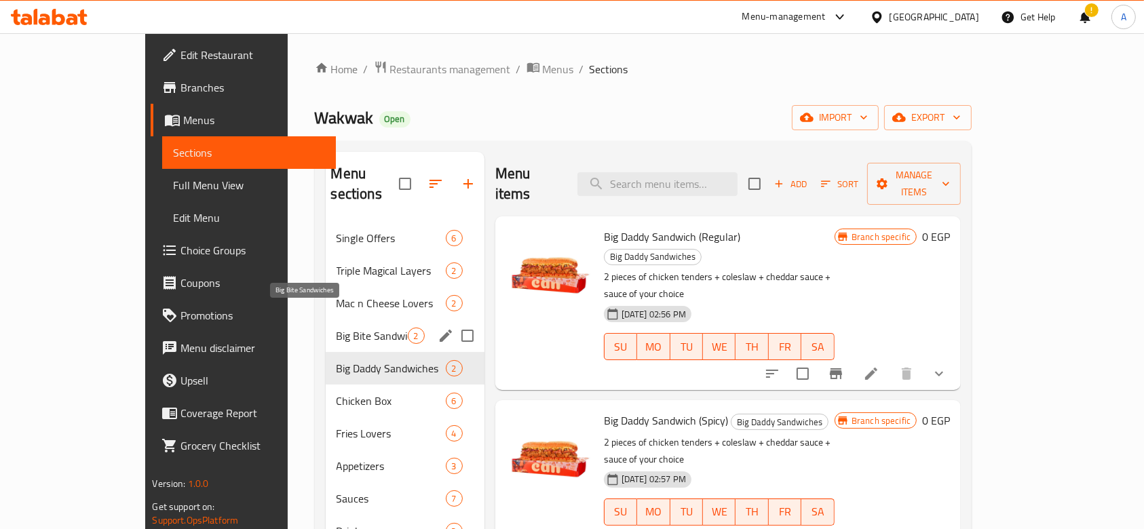
click at [337, 328] on span "Big Bite Sandwiches" at bounding box center [372, 336] width 71 height 16
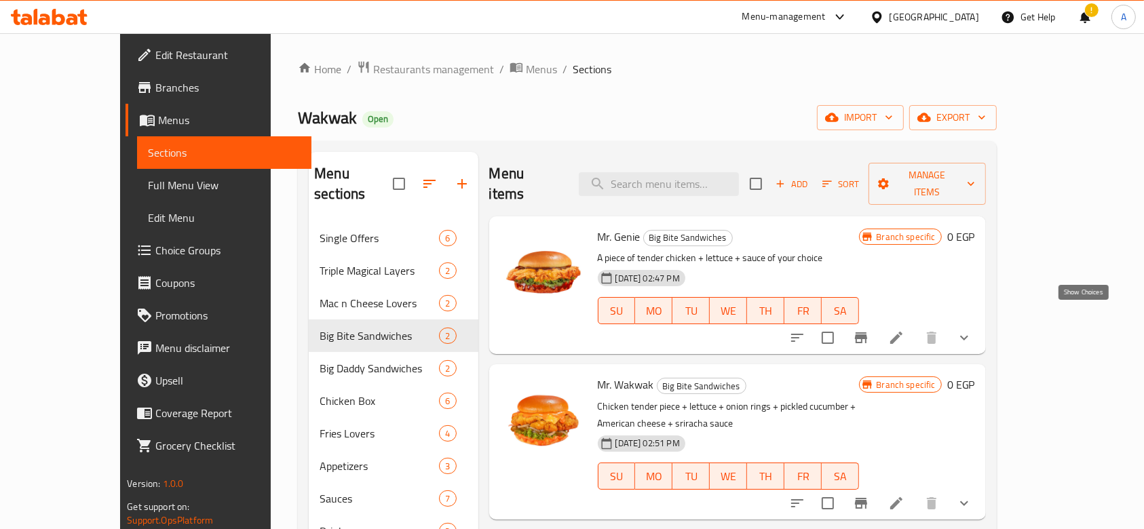
click at [972, 330] on icon "show more" at bounding box center [964, 338] width 16 height 16
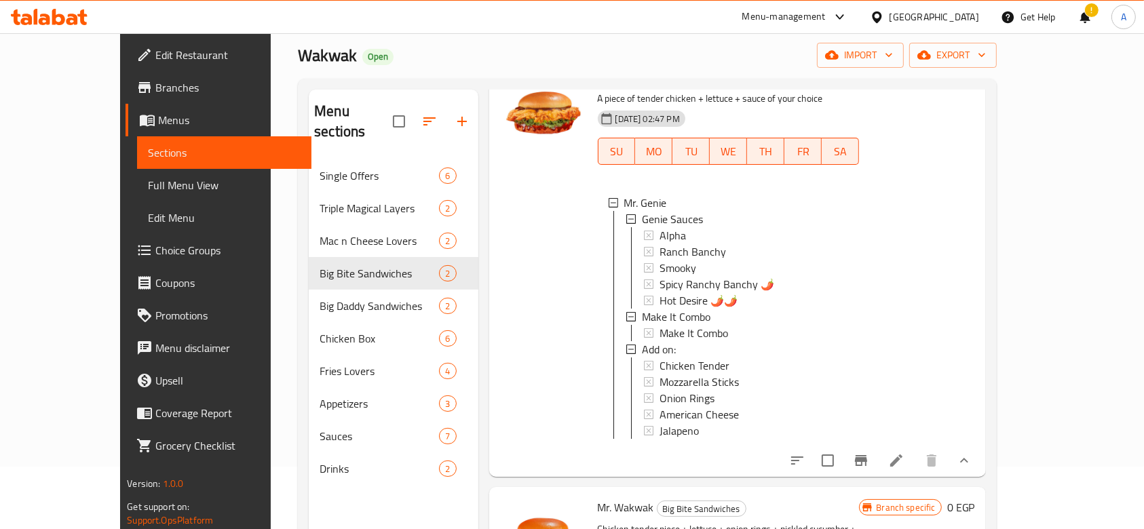
scroll to position [90, 0]
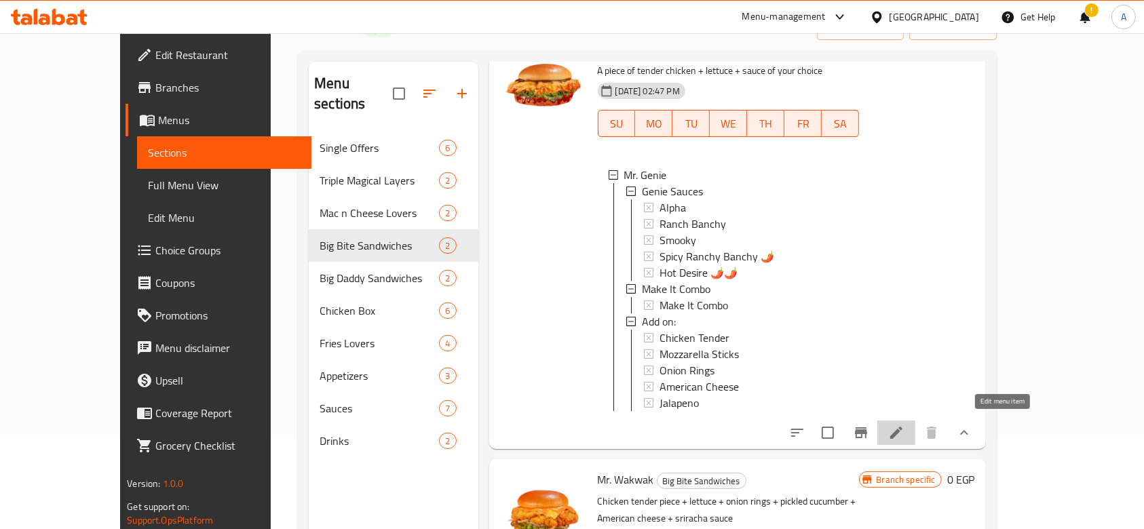
click at [905, 425] on icon at bounding box center [896, 433] width 16 height 16
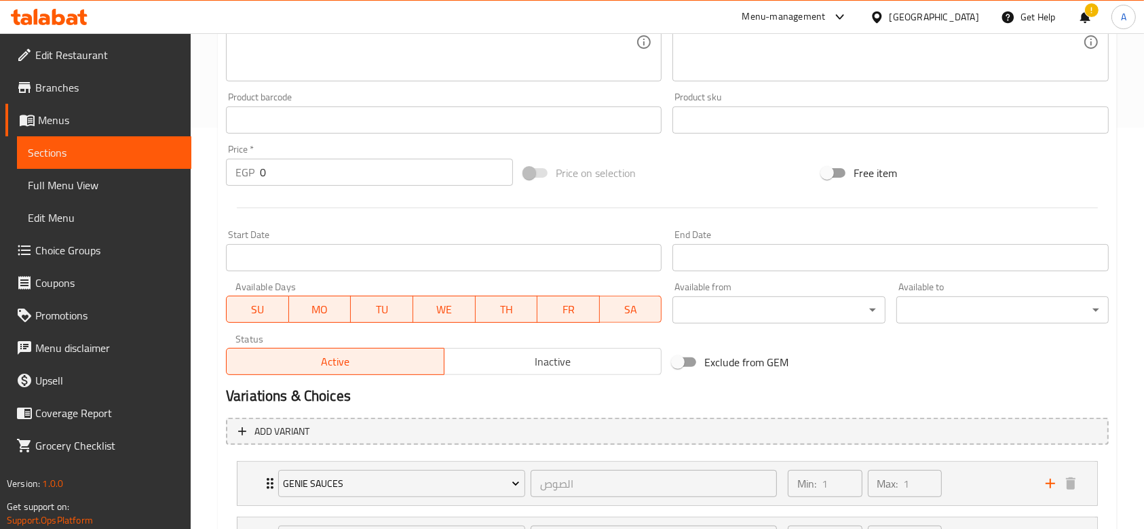
scroll to position [582, 0]
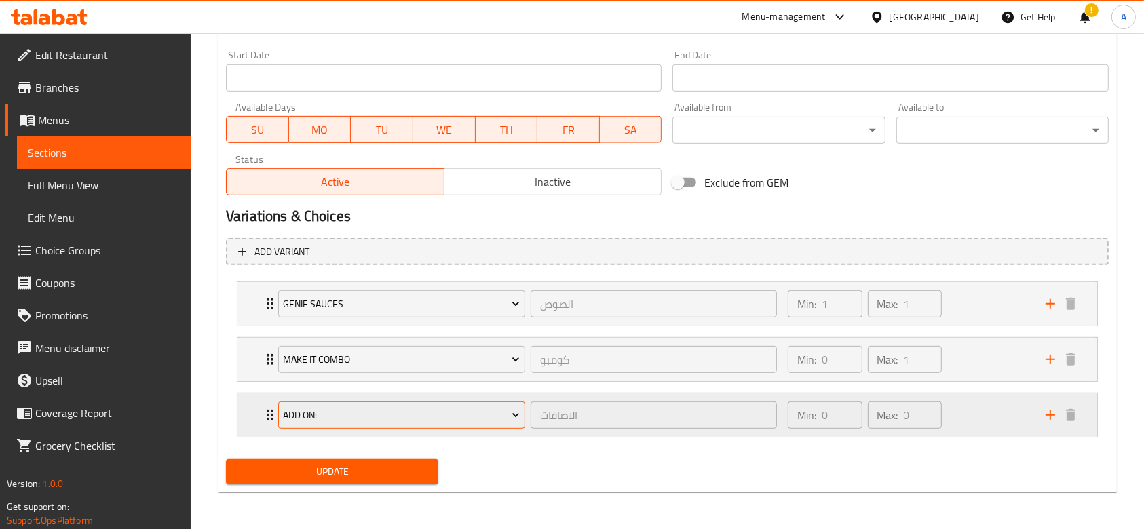
click at [499, 418] on span "Add on:" at bounding box center [401, 415] width 237 height 17
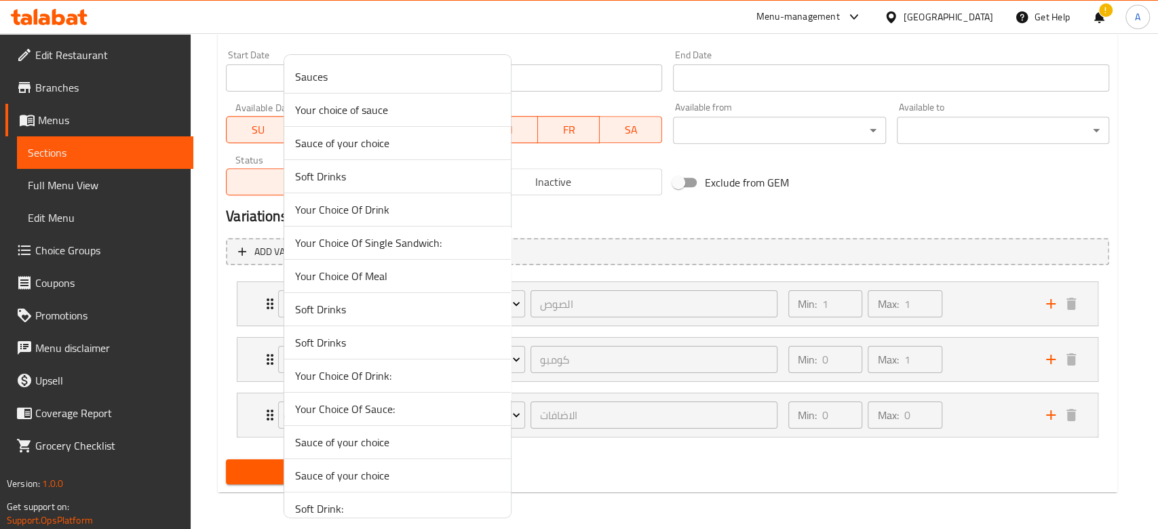
click at [541, 457] on div at bounding box center [579, 264] width 1158 height 529
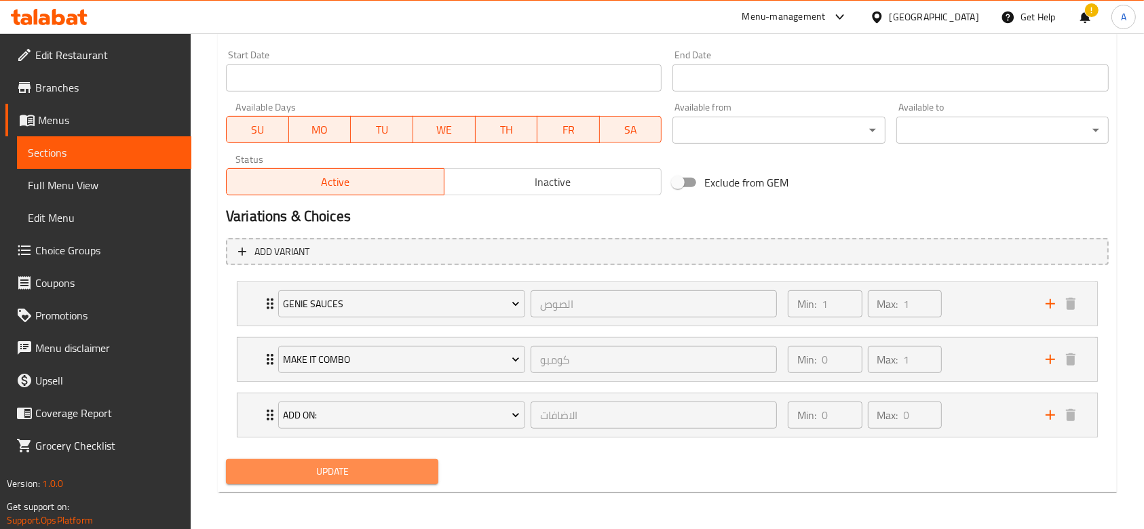
click at [417, 477] on span "Update" at bounding box center [332, 472] width 191 height 17
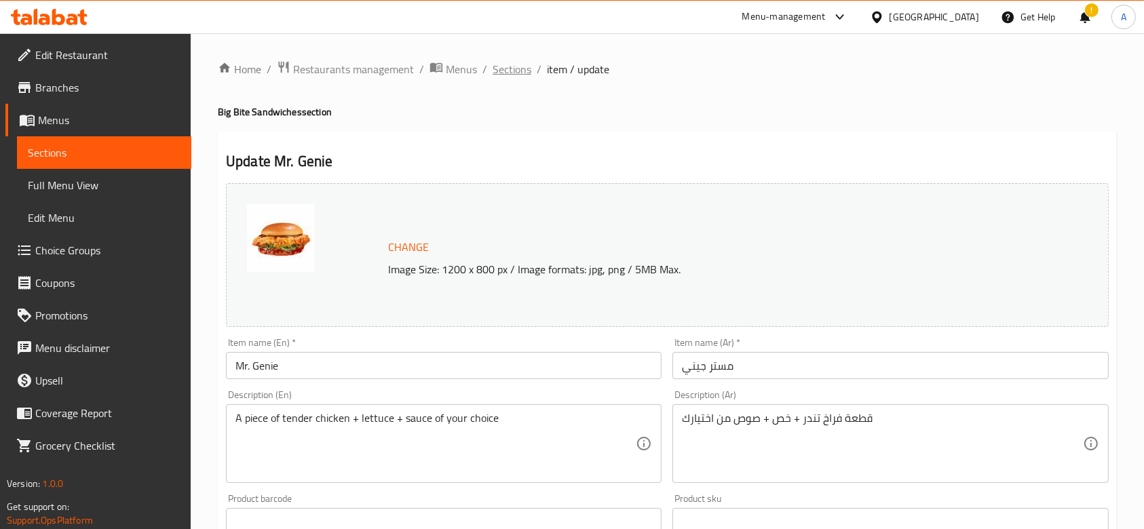
click at [513, 76] on span "Sections" at bounding box center [512, 69] width 39 height 16
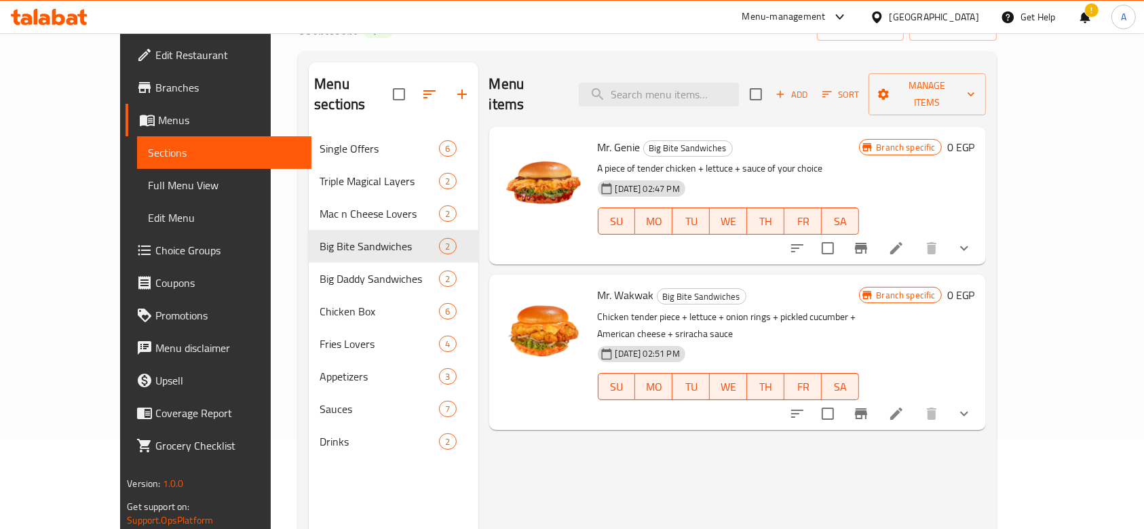
scroll to position [92, 0]
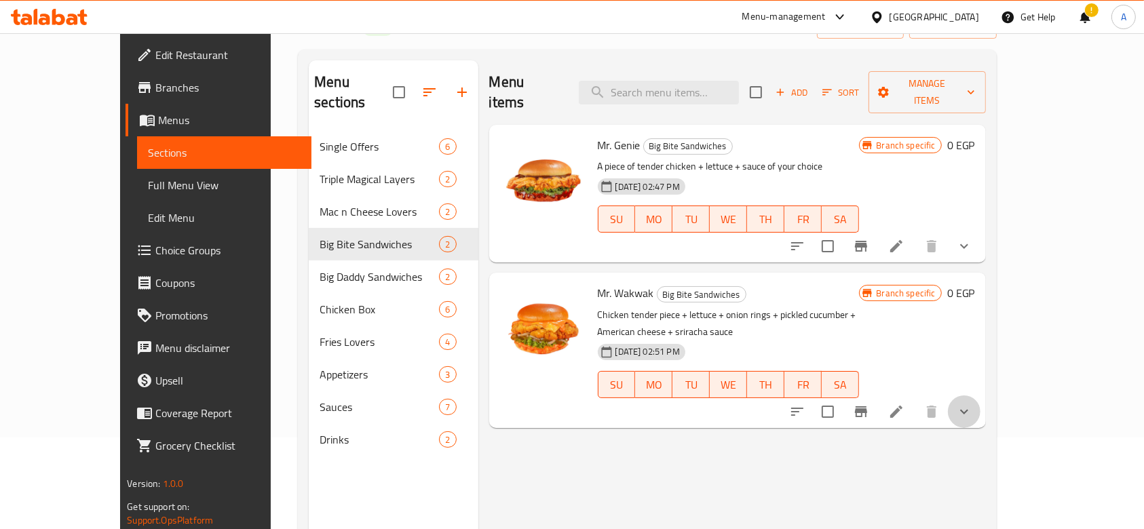
click at [981, 396] on button "show more" at bounding box center [964, 412] width 33 height 33
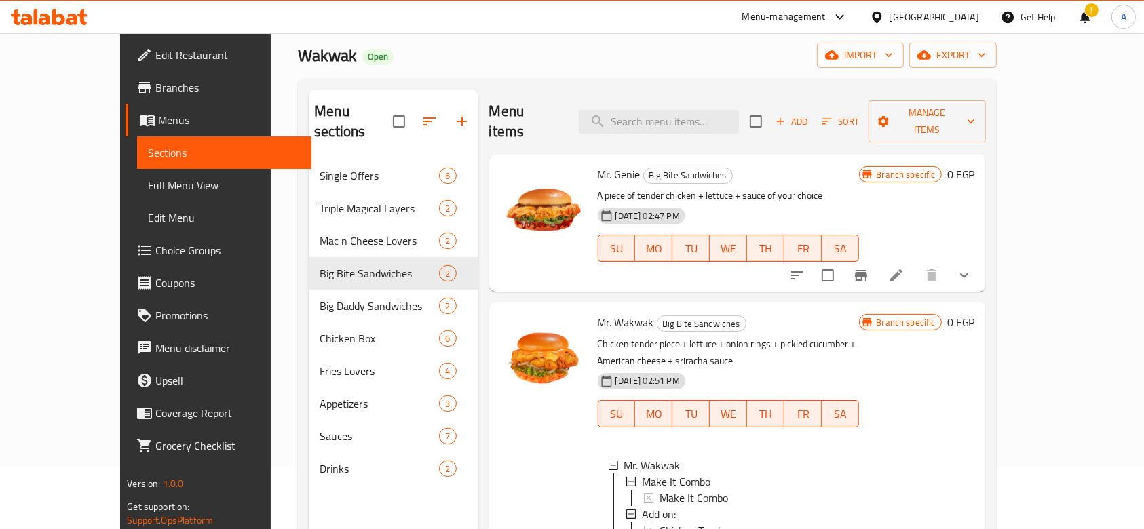
scroll to position [67, 0]
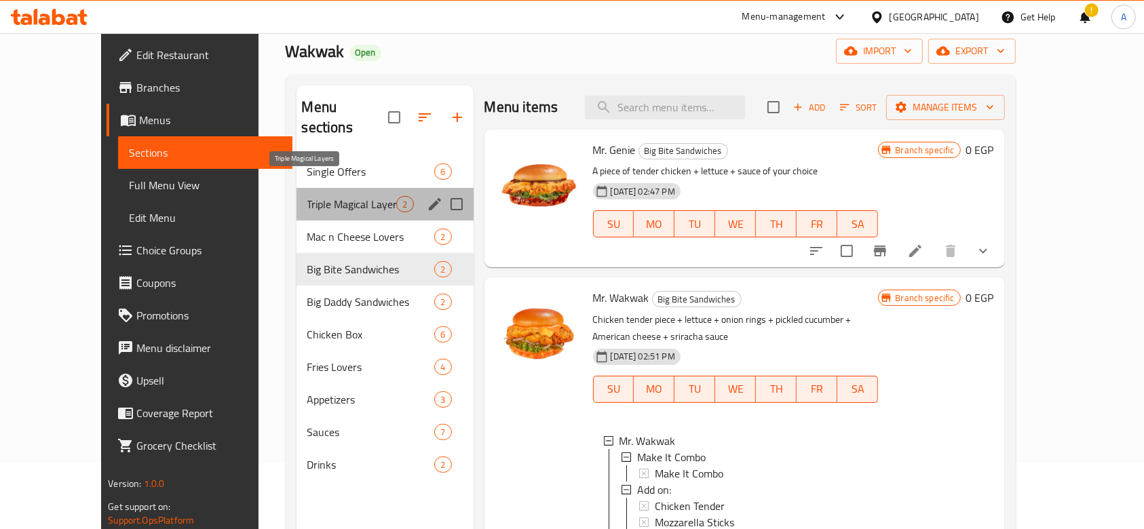
click at [307, 196] on span "Triple Magical Layers" at bounding box center [352, 204] width 90 height 16
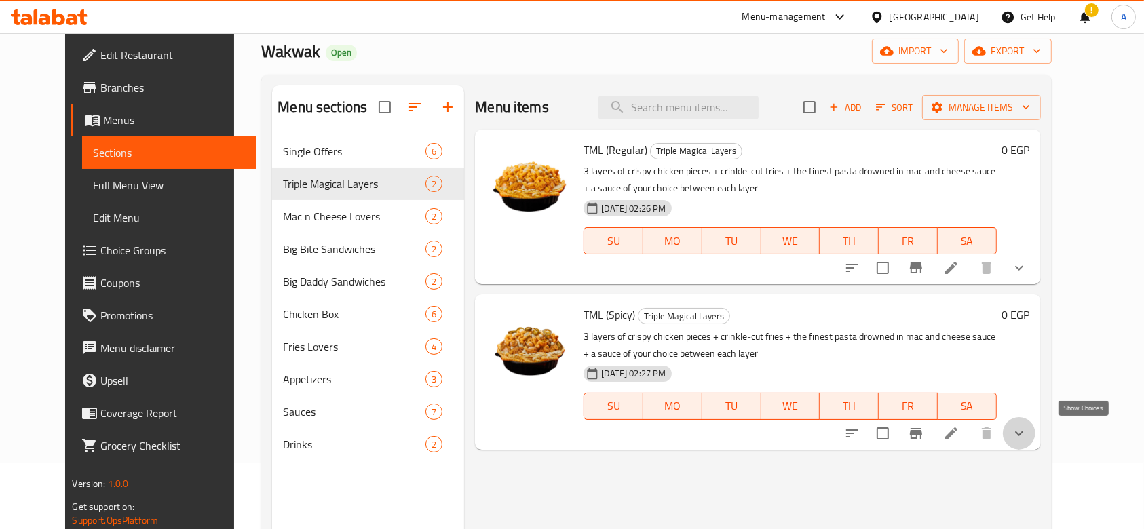
click at [1027, 436] on icon "show more" at bounding box center [1019, 434] width 16 height 16
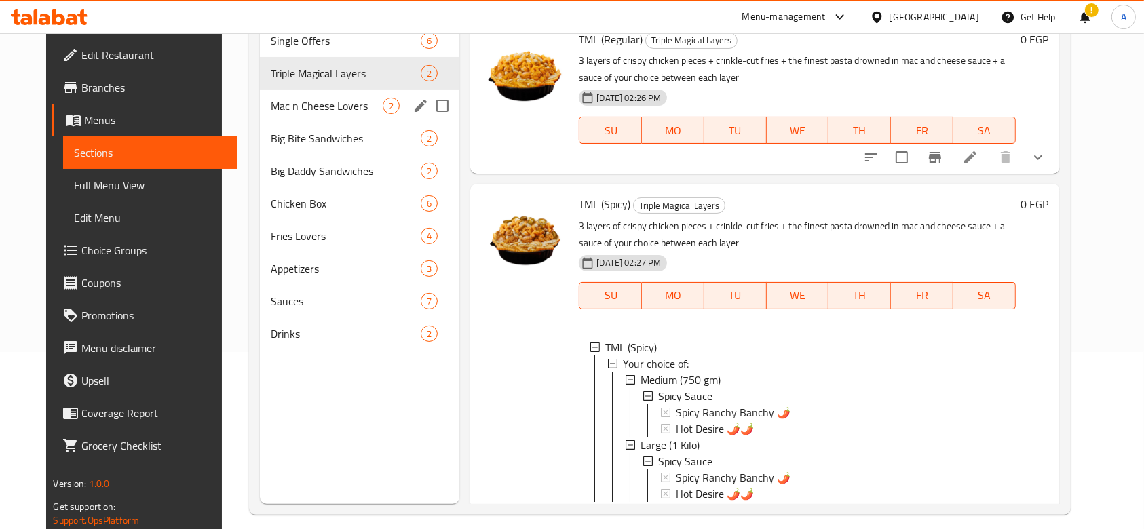
scroll to position [180, 0]
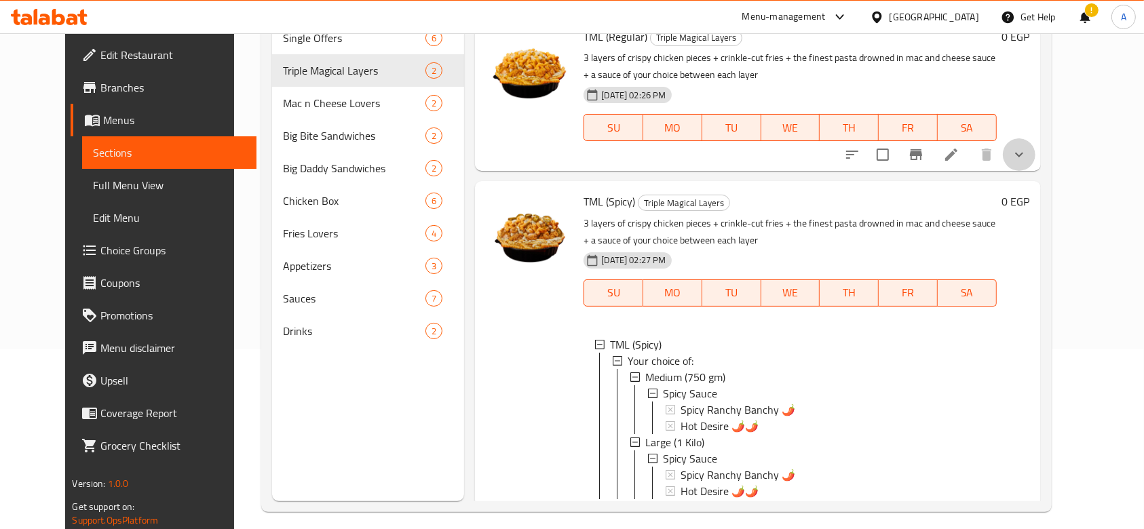
click at [1036, 163] on button "show more" at bounding box center [1019, 154] width 33 height 33
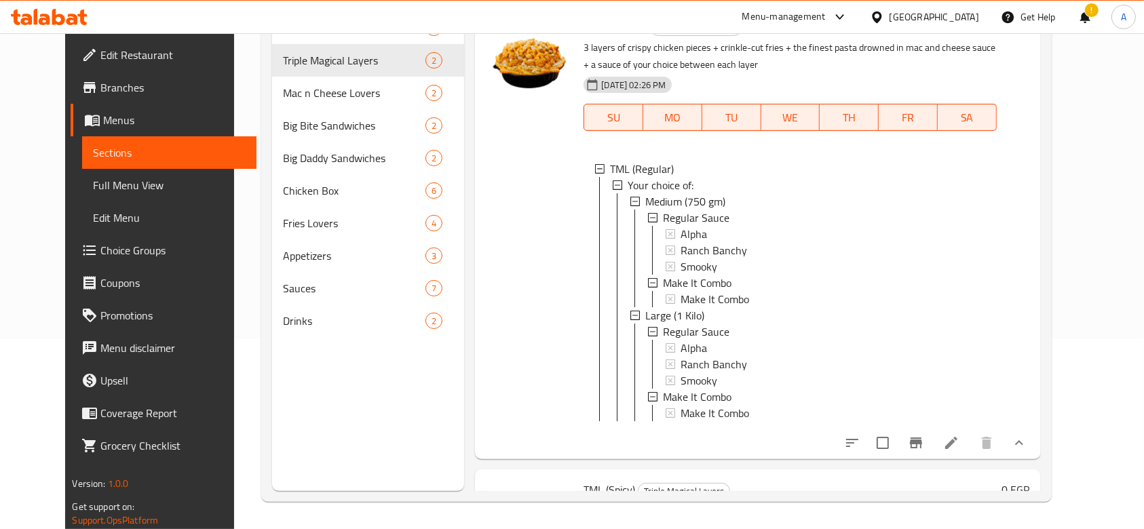
scroll to position [0, 0]
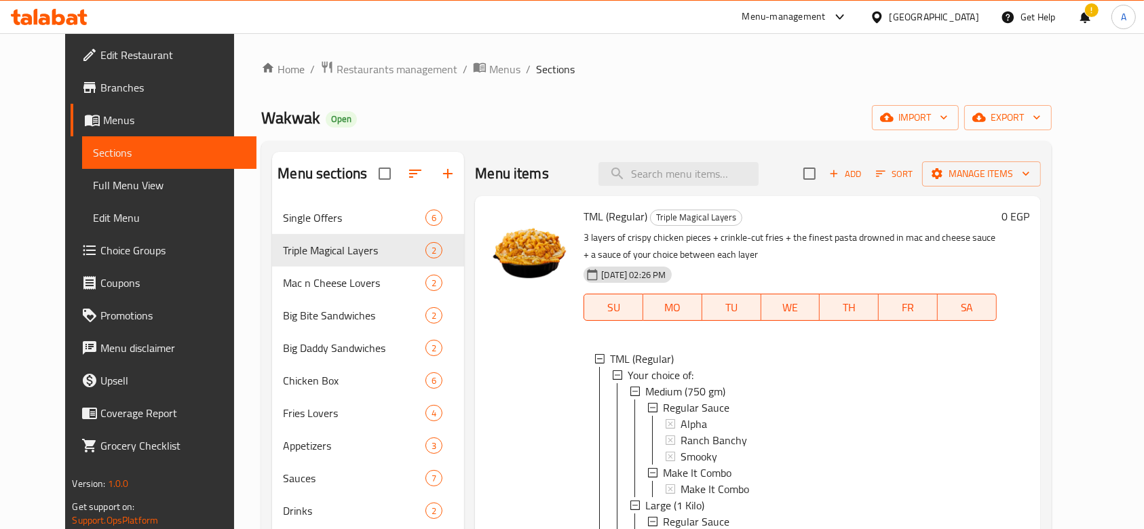
click at [100, 258] on span "Choice Groups" at bounding box center [172, 250] width 145 height 16
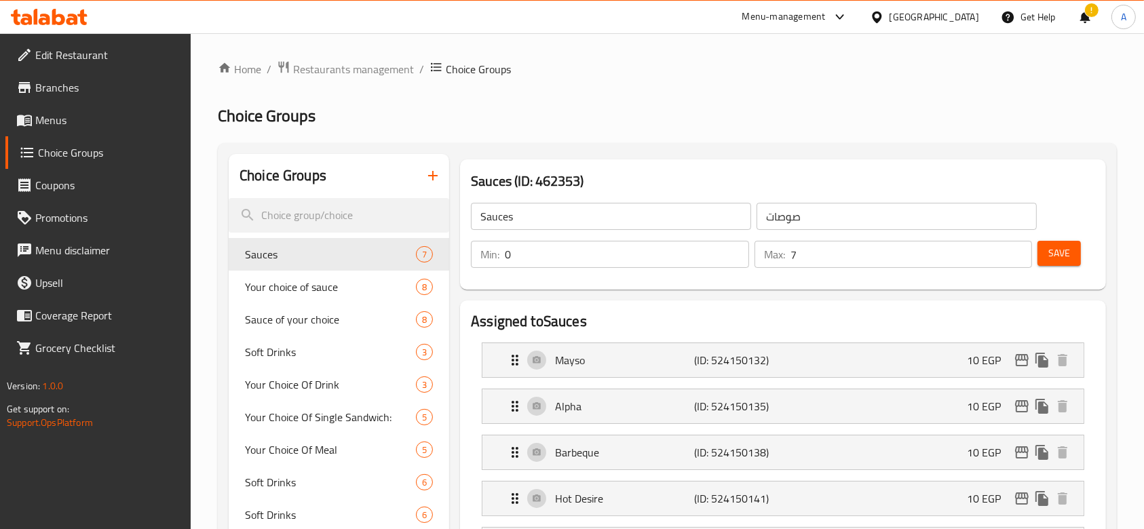
click at [443, 183] on button "button" at bounding box center [433, 175] width 33 height 33
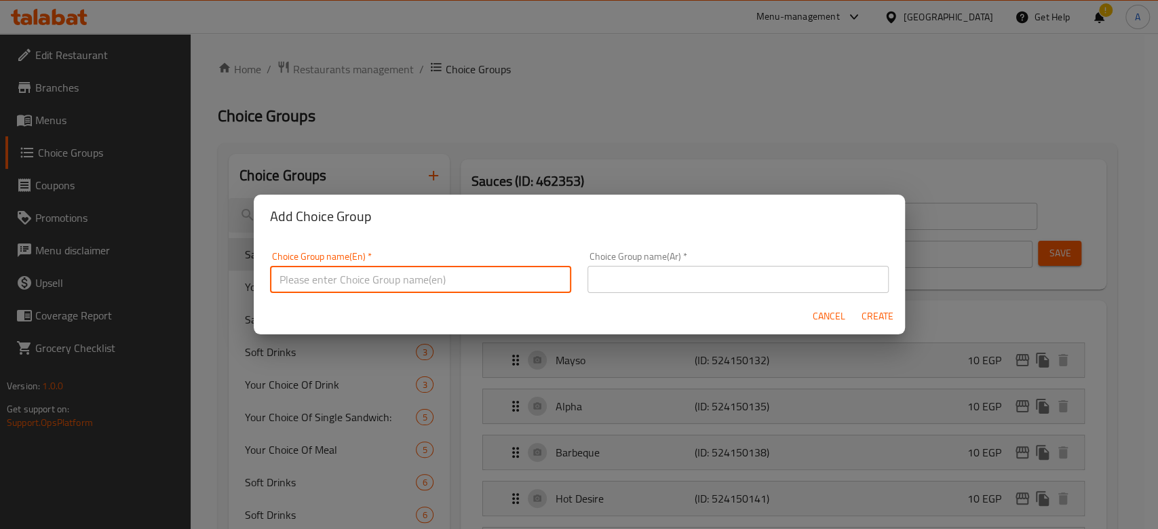
click at [501, 272] on input "text" at bounding box center [420, 279] width 301 height 27
type input "TML Spicy Sauce"
click at [649, 287] on input "text" at bounding box center [738, 279] width 301 height 27
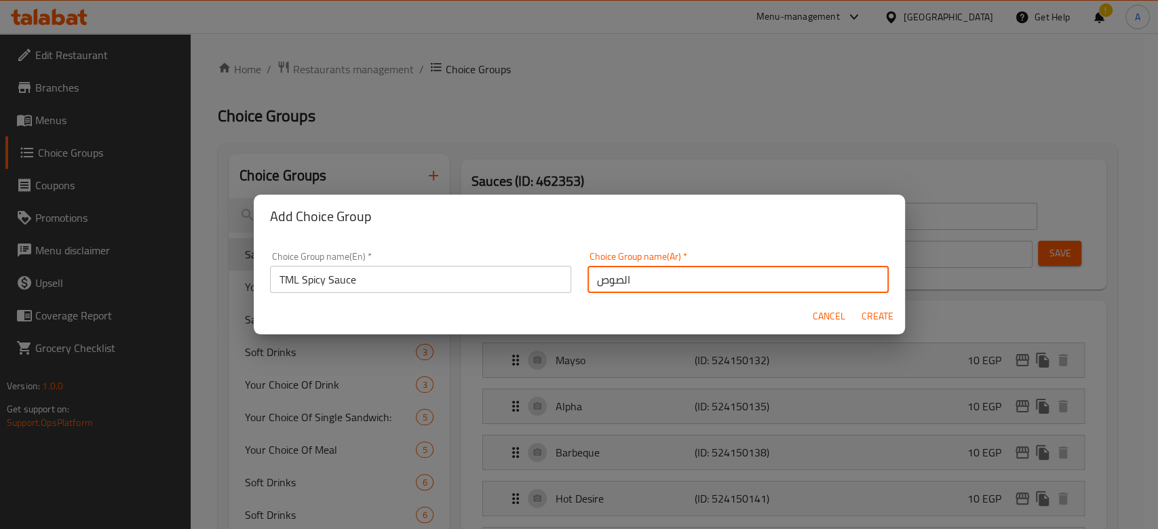
type input "الصوص"
click at [877, 323] on span "Create" at bounding box center [878, 316] width 33 height 17
type input "TML Spicy Sauce"
type input "الصوص"
type input "0"
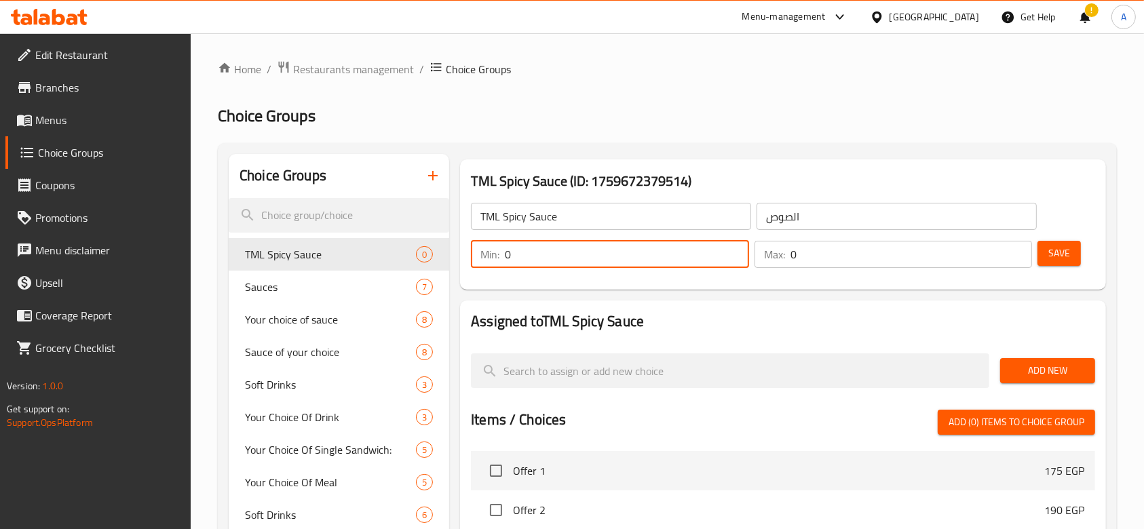
drag, startPoint x: 514, startPoint y: 257, endPoint x: 506, endPoint y: 258, distance: 7.6
click at [506, 258] on input "0" at bounding box center [627, 254] width 244 height 27
type input "1"
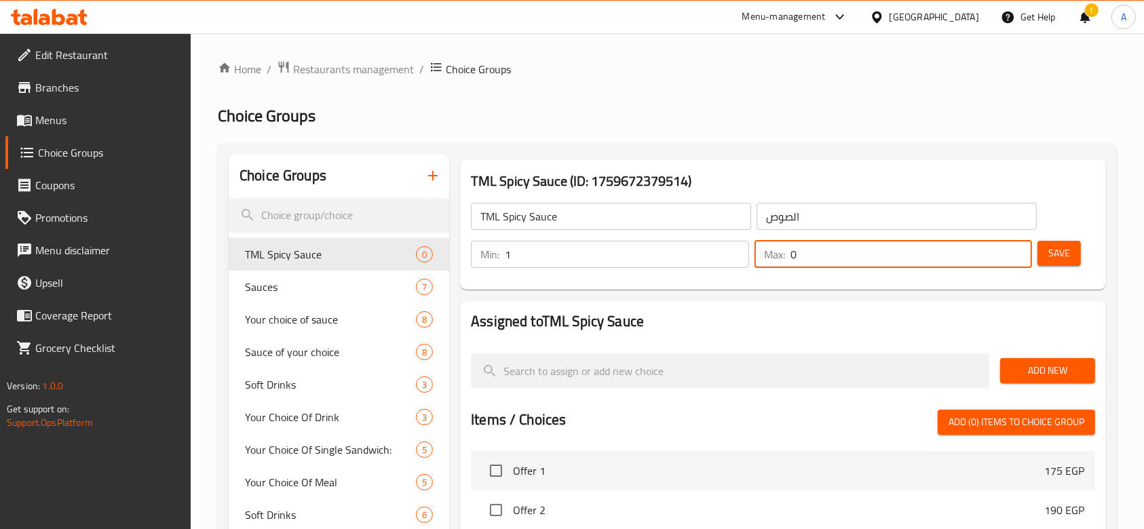
drag, startPoint x: 818, startPoint y: 249, endPoint x: 801, endPoint y: 252, distance: 17.2
click at [801, 252] on input "0" at bounding box center [912, 254] width 242 height 27
drag, startPoint x: 801, startPoint y: 252, endPoint x: 790, endPoint y: 252, distance: 11.5
click at [790, 252] on div "Max: 0 ​" at bounding box center [894, 254] width 278 height 27
type input "1"
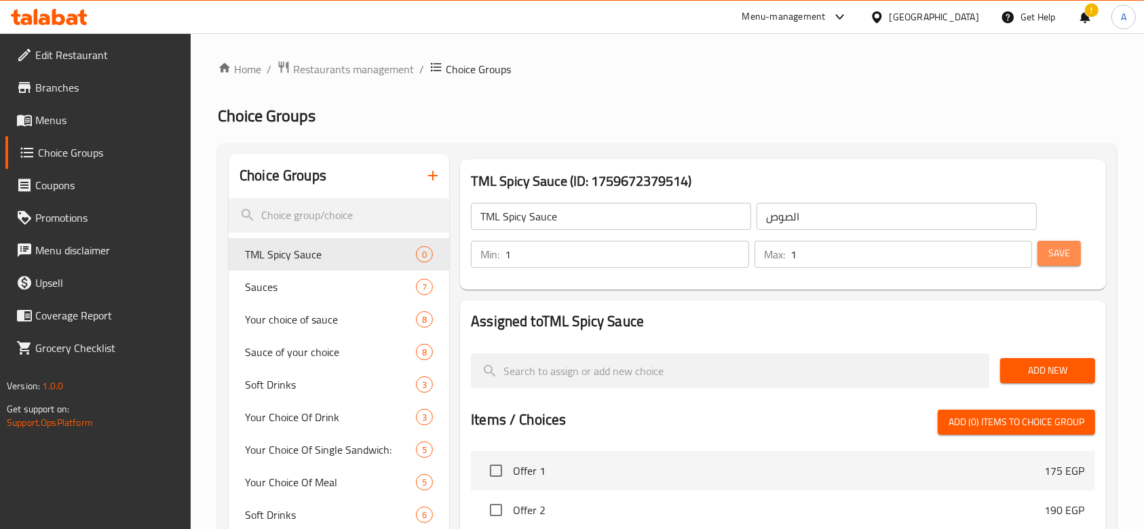
click at [1046, 249] on button "Save" at bounding box center [1059, 253] width 43 height 25
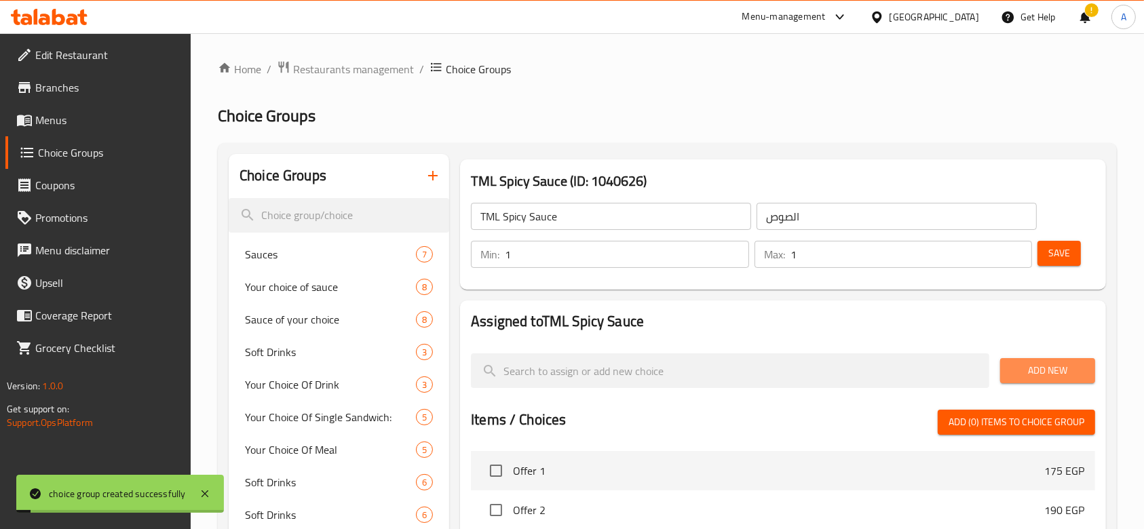
click at [1069, 369] on span "Add New" at bounding box center [1047, 370] width 73 height 17
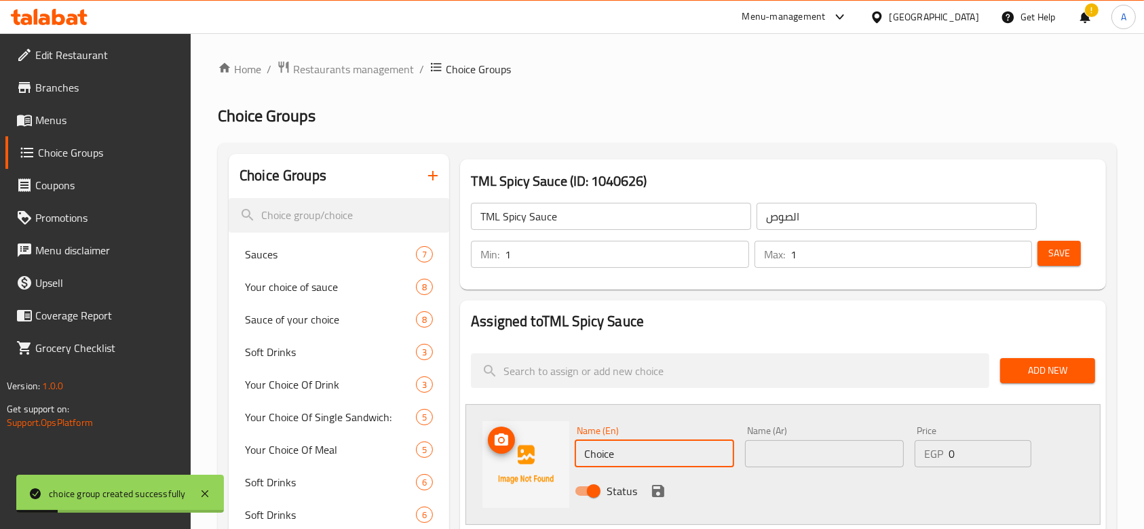
drag, startPoint x: 675, startPoint y: 457, endPoint x: 565, endPoint y: 455, distance: 110.6
click at [565, 455] on div "Name (En) Choice Name (En) Name (Ar) Name (Ar) Price EGP 0 Price Status" at bounding box center [783, 464] width 635 height 121
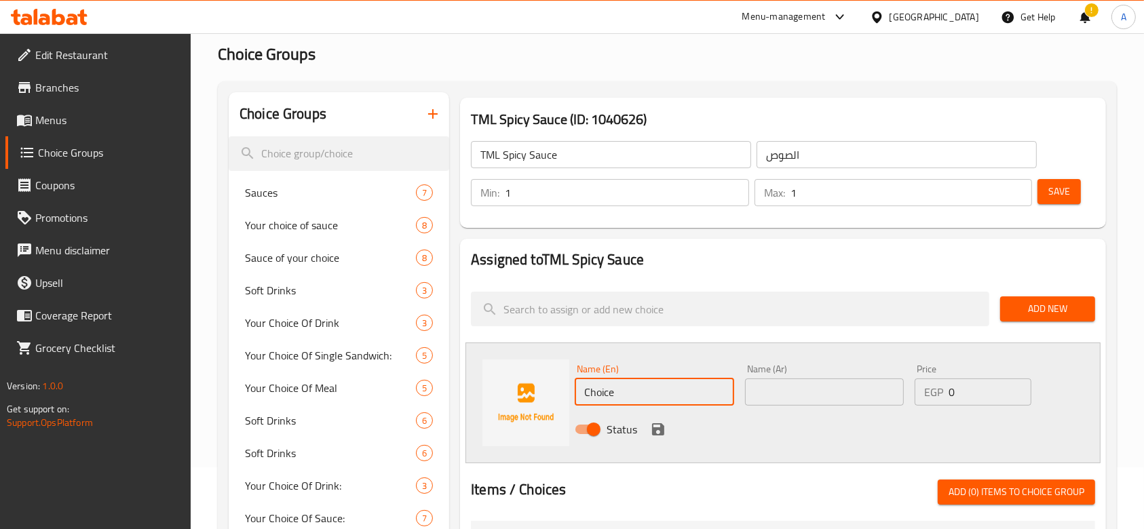
scroll to position [90, 0]
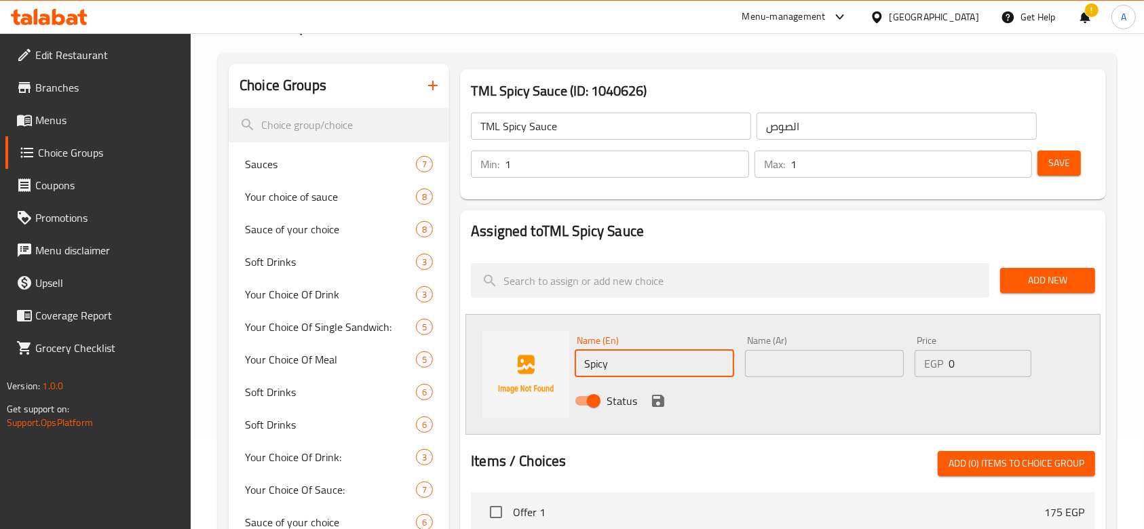
type input "Spicy Ranchy Banchy 🌶️"
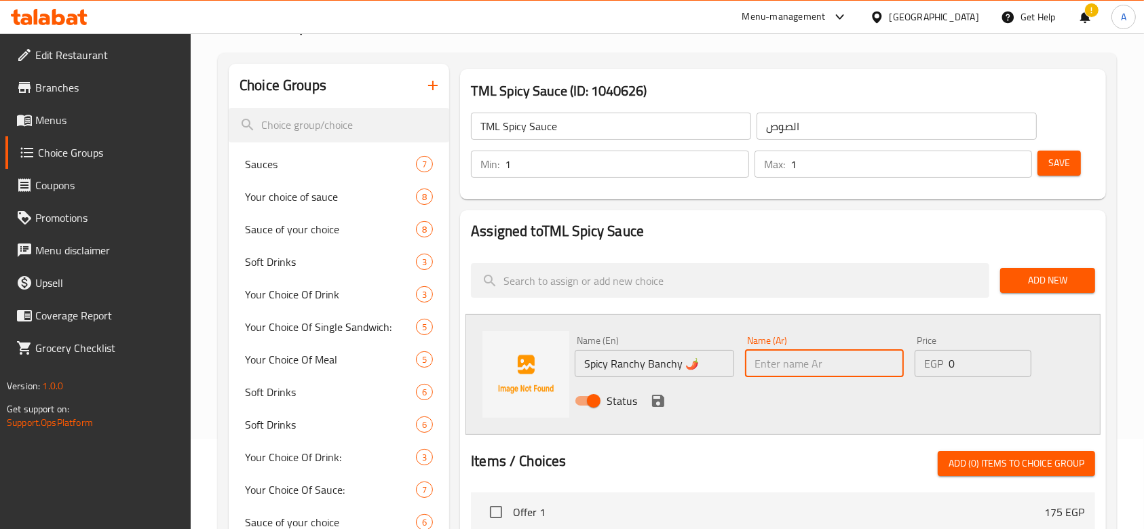
click at [789, 371] on input "text" at bounding box center [824, 363] width 159 height 27
type input "[PERSON_NAME] بانشي 🌶️"
click at [662, 400] on icon "save" at bounding box center [658, 401] width 12 height 12
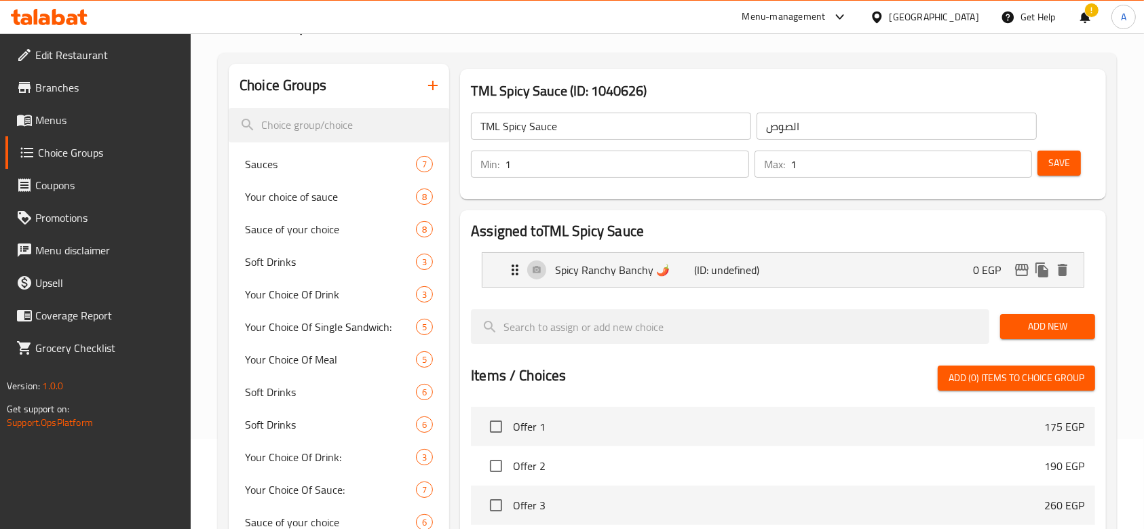
click at [1056, 324] on span "Add New" at bounding box center [1047, 326] width 73 height 17
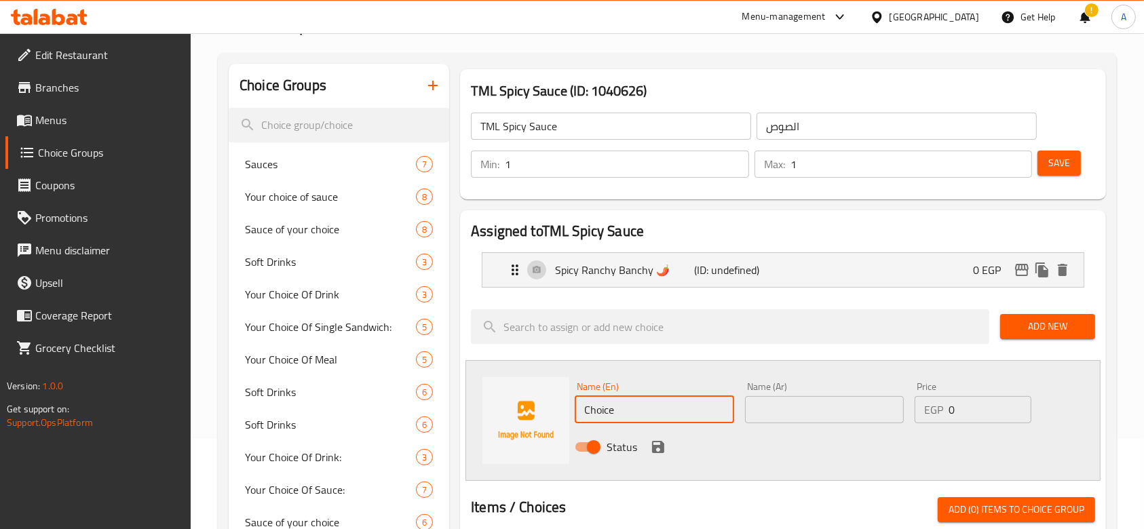
drag, startPoint x: 631, startPoint y: 400, endPoint x: 576, endPoint y: 401, distance: 55.0
click at [576, 400] on input "Choice" at bounding box center [654, 409] width 159 height 27
click at [769, 414] on input "text" at bounding box center [824, 409] width 159 height 27
click at [704, 414] on input "Piece Of Hell" at bounding box center [654, 409] width 159 height 27
paste input "🌶️"
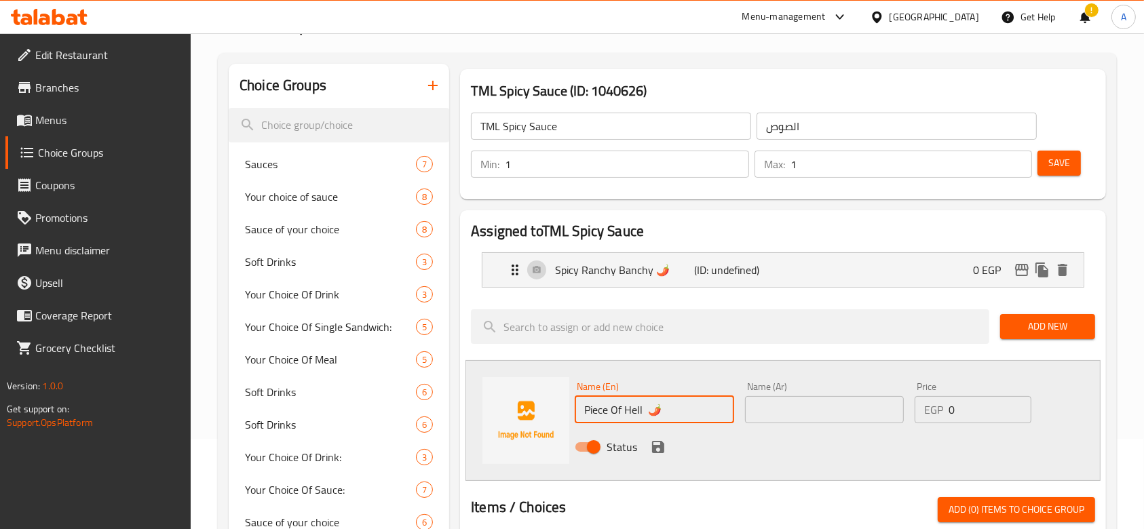
paste input "🌶️"
type input "Piece Of Hell 🌶️🌶️"
click at [773, 410] on input "text" at bounding box center [824, 409] width 159 height 27
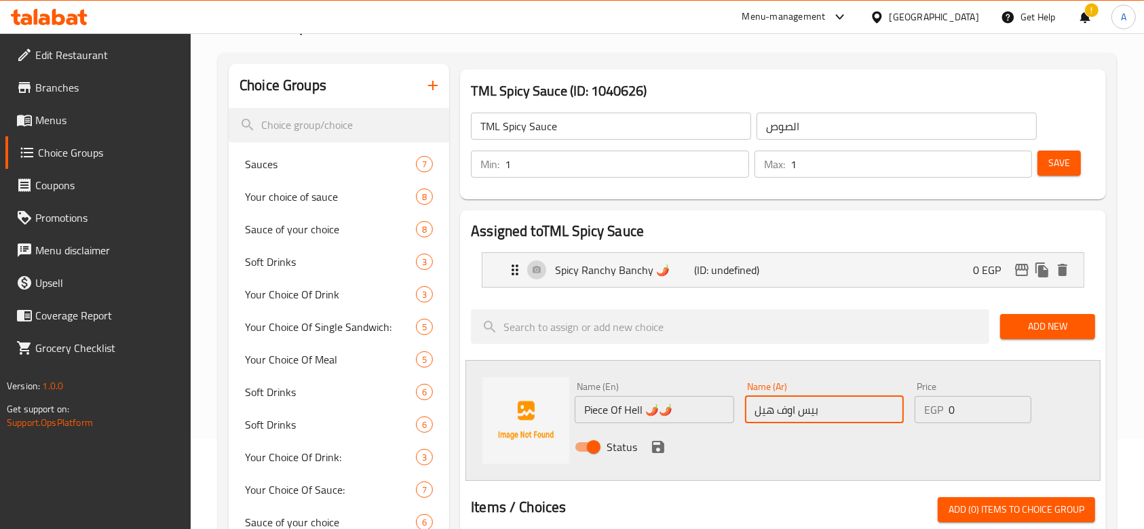
paste input "🌶️"
type input "بيس اوف هيل 🌶️🌶️"
click at [656, 443] on icon "save" at bounding box center [658, 447] width 16 height 16
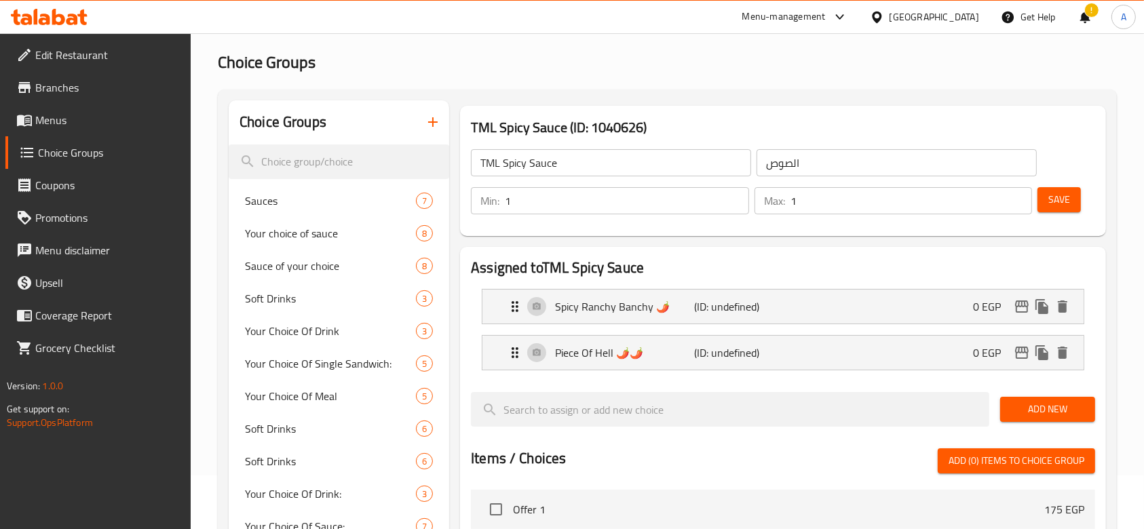
scroll to position [0, 0]
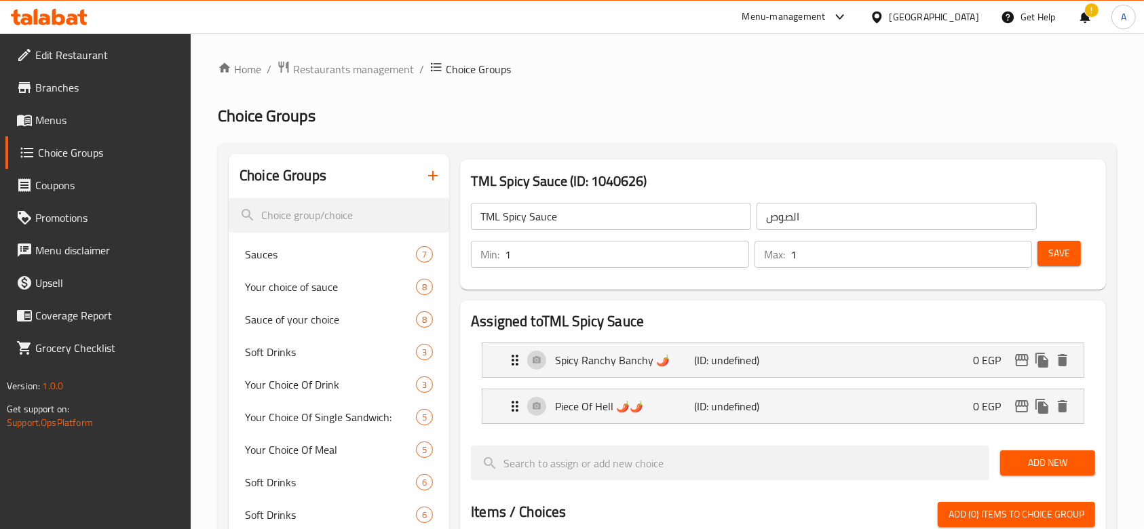
click at [1053, 243] on button "Save" at bounding box center [1059, 253] width 43 height 25
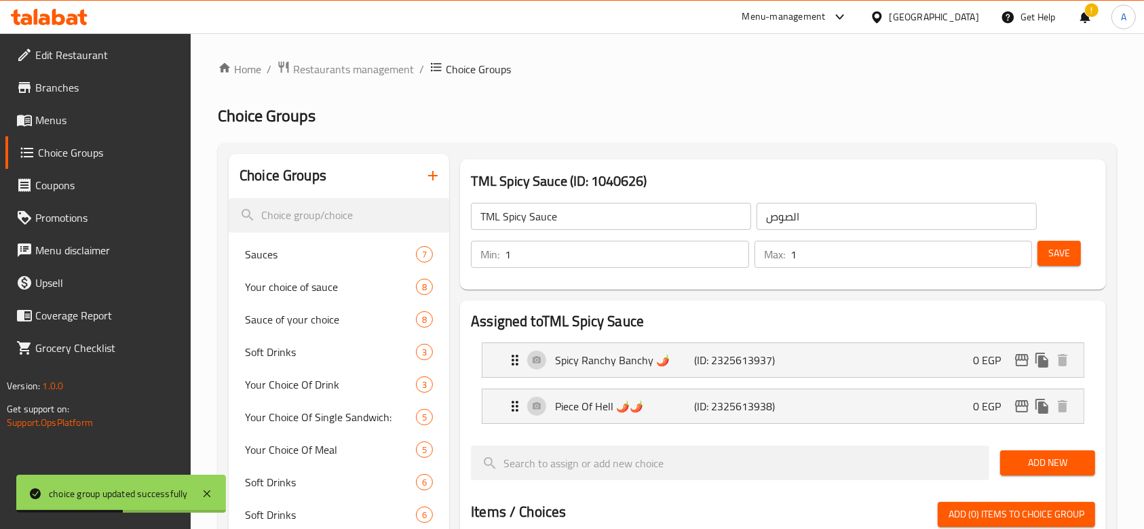
click at [90, 122] on span "Menus" at bounding box center [107, 120] width 145 height 16
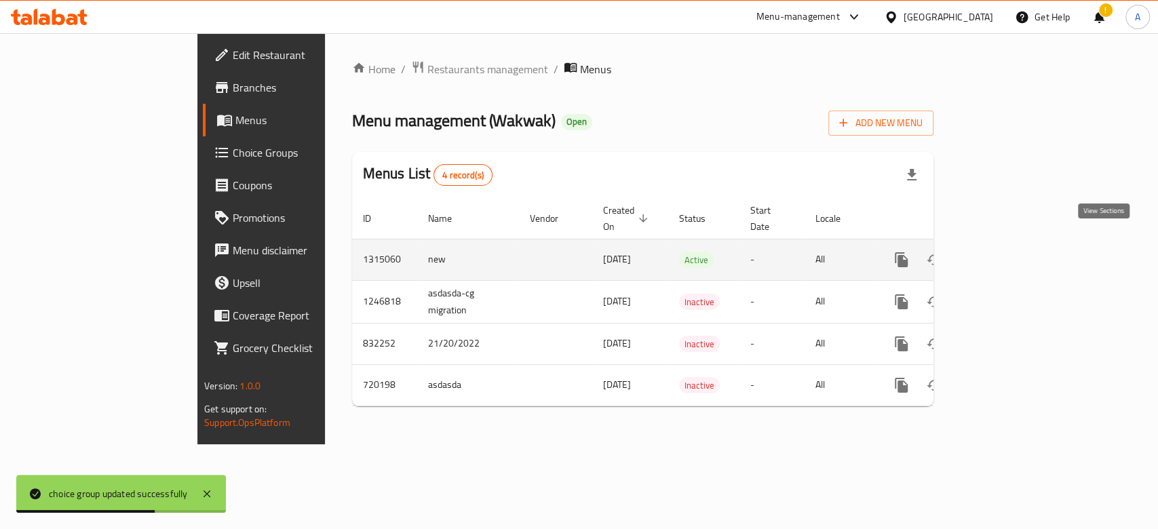
click at [1016, 244] on link "enhanced table" at bounding box center [999, 260] width 33 height 33
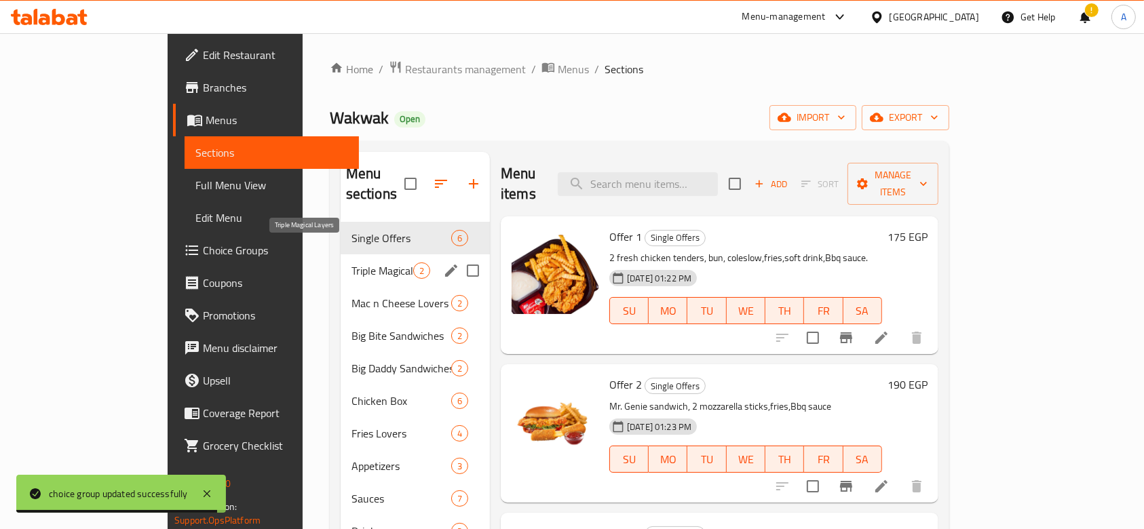
click at [352, 263] on span "Triple Magical Layers" at bounding box center [383, 271] width 62 height 16
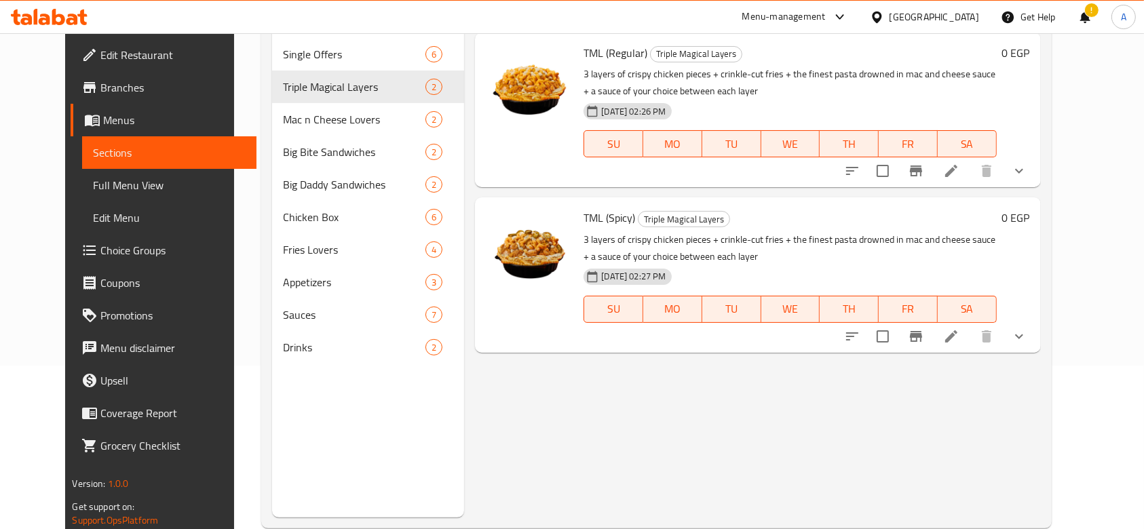
scroll to position [181, 0]
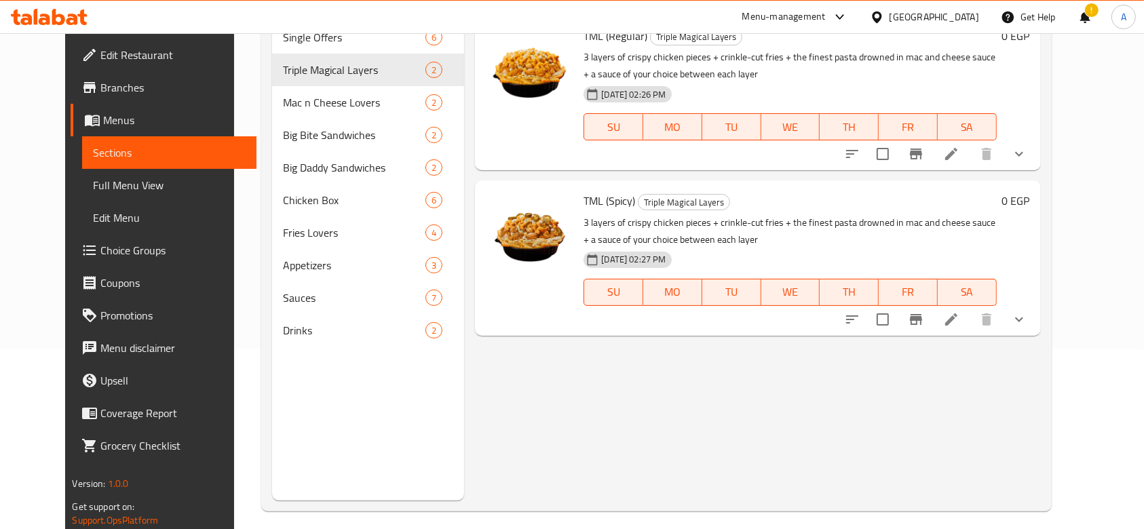
click at [1027, 321] on icon "show more" at bounding box center [1019, 319] width 16 height 16
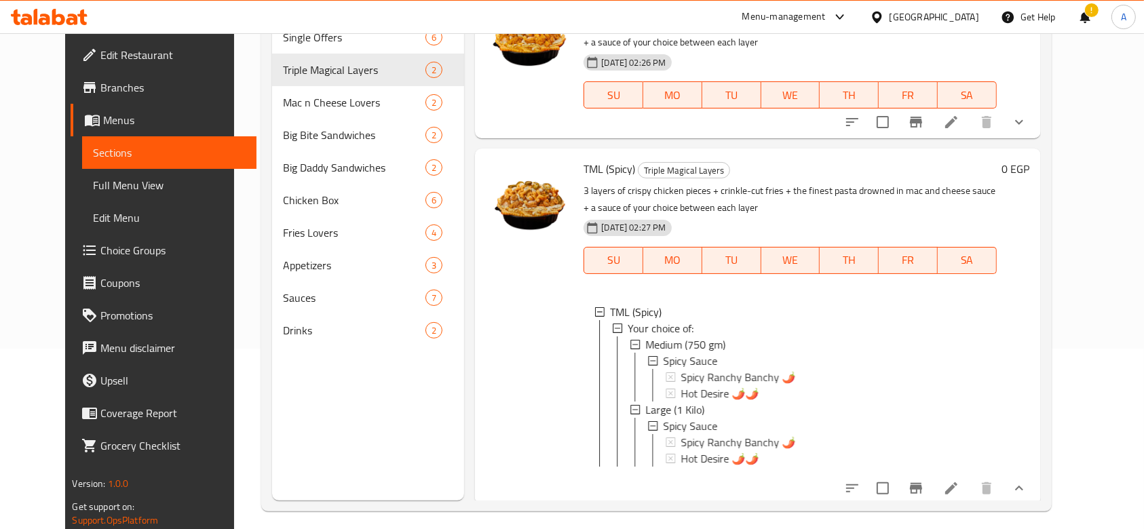
scroll to position [49, 0]
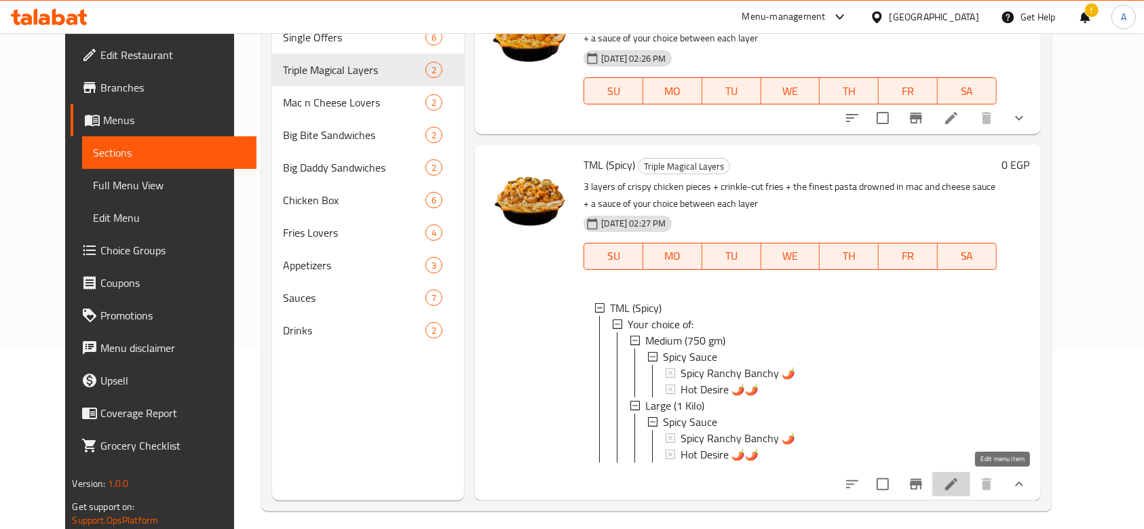
click at [960, 485] on icon at bounding box center [951, 484] width 16 height 16
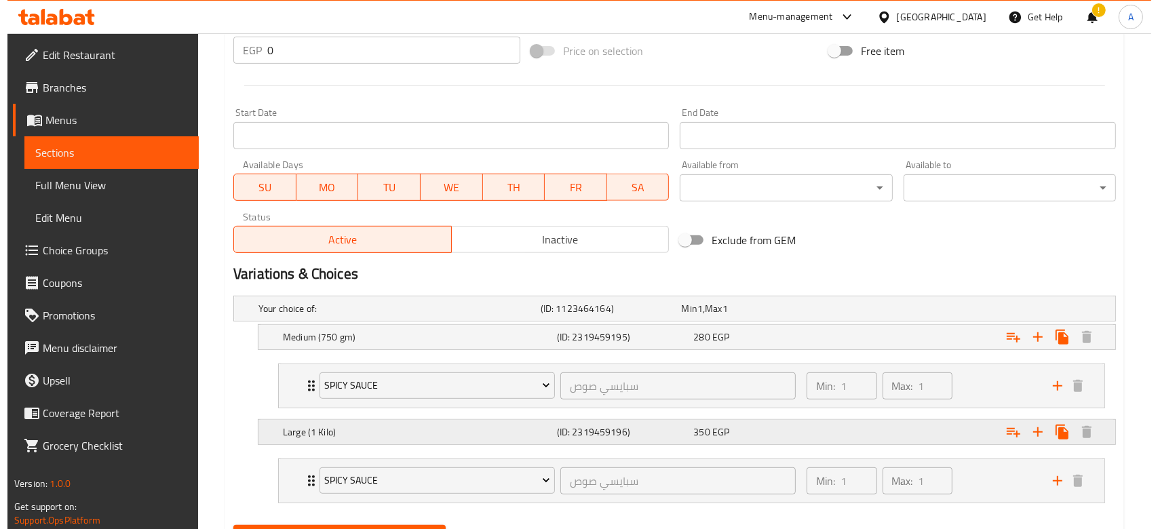
scroll to position [590, 0]
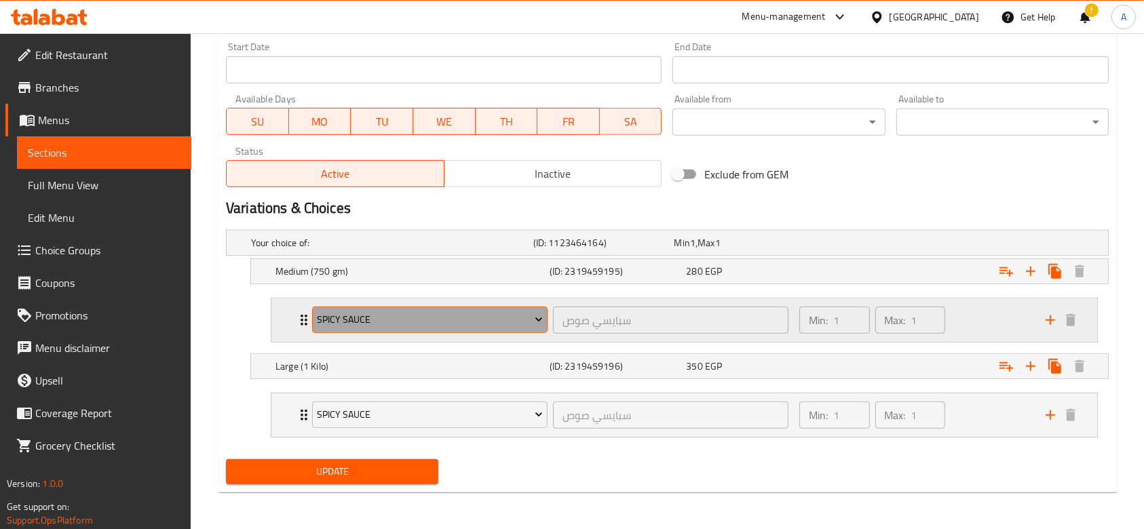
click at [499, 315] on span "Spicy Sauce" at bounding box center [429, 319] width 225 height 17
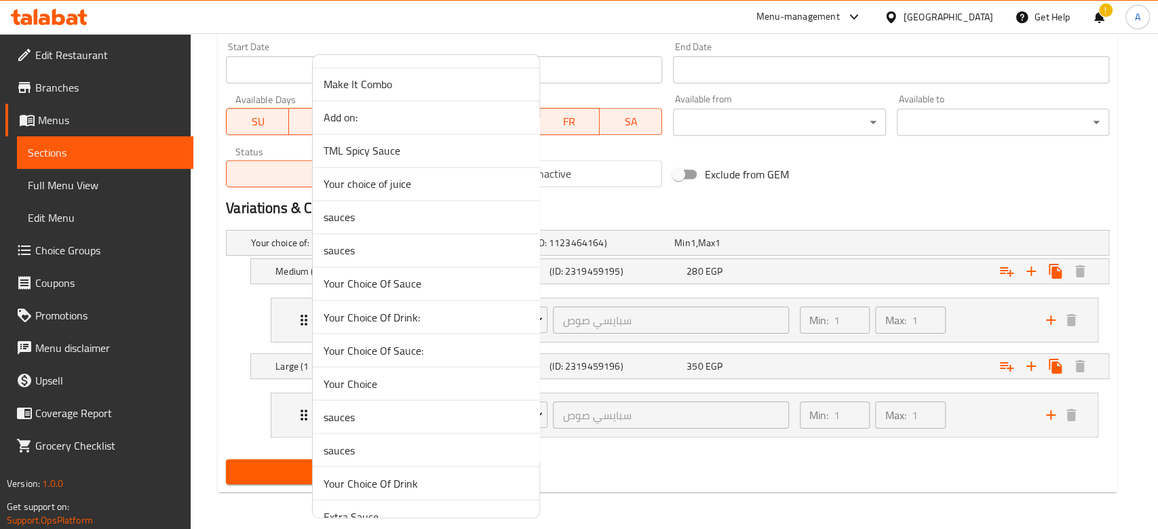
scroll to position [1399, 0]
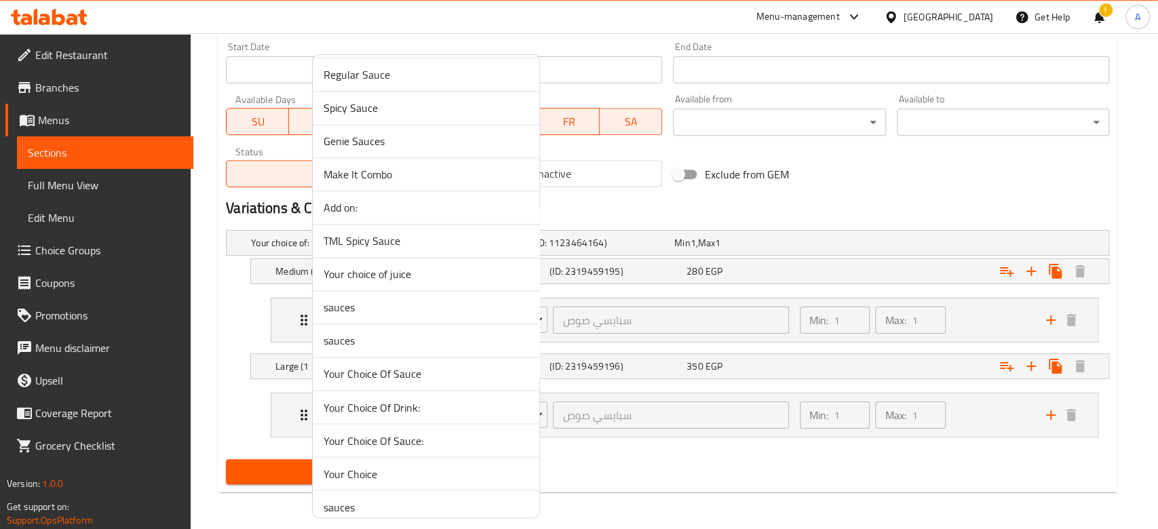
click at [371, 238] on span "TML Spicy Sauce" at bounding box center [426, 241] width 205 height 16
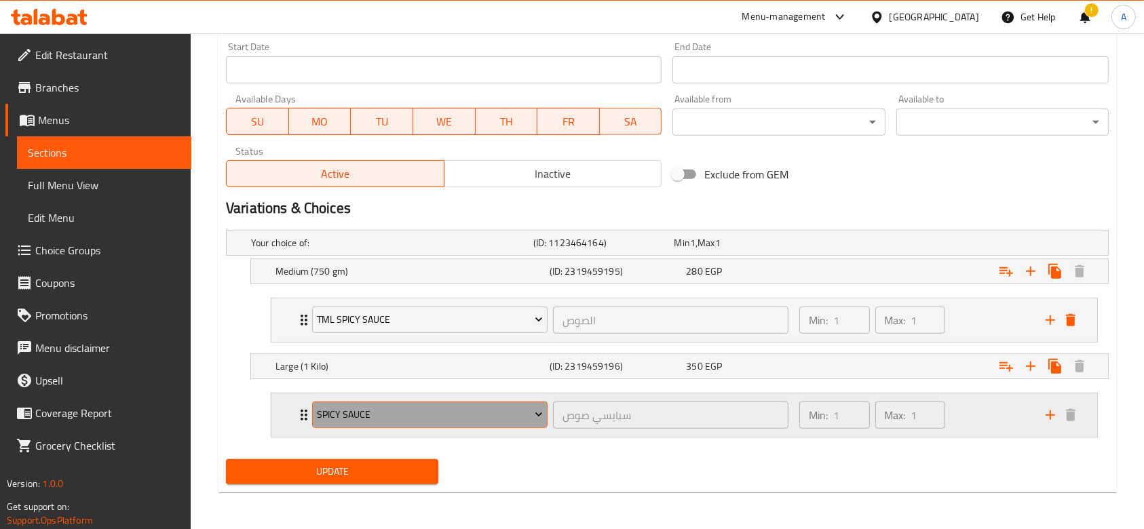
click at [440, 417] on span "Spicy Sauce" at bounding box center [429, 415] width 225 height 17
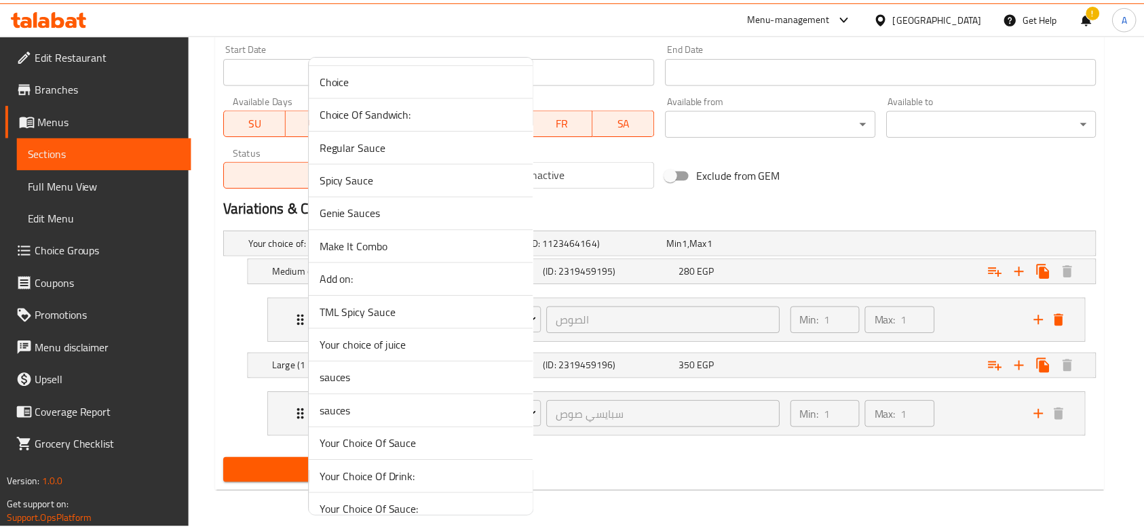
scroll to position [1217, 0]
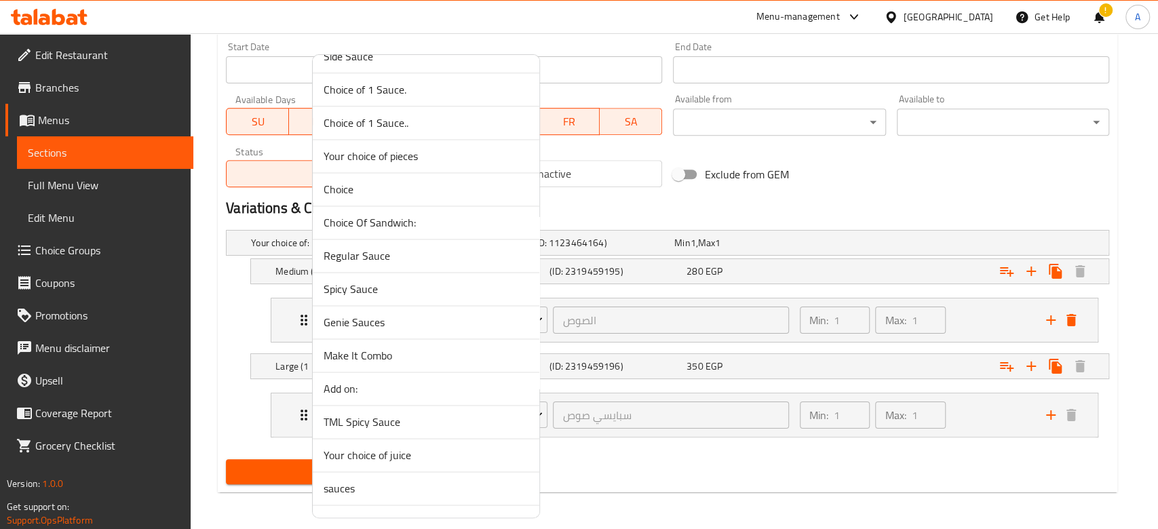
click at [404, 415] on span "TML Spicy Sauce" at bounding box center [426, 422] width 205 height 16
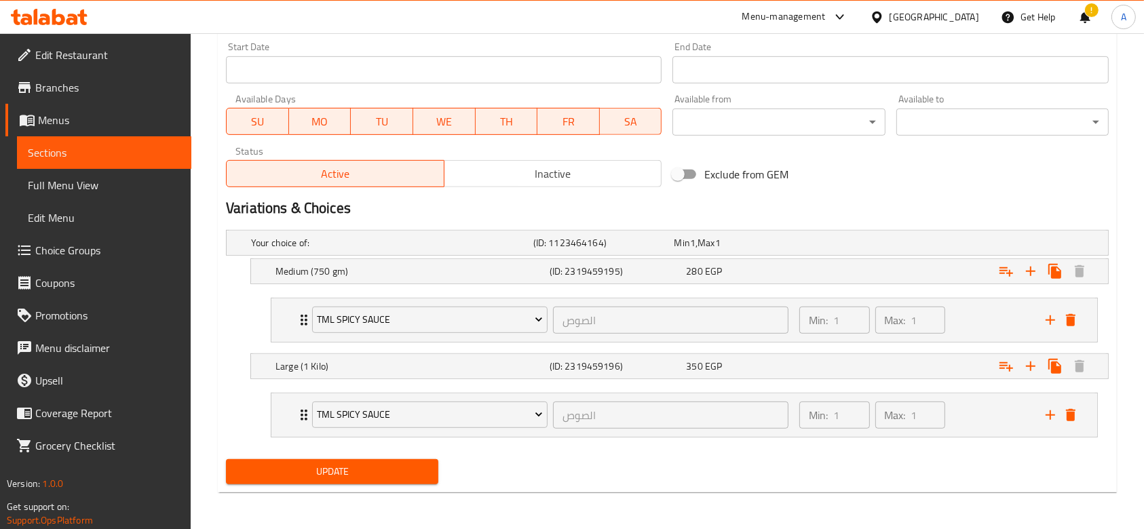
click at [513, 459] on div "Update" at bounding box center [668, 472] width 894 height 36
click at [315, 464] on span "Update" at bounding box center [332, 472] width 191 height 17
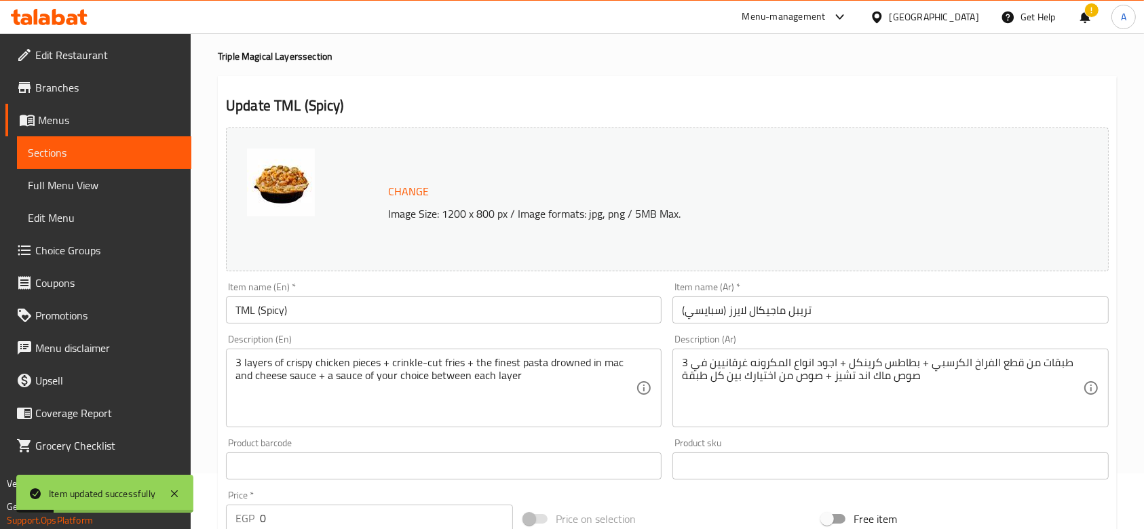
scroll to position [0, 0]
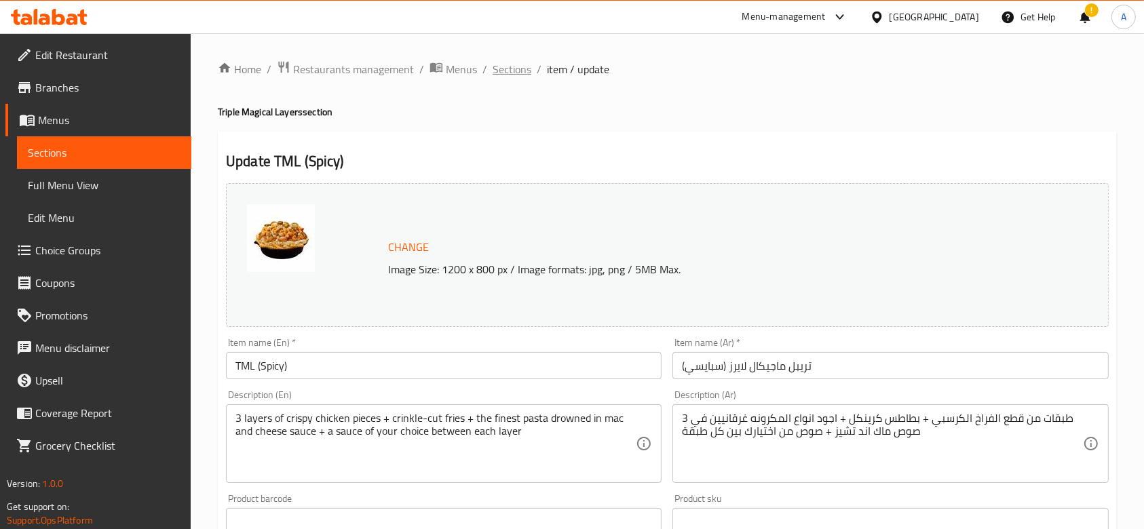
click at [509, 76] on span "Sections" at bounding box center [512, 69] width 39 height 16
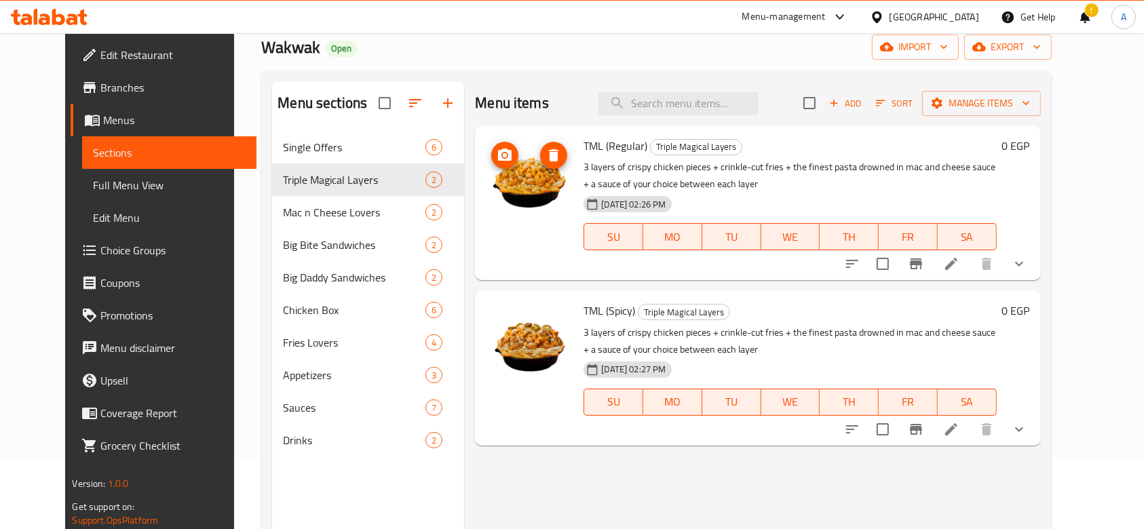
scroll to position [99, 0]
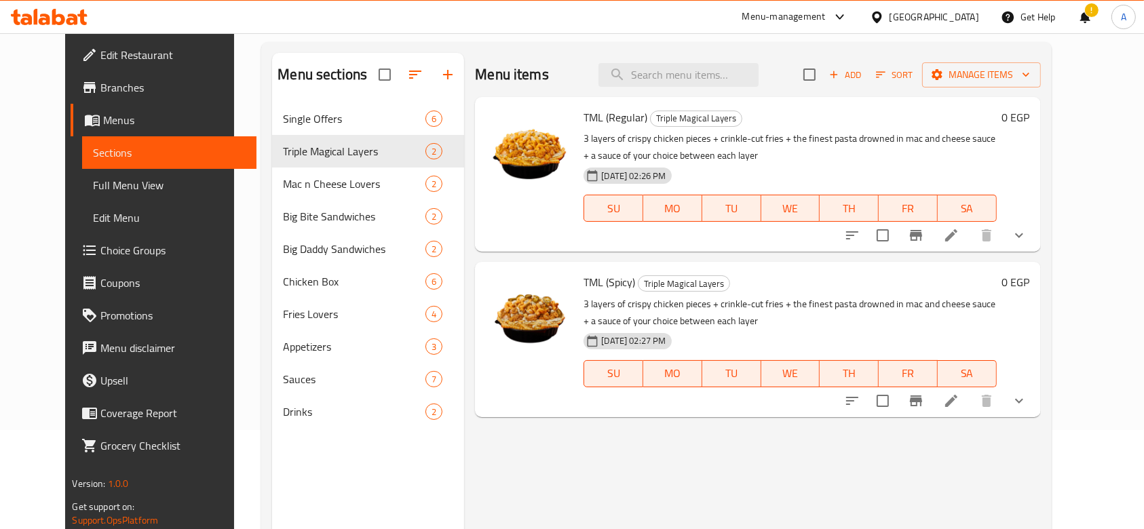
drag, startPoint x: 554, startPoint y: 262, endPoint x: 536, endPoint y: 396, distance: 135.5
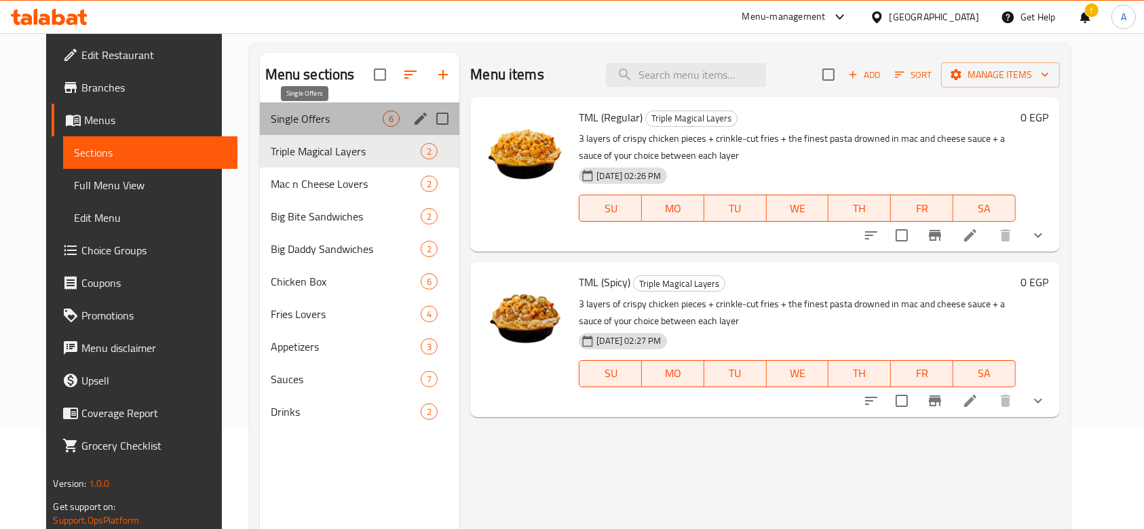
drag, startPoint x: 536, startPoint y: 396, endPoint x: 260, endPoint y: 111, distance: 396.9
click at [271, 111] on span "Single Offers" at bounding box center [327, 119] width 113 height 16
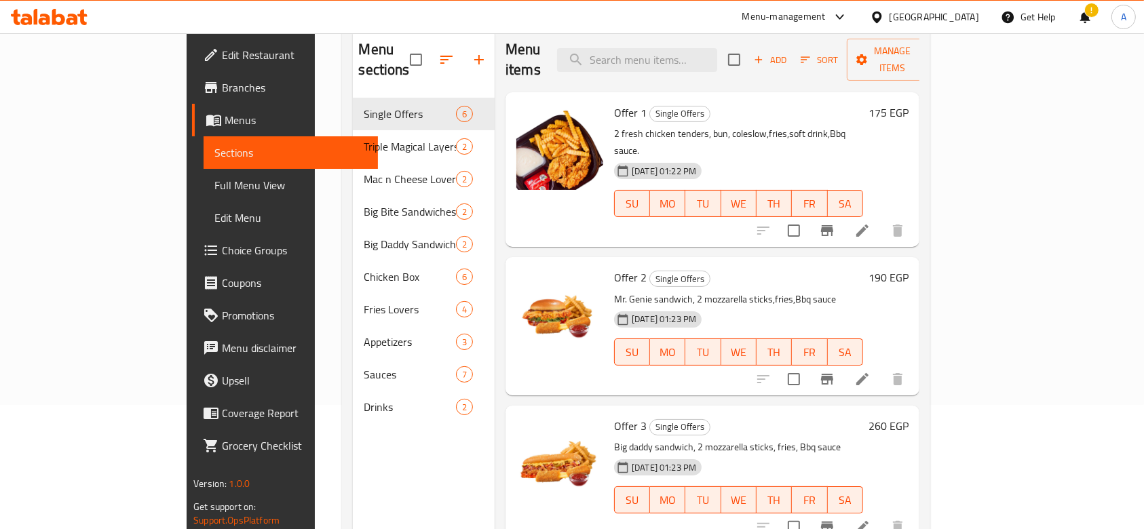
scroll to position [99, 0]
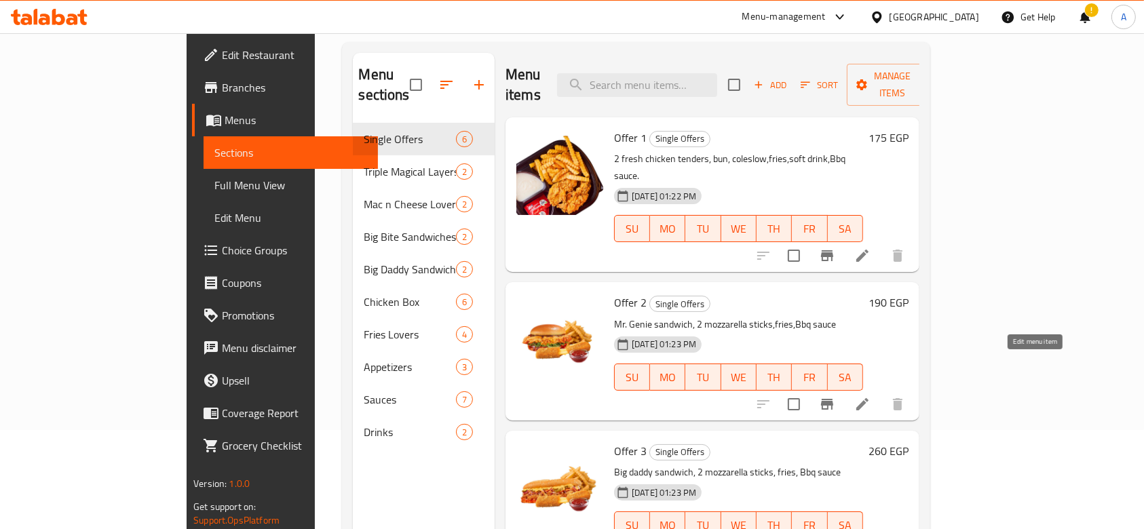
click at [871, 396] on icon at bounding box center [862, 404] width 16 height 16
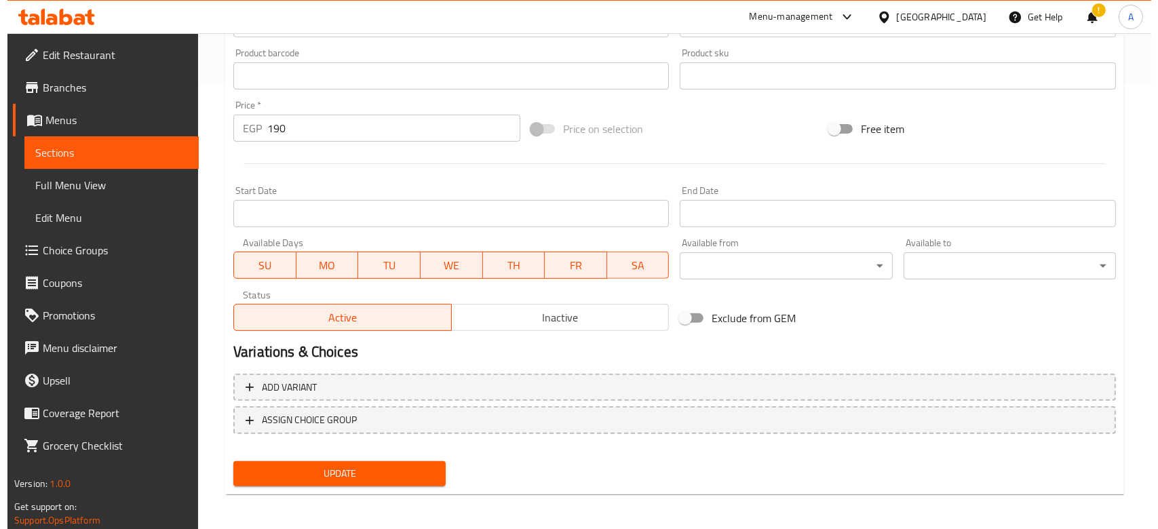
scroll to position [449, 0]
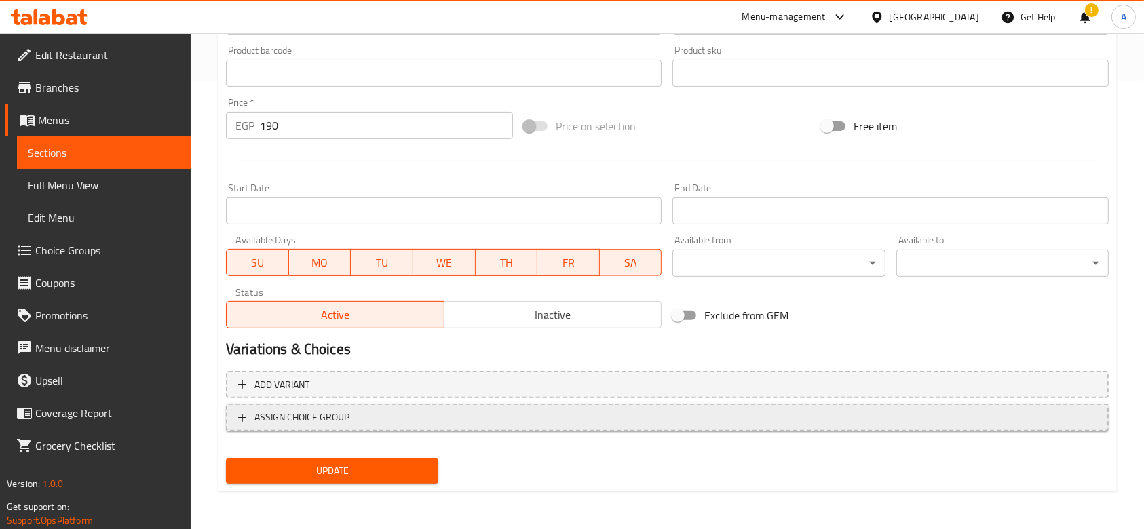
click at [362, 423] on span "ASSIGN CHOICE GROUP" at bounding box center [667, 417] width 858 height 17
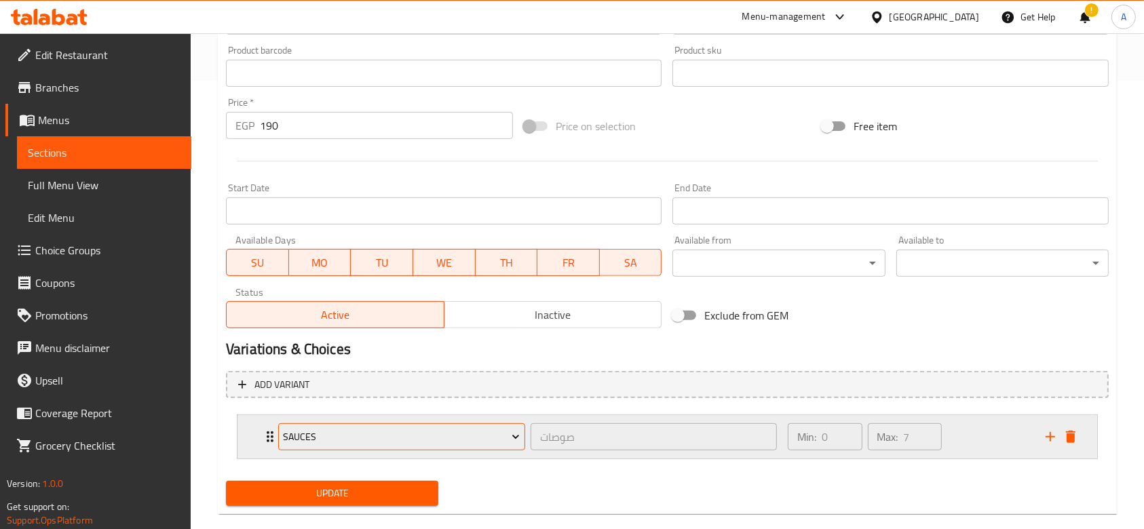
click at [487, 429] on span "Sauces" at bounding box center [401, 437] width 237 height 17
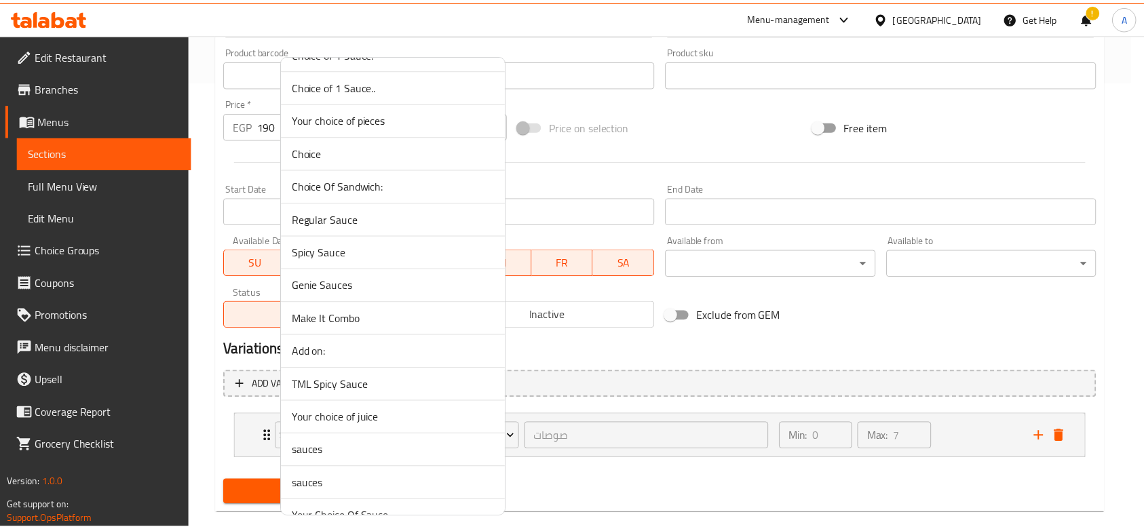
scroll to position [1217, 0]
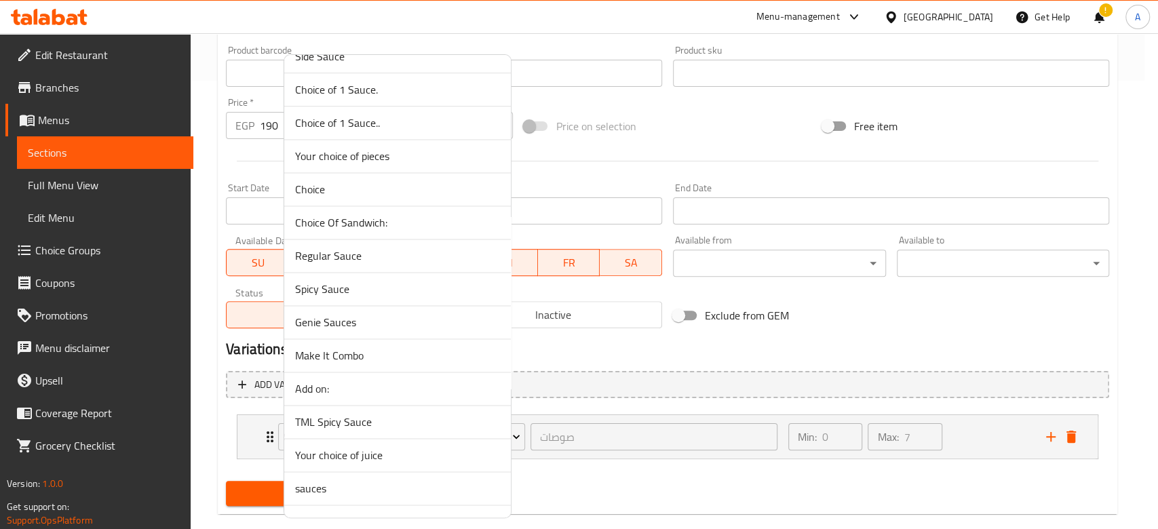
click at [359, 321] on span "Genie Sauces" at bounding box center [397, 322] width 205 height 16
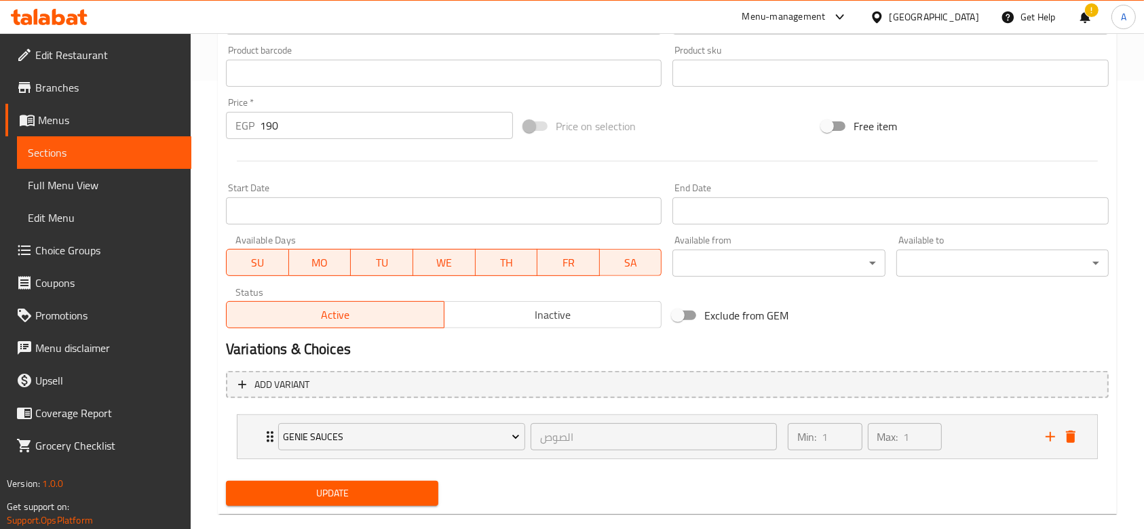
click at [385, 485] on span "Update" at bounding box center [332, 493] width 191 height 17
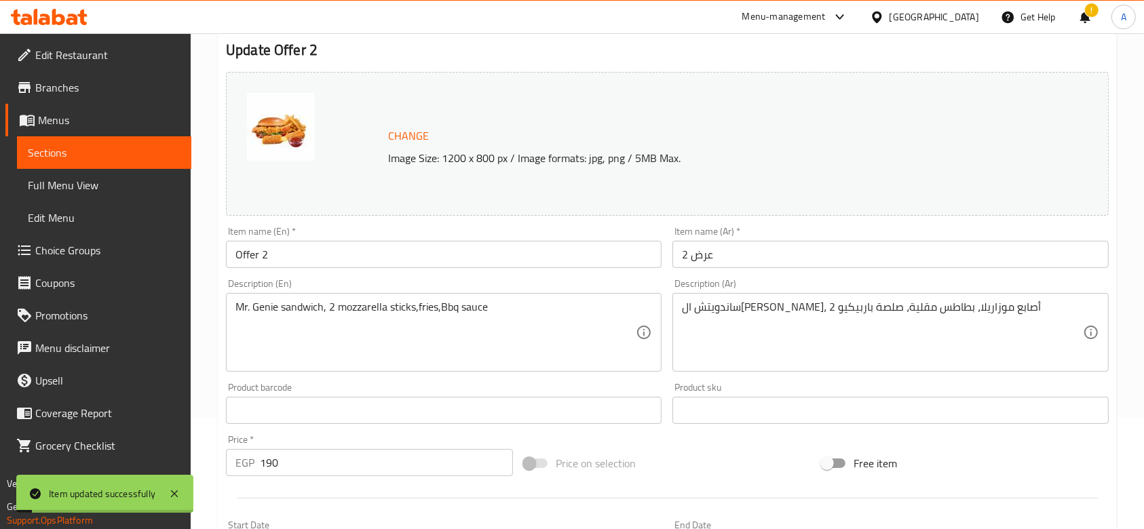
scroll to position [0, 0]
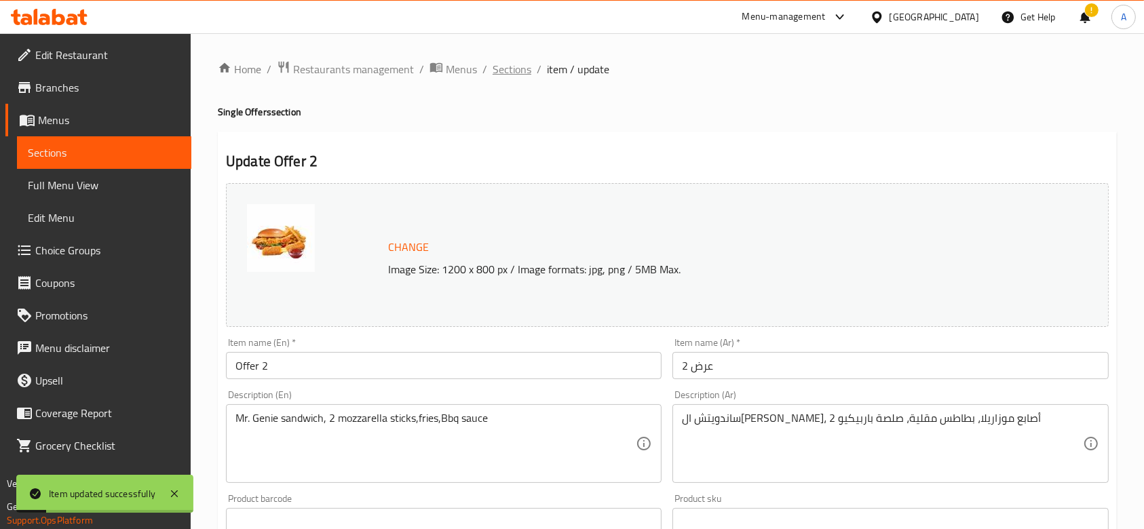
click at [519, 69] on span "Sections" at bounding box center [512, 69] width 39 height 16
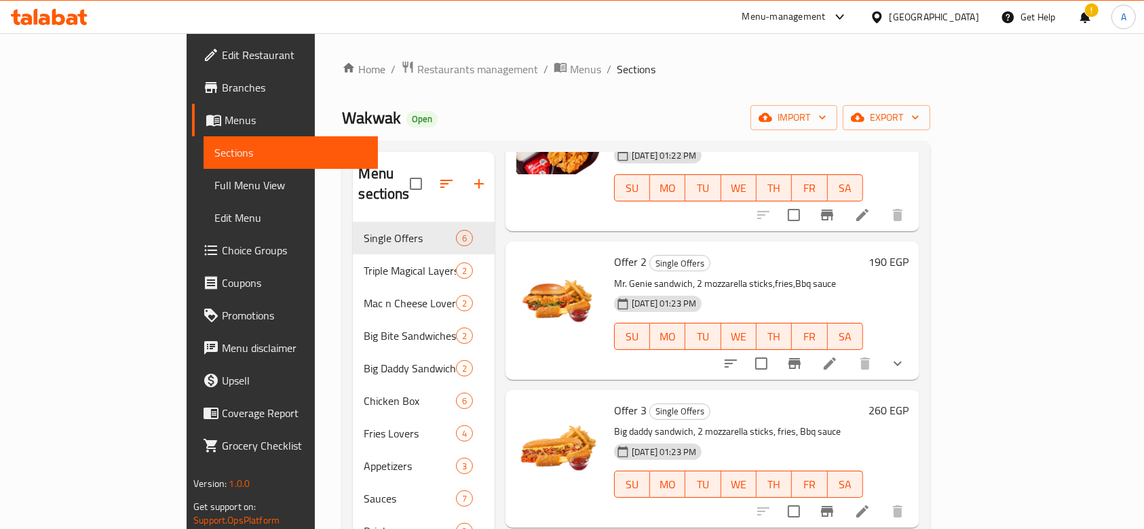
scroll to position [181, 0]
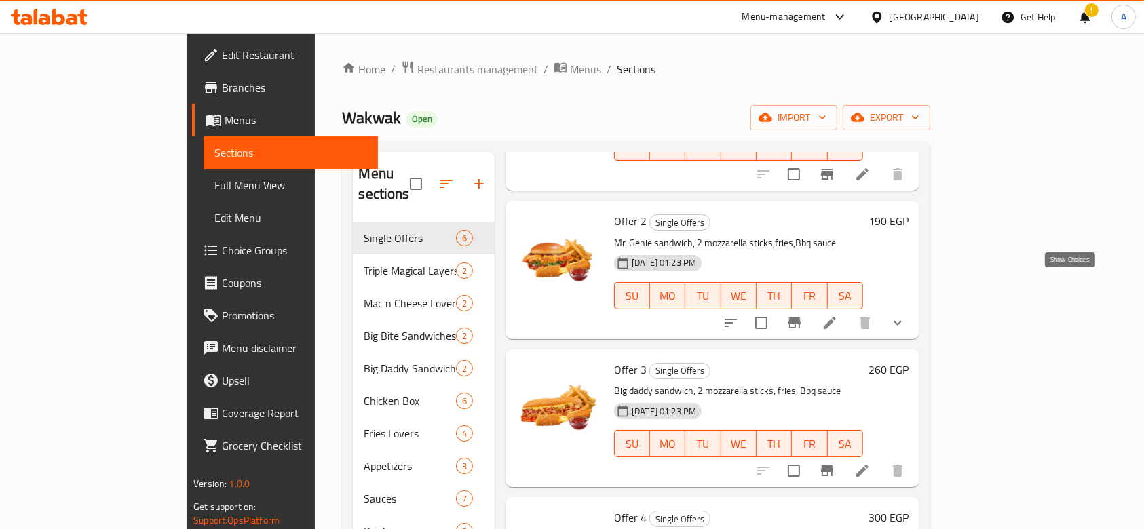
click at [906, 315] on icon "show more" at bounding box center [898, 323] width 16 height 16
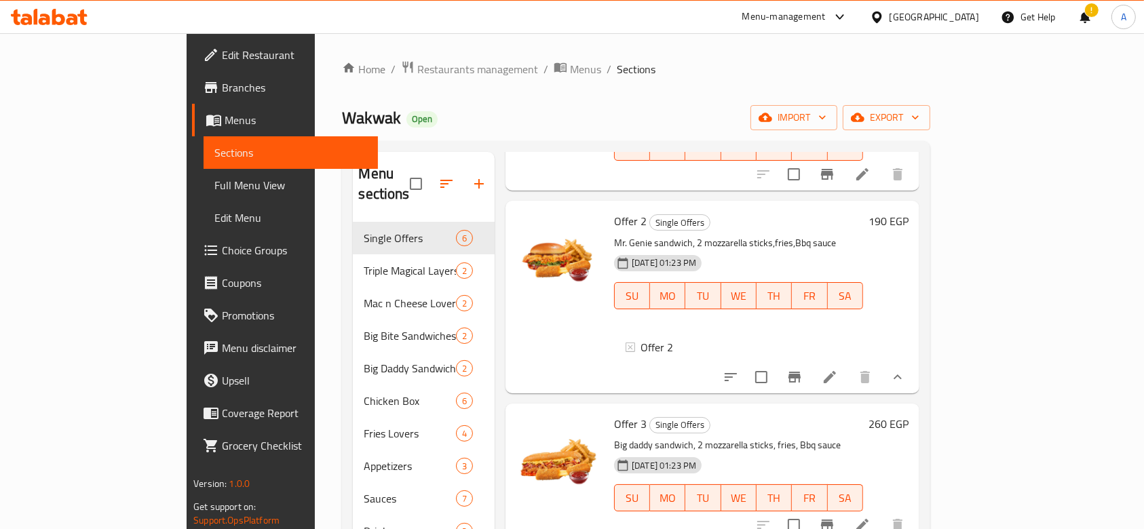
click at [914, 361] on button "show more" at bounding box center [898, 377] width 33 height 33
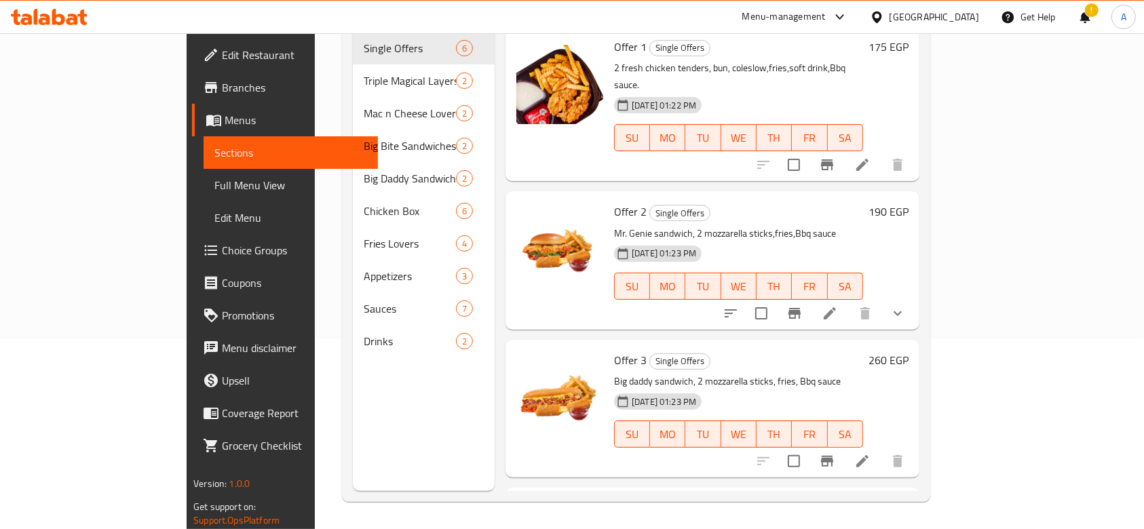
scroll to position [0, 0]
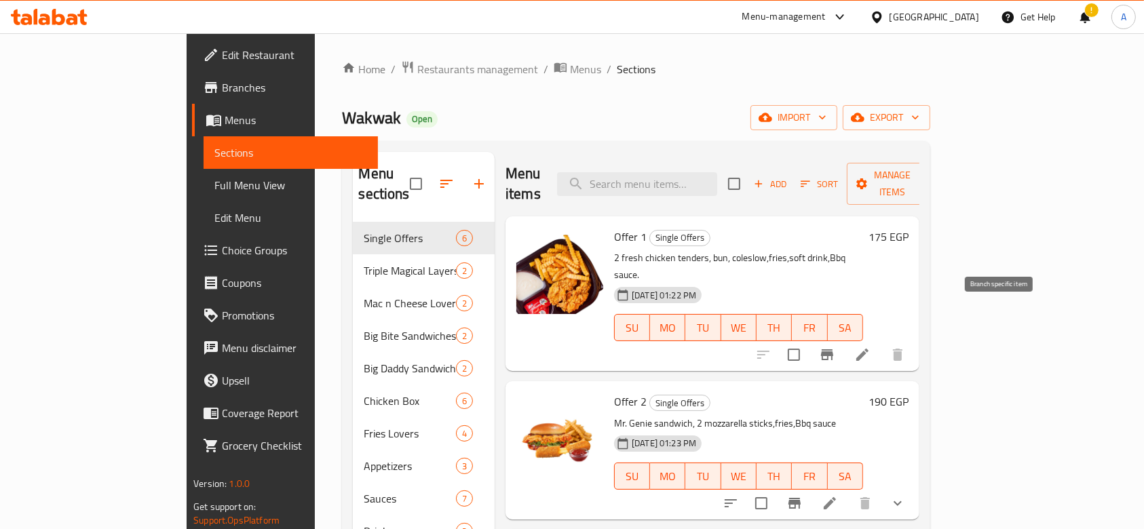
click at [833, 349] on icon "Branch-specific-item" at bounding box center [827, 354] width 12 height 11
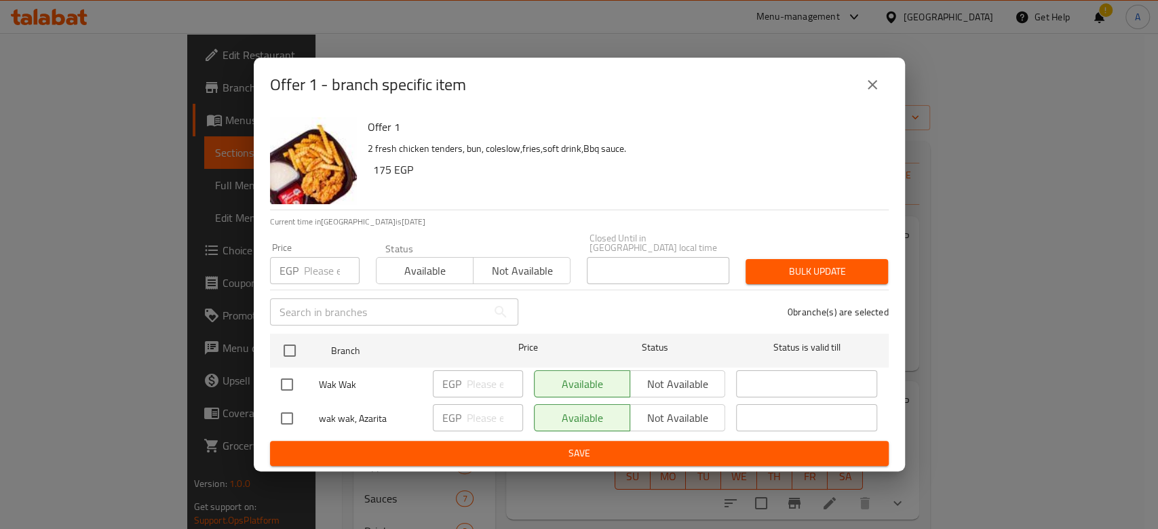
click at [860, 82] on button "close" at bounding box center [872, 85] width 33 height 33
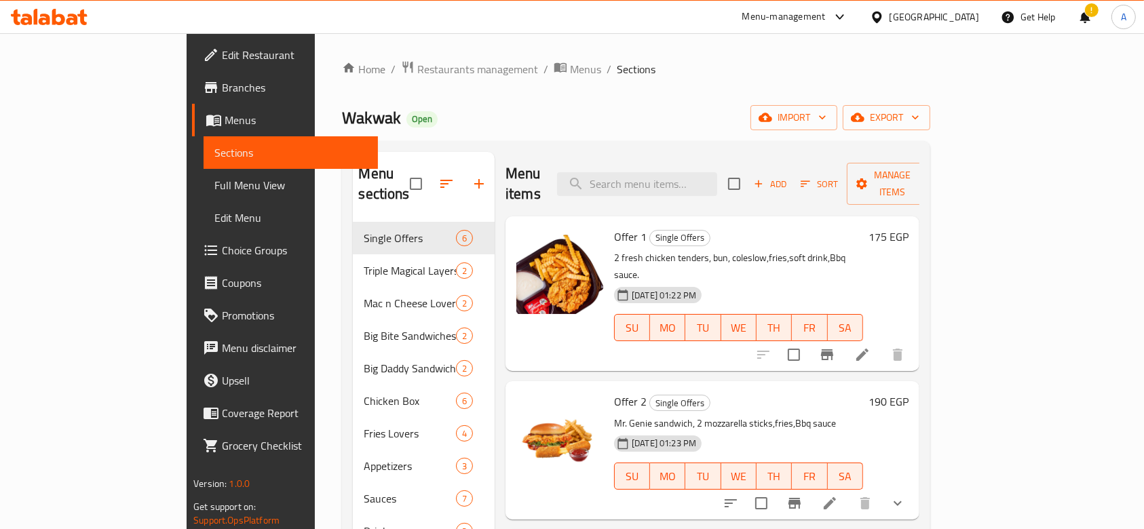
click at [871, 347] on icon at bounding box center [862, 355] width 16 height 16
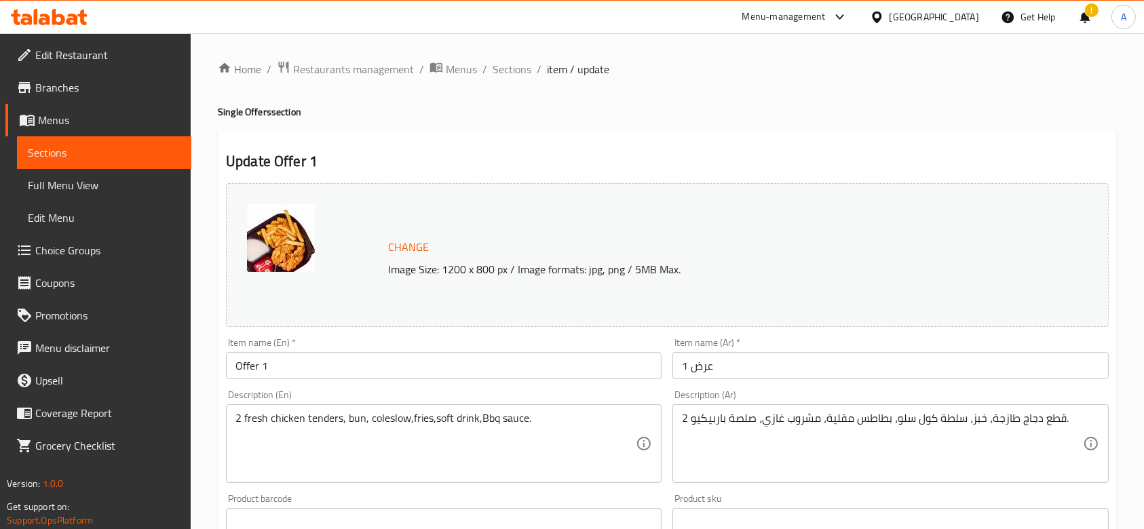
scroll to position [449, 0]
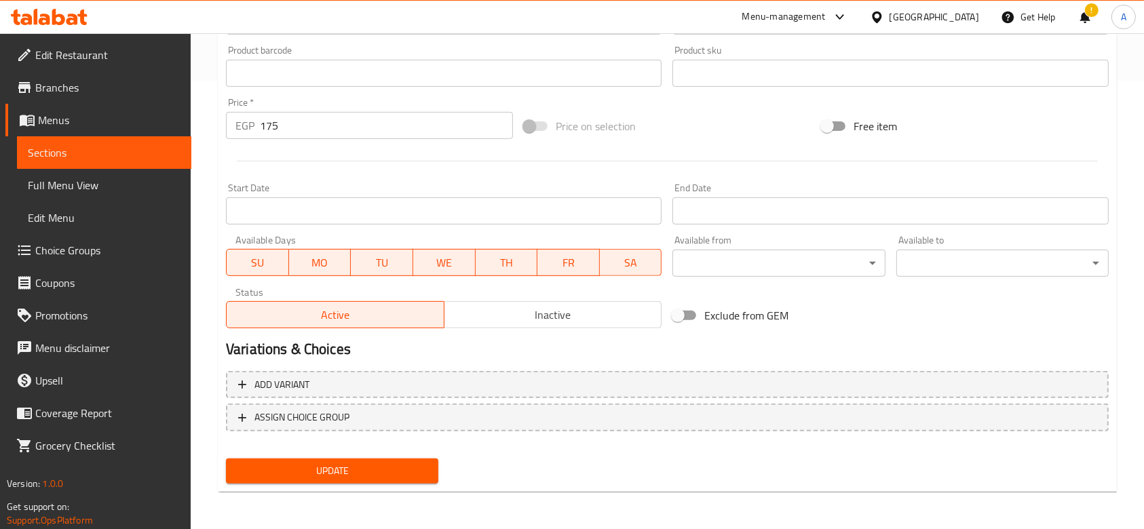
click at [684, 312] on input "Exclude from GEM" at bounding box center [677, 316] width 77 height 26
checkbox input "true"
click at [415, 479] on span "Update" at bounding box center [332, 471] width 191 height 17
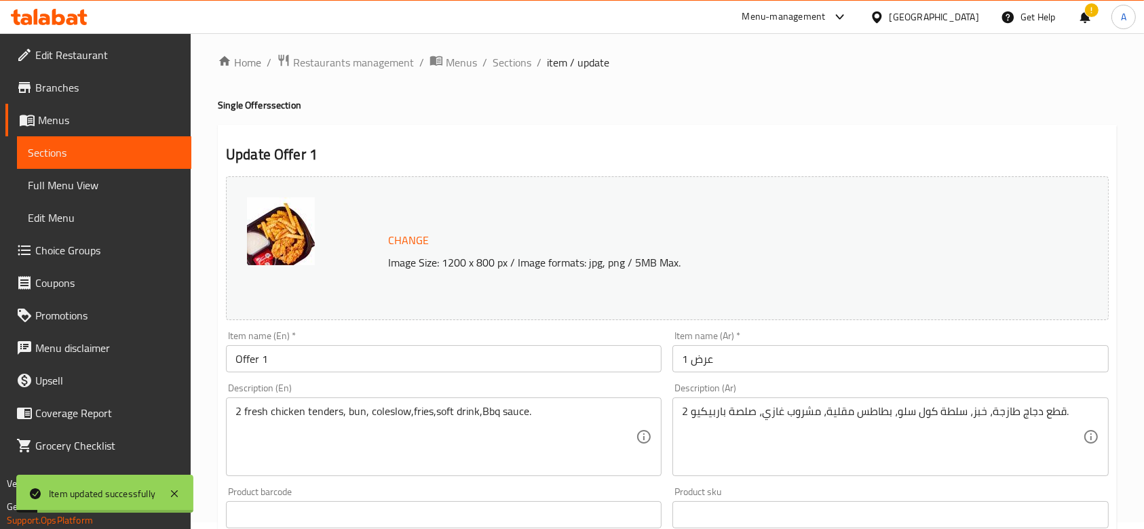
scroll to position [0, 0]
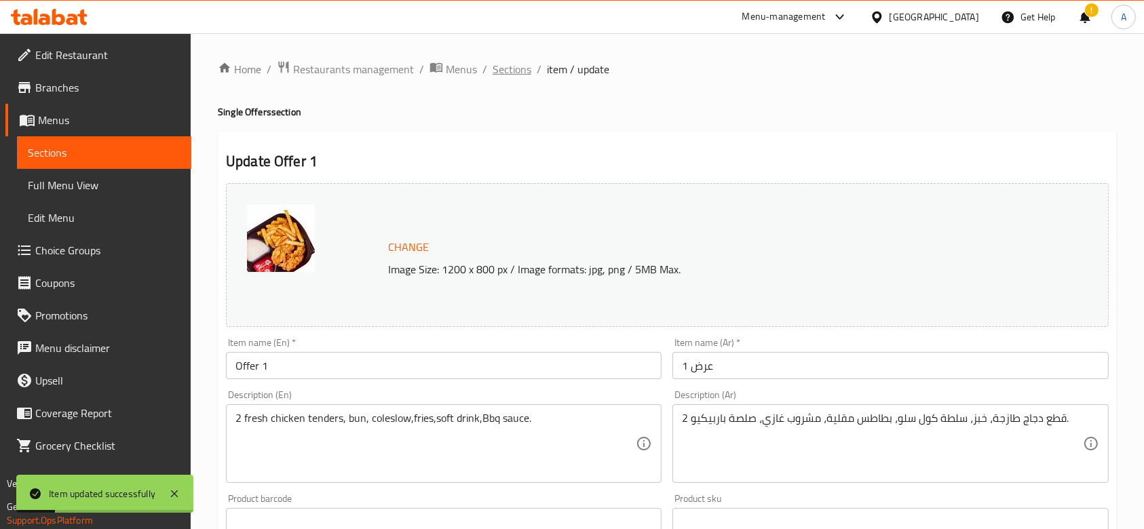
click at [501, 75] on span "Sections" at bounding box center [512, 69] width 39 height 16
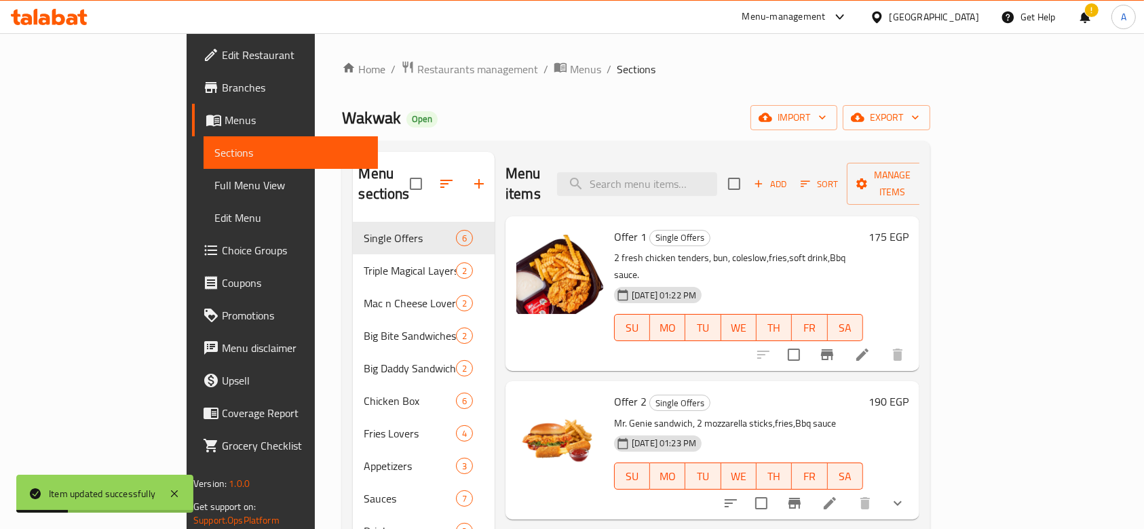
scroll to position [90, 0]
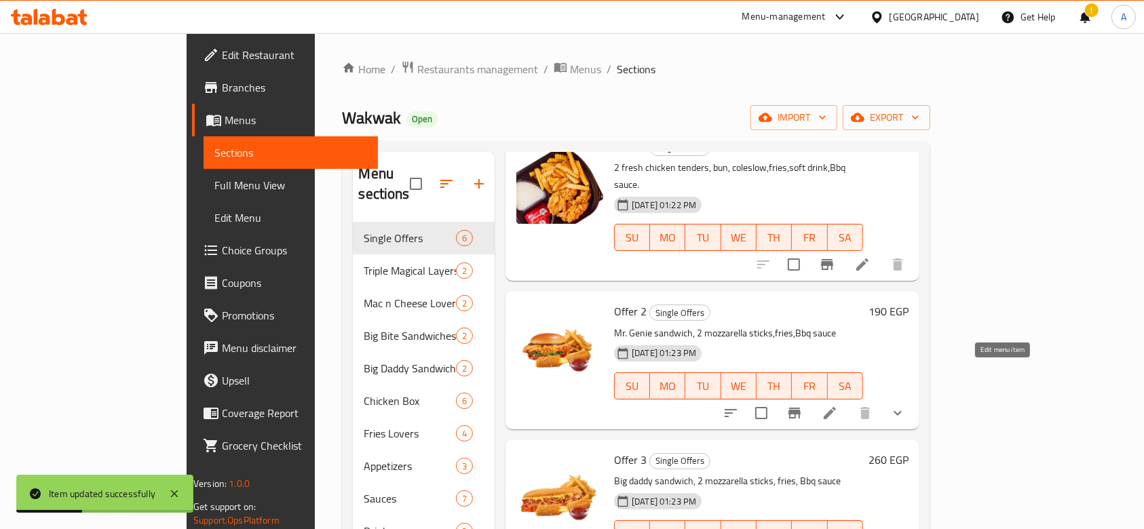
click at [838, 405] on icon at bounding box center [830, 413] width 16 height 16
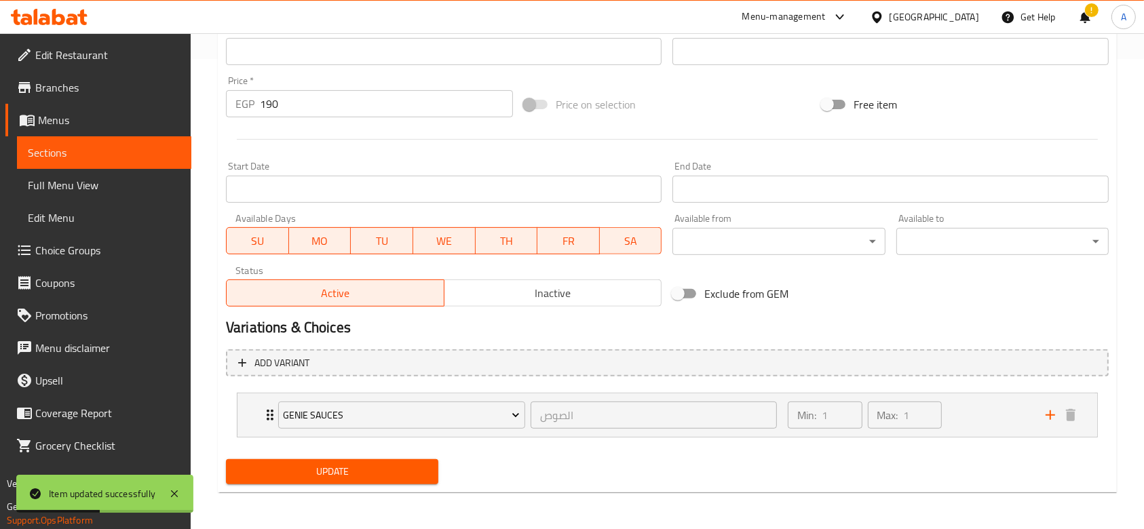
scroll to position [471, 0]
click at [681, 286] on input "Exclude from GEM" at bounding box center [677, 293] width 77 height 26
checkbox input "true"
click at [413, 464] on span "Update" at bounding box center [332, 471] width 191 height 17
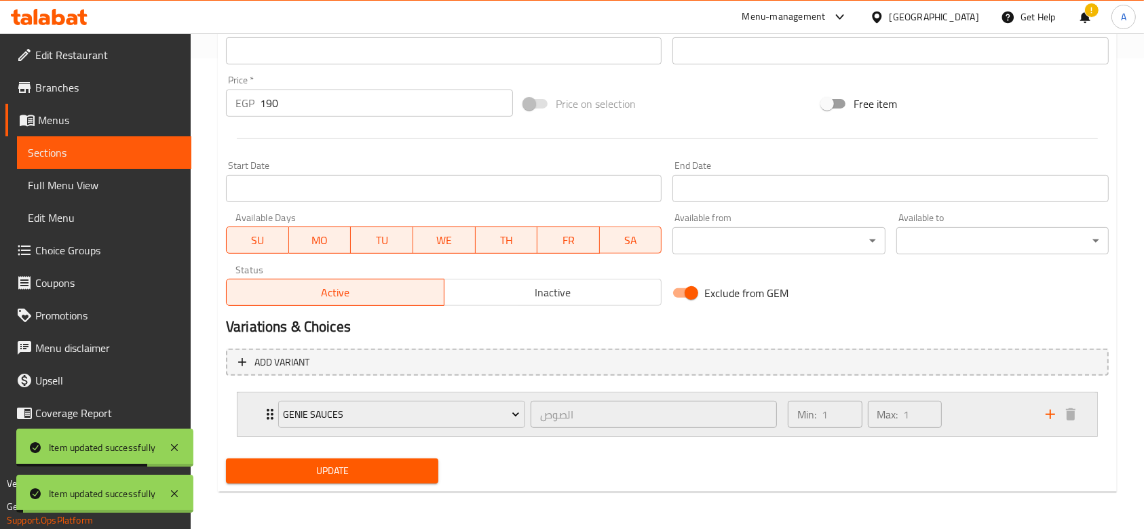
scroll to position [0, 0]
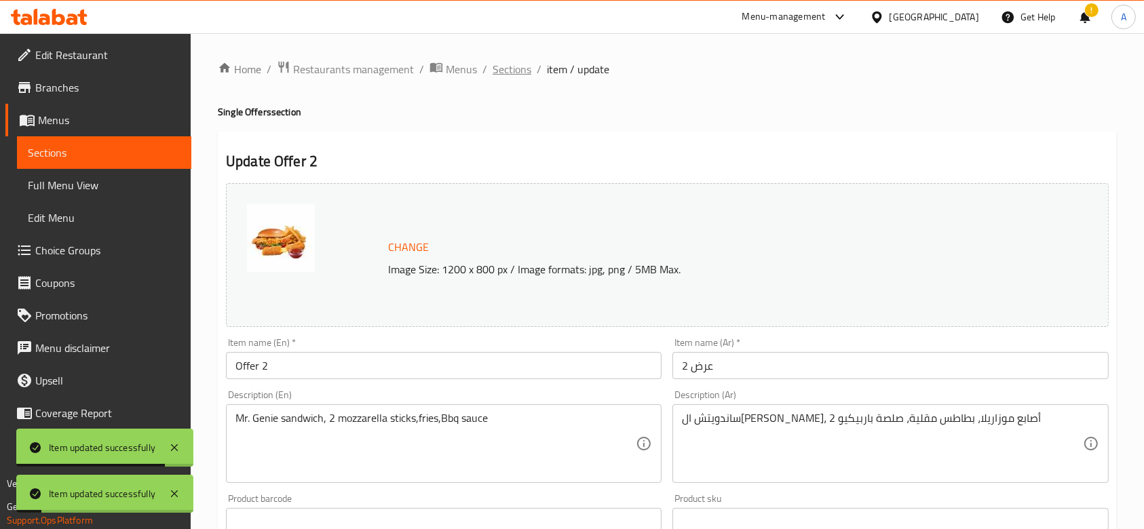
click at [512, 75] on span "Sections" at bounding box center [512, 69] width 39 height 16
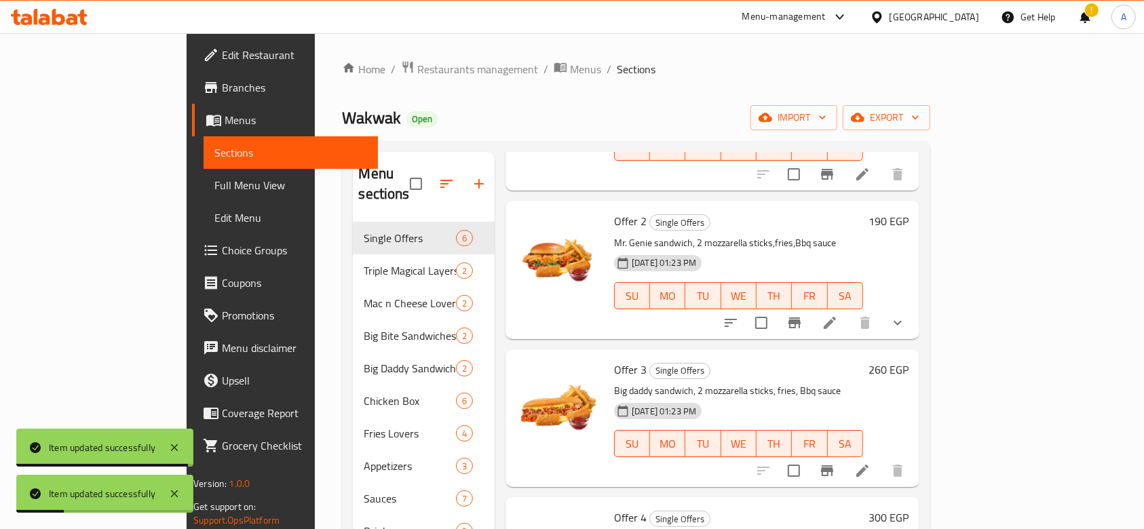
scroll to position [271, 0]
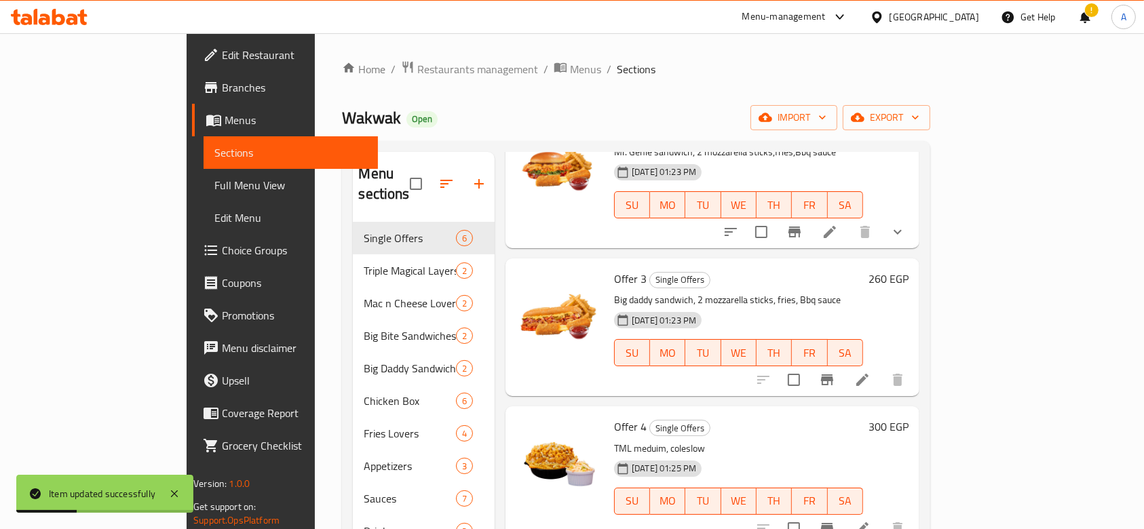
click at [882, 368] on li at bounding box center [863, 380] width 38 height 24
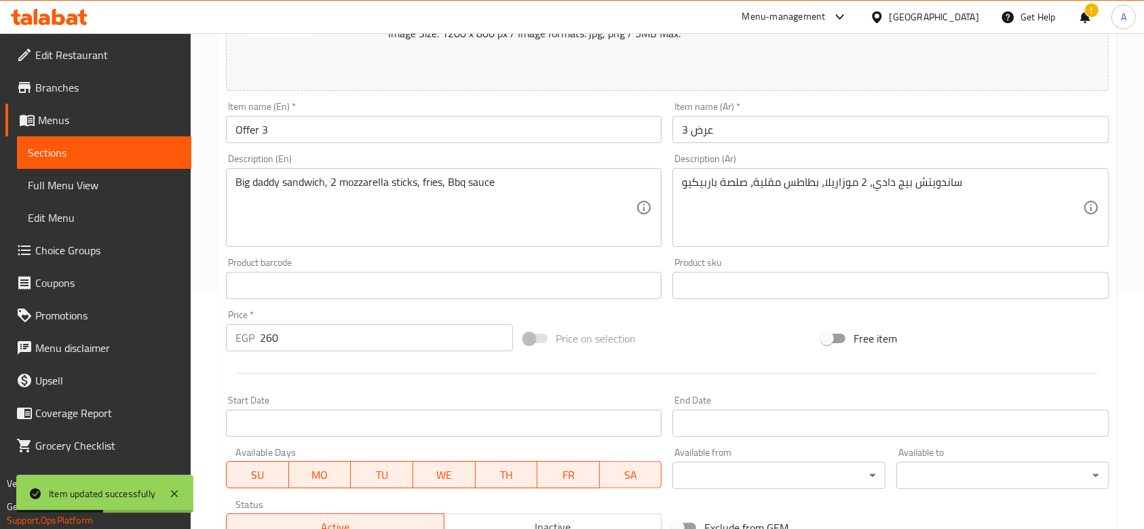
scroll to position [449, 0]
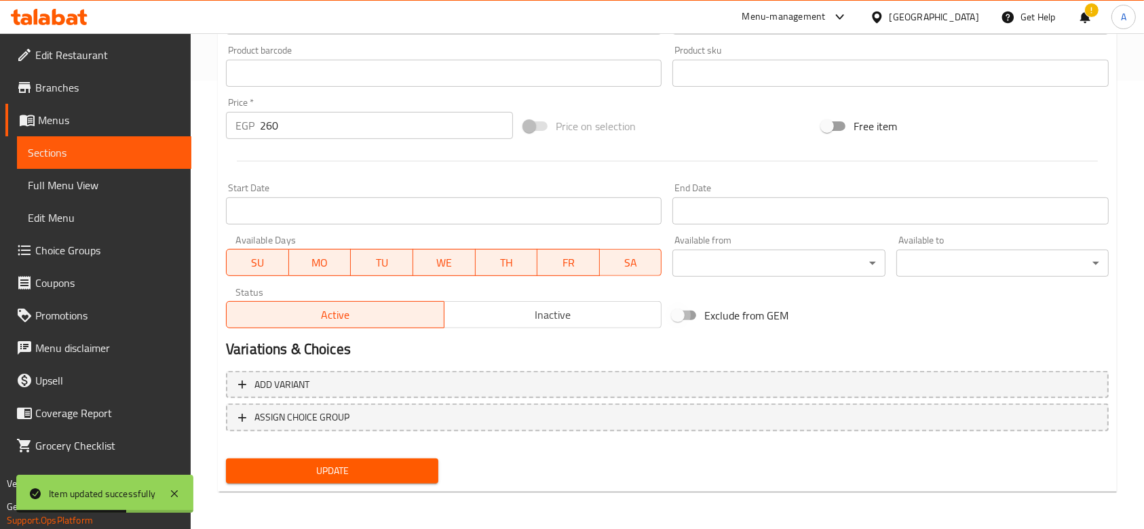
click at [677, 311] on input "Exclude from GEM" at bounding box center [677, 316] width 77 height 26
checkbox input "true"
click at [415, 459] on button "Update" at bounding box center [332, 471] width 212 height 25
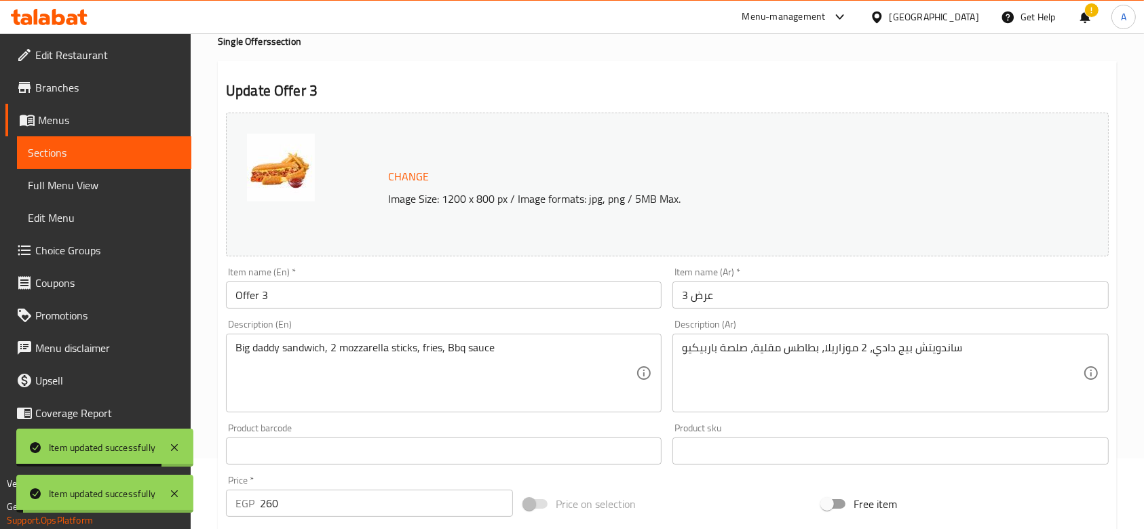
scroll to position [0, 0]
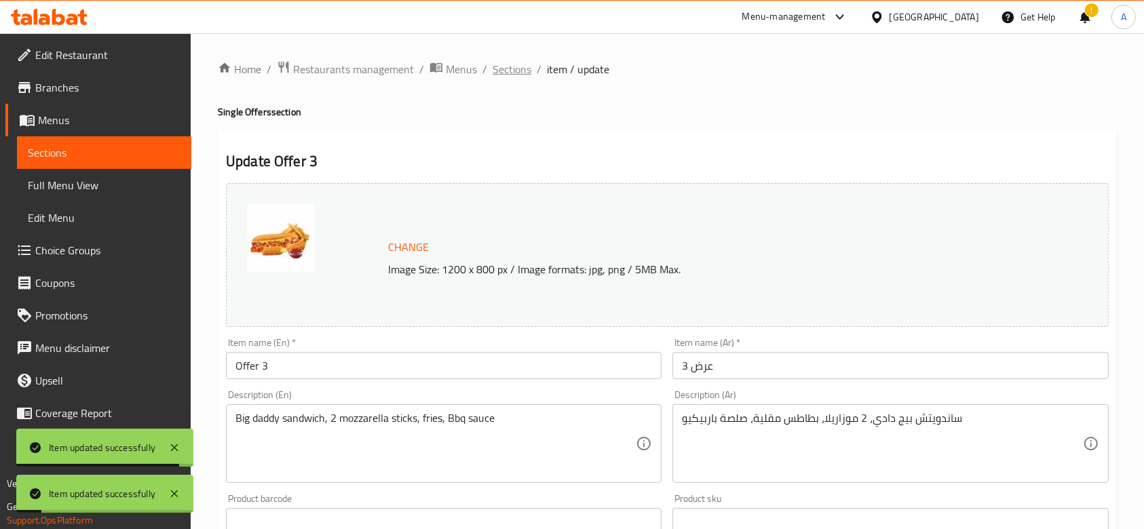
click at [521, 76] on span "Sections" at bounding box center [512, 69] width 39 height 16
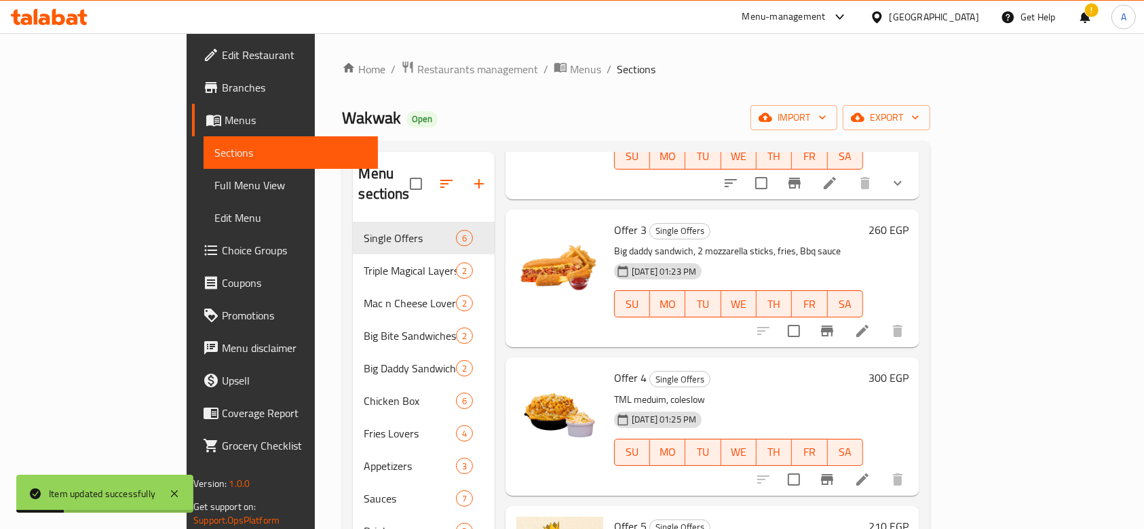
scroll to position [362, 0]
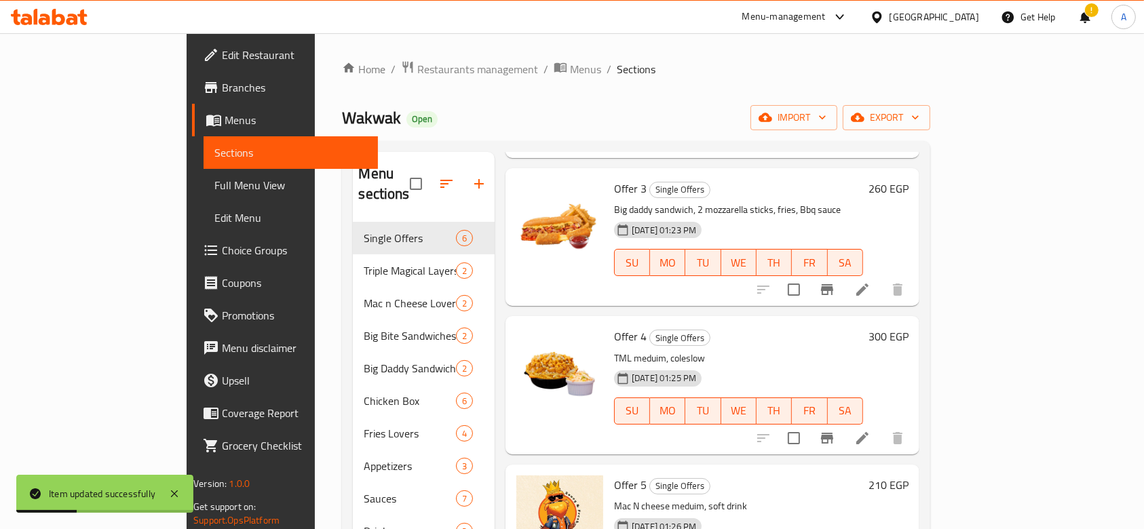
click at [871, 430] on icon at bounding box center [862, 438] width 16 height 16
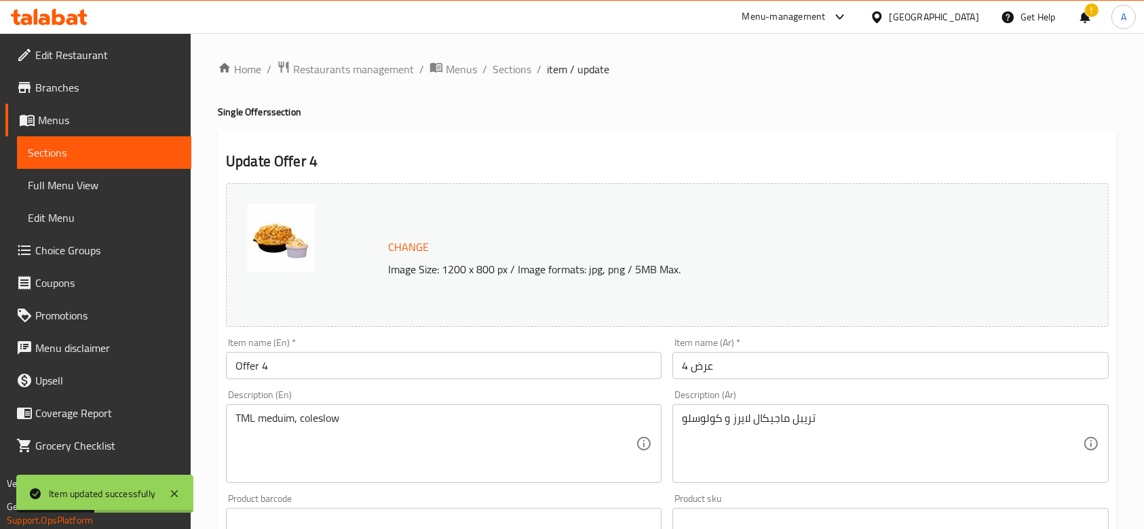
scroll to position [449, 0]
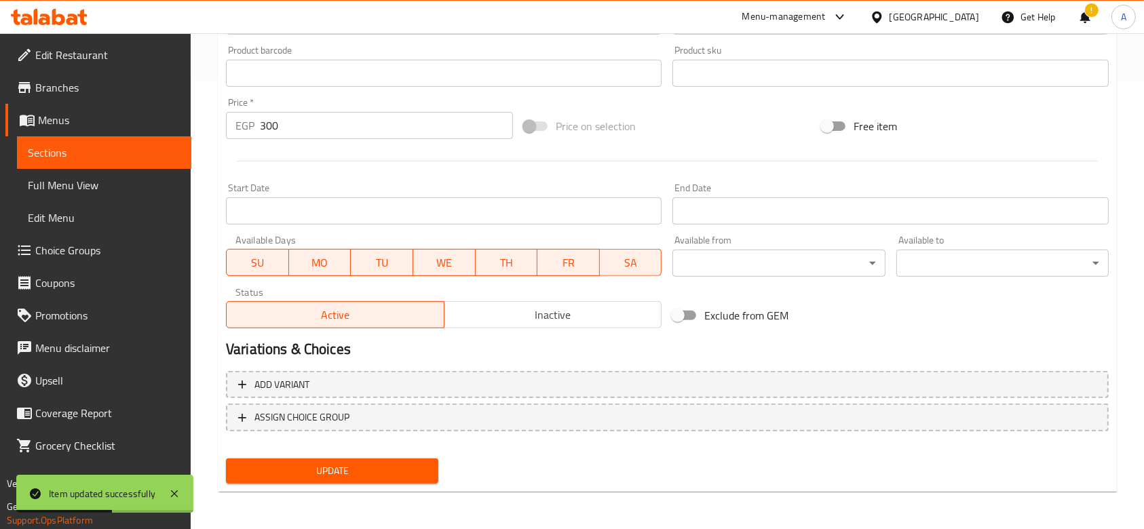
click at [689, 314] on input "Exclude from GEM" at bounding box center [677, 316] width 77 height 26
checkbox input "true"
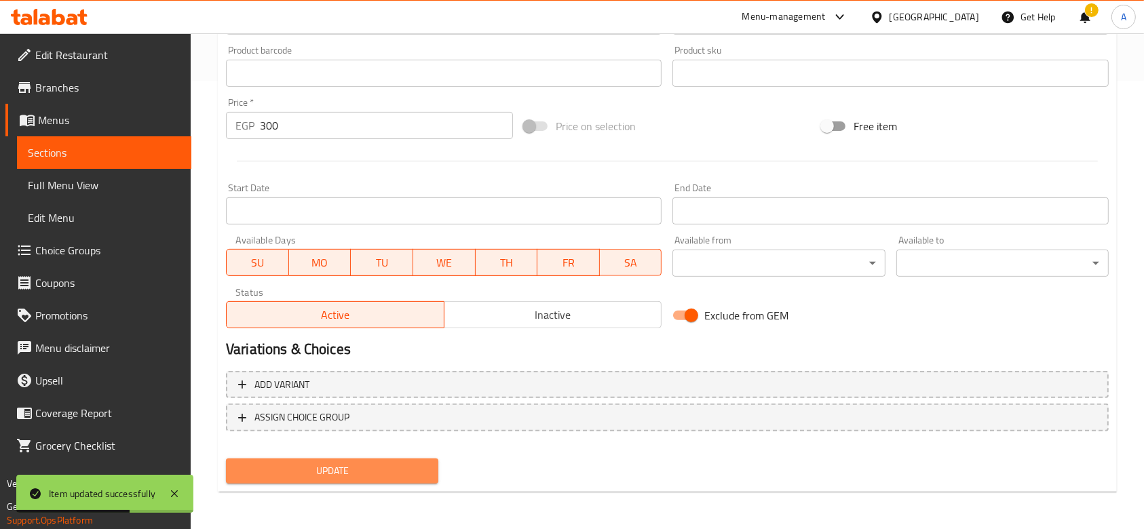
click at [411, 459] on button "Update" at bounding box center [332, 471] width 212 height 25
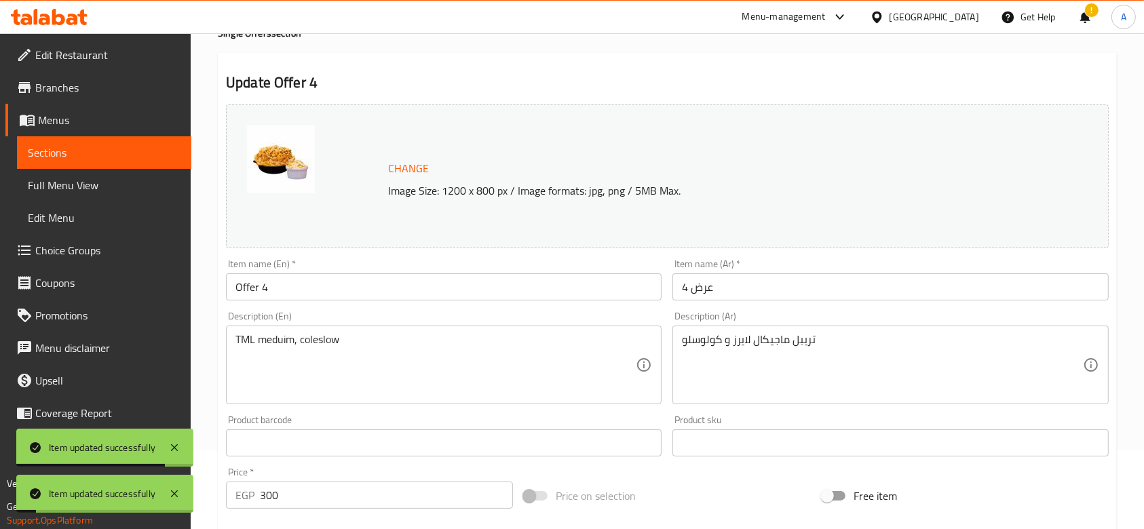
scroll to position [0, 0]
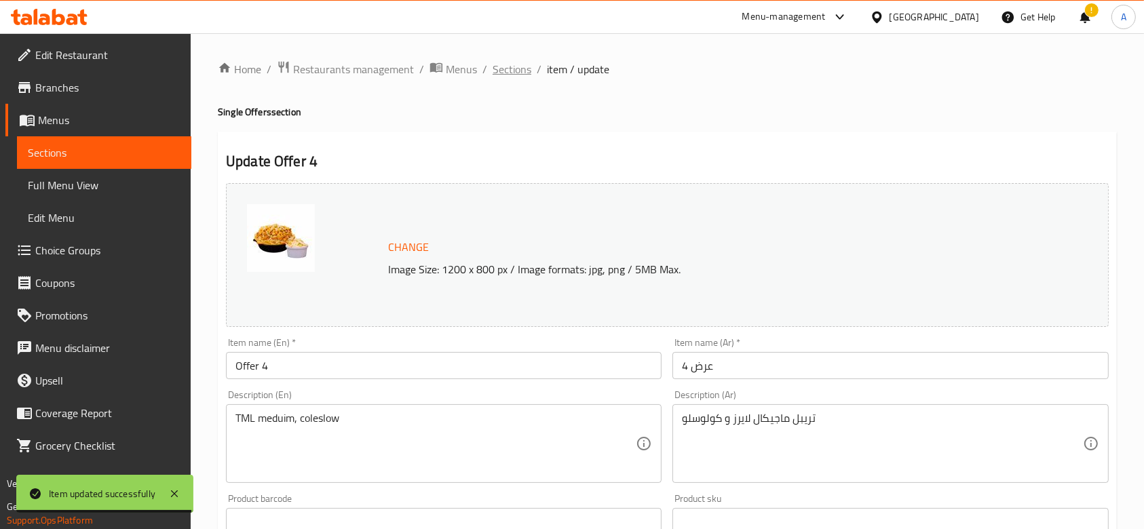
click at [510, 69] on span "Sections" at bounding box center [512, 69] width 39 height 16
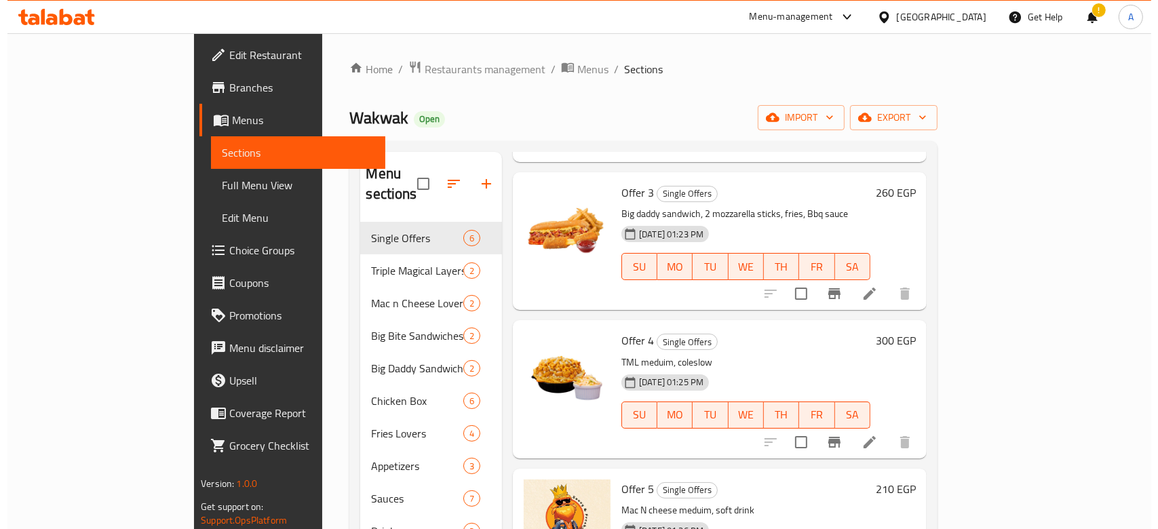
scroll to position [362, 0]
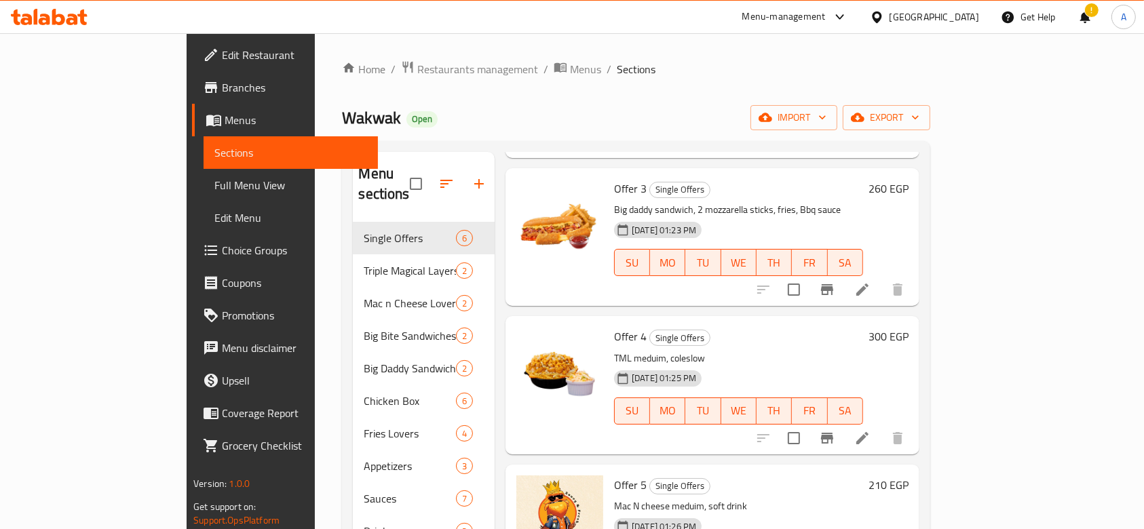
click at [882, 278] on li at bounding box center [863, 290] width 38 height 24
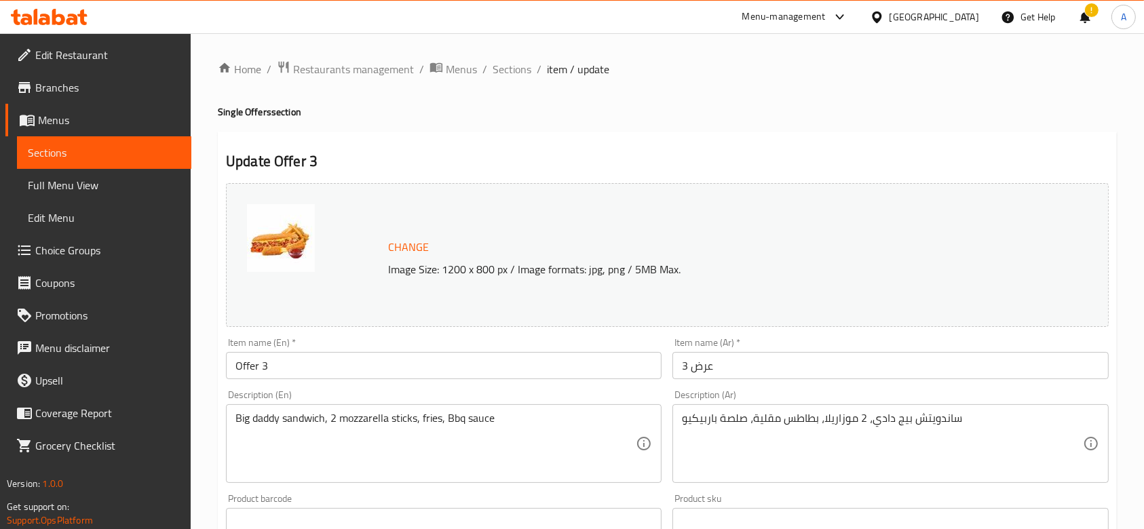
drag, startPoint x: 504, startPoint y: 68, endPoint x: 508, endPoint y: 79, distance: 11.4
click at [504, 68] on span "Sections" at bounding box center [512, 69] width 39 height 16
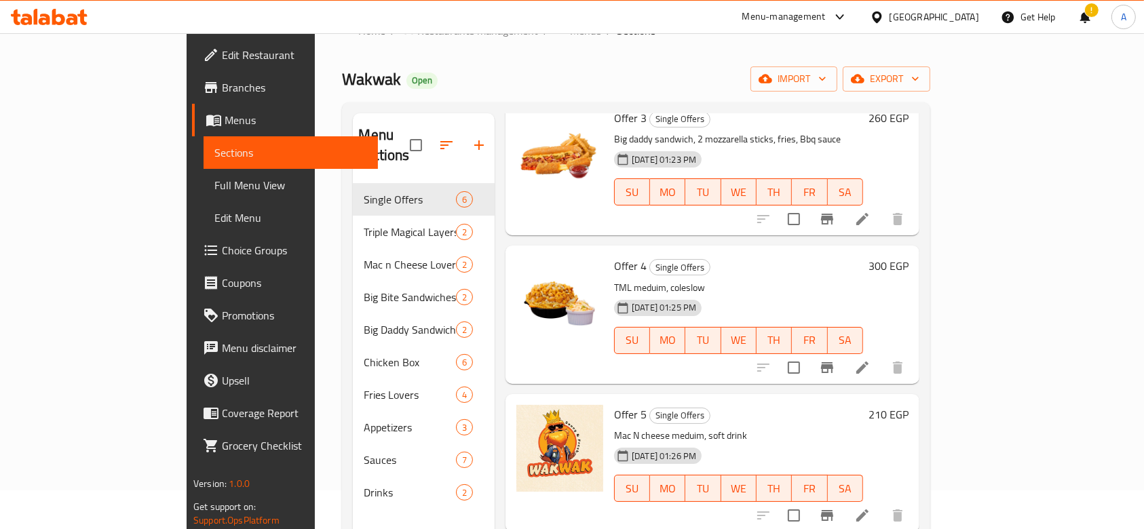
scroll to position [190, 0]
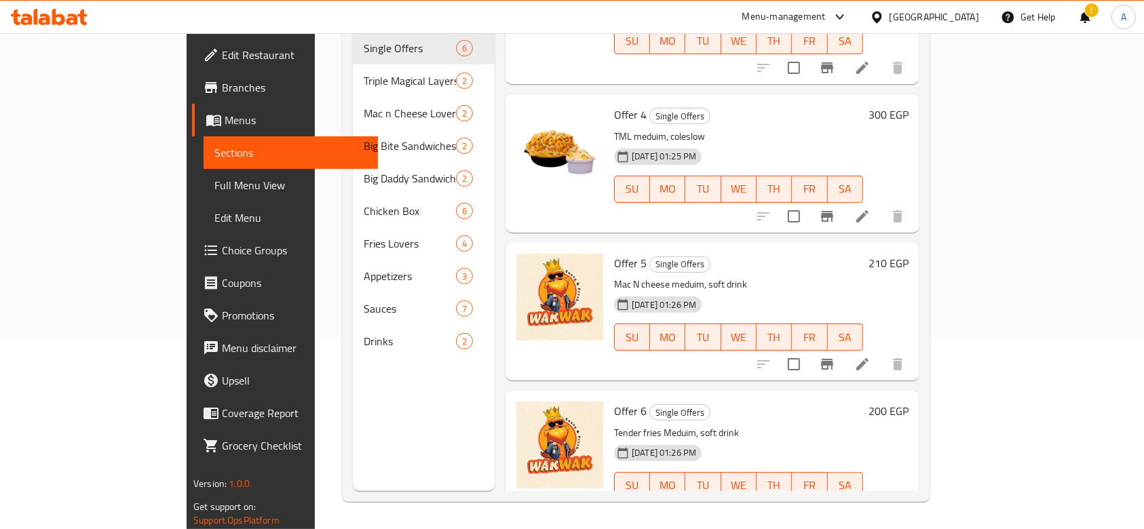
click at [871, 356] on icon at bounding box center [862, 364] width 16 height 16
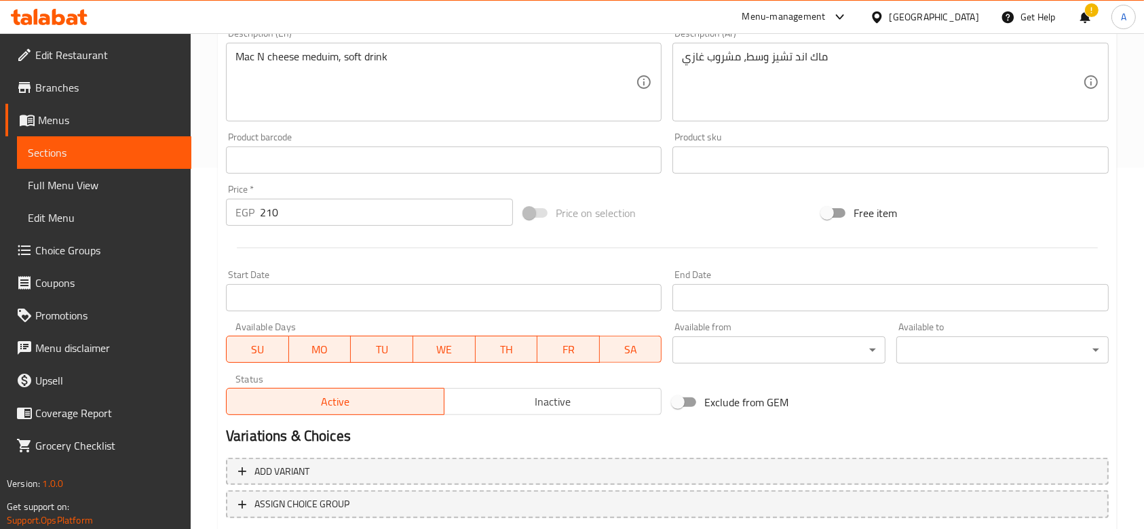
scroll to position [449, 0]
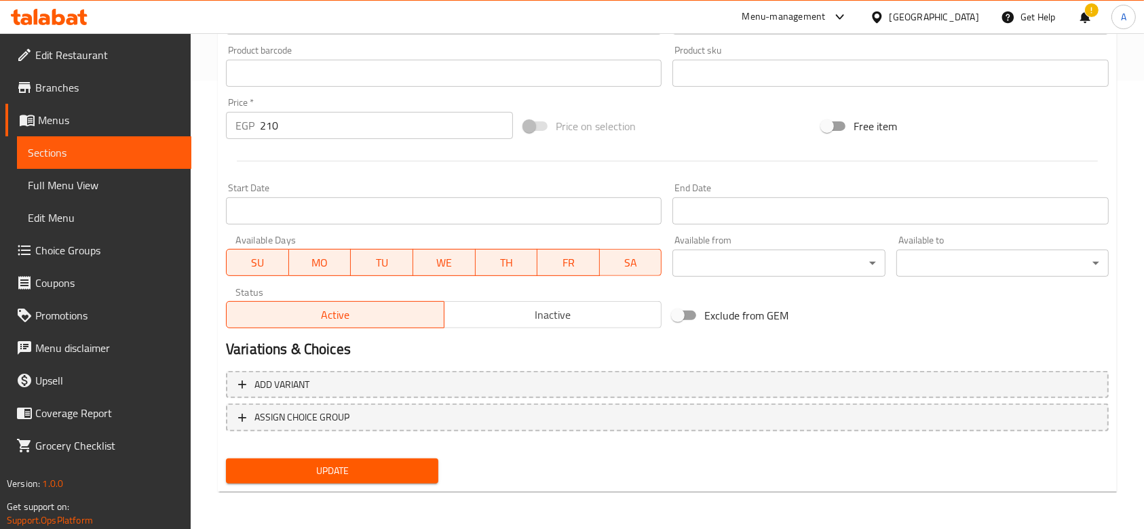
click at [689, 323] on input "Exclude from GEM" at bounding box center [677, 316] width 77 height 26
checkbox input "true"
click at [424, 463] on span "Update" at bounding box center [332, 471] width 191 height 17
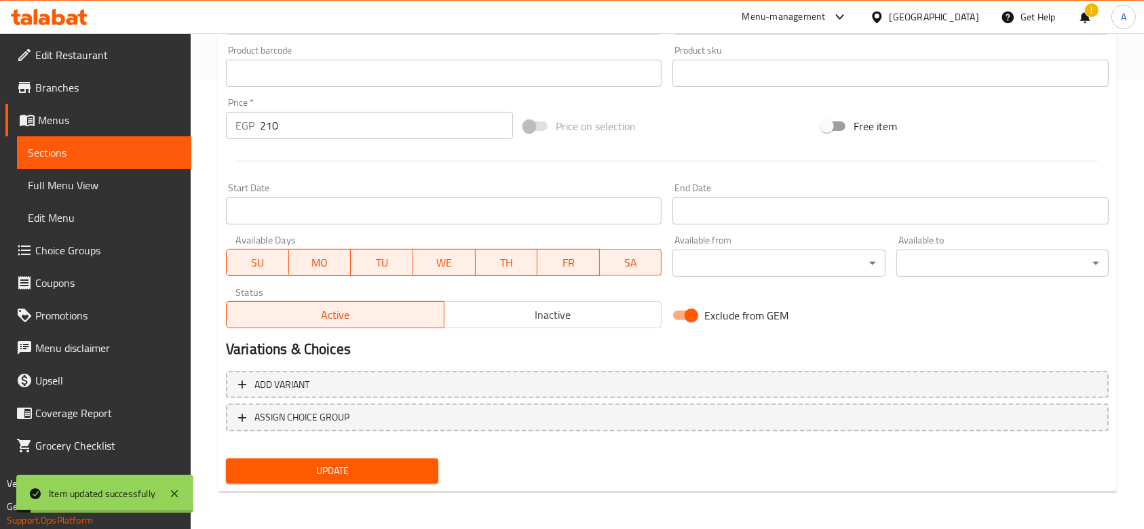
scroll to position [0, 0]
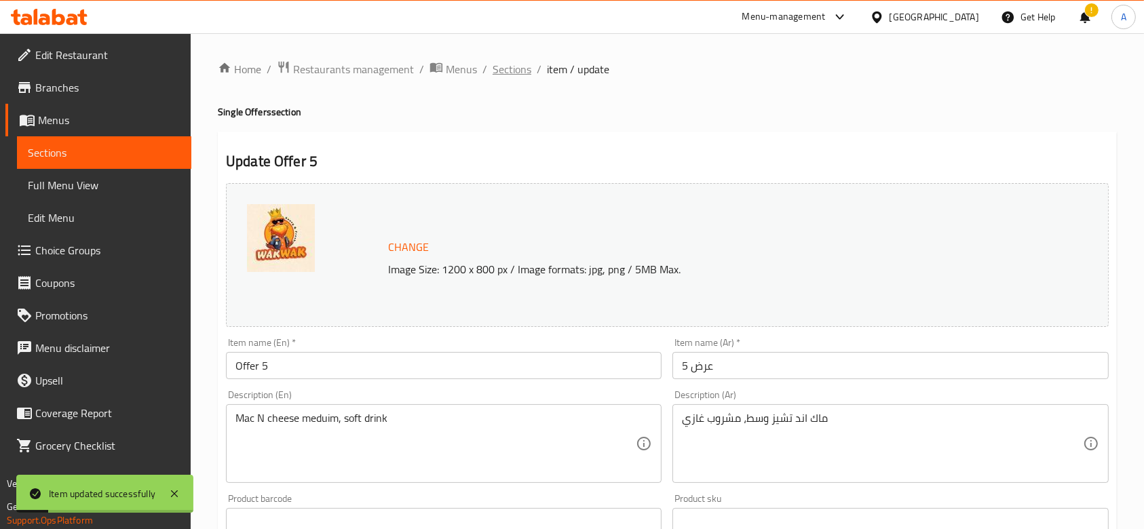
click at [499, 73] on span "Sections" at bounding box center [512, 69] width 39 height 16
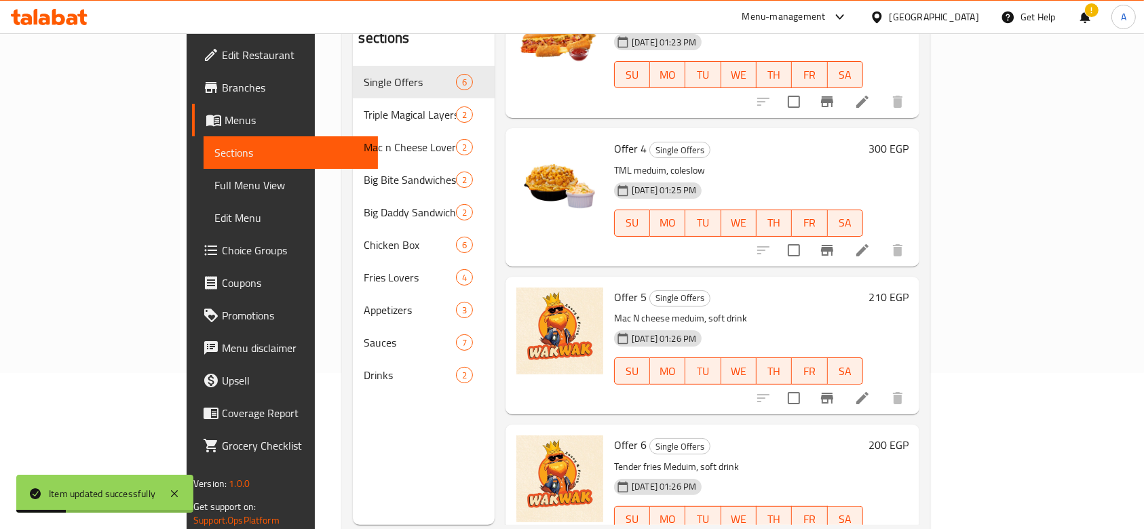
scroll to position [190, 0]
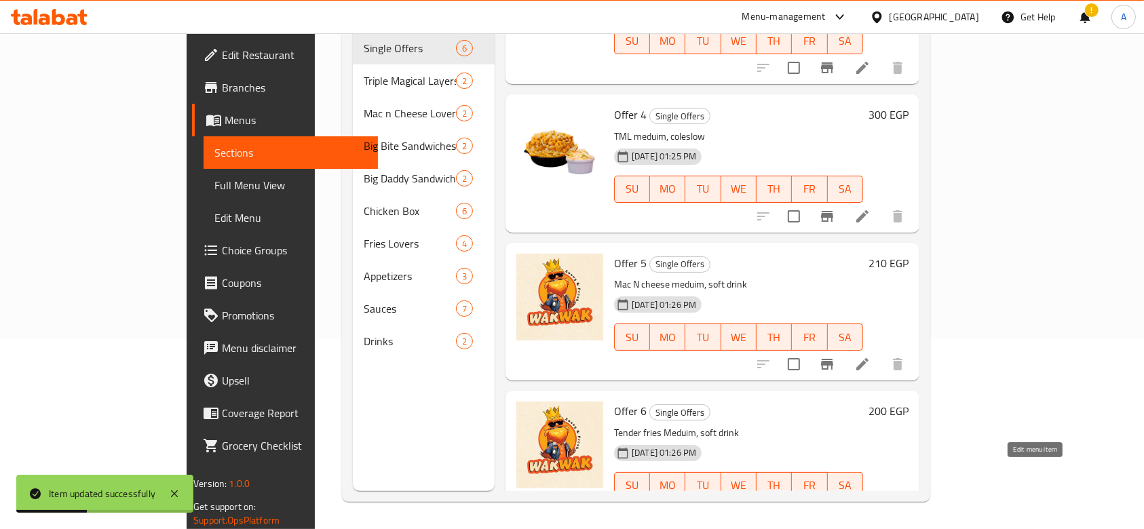
click at [871, 505] on icon at bounding box center [862, 513] width 16 height 16
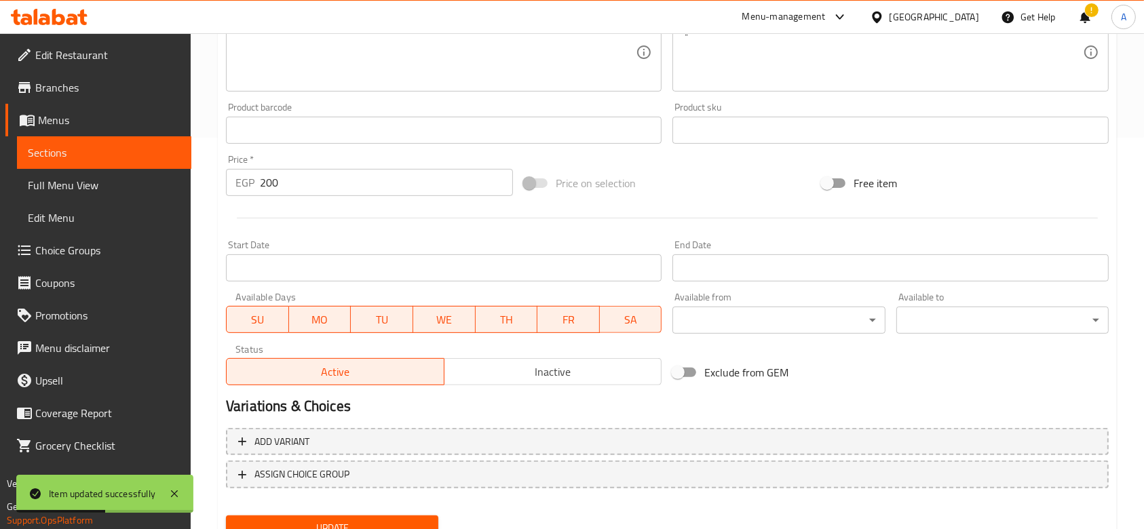
scroll to position [449, 0]
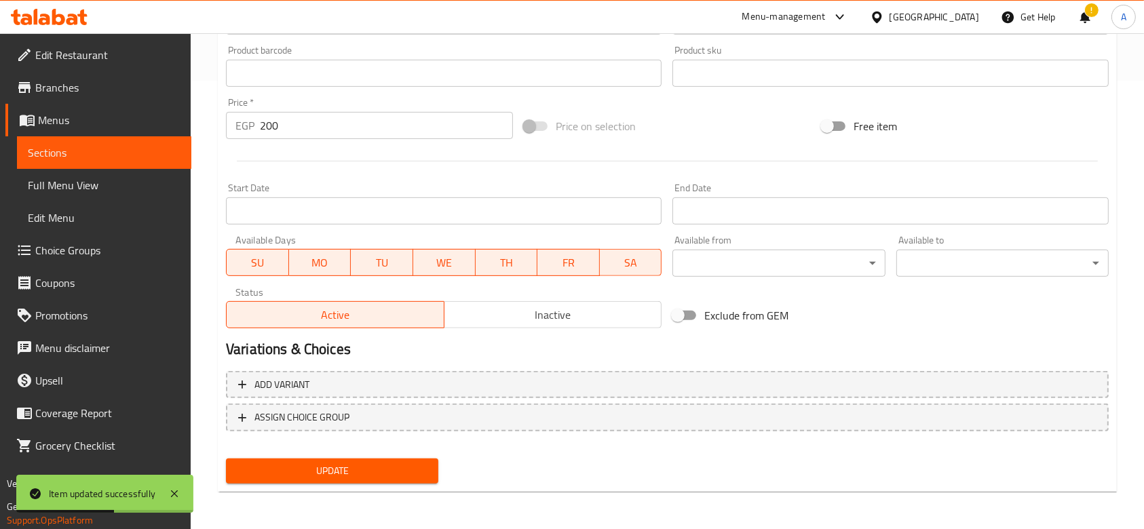
click at [675, 322] on input "Exclude from GEM" at bounding box center [677, 316] width 77 height 26
checkbox input "true"
click at [388, 463] on span "Update" at bounding box center [332, 471] width 191 height 17
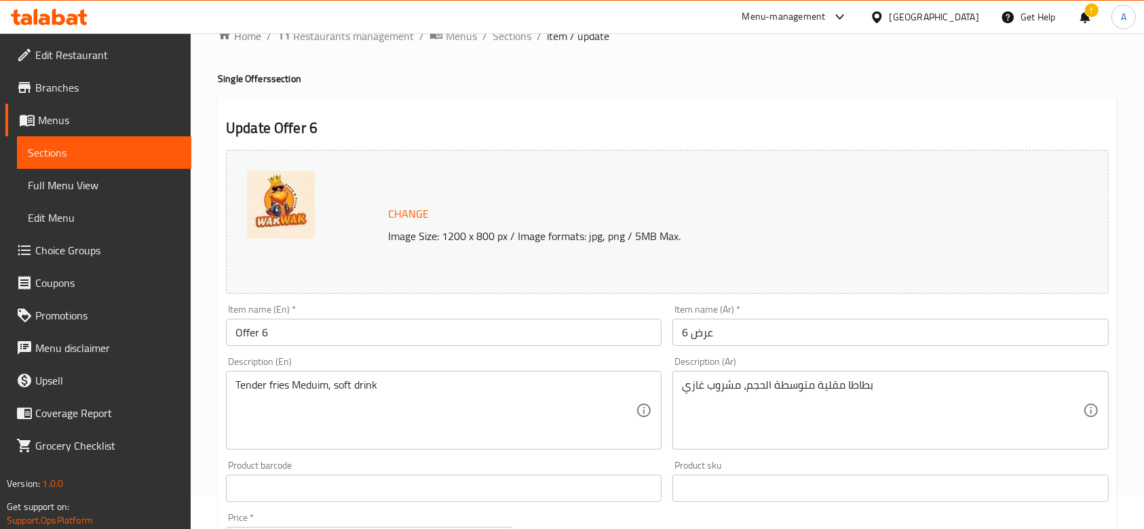
scroll to position [0, 0]
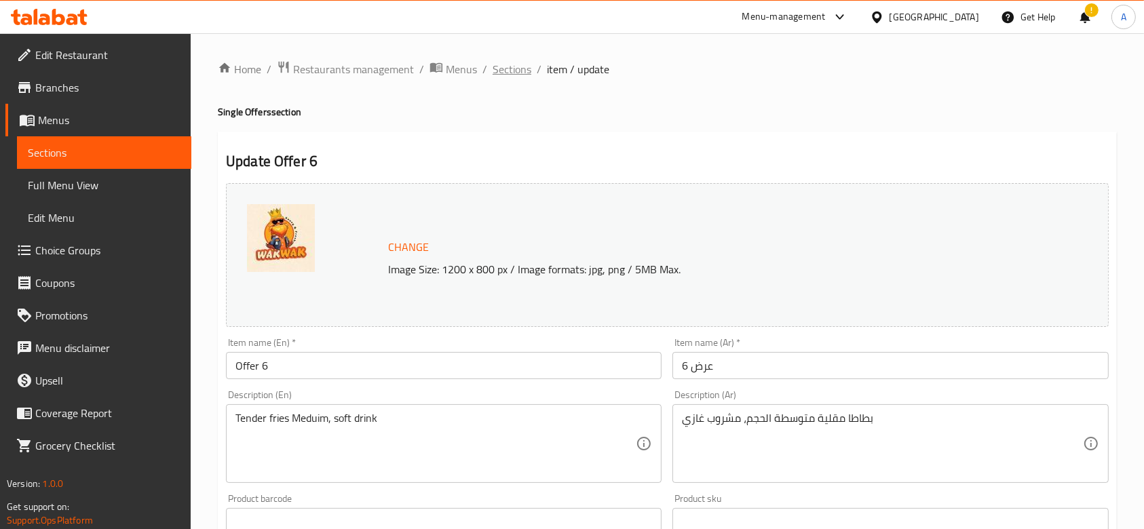
click at [508, 68] on span "Sections" at bounding box center [512, 69] width 39 height 16
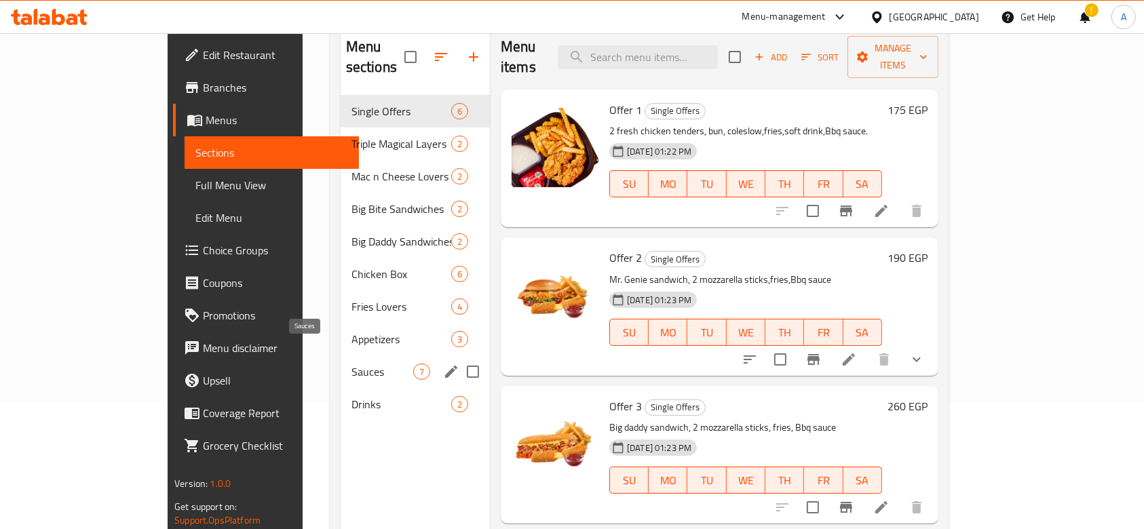
scroll to position [99, 0]
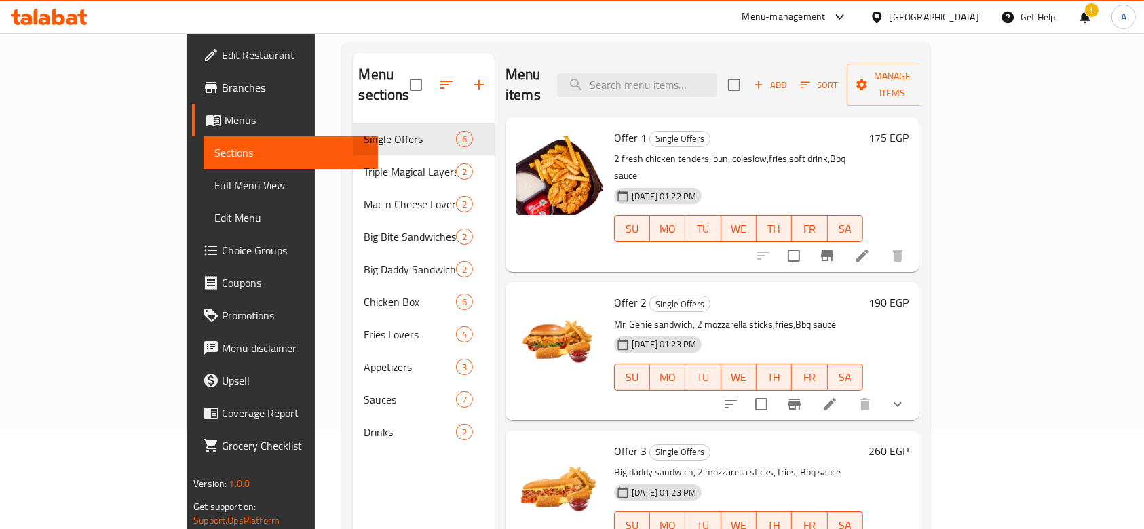
click at [222, 257] on span "Choice Groups" at bounding box center [294, 250] width 145 height 16
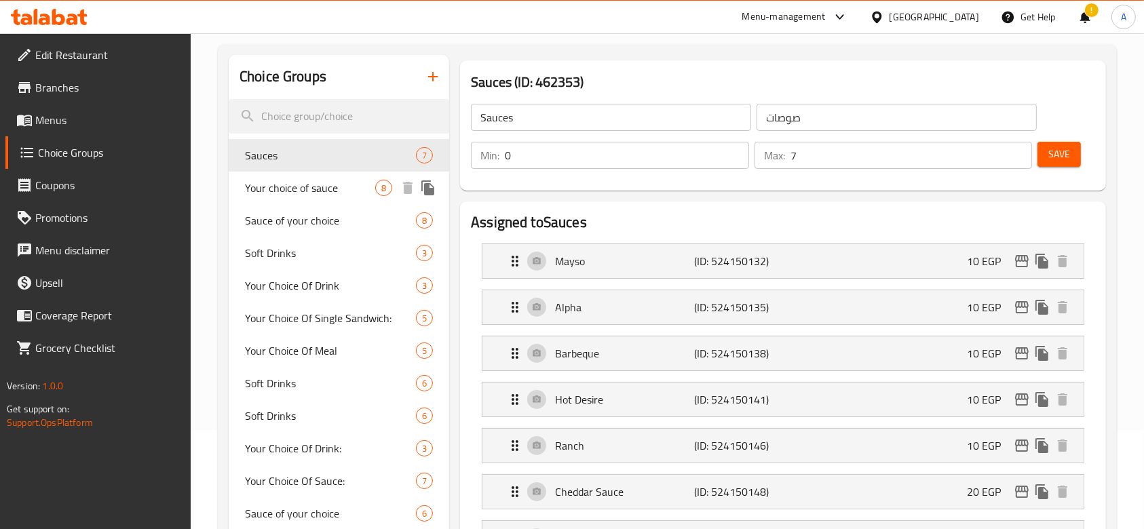
click at [289, 196] on span "Your choice of sauce" at bounding box center [310, 188] width 130 height 16
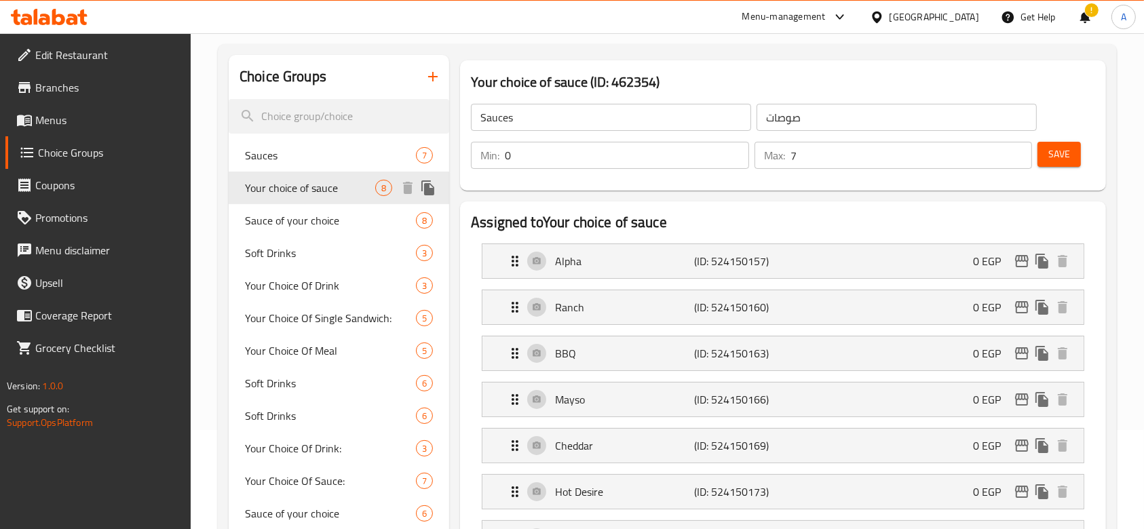
type input "Your choice of sauce"
type input "اختيارك من الصوص"
type input "1"
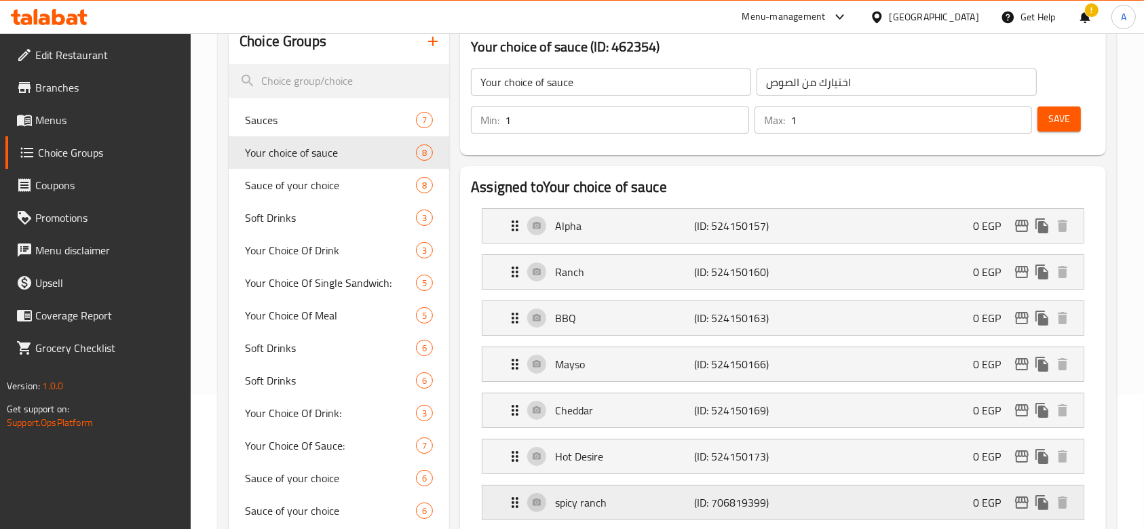
scroll to position [9, 0]
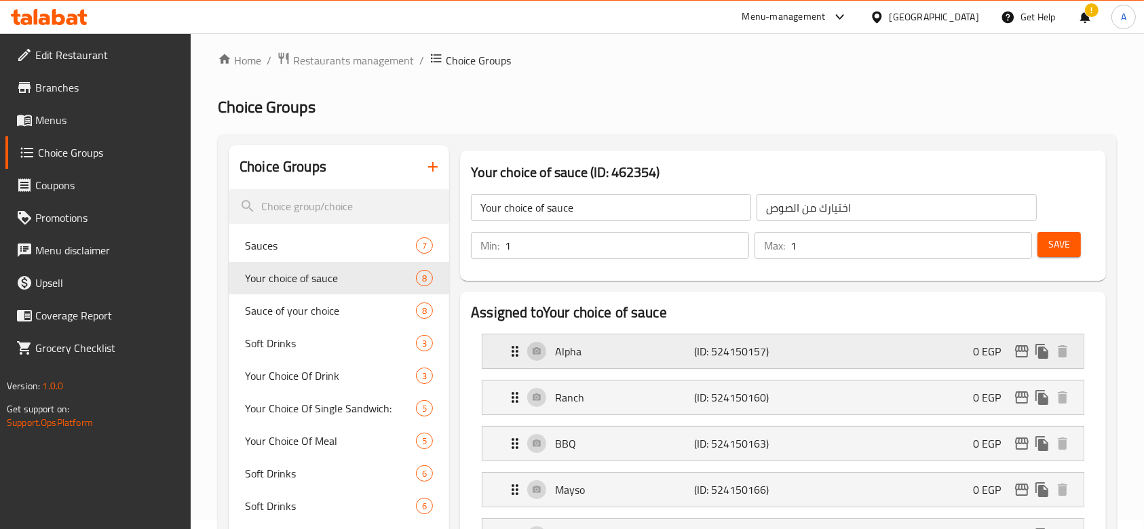
click at [682, 345] on p "Alpha" at bounding box center [624, 351] width 139 height 16
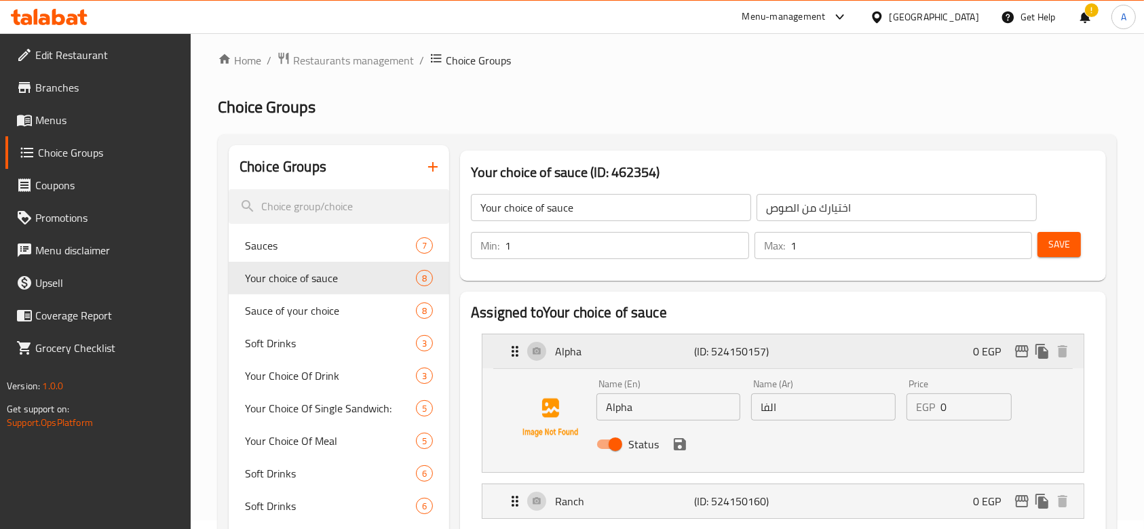
click at [682, 345] on p "Alpha" at bounding box center [624, 351] width 139 height 16
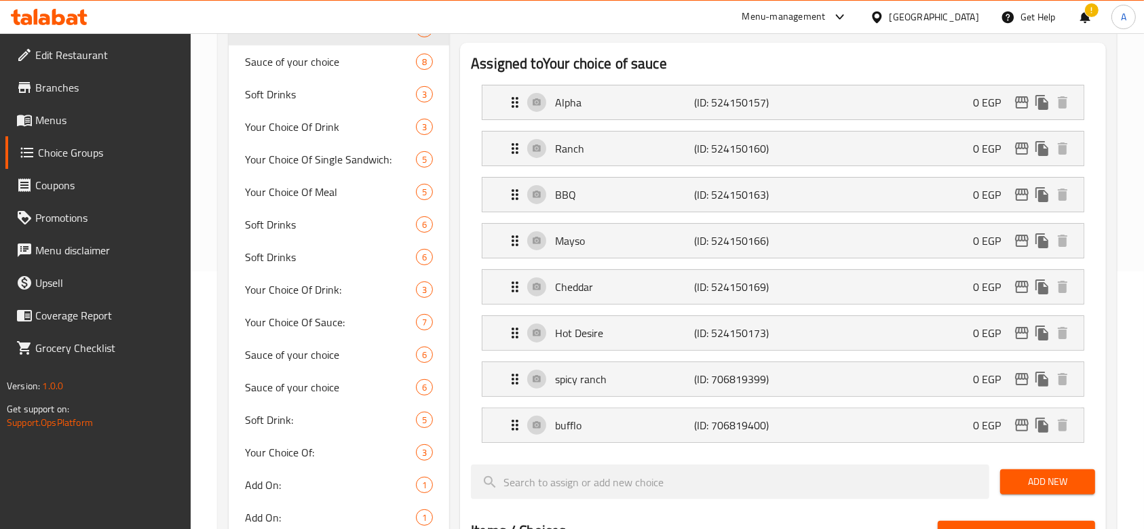
scroll to position [280, 0]
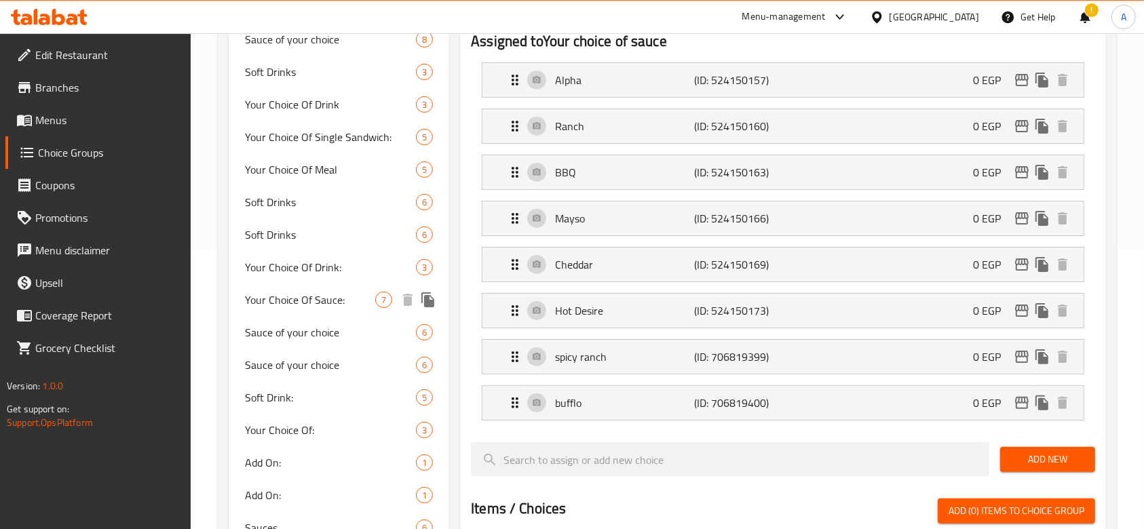
click at [280, 293] on span "Your Choice Of Sauce:" at bounding box center [310, 300] width 130 height 16
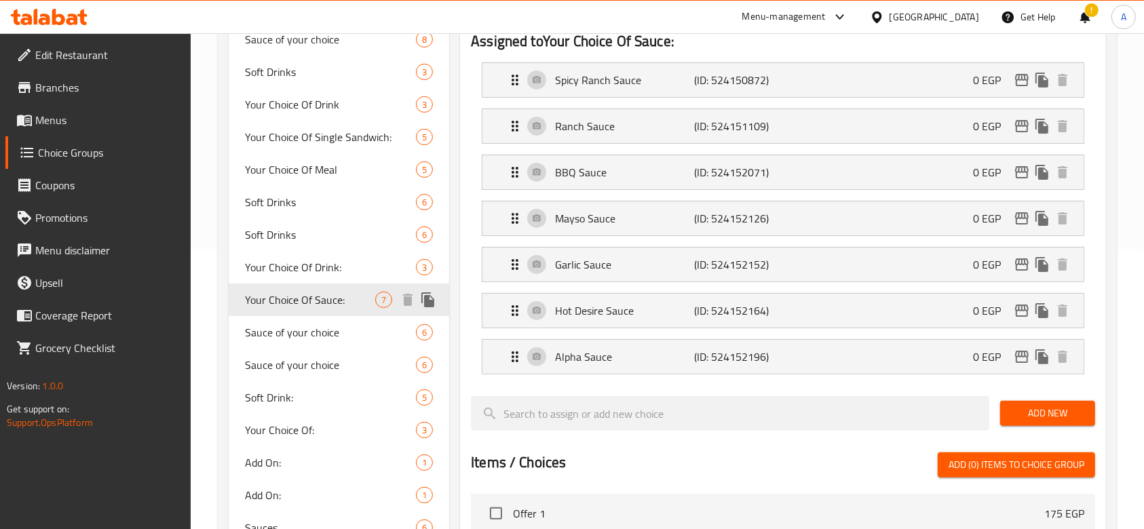
type input "Your Choice Of Sauce:"
type input "اختيارك من الصوص:"
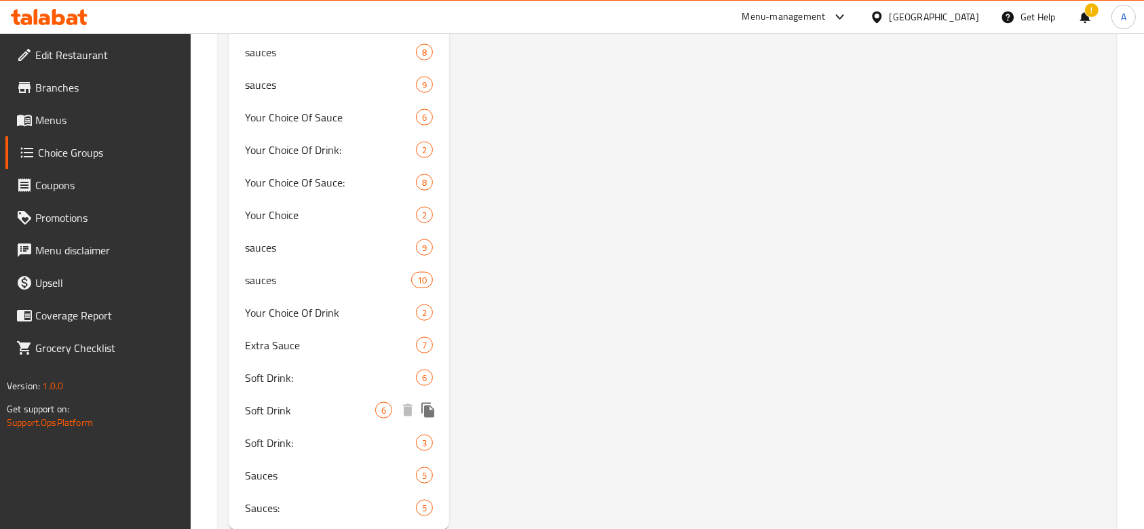
scroll to position [1795, 0]
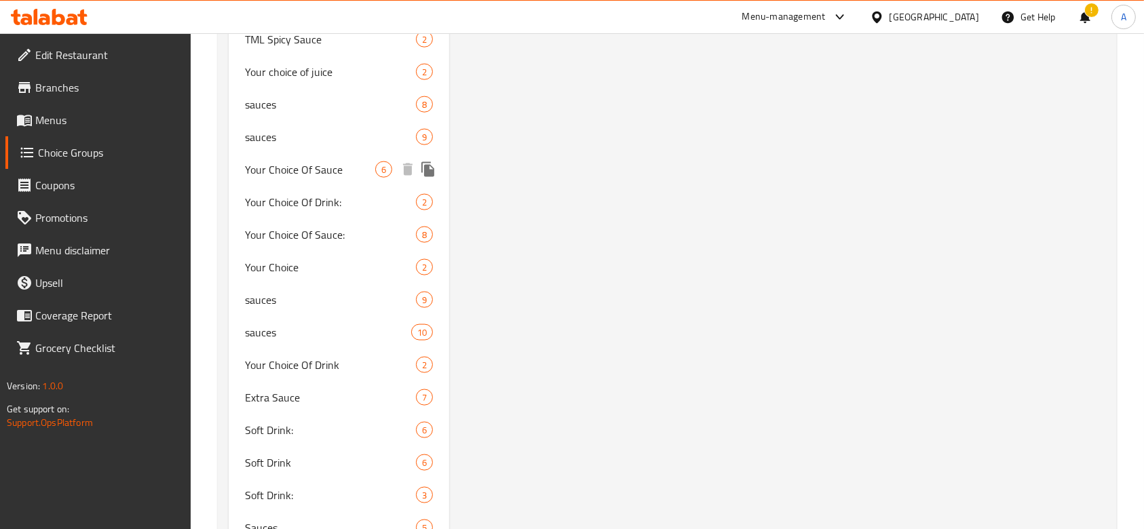
click at [308, 178] on span "Your Choice Of Sauce" at bounding box center [310, 170] width 130 height 16
type input "Your Choice Of Sauce"
type input "اختيارك من الصوص"
click at [332, 237] on span "Your Choice Of Sauce:" at bounding box center [310, 235] width 130 height 16
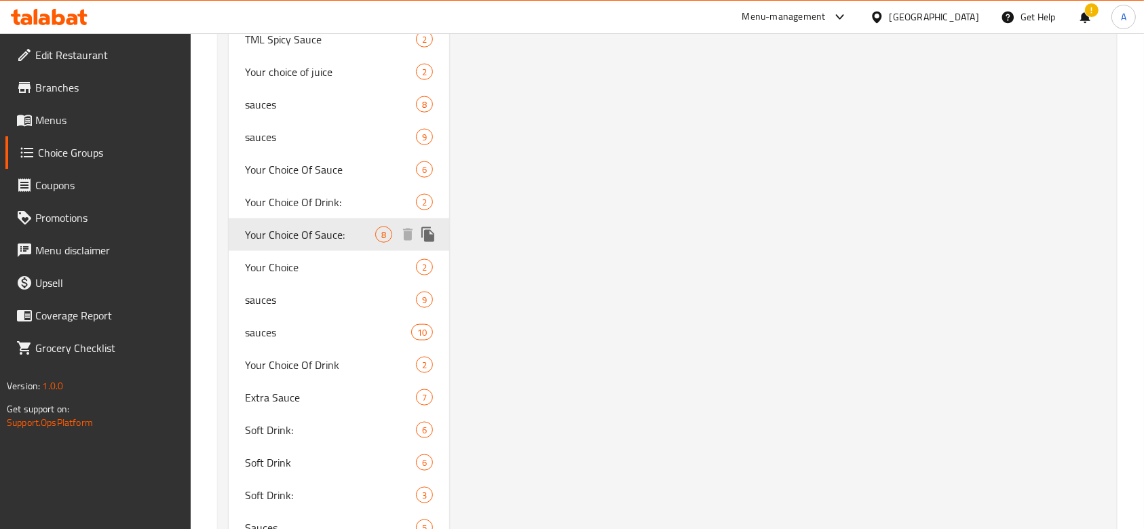
type input "Your Choice Of Sauce:"
type input "إختيارك من الصوص:"
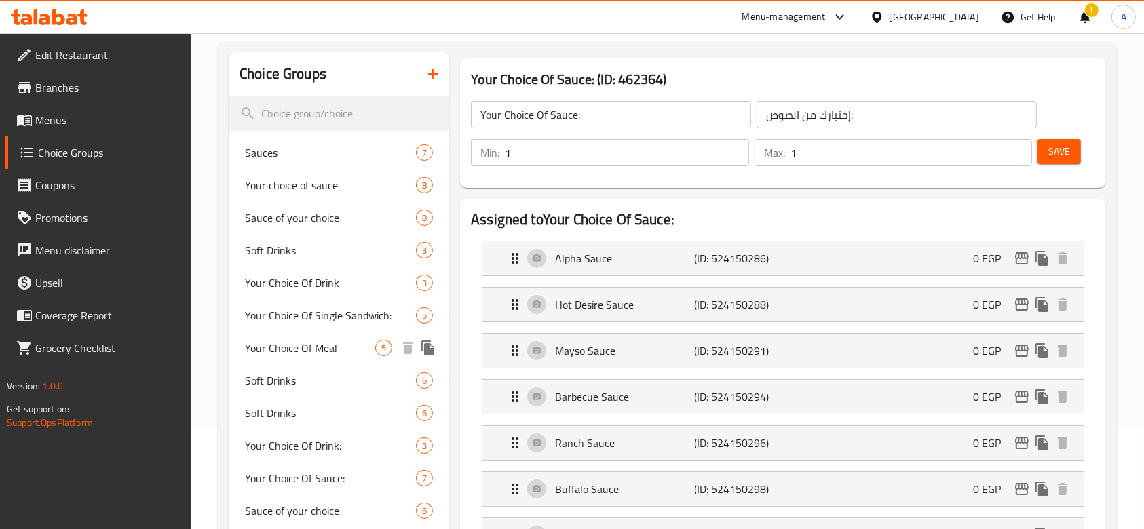
scroll to position [76, 0]
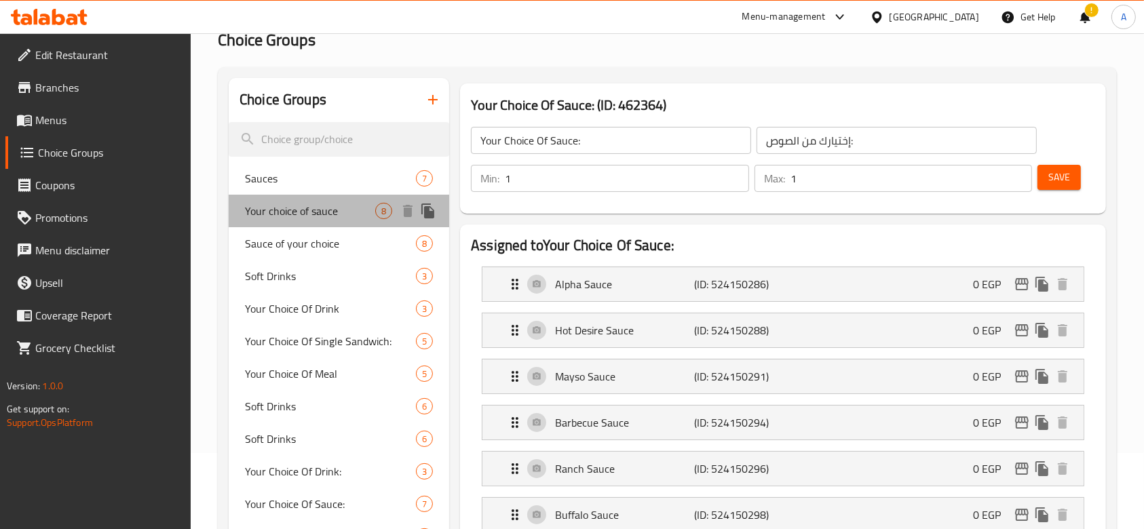
click at [337, 210] on span "Your choice of sauce" at bounding box center [310, 211] width 130 height 16
type input "Your choice of sauce"
type input "اختيارك من الصوص"
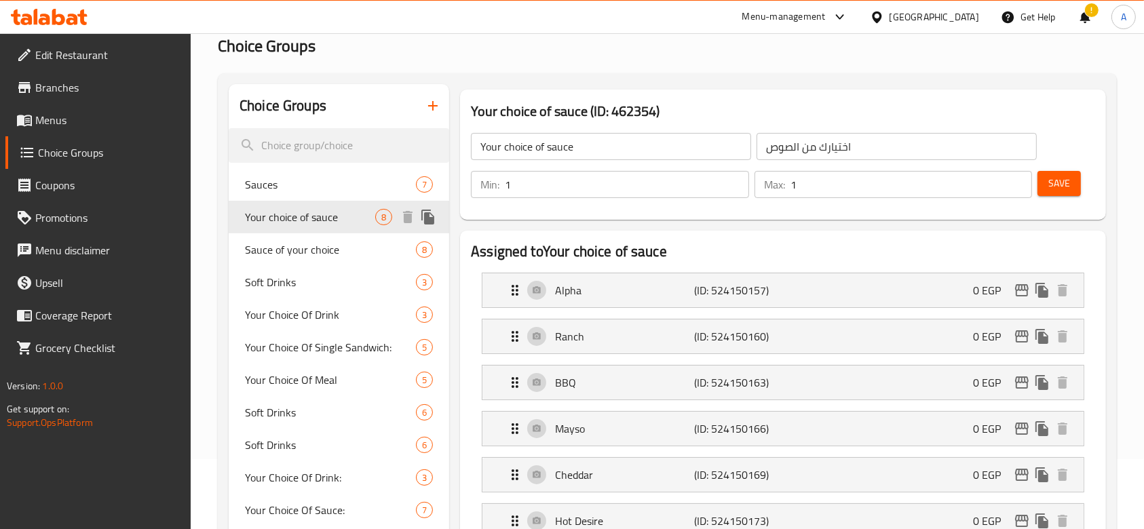
scroll to position [0, 0]
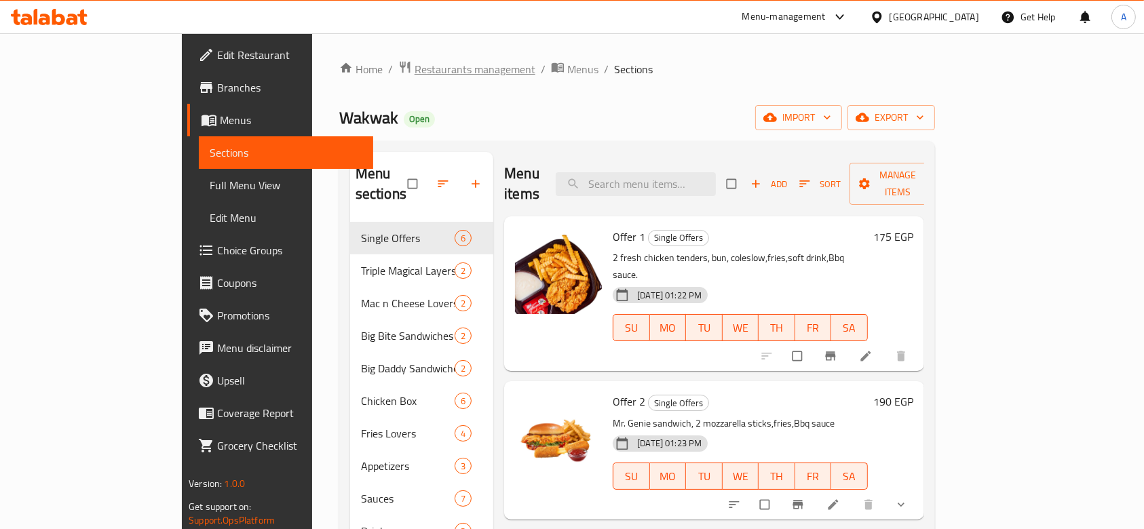
click at [415, 68] on span "Restaurants management" at bounding box center [475, 69] width 121 height 16
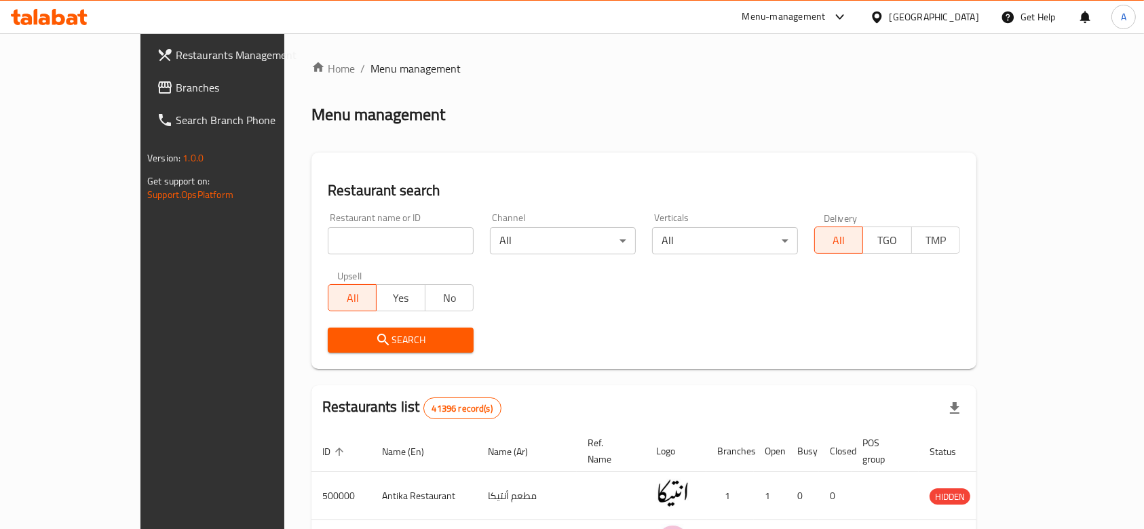
click at [360, 235] on div "Home / Menu management Menu management Restaurant search Restaurant name or ID …" at bounding box center [643, 483] width 665 height 846
click at [360, 235] on input "search" at bounding box center [401, 240] width 146 height 27
type input "من كل بلد"
click at [379, 334] on span "Search" at bounding box center [401, 340] width 124 height 17
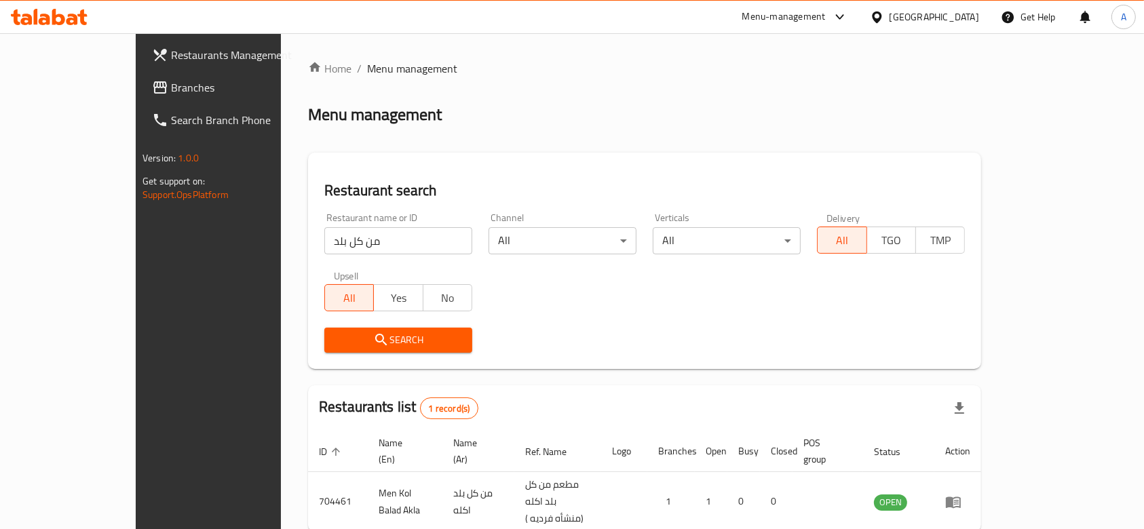
scroll to position [49, 0]
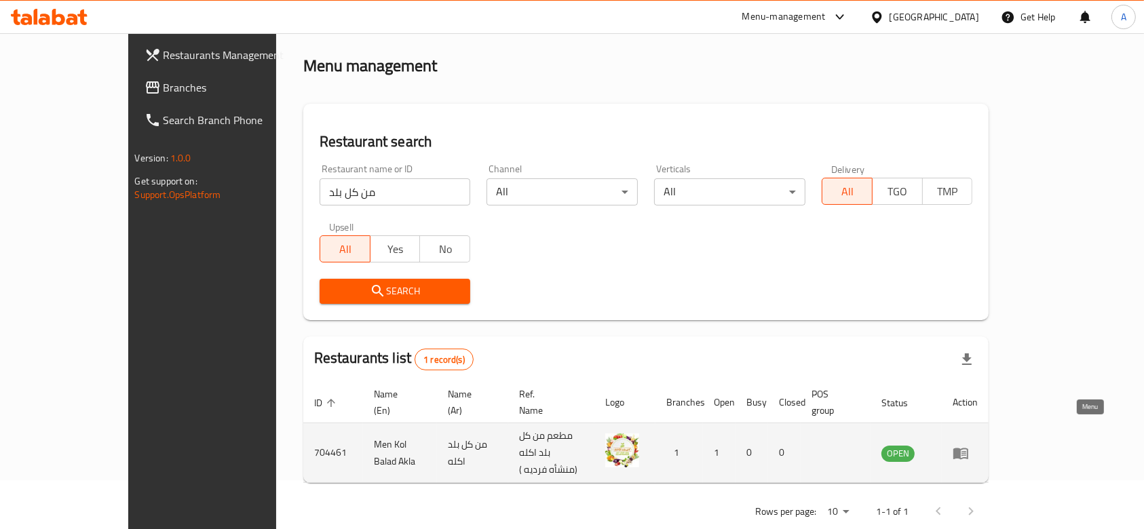
click at [968, 448] on icon "enhanced table" at bounding box center [960, 454] width 15 height 12
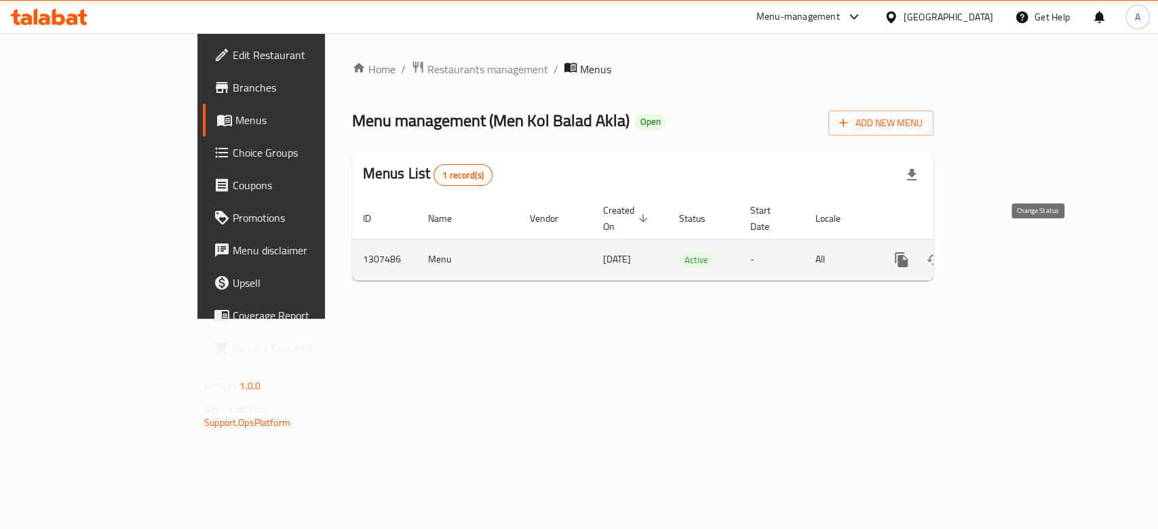
click at [942, 254] on icon "enhanced table" at bounding box center [934, 259] width 15 height 11
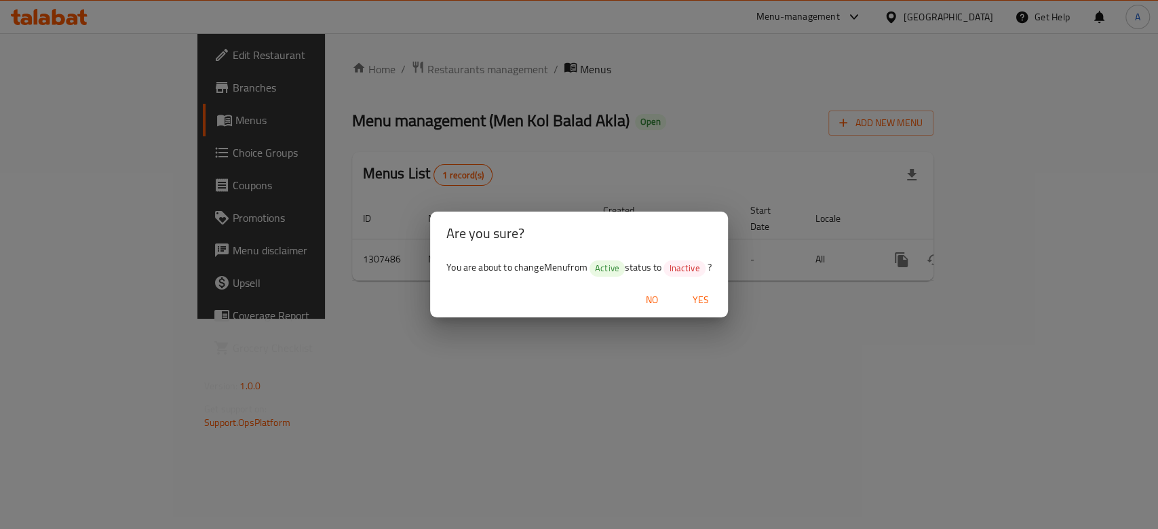
click at [675, 326] on div "Are you sure? You are about to change Menu from Active status to Inactive ? No …" at bounding box center [579, 264] width 1158 height 529
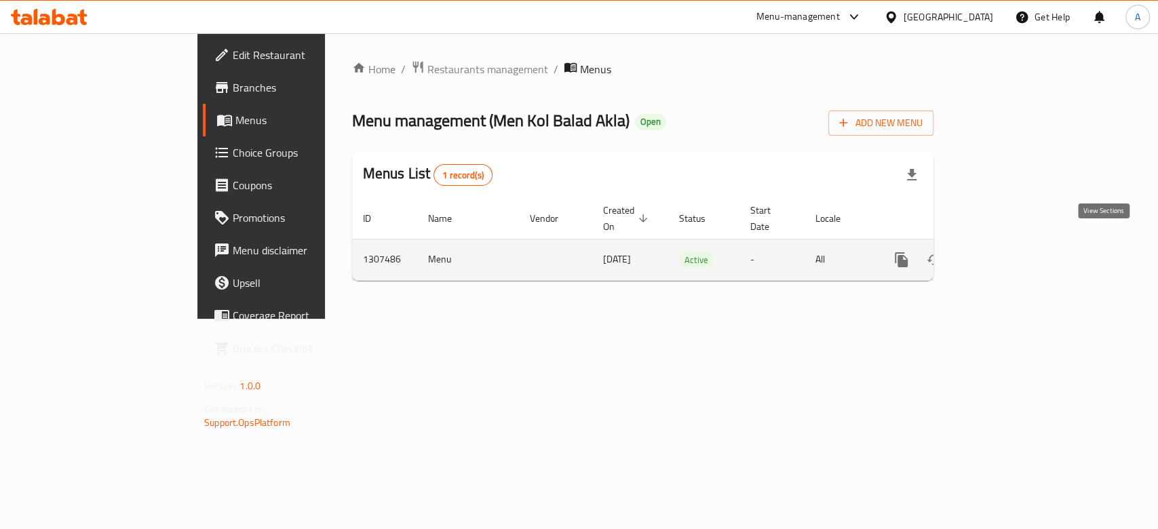
click at [1008, 252] on icon "enhanced table" at bounding box center [999, 260] width 16 height 16
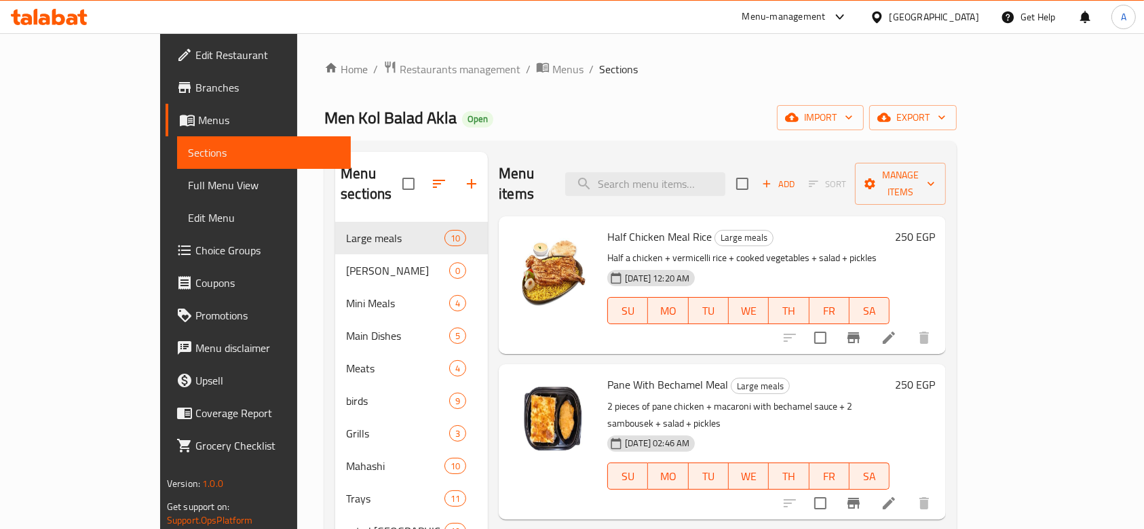
click at [195, 55] on span "Edit Restaurant" at bounding box center [267, 55] width 145 height 16
